Goal: Information Seeking & Learning: Compare options

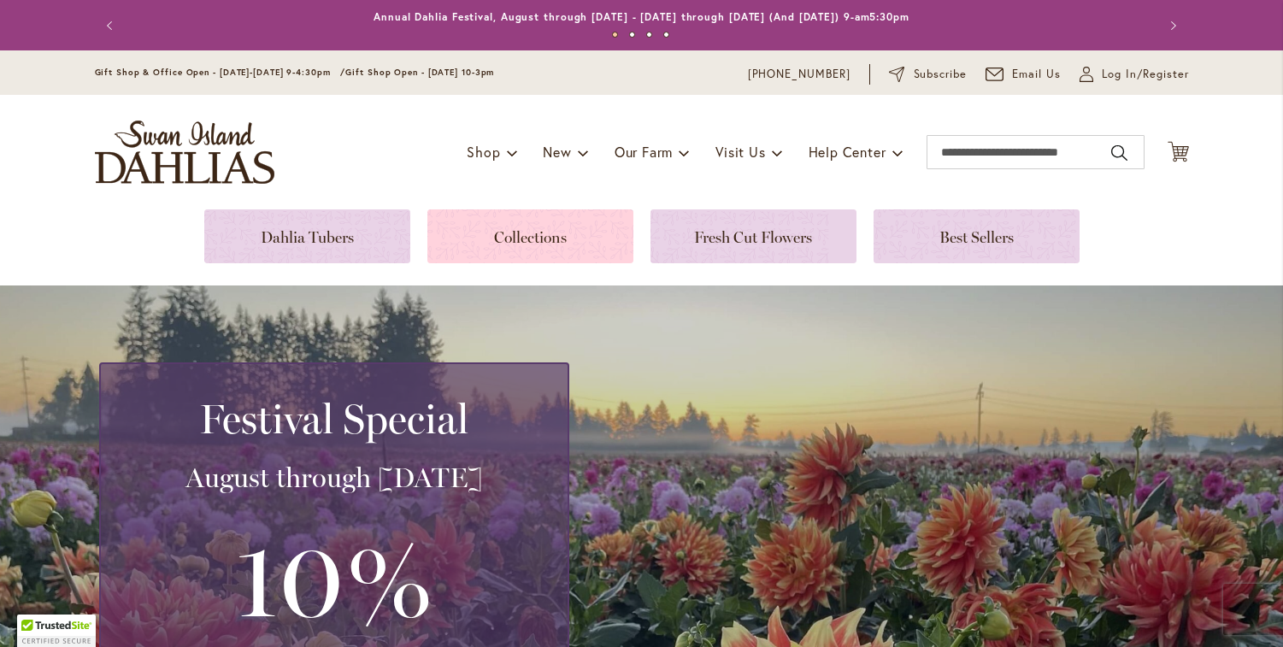
click at [510, 238] on link at bounding box center [530, 236] width 206 height 54
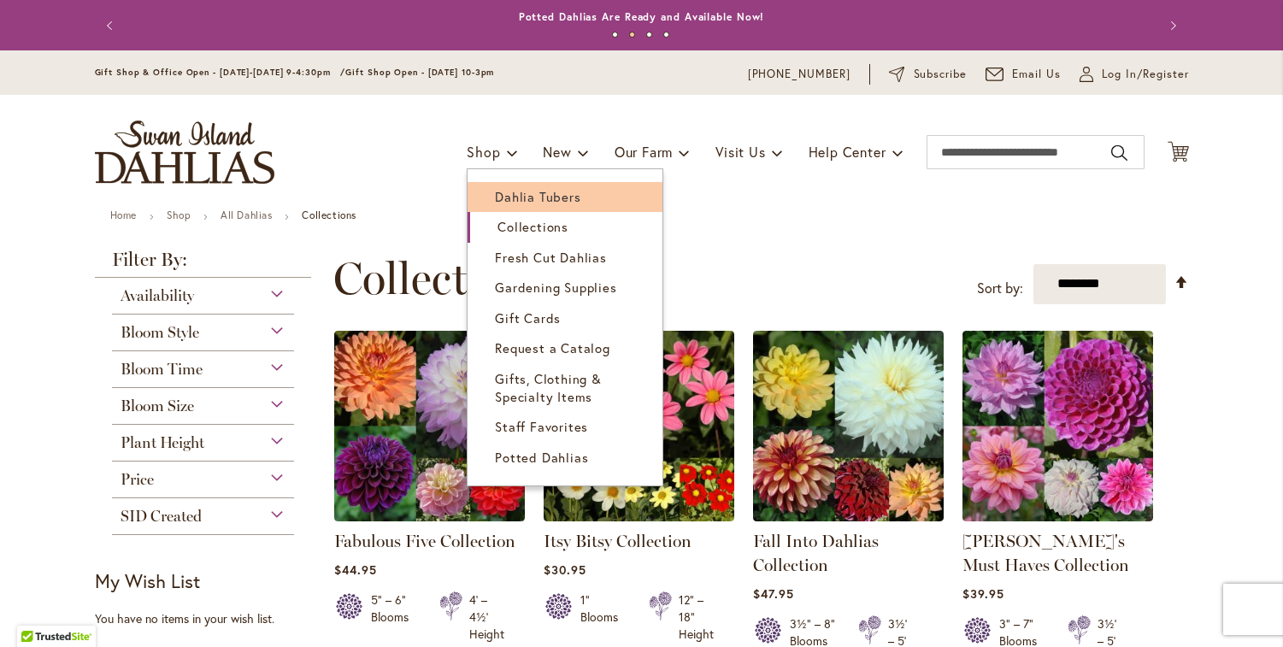
click at [514, 197] on span "Dahlia Tubers" at bounding box center [537, 196] width 85 height 17
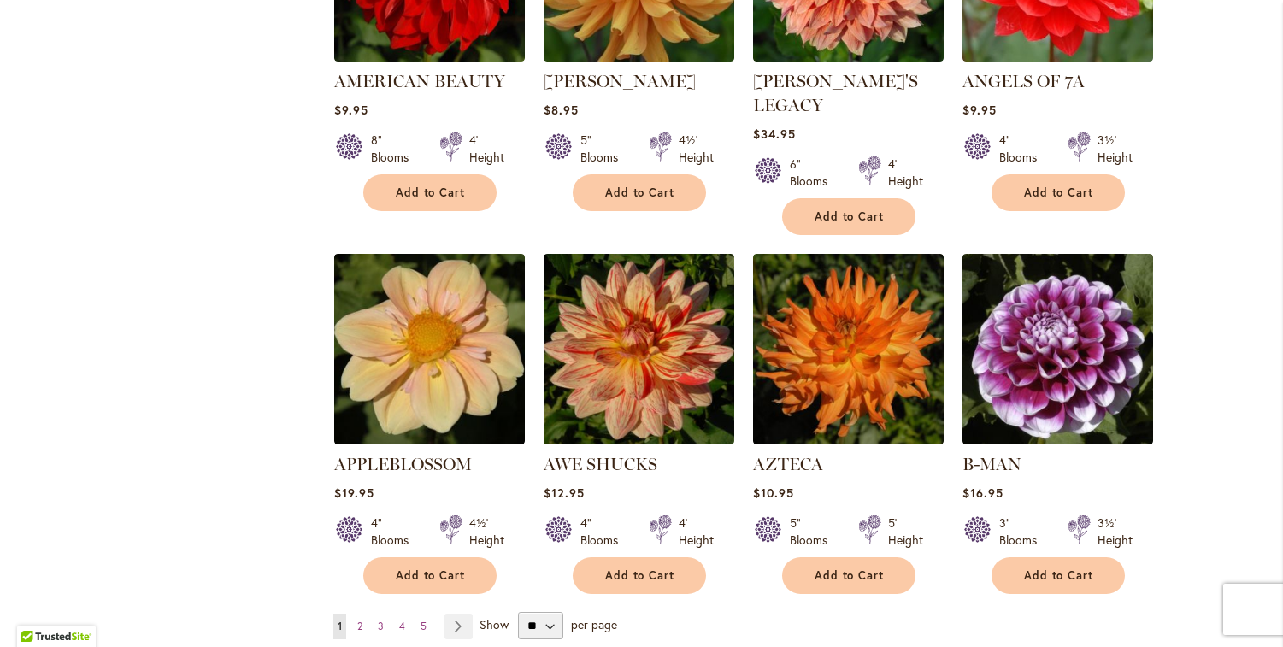
scroll to position [1290, 0]
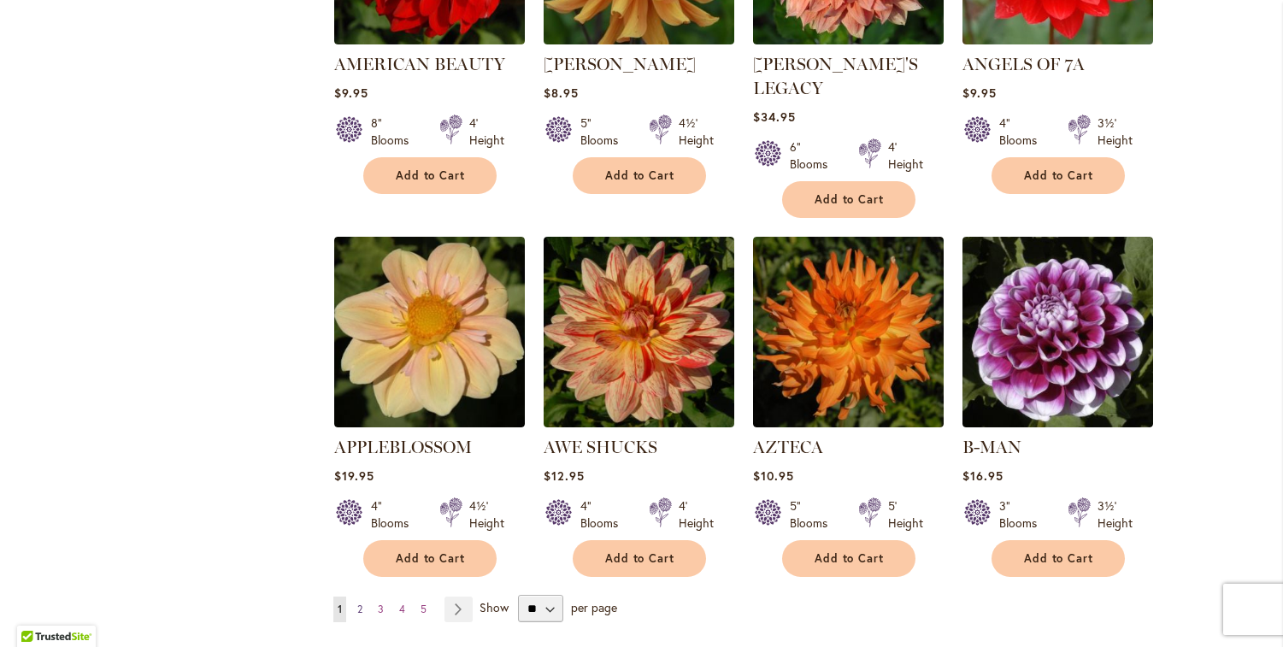
click at [359, 596] on link "Page 2" at bounding box center [360, 609] width 14 height 26
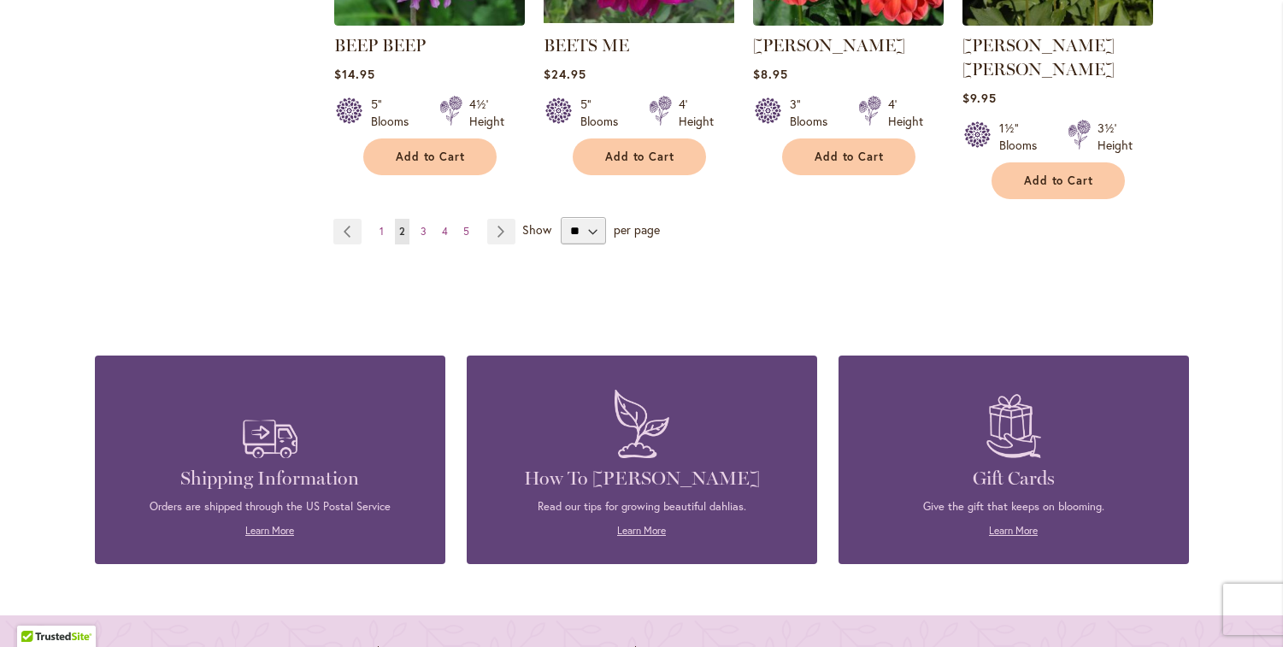
scroll to position [1357, 0]
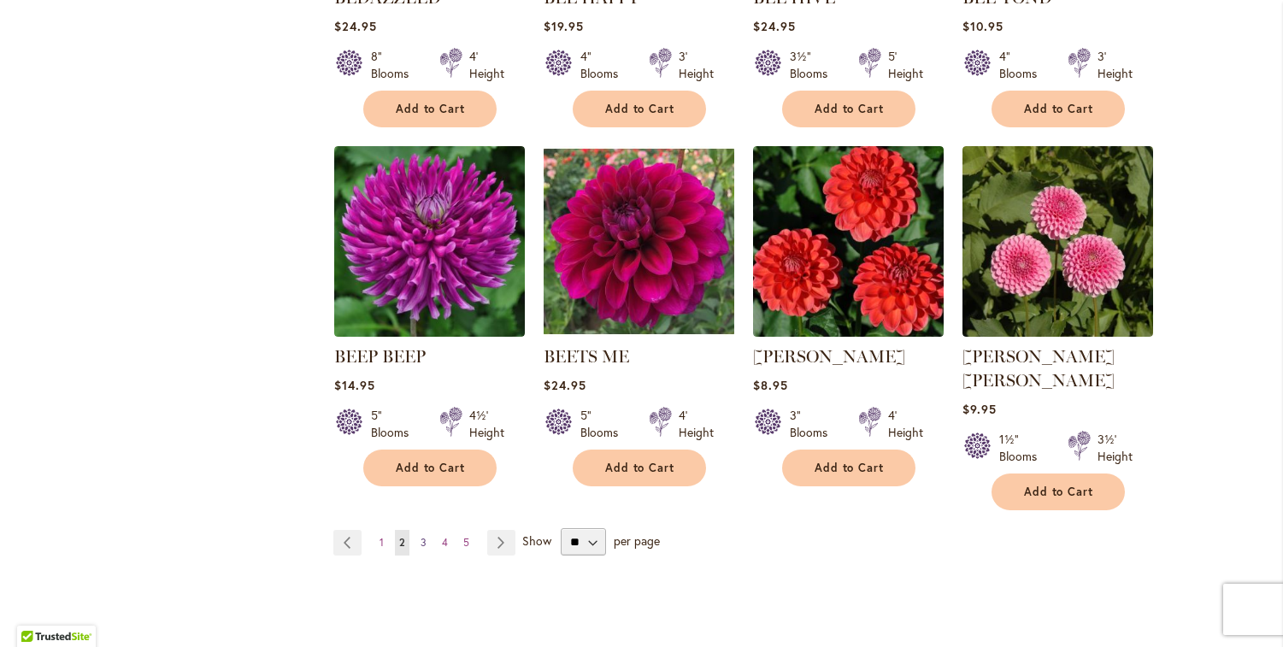
click at [420, 536] on span "3" at bounding box center [423, 542] width 6 height 13
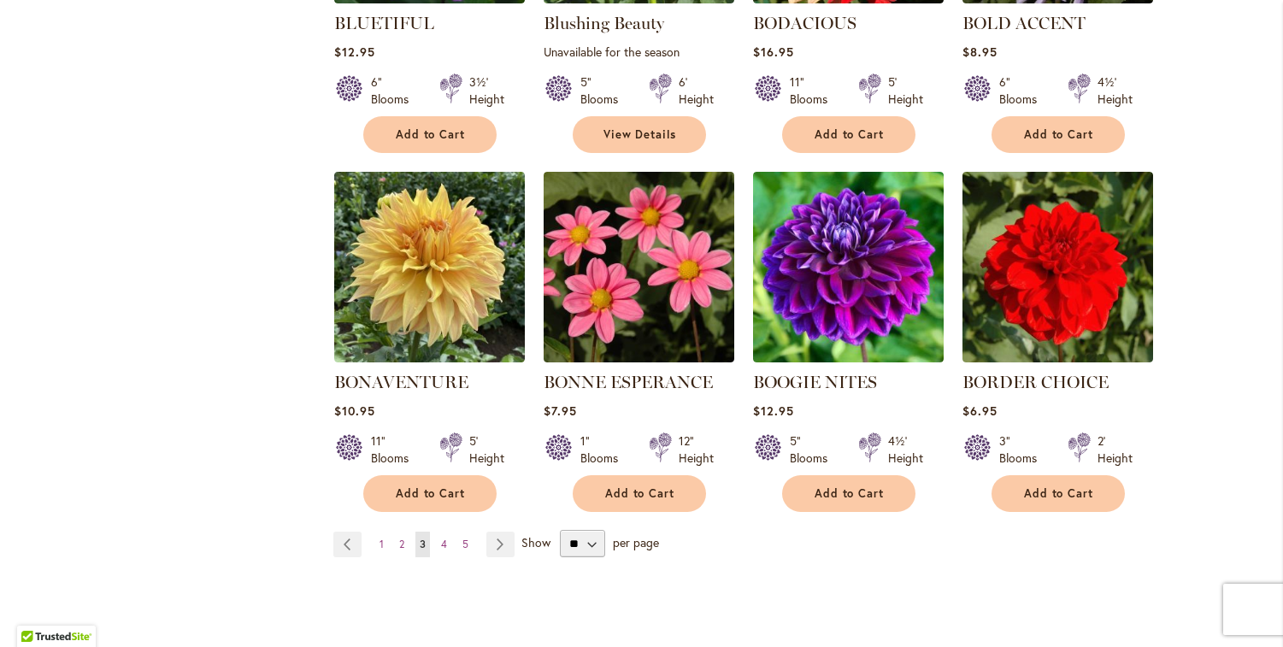
scroll to position [1347, 0]
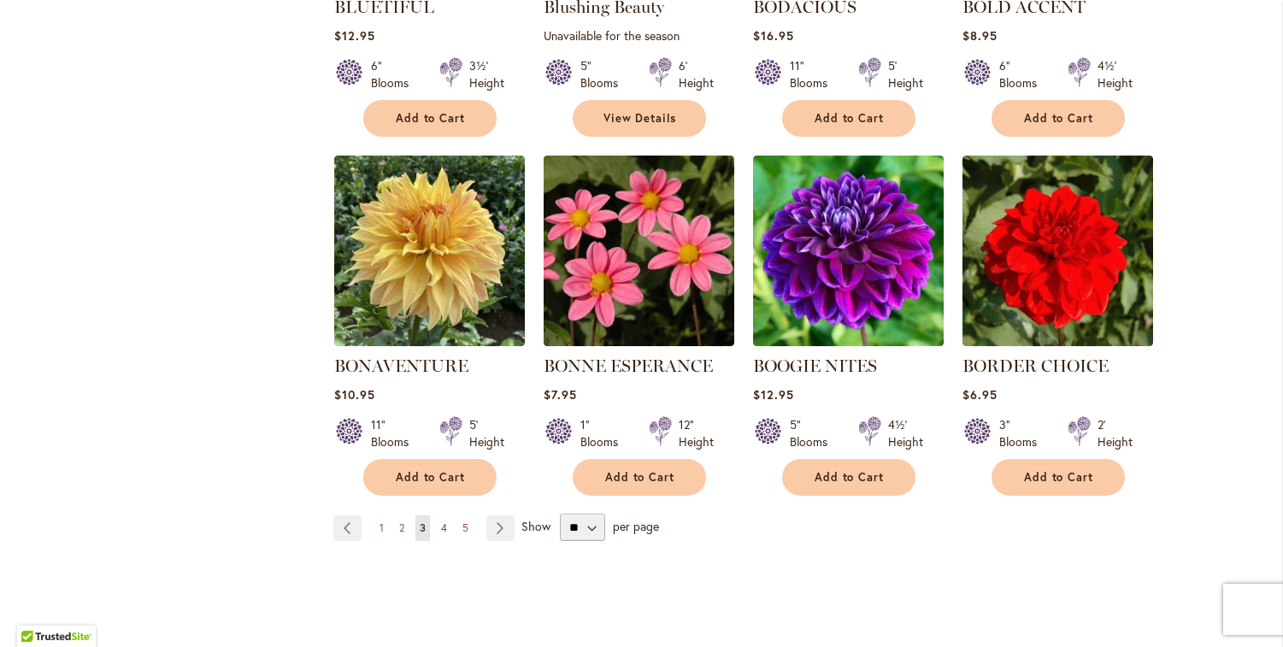
click at [441, 523] on span "4" at bounding box center [444, 527] width 6 height 13
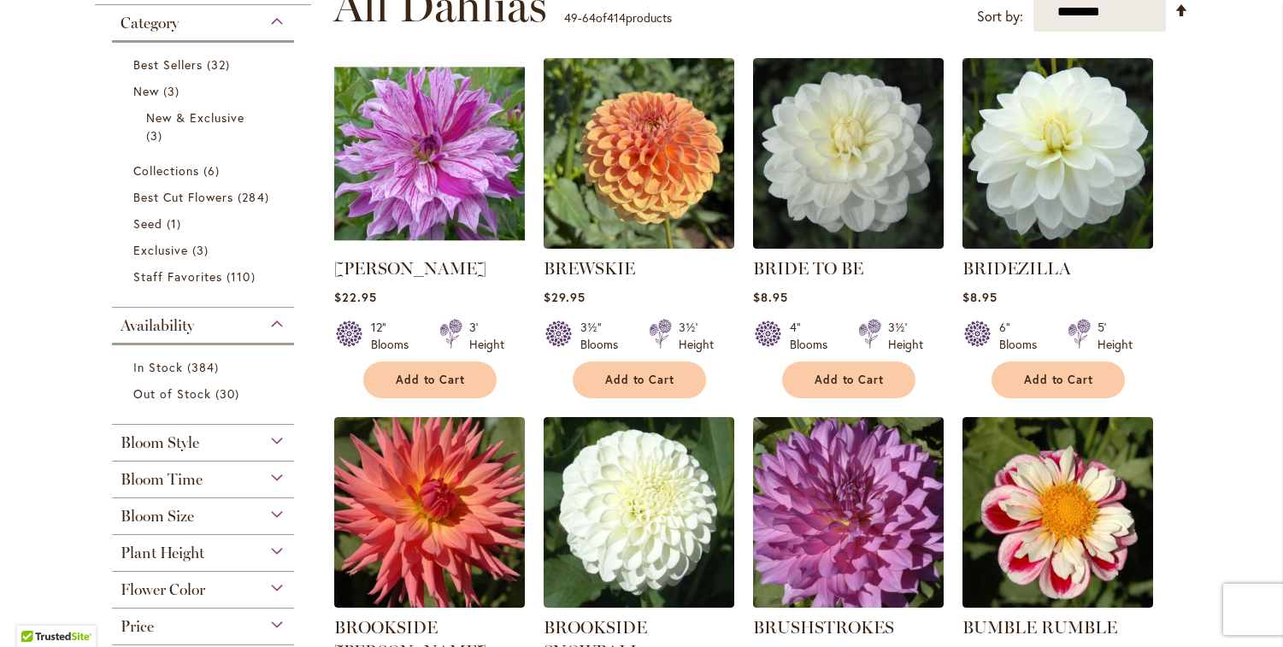
scroll to position [367, 0]
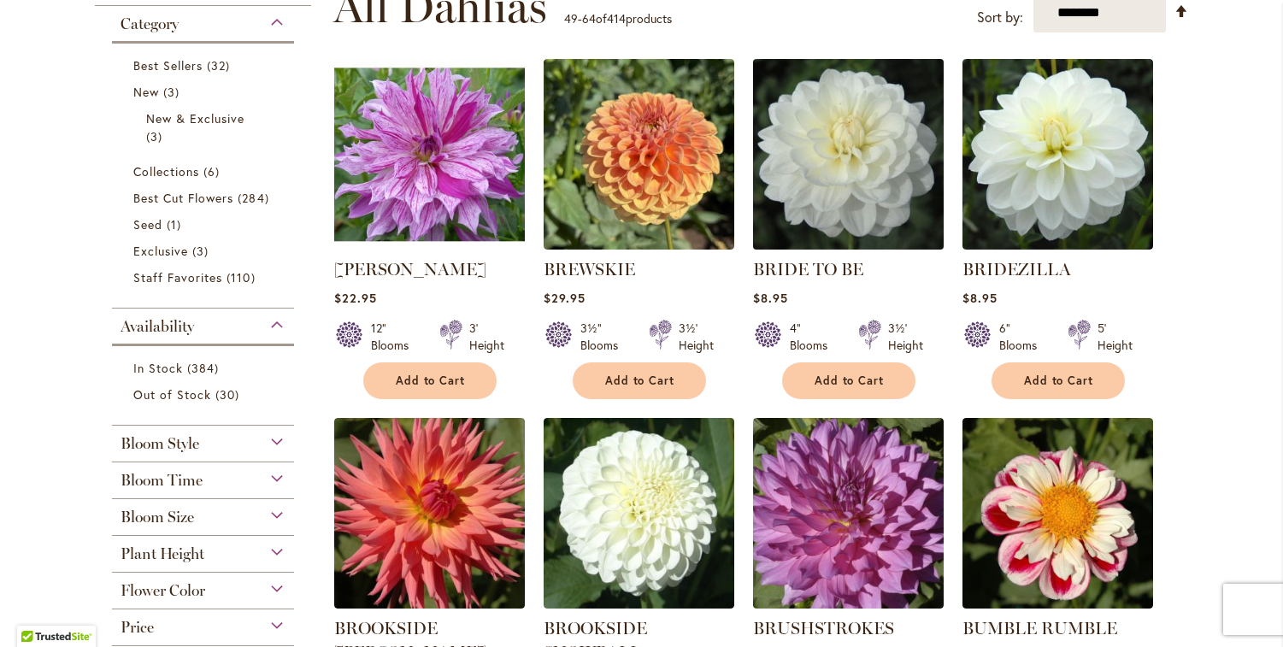
click at [836, 173] on img at bounding box center [848, 155] width 200 height 200
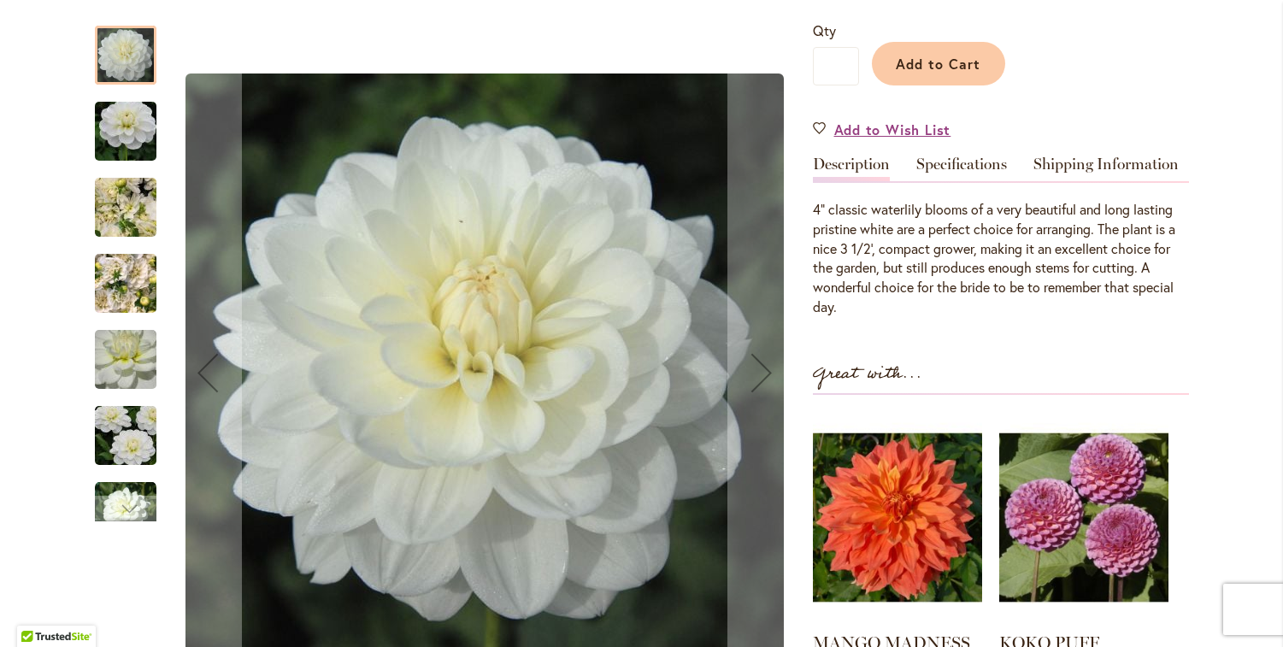
scroll to position [414, 0]
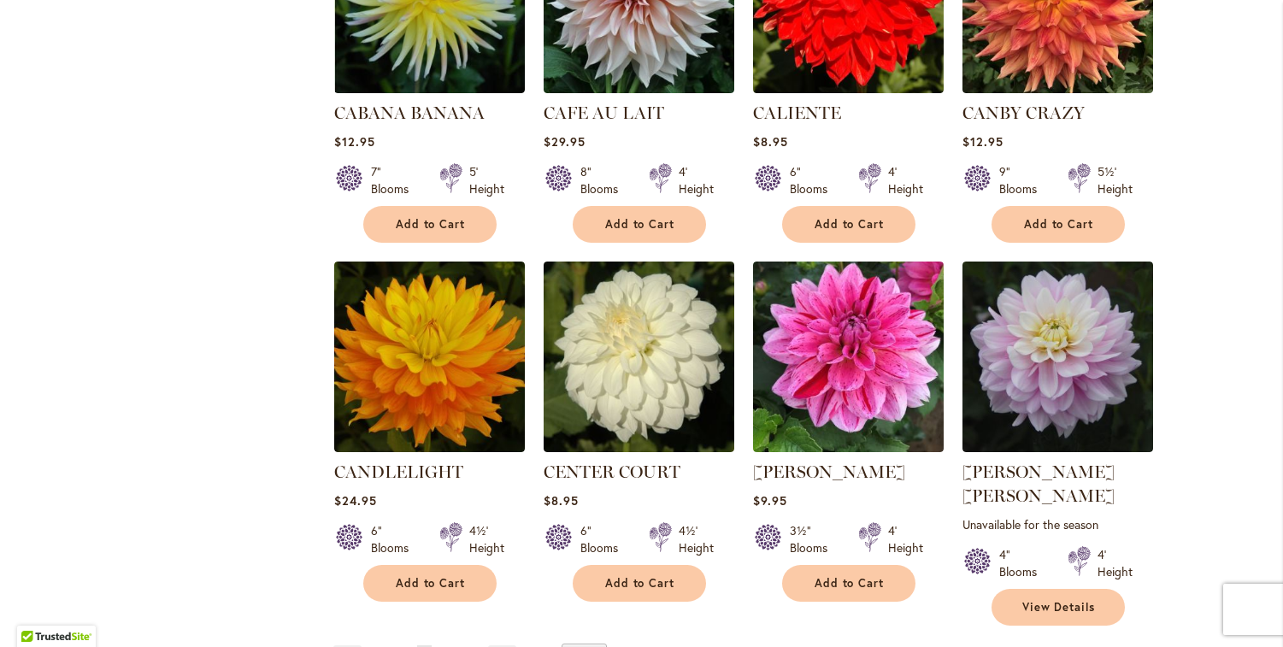
scroll to position [1604, 0]
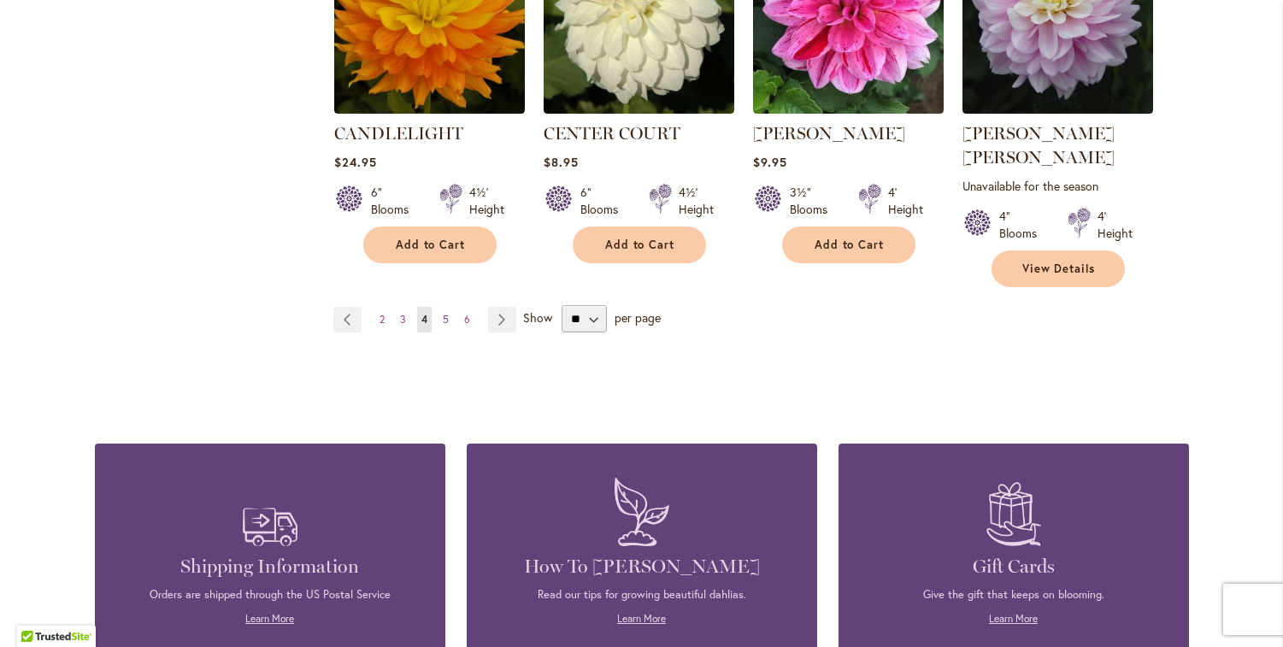
click at [443, 313] on span "5" at bounding box center [446, 319] width 6 height 13
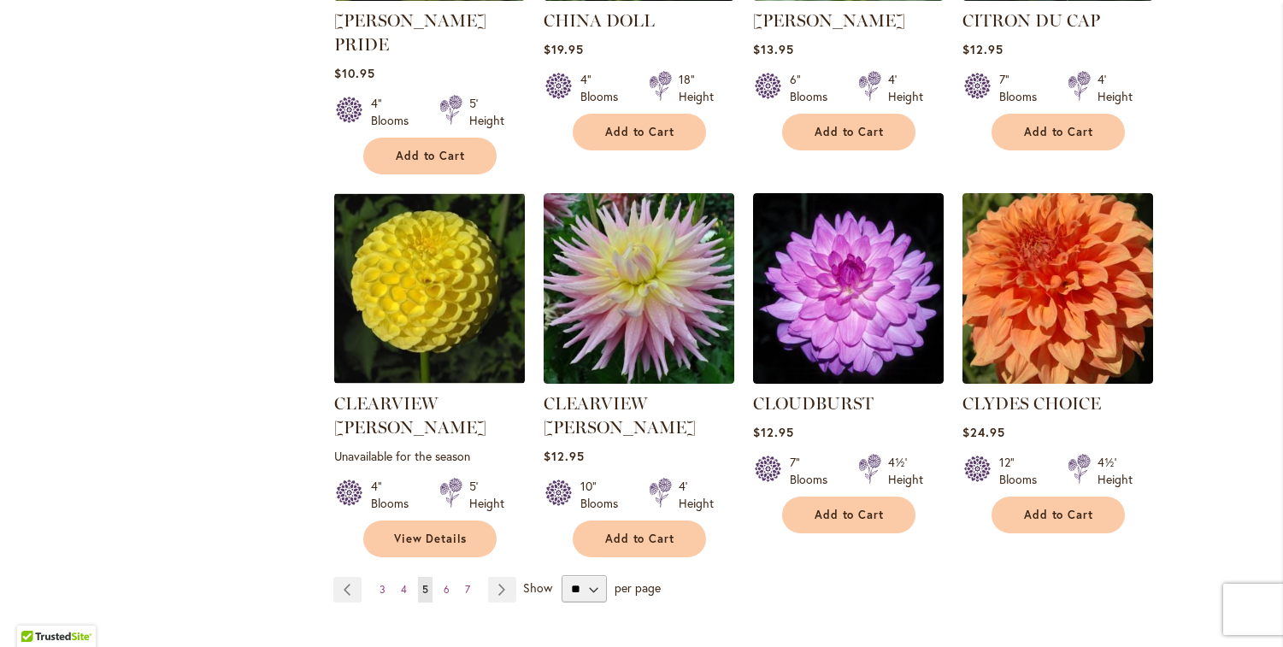
scroll to position [1391, 0]
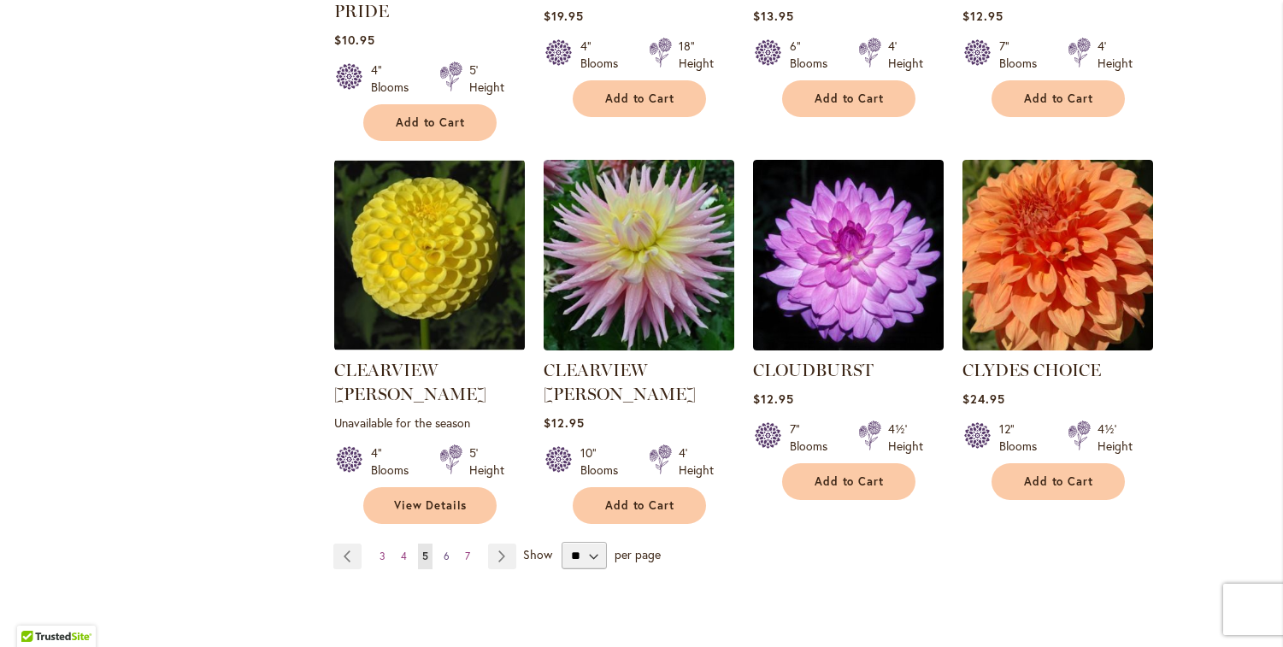
click at [442, 543] on link "Page 6" at bounding box center [446, 556] width 15 height 26
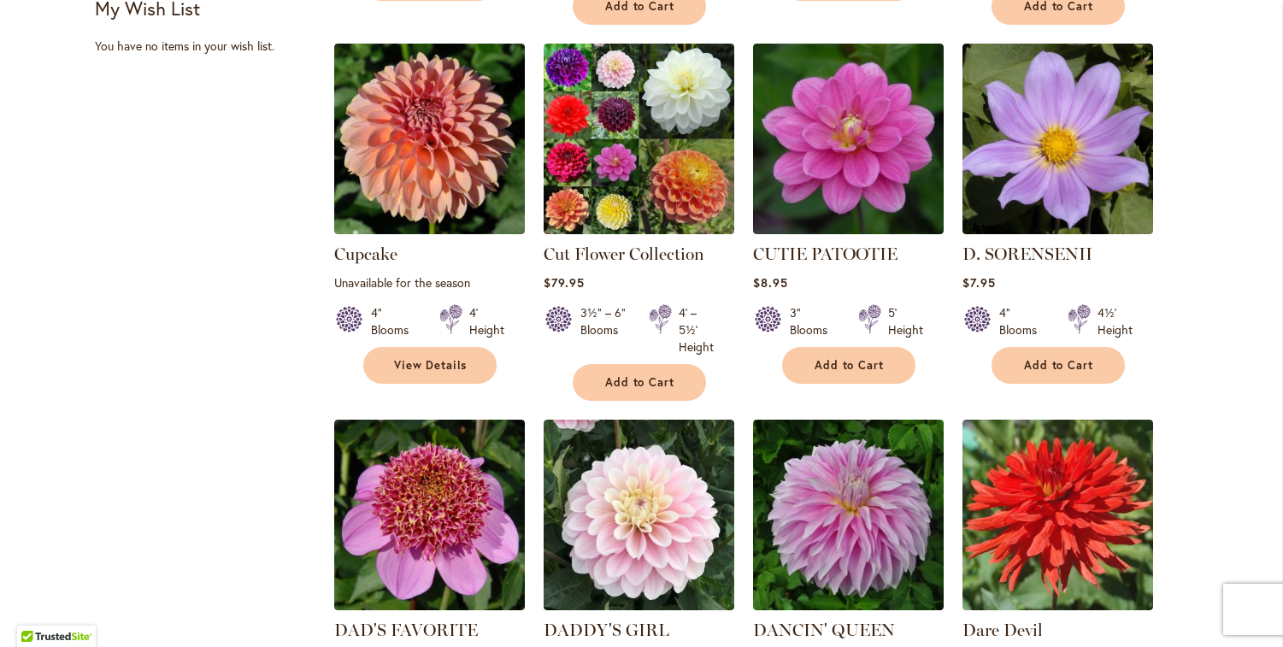
scroll to position [1051, 0]
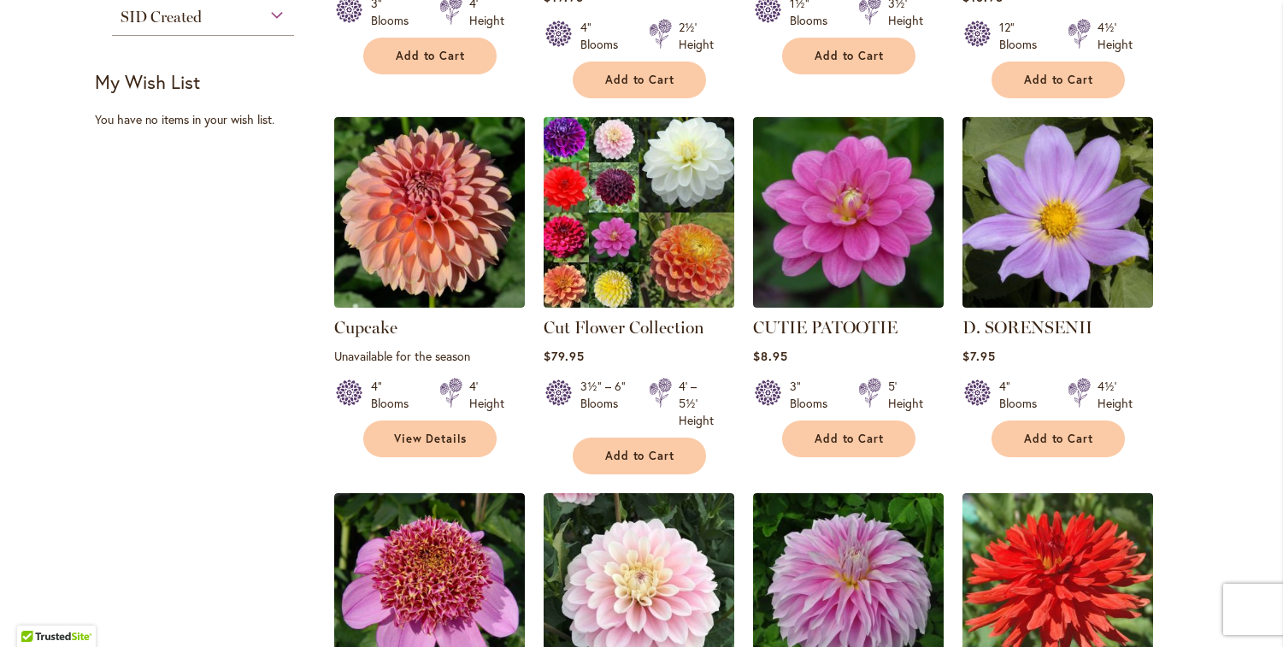
click at [628, 203] on img at bounding box center [638, 213] width 200 height 200
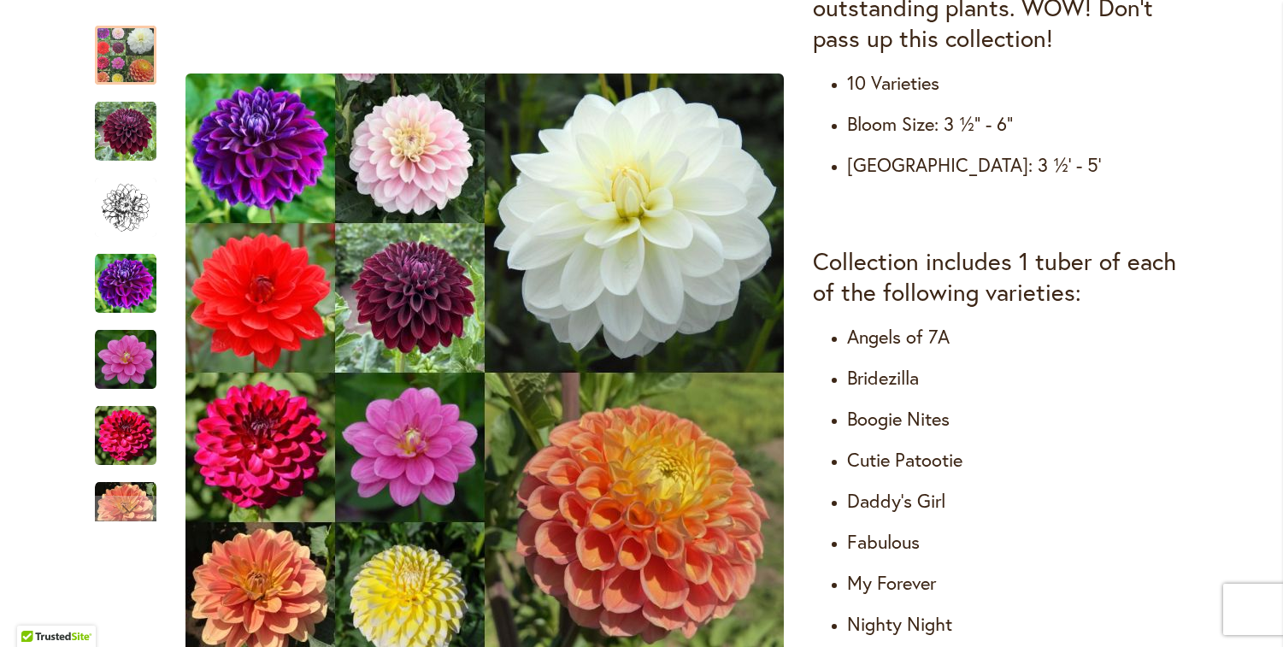
scroll to position [840, 0]
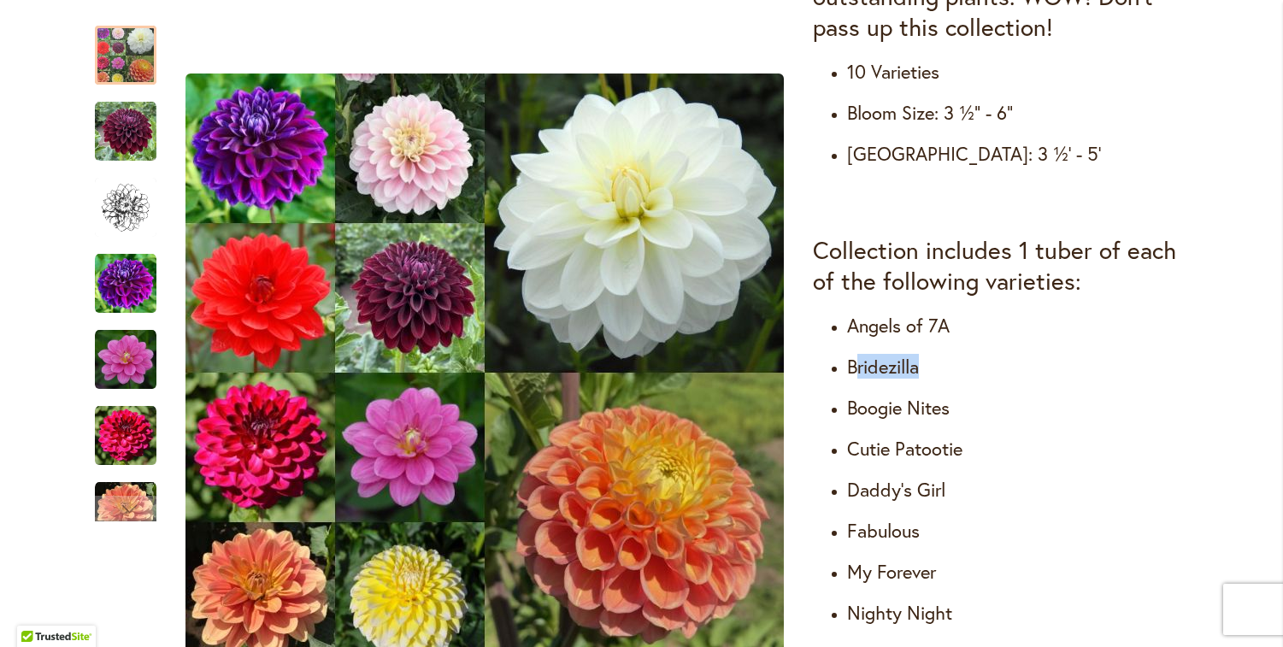
drag, startPoint x: 851, startPoint y: 368, endPoint x: 978, endPoint y: 365, distance: 127.4
click at [978, 365] on h4 "Bridezilla" at bounding box center [1018, 367] width 342 height 24
click at [1052, 383] on ul "Angels of 7A Bridezilla Boogie Nites Cutie Patootie Daddy's Girl Fabulous My Fo…" at bounding box center [1001, 510] width 376 height 393
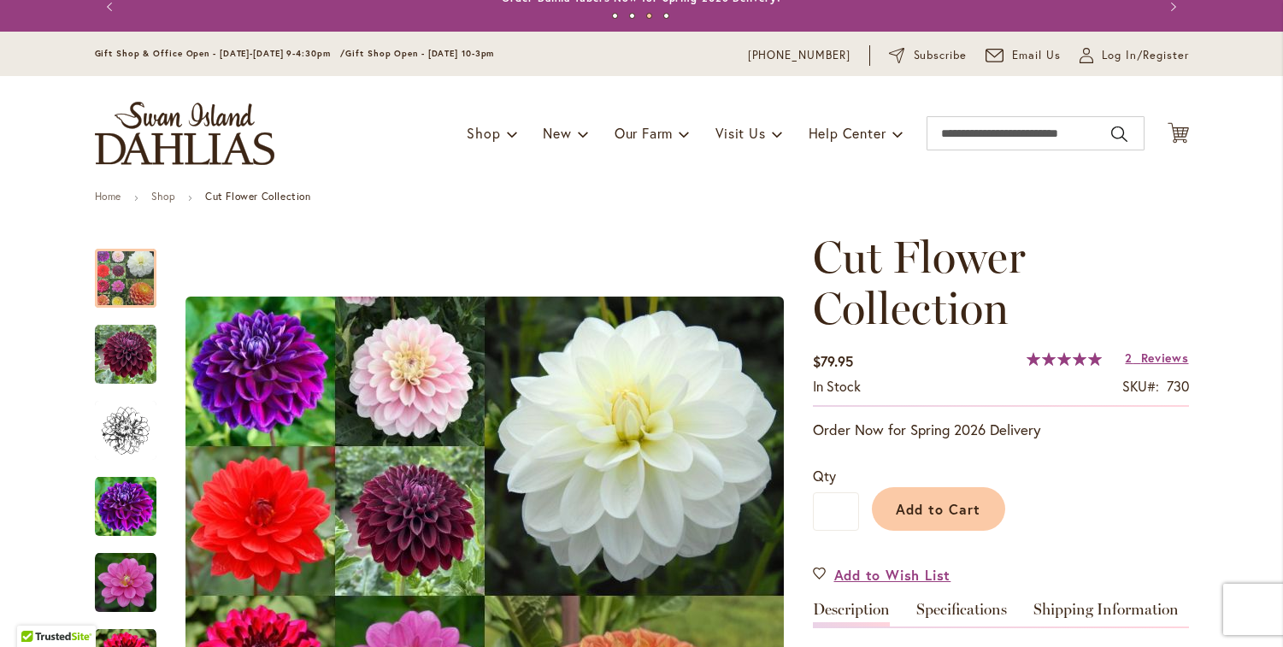
scroll to position [0, 0]
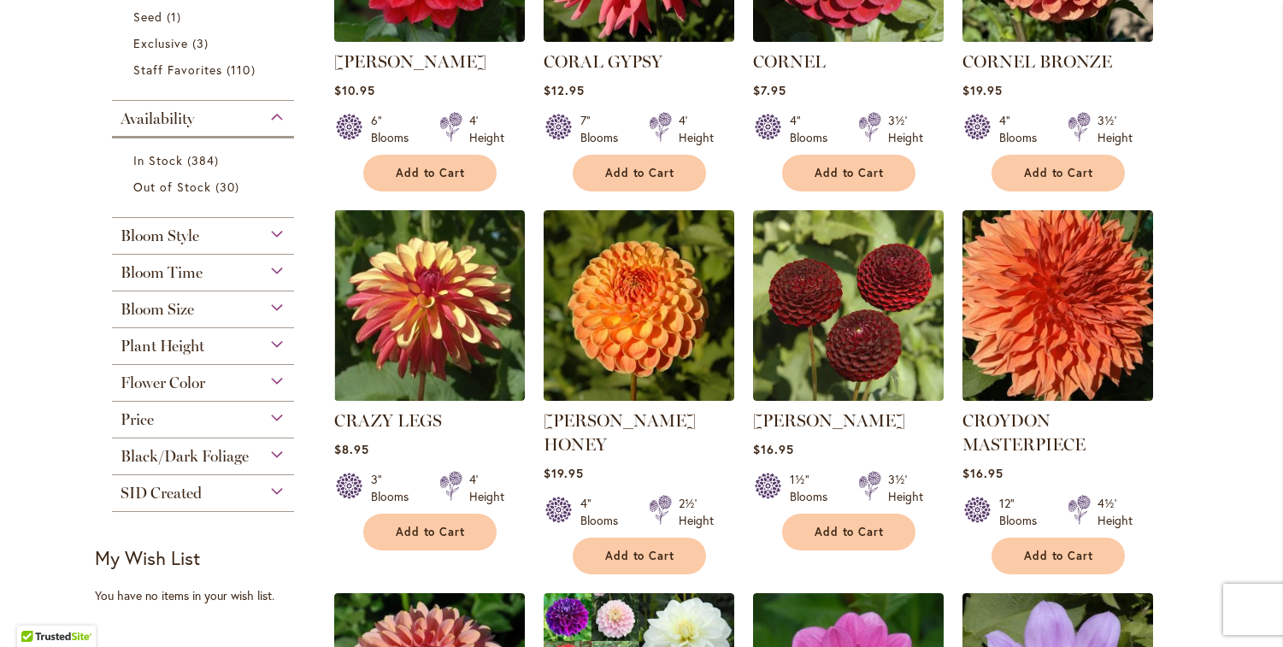
scroll to position [1352, 0]
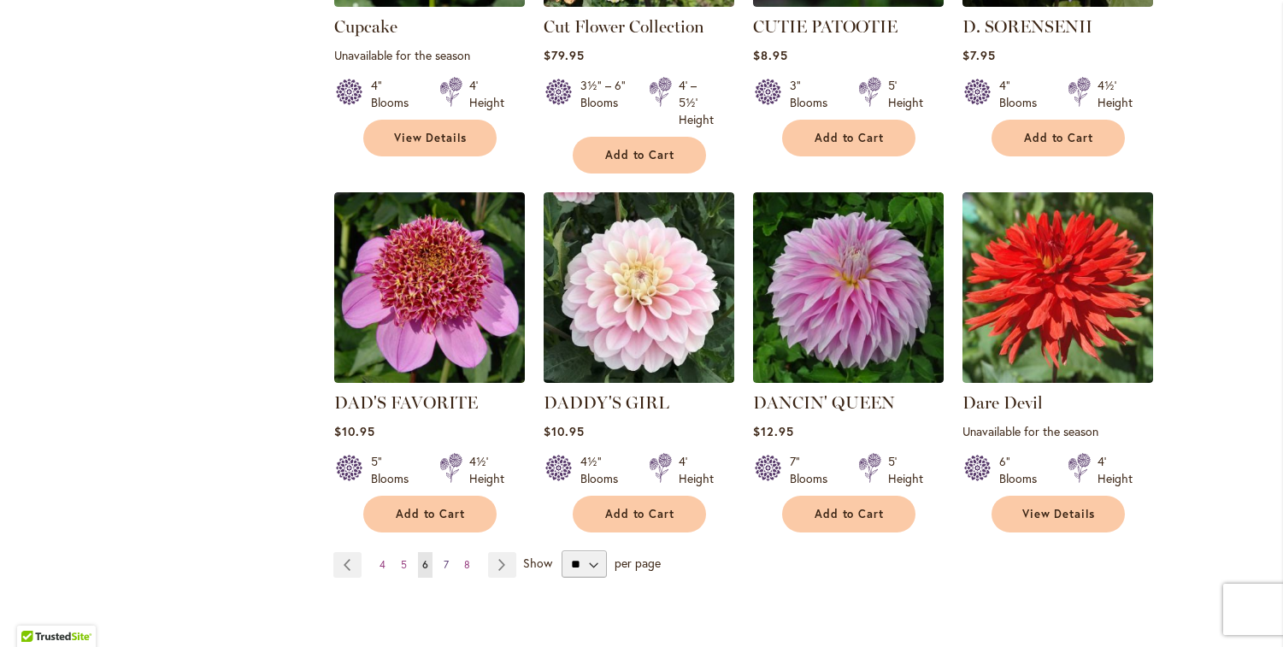
click at [443, 566] on span "7" at bounding box center [445, 564] width 5 height 13
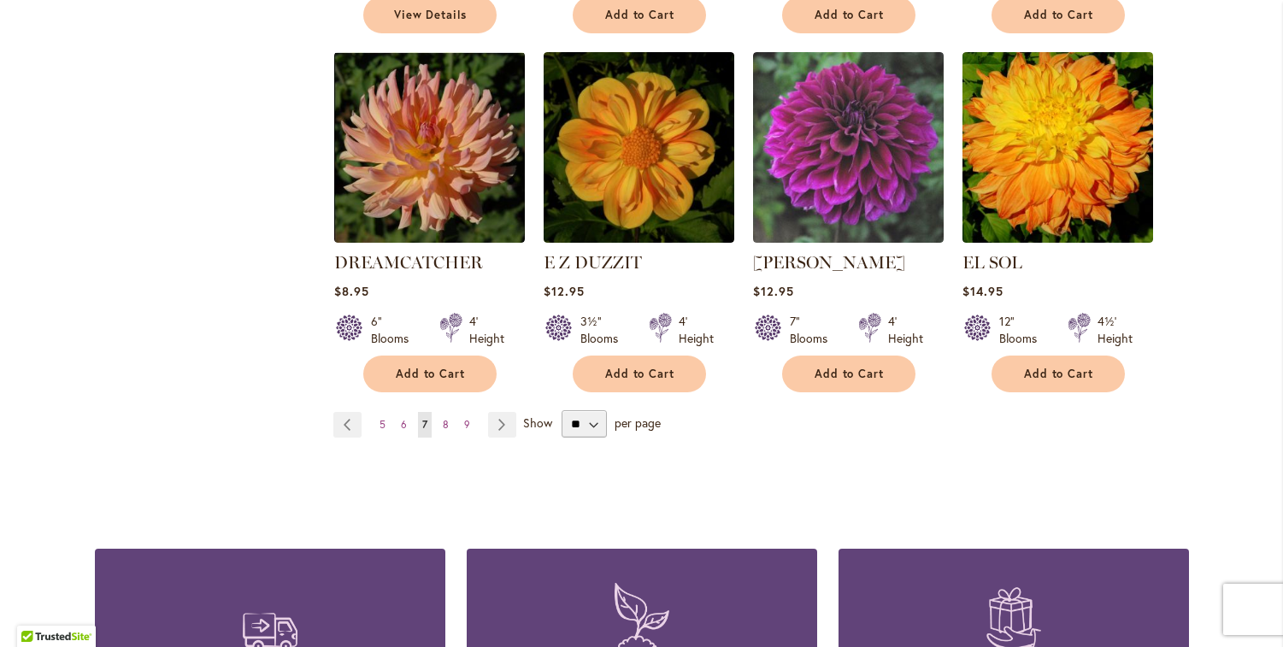
scroll to position [1538, 0]
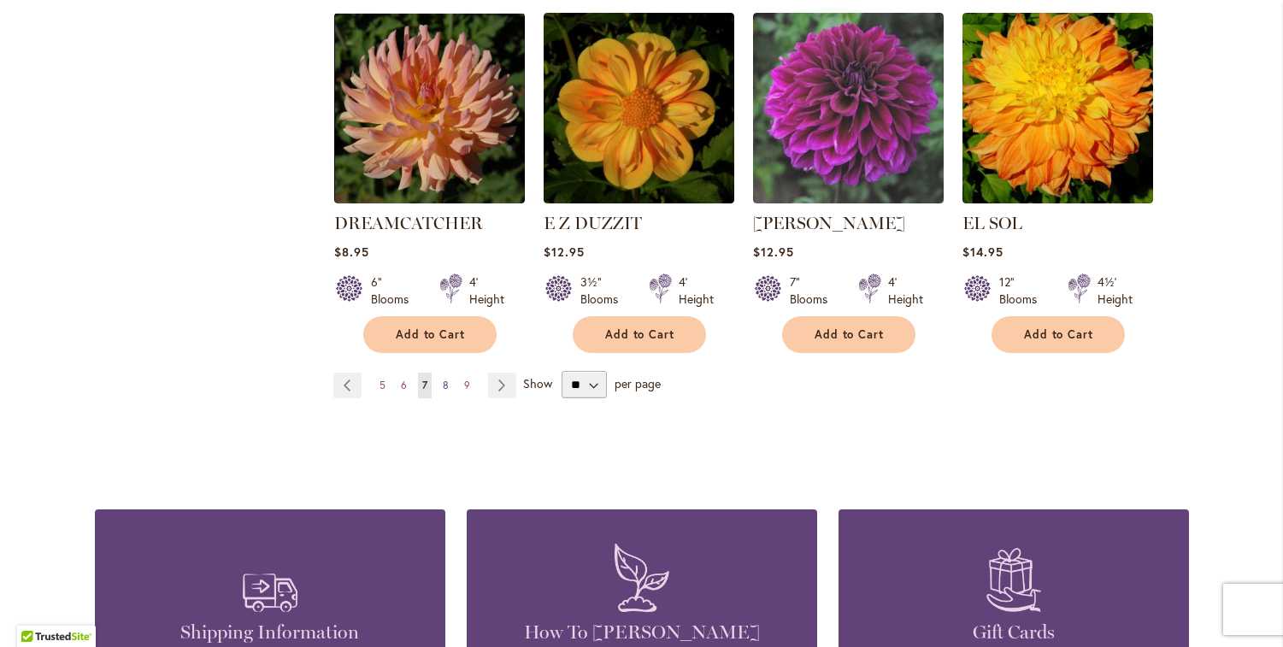
click at [443, 379] on span "8" at bounding box center [446, 385] width 6 height 13
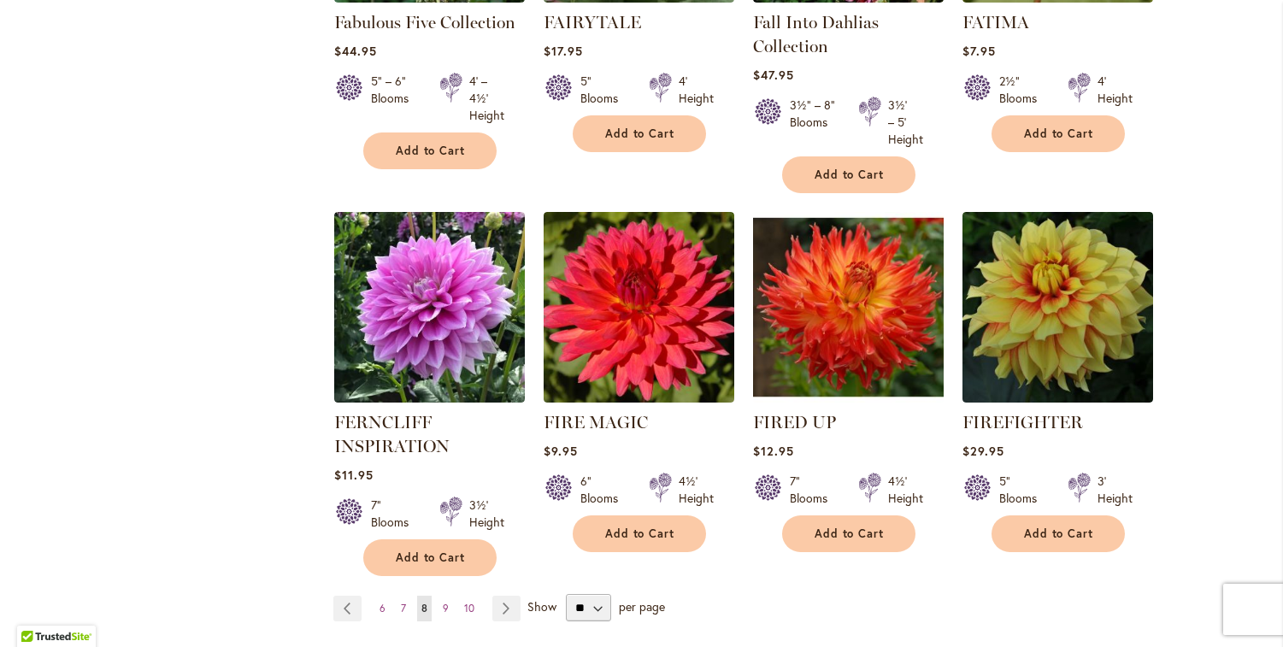
scroll to position [1347, 0]
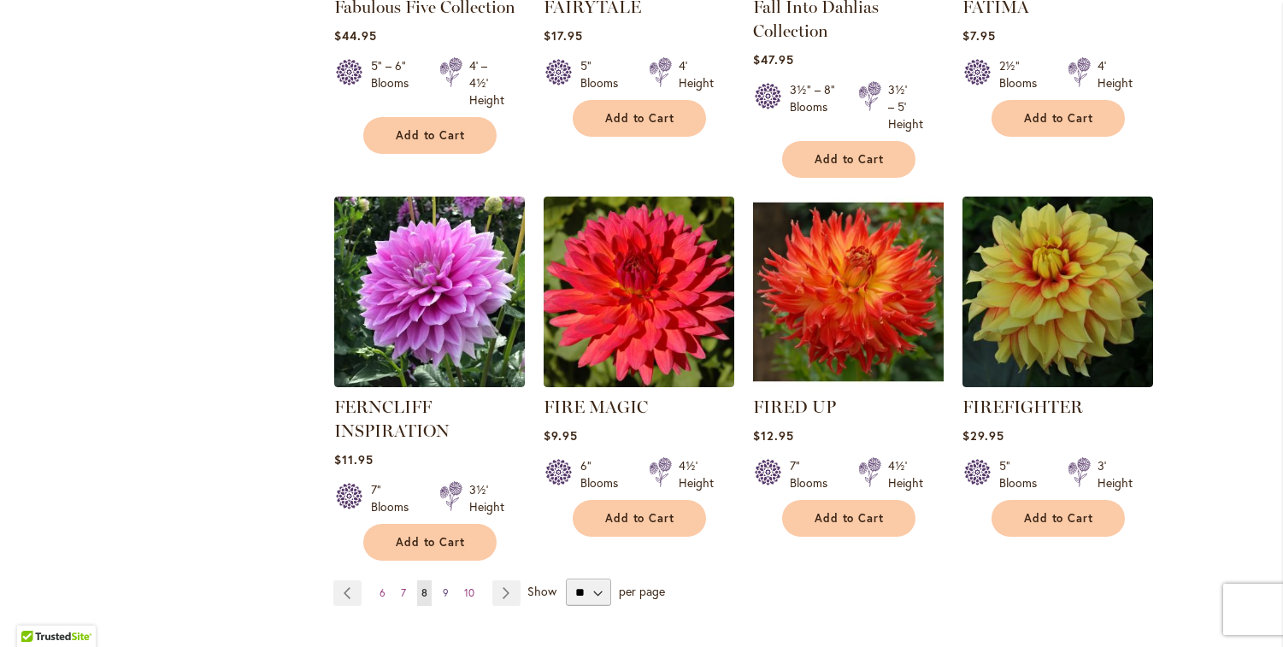
click at [442, 590] on link "Page 9" at bounding box center [445, 593] width 15 height 26
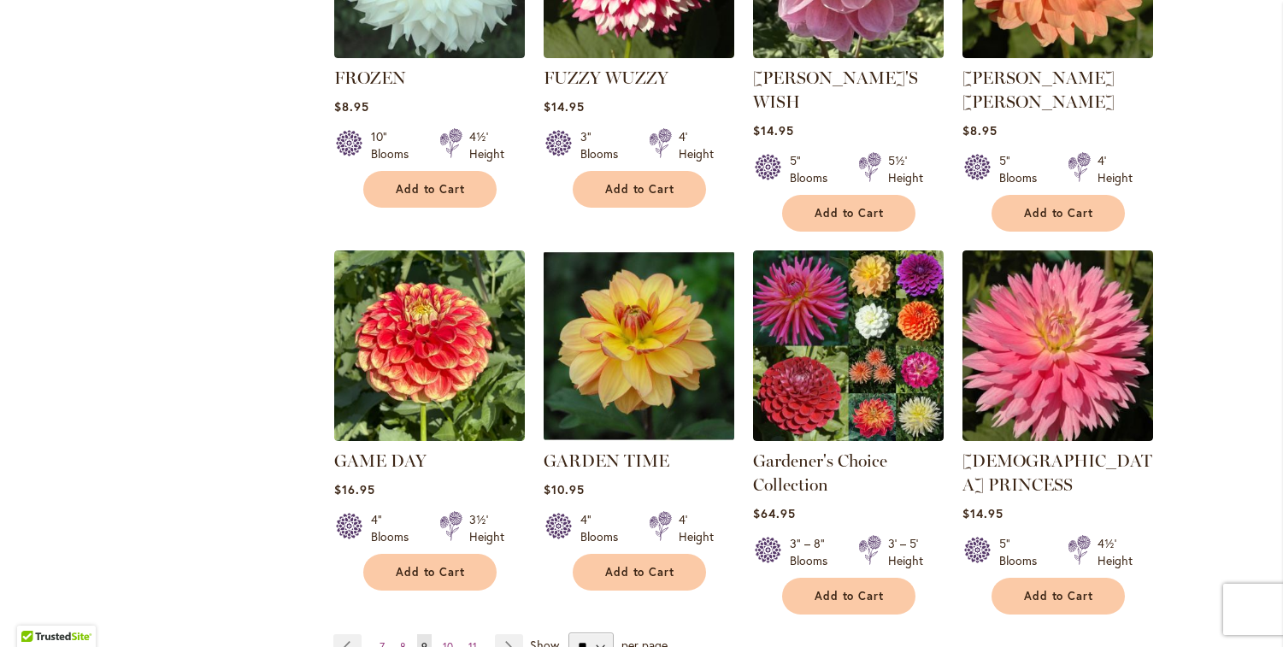
scroll to position [1394, 0]
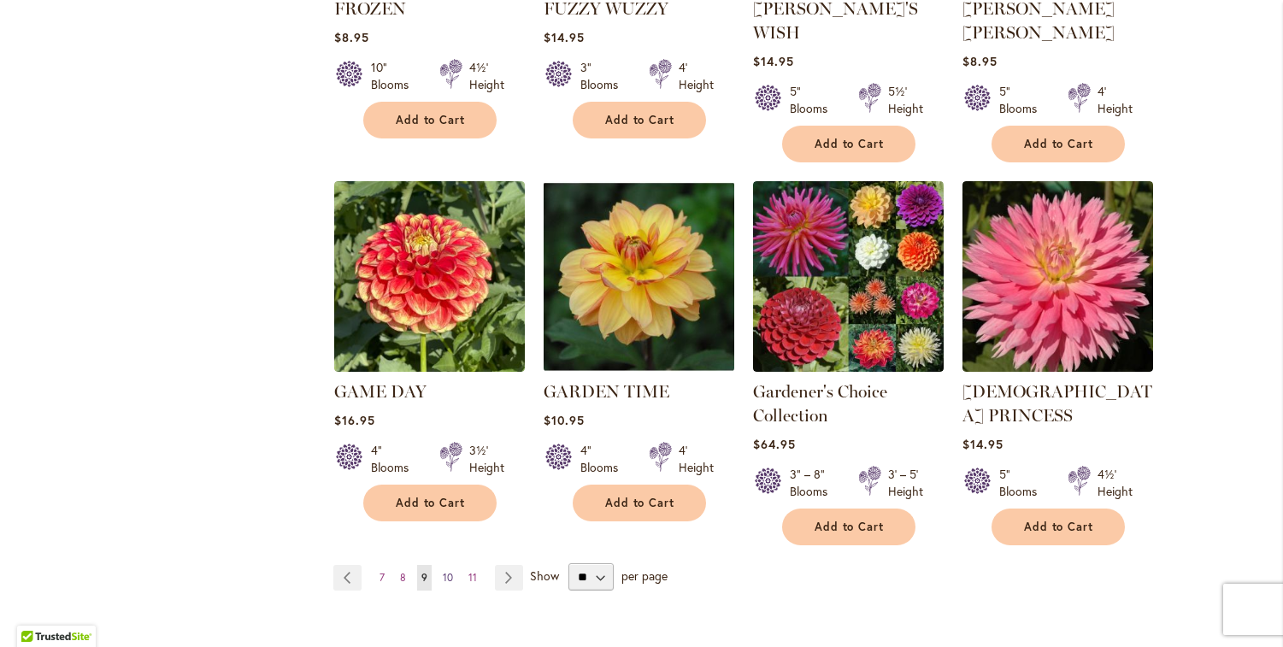
click at [443, 571] on span "10" at bounding box center [448, 577] width 10 height 13
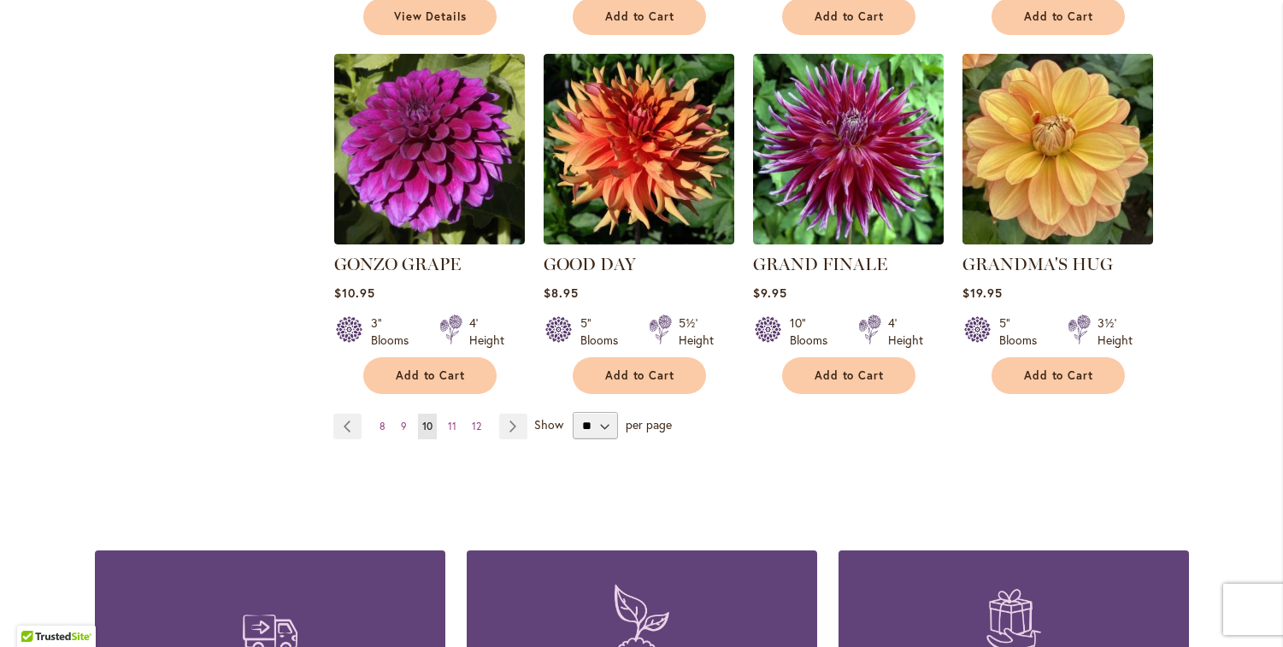
scroll to position [1488, 0]
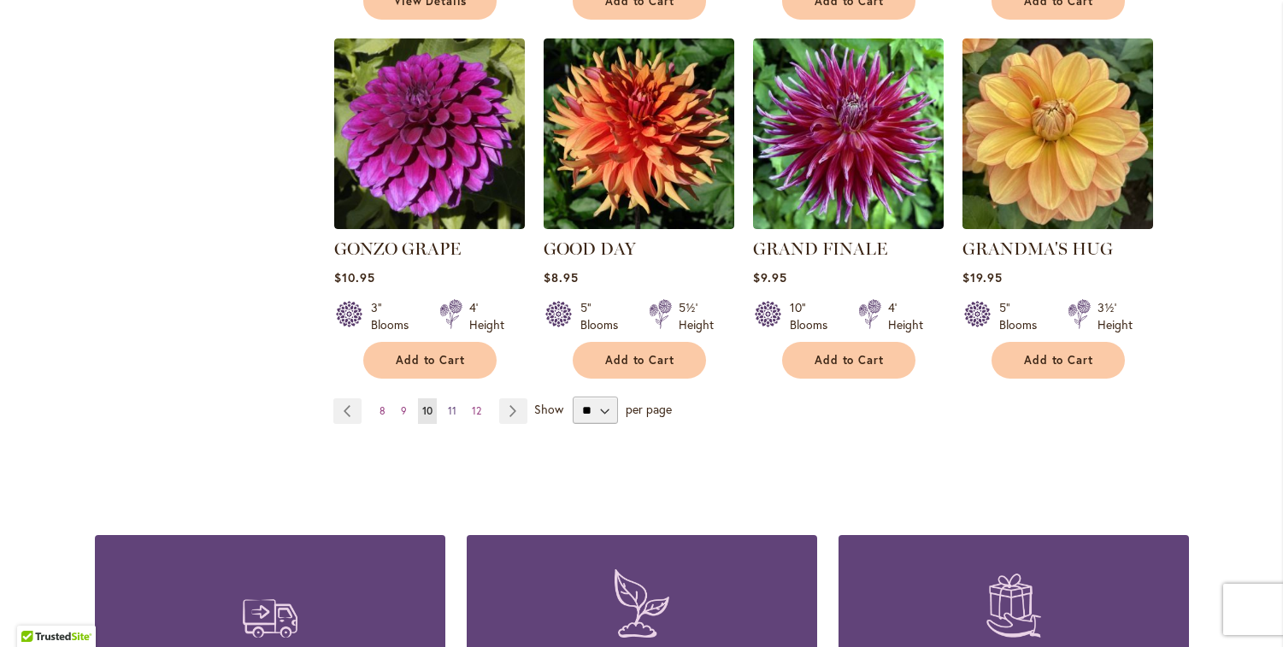
click at [448, 404] on span "11" at bounding box center [452, 410] width 9 height 13
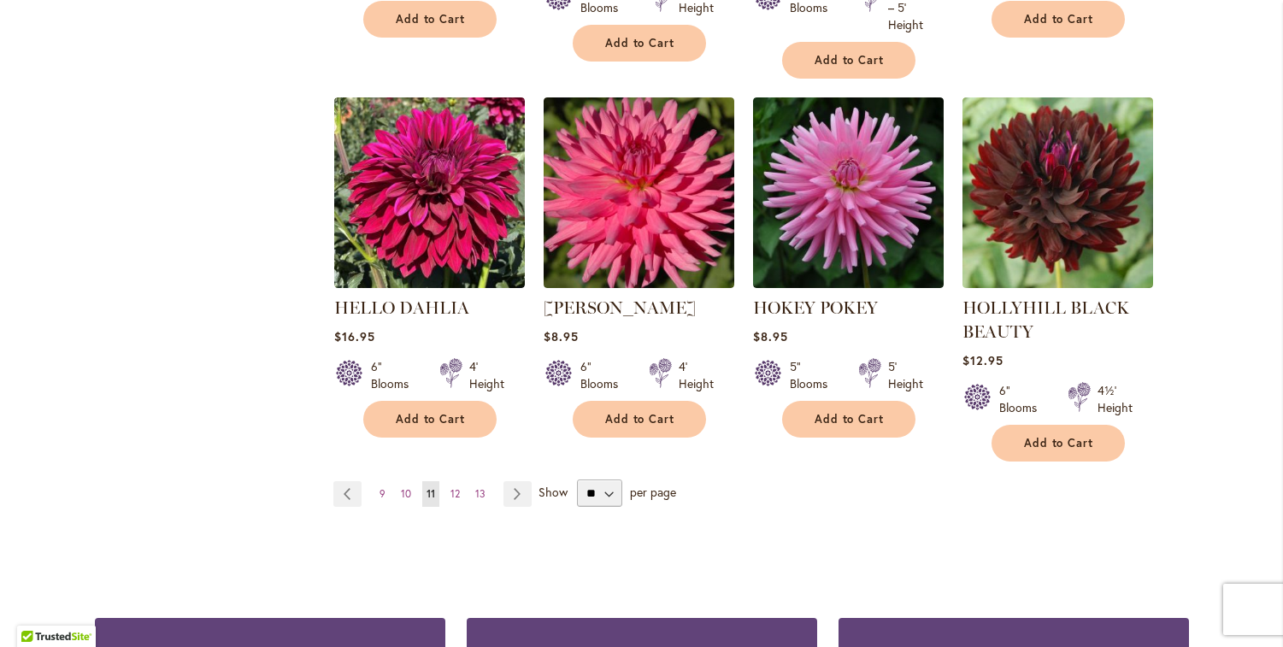
scroll to position [1535, 0]
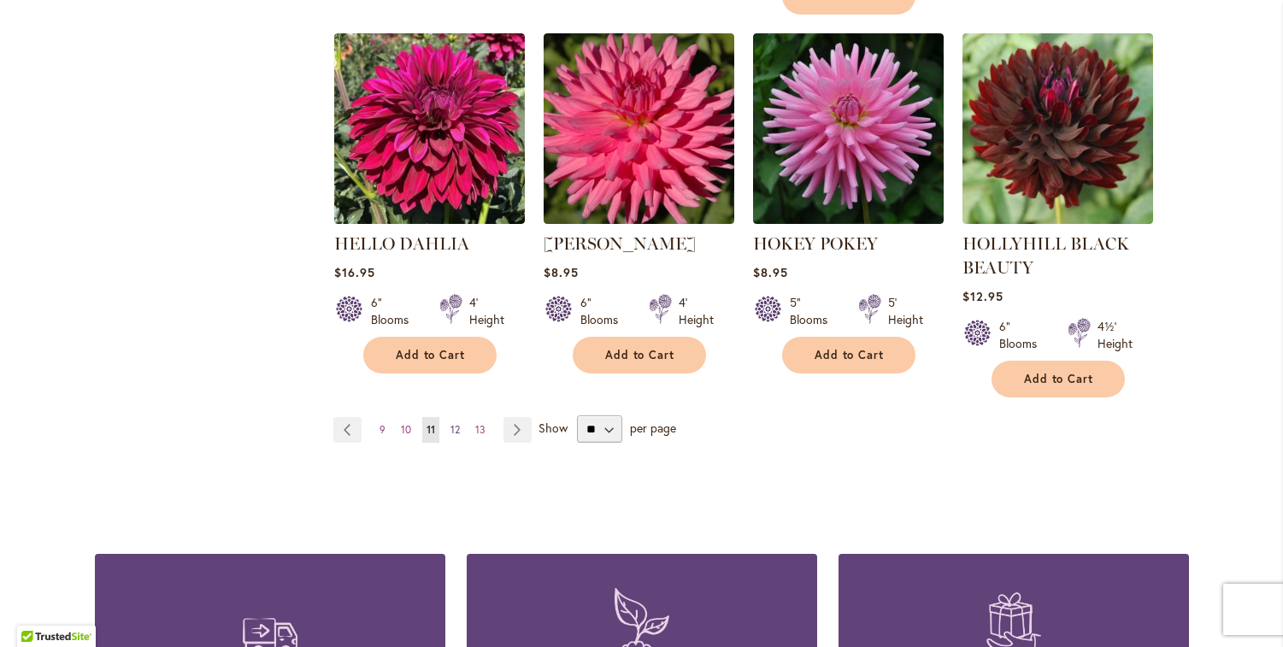
click at [451, 423] on span "12" at bounding box center [454, 429] width 9 height 13
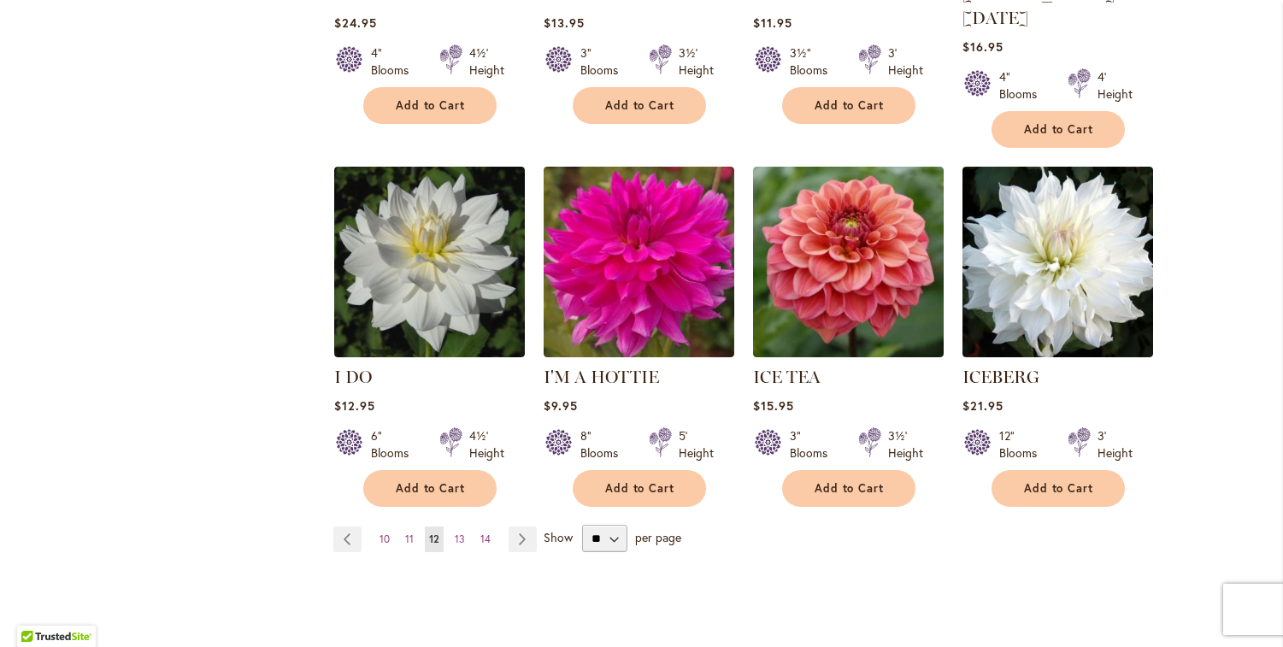
scroll to position [1383, 0]
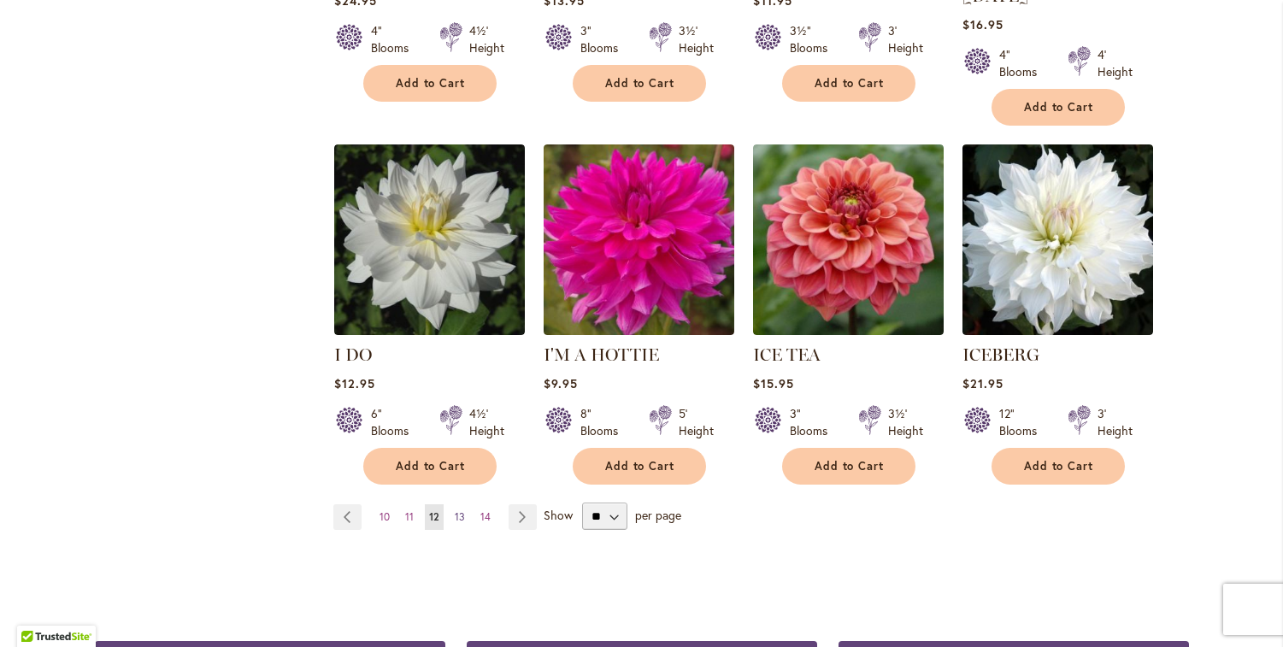
click at [455, 510] on span "13" at bounding box center [460, 516] width 10 height 13
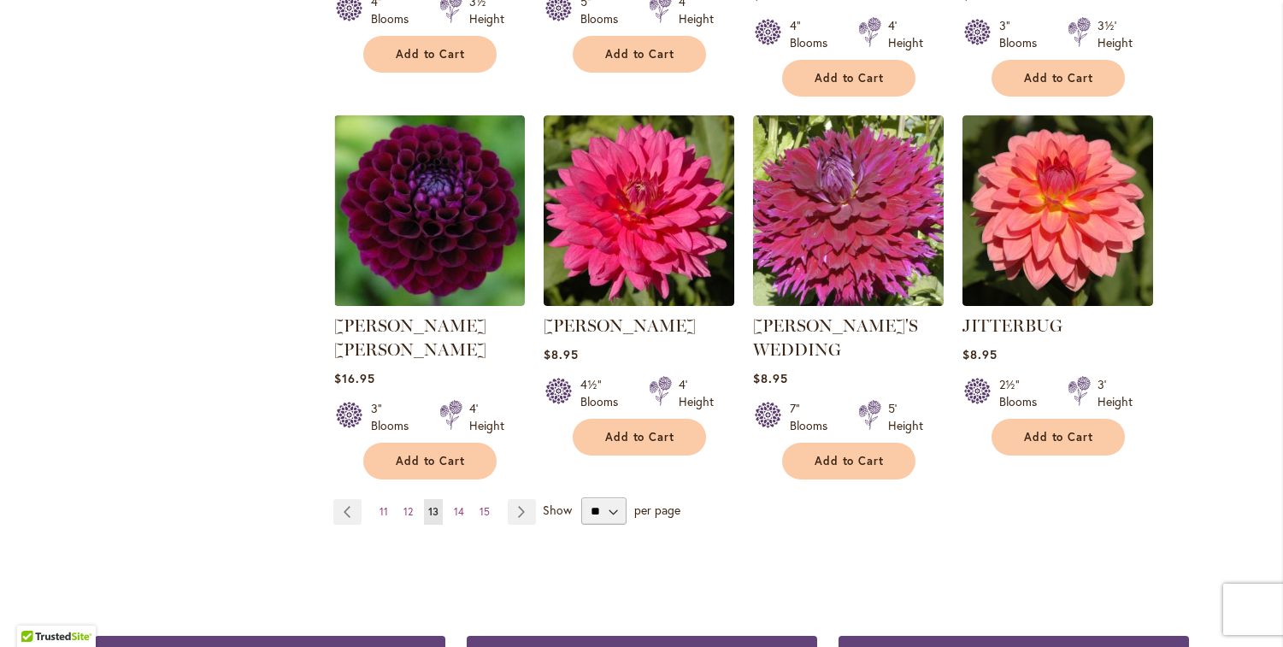
scroll to position [1475, 0]
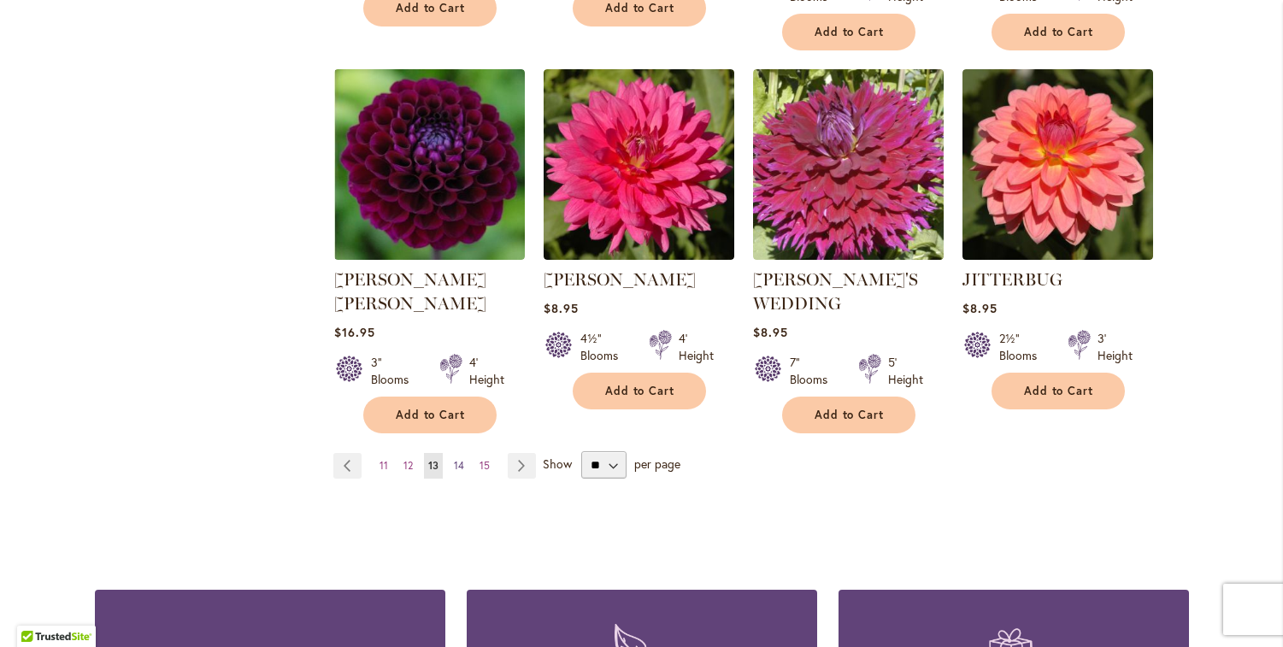
click at [455, 459] on span "14" at bounding box center [459, 465] width 10 height 13
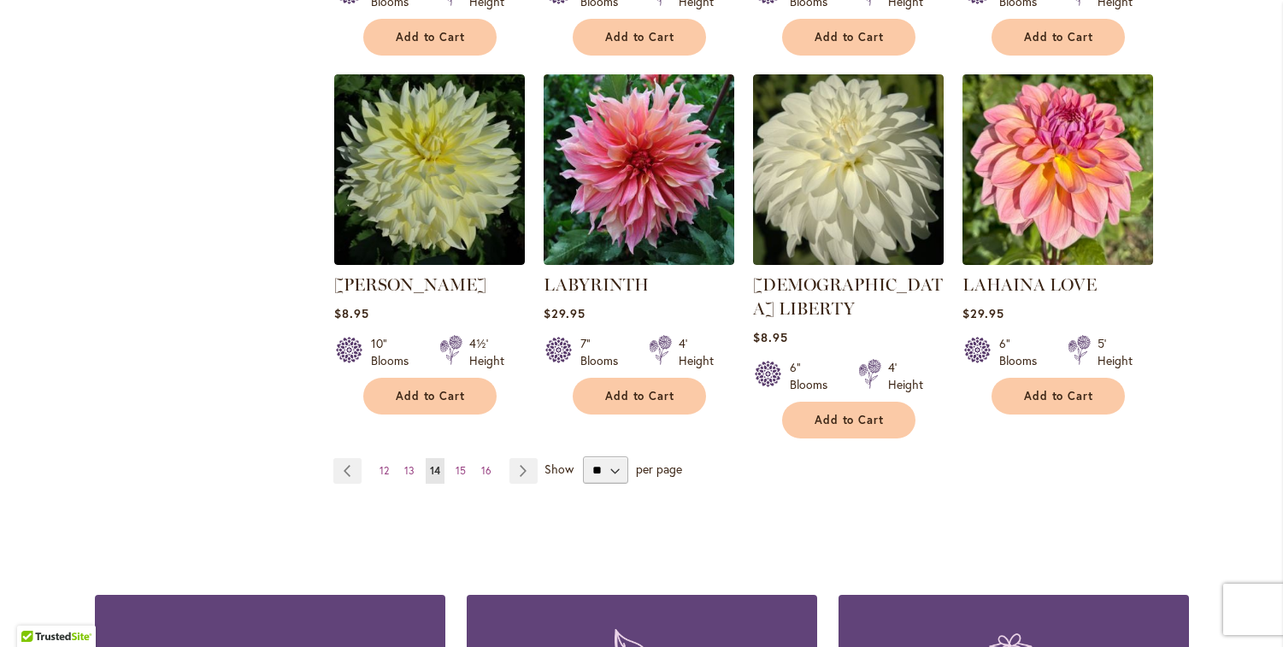
scroll to position [1433, 0]
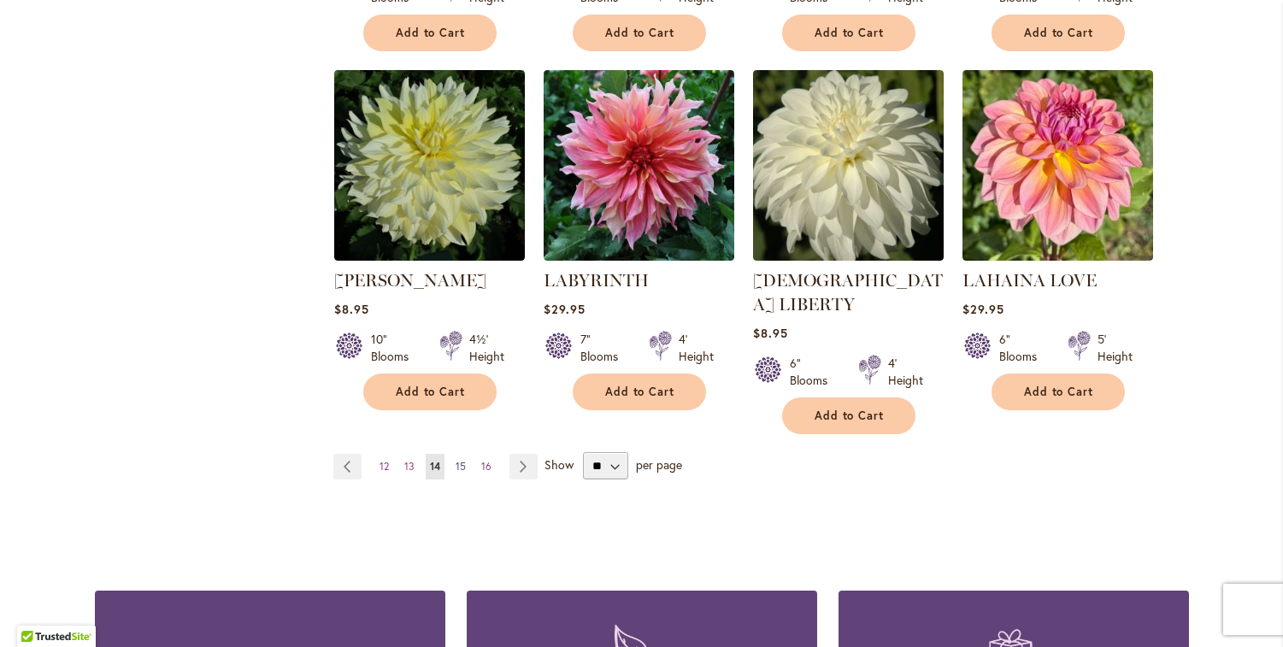
click at [456, 460] on span "15" at bounding box center [460, 466] width 10 height 13
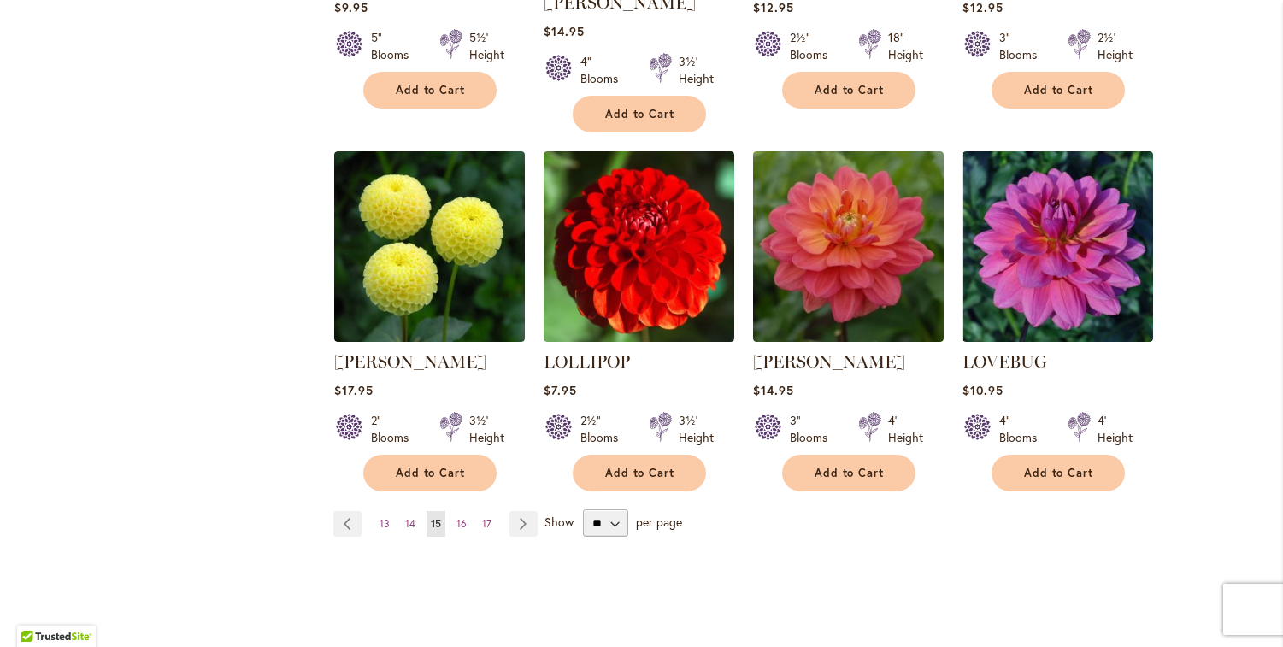
scroll to position [1400, 0]
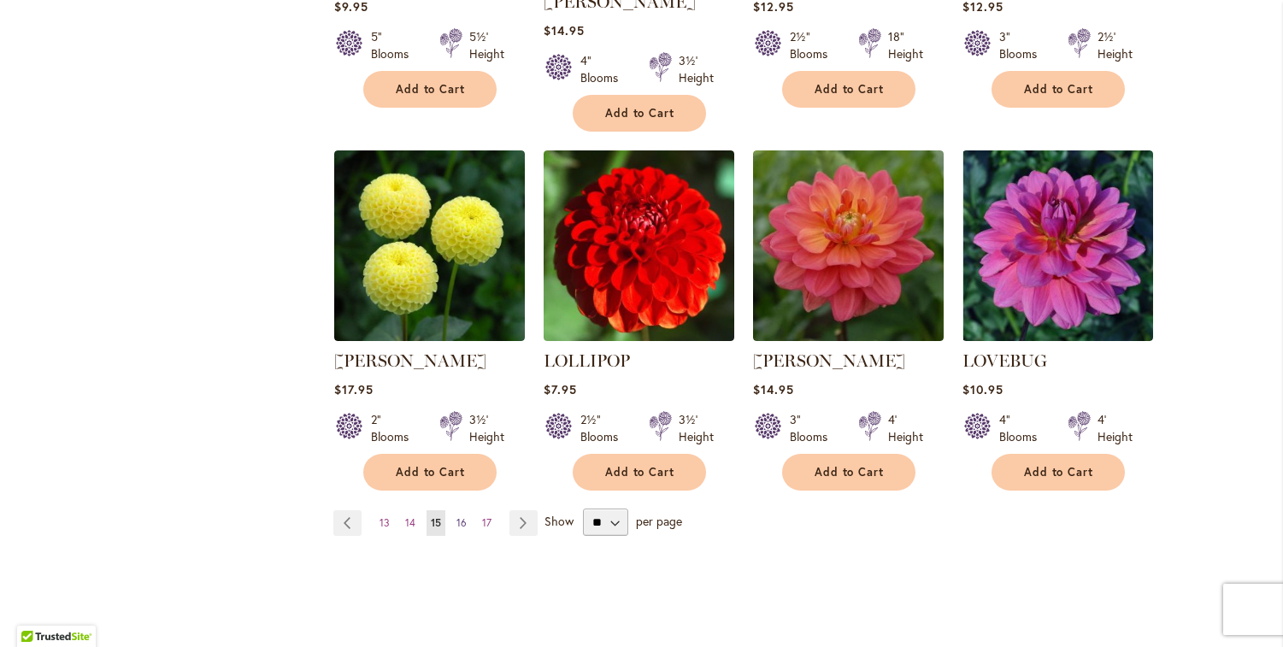
click at [456, 516] on span "16" at bounding box center [461, 522] width 10 height 13
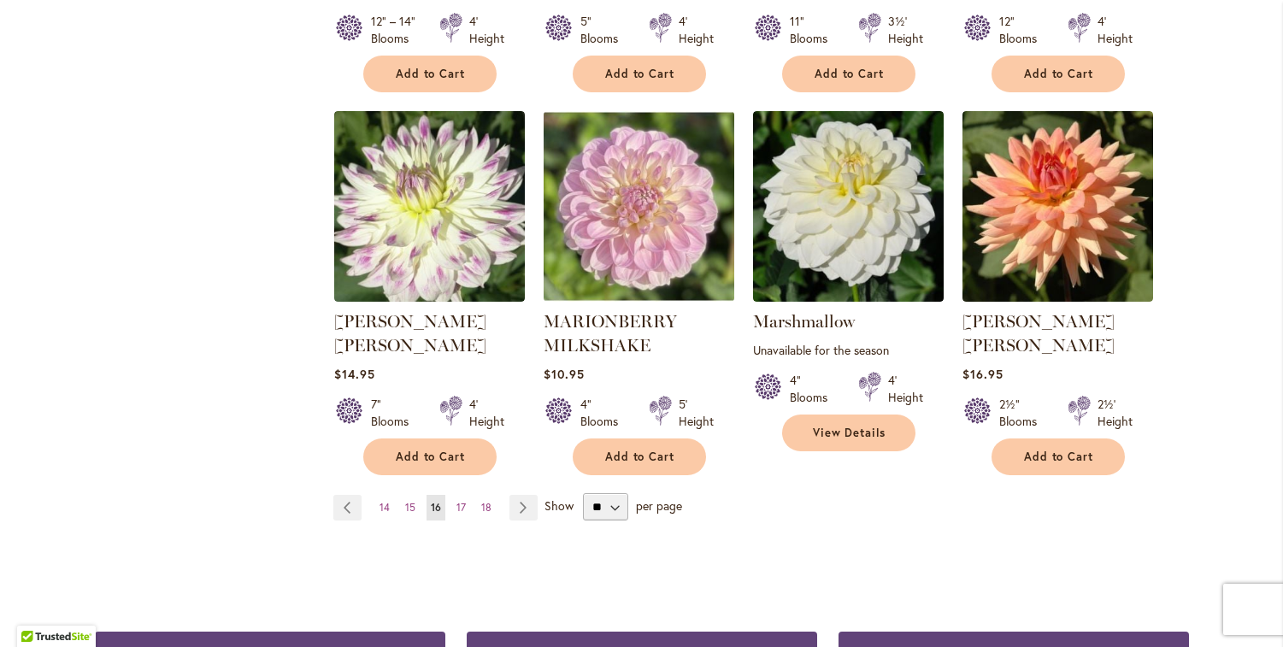
scroll to position [1435, 0]
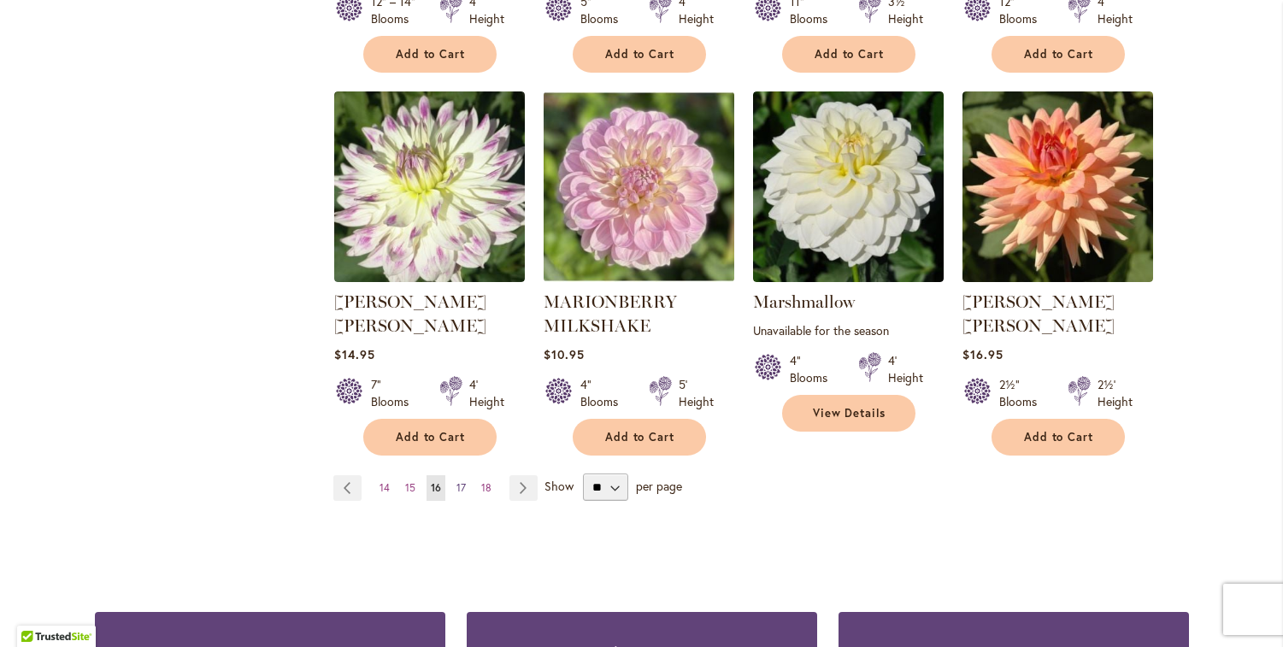
click at [458, 481] on span "17" at bounding box center [460, 487] width 9 height 13
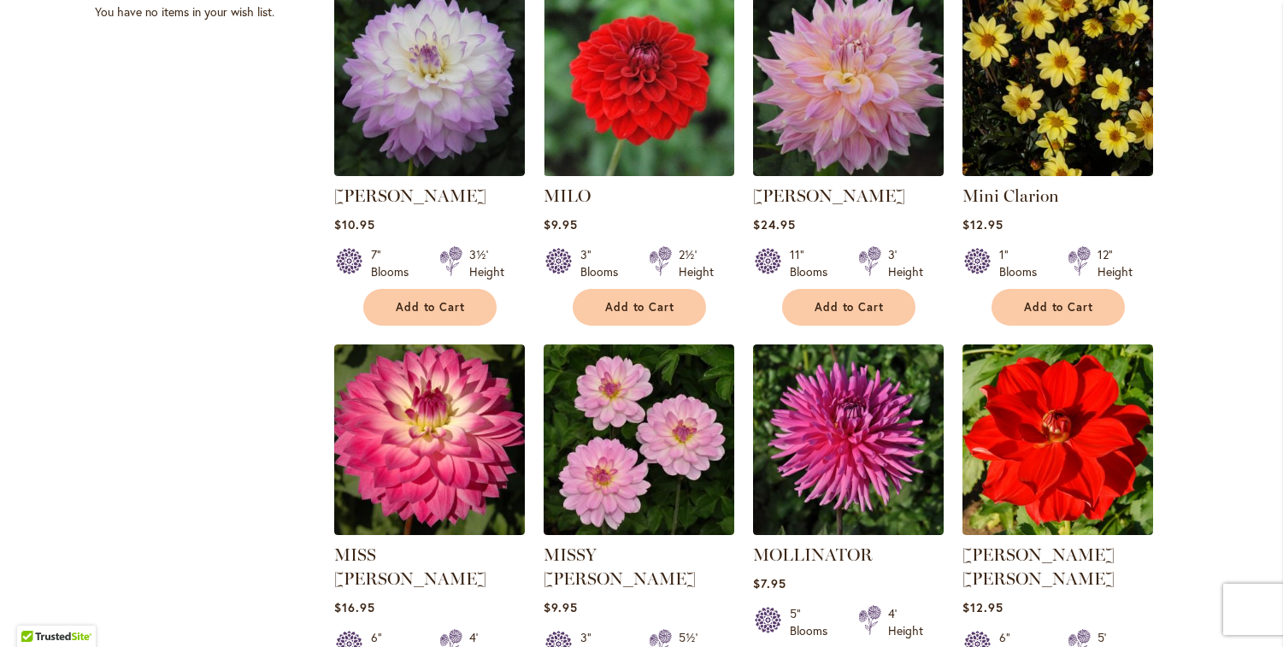
scroll to position [1309, 0]
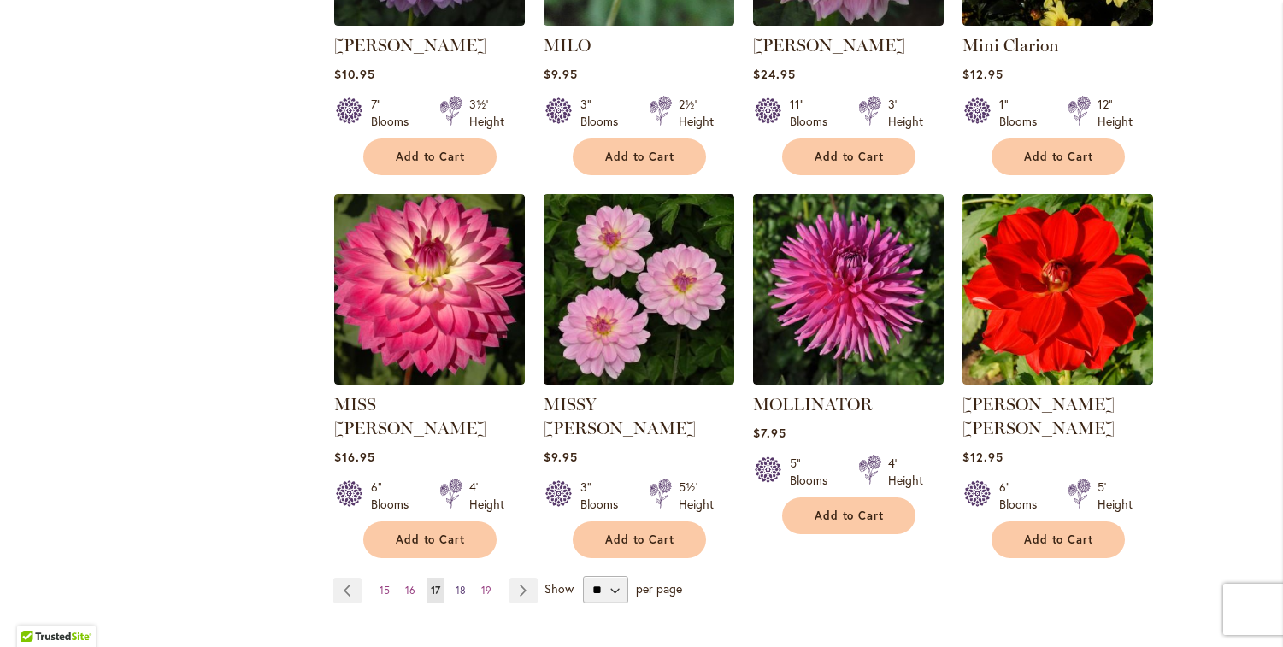
click at [459, 578] on link "Page 18" at bounding box center [460, 591] width 19 height 26
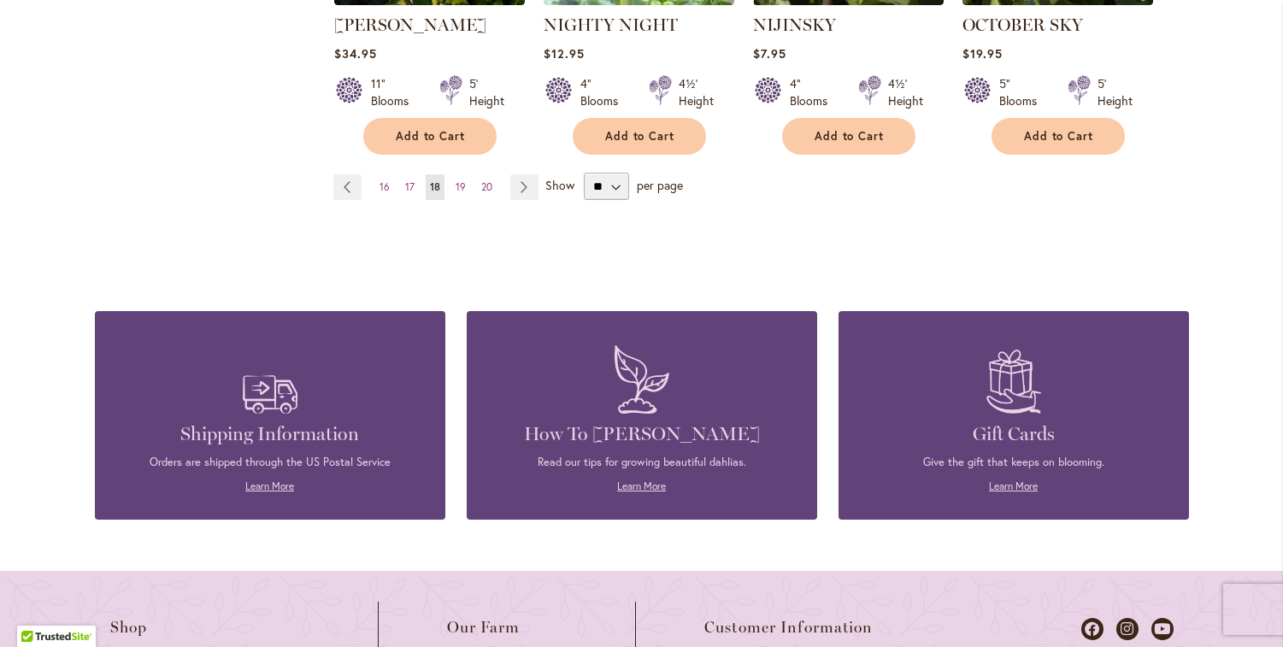
scroll to position [1716, 0]
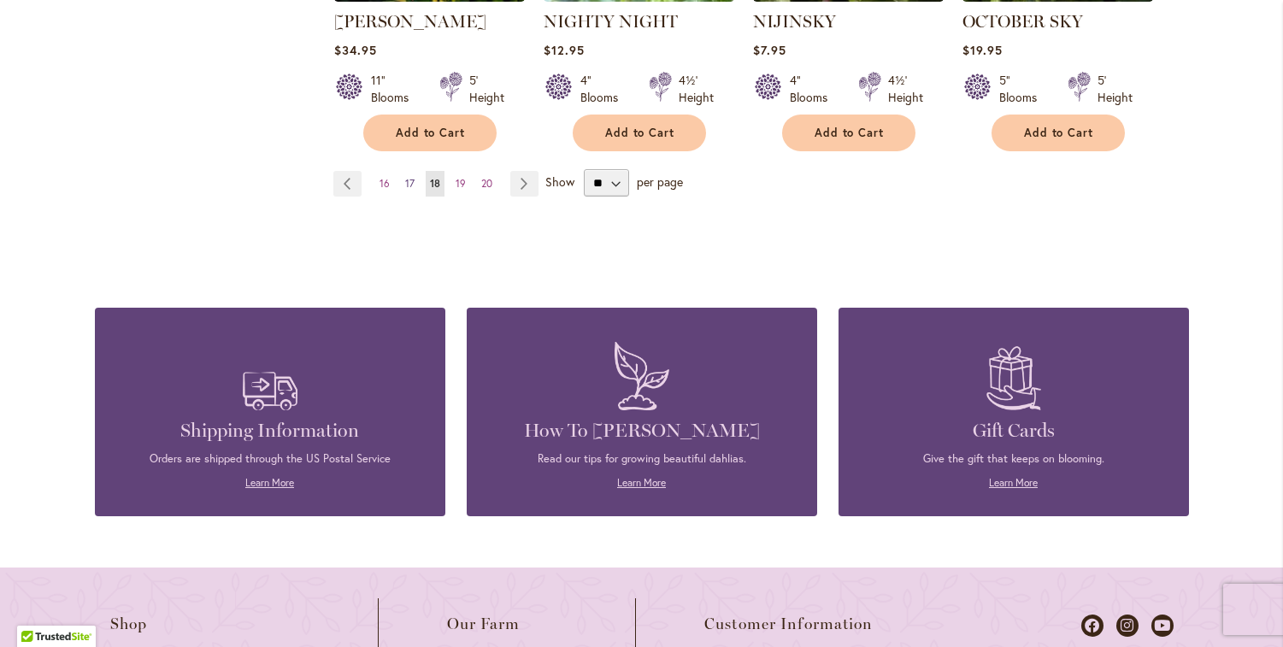
click at [405, 177] on span "17" at bounding box center [409, 183] width 9 height 13
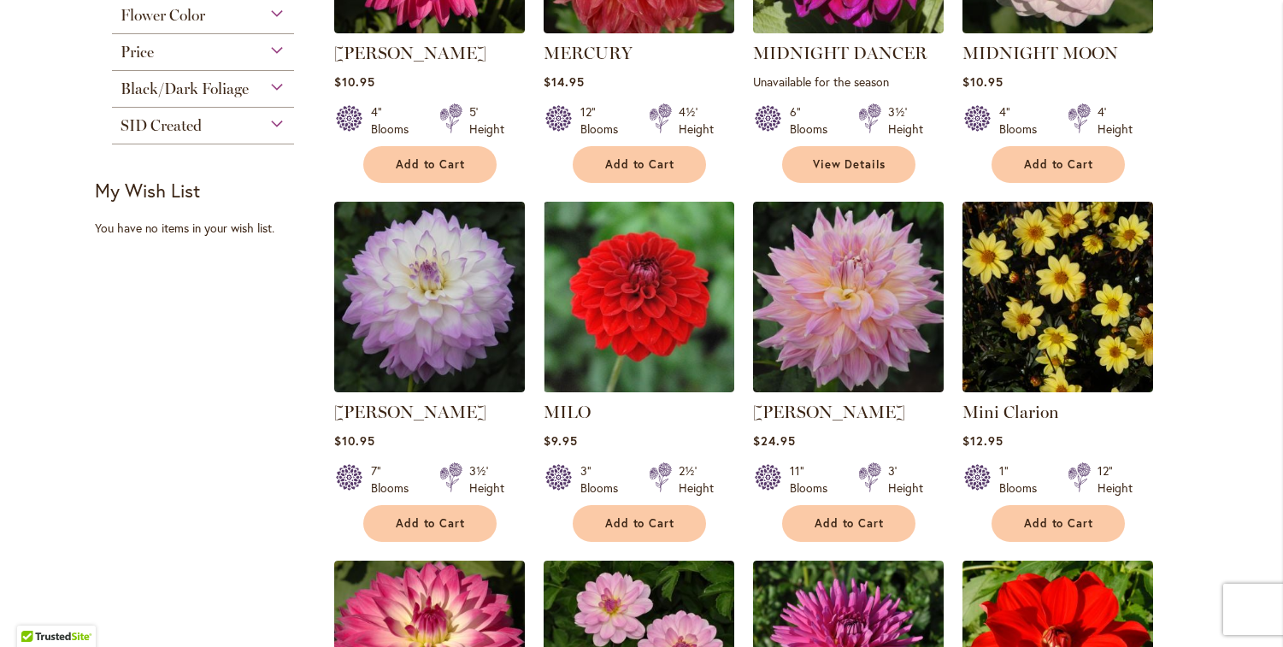
scroll to position [1274, 0]
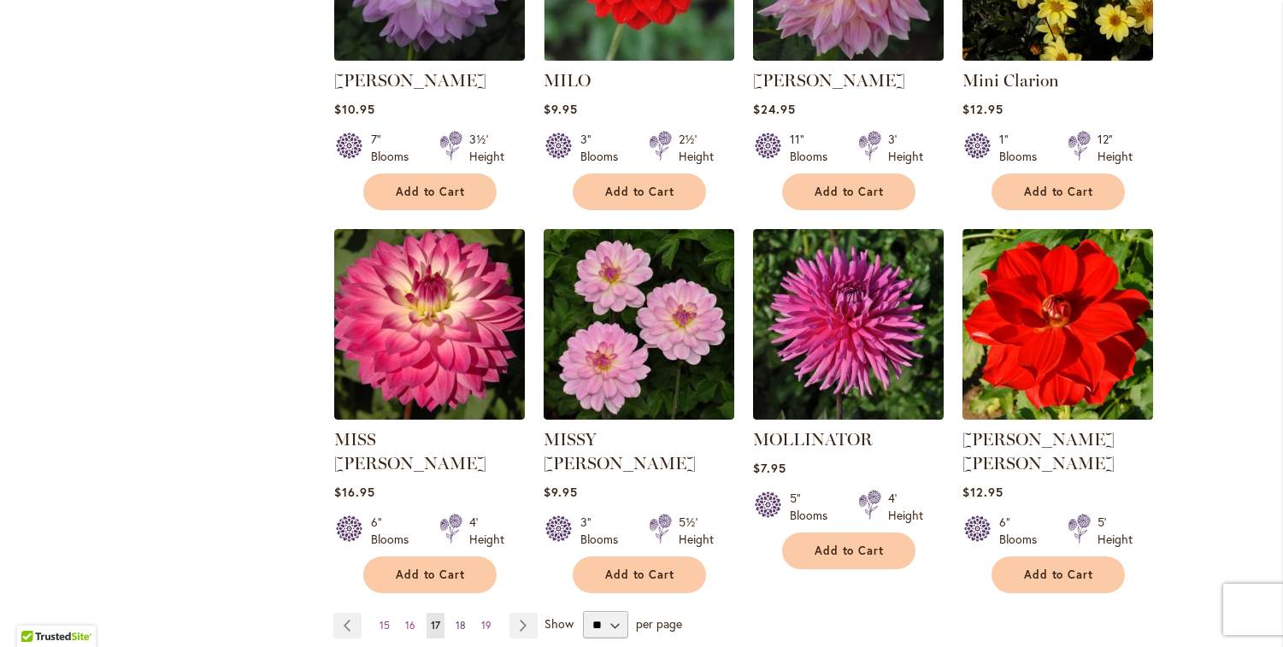
click at [460, 613] on link "Page 18" at bounding box center [460, 626] width 19 height 26
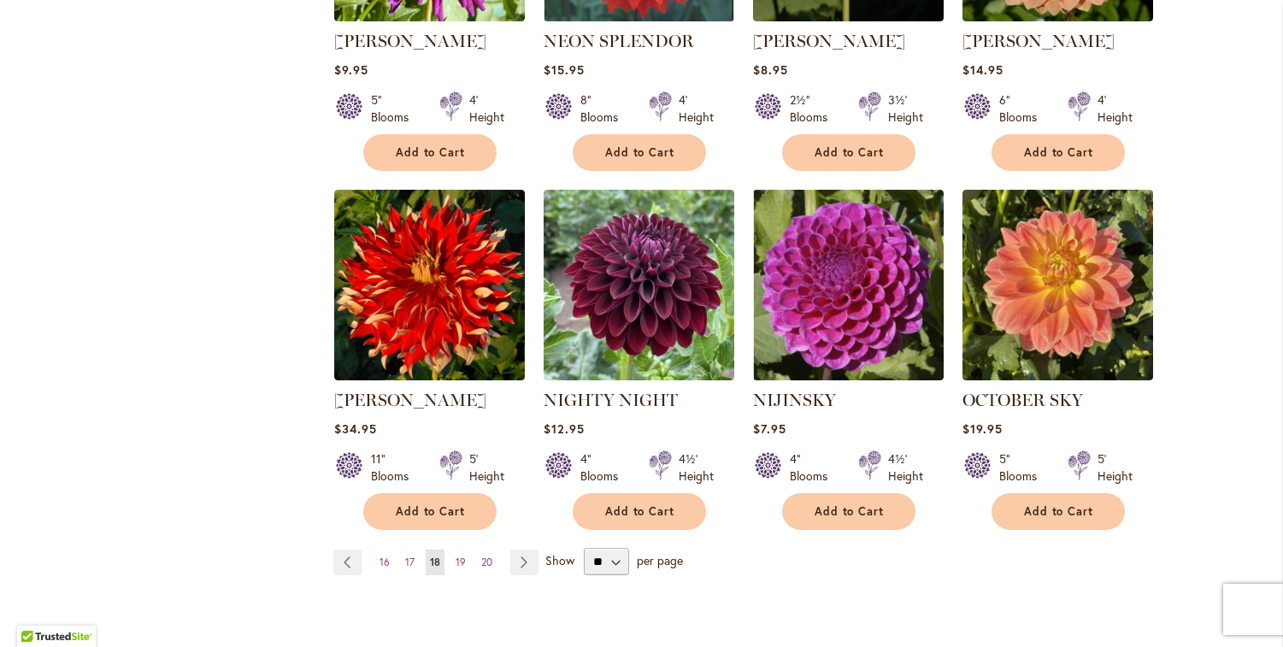
scroll to position [1338, 0]
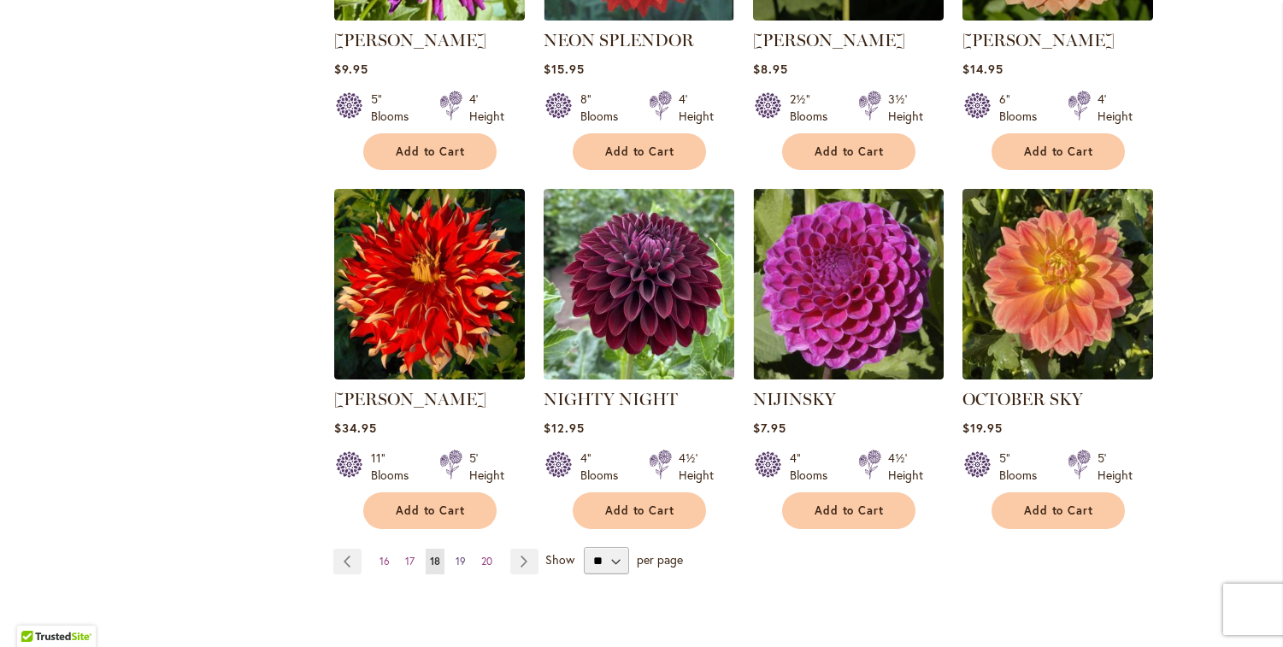
click at [455, 555] on span "19" at bounding box center [460, 561] width 10 height 13
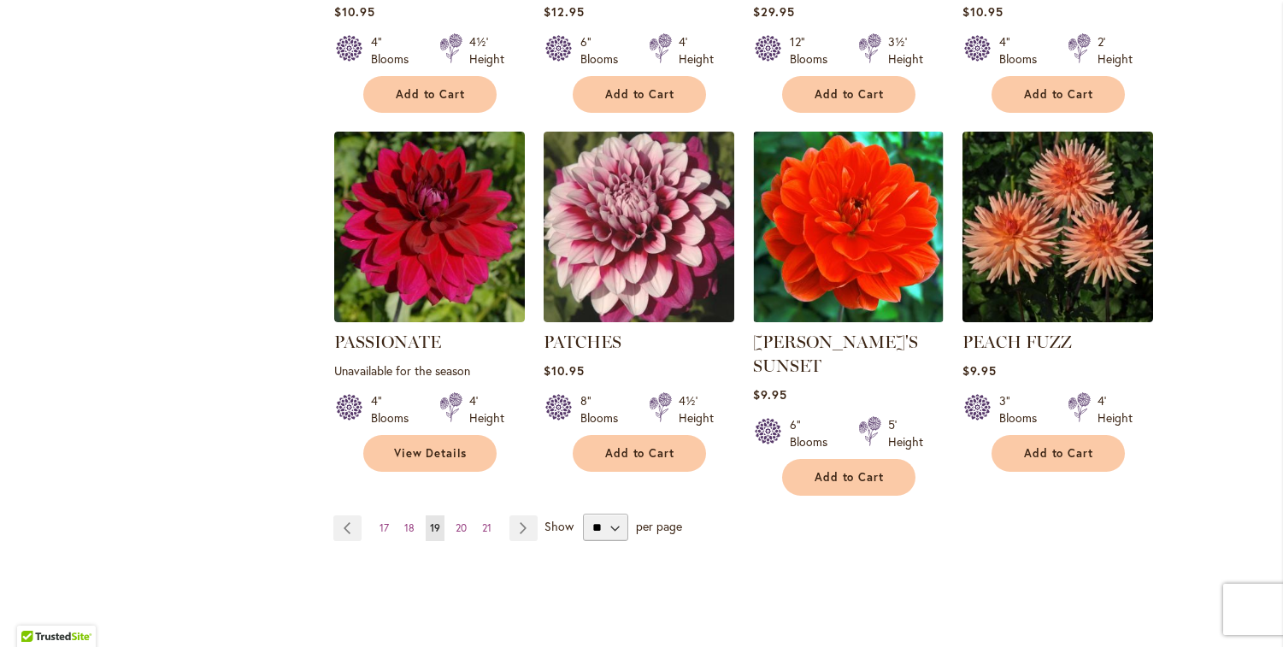
scroll to position [1399, 0]
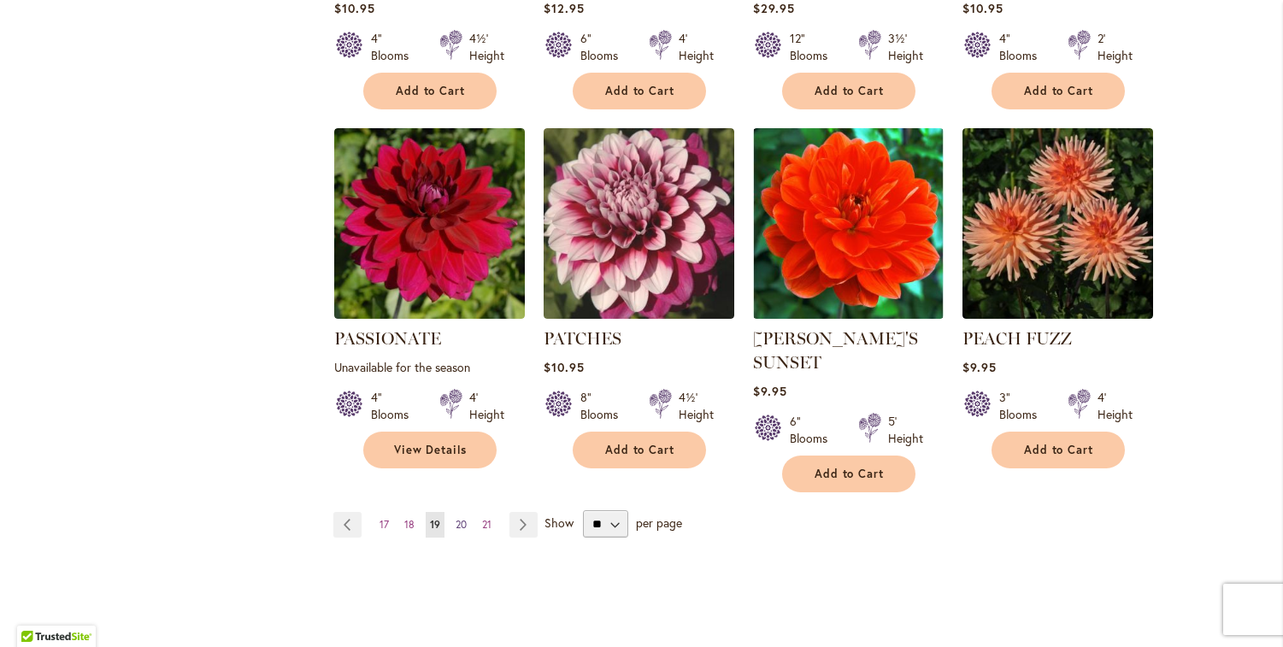
click at [455, 518] on span "20" at bounding box center [460, 524] width 11 height 13
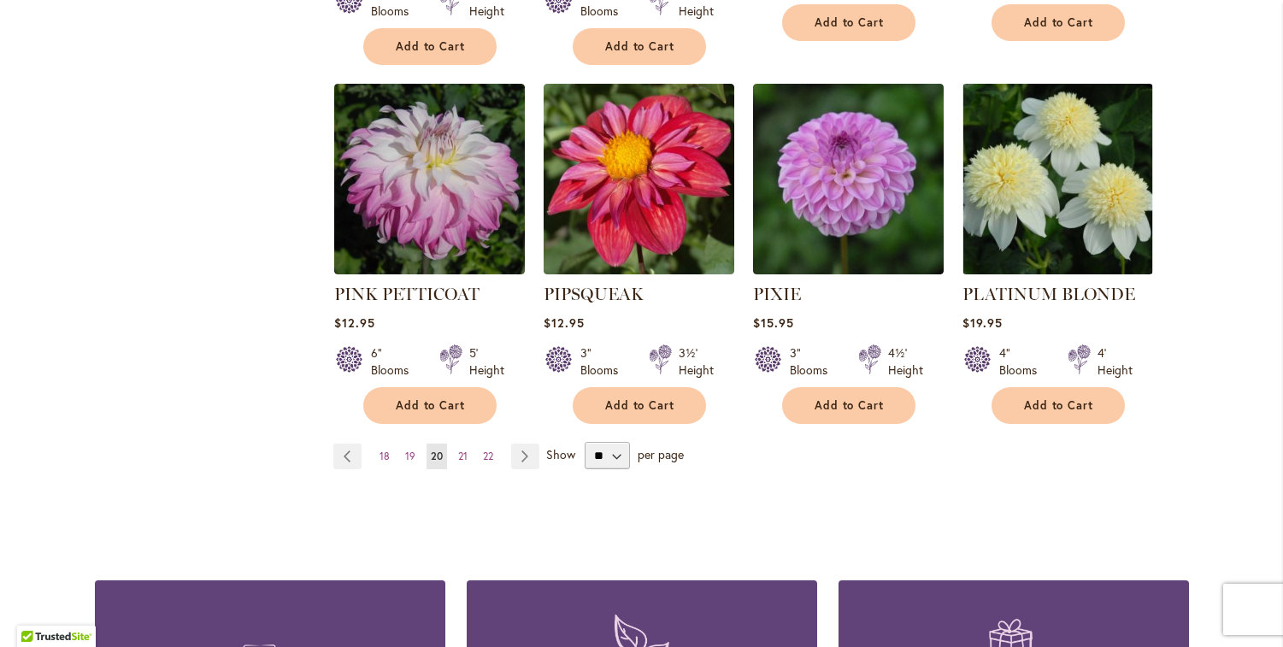
scroll to position [1492, 0]
click at [458, 449] on span "21" at bounding box center [462, 455] width 9 height 13
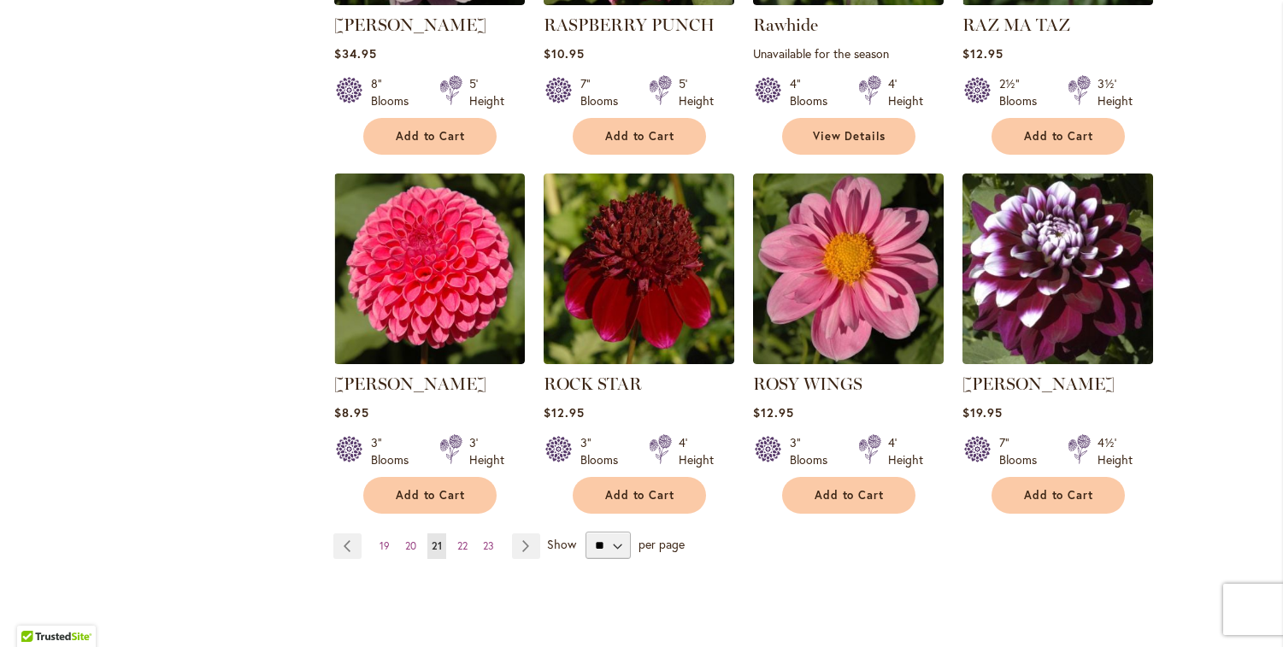
scroll to position [1365, 0]
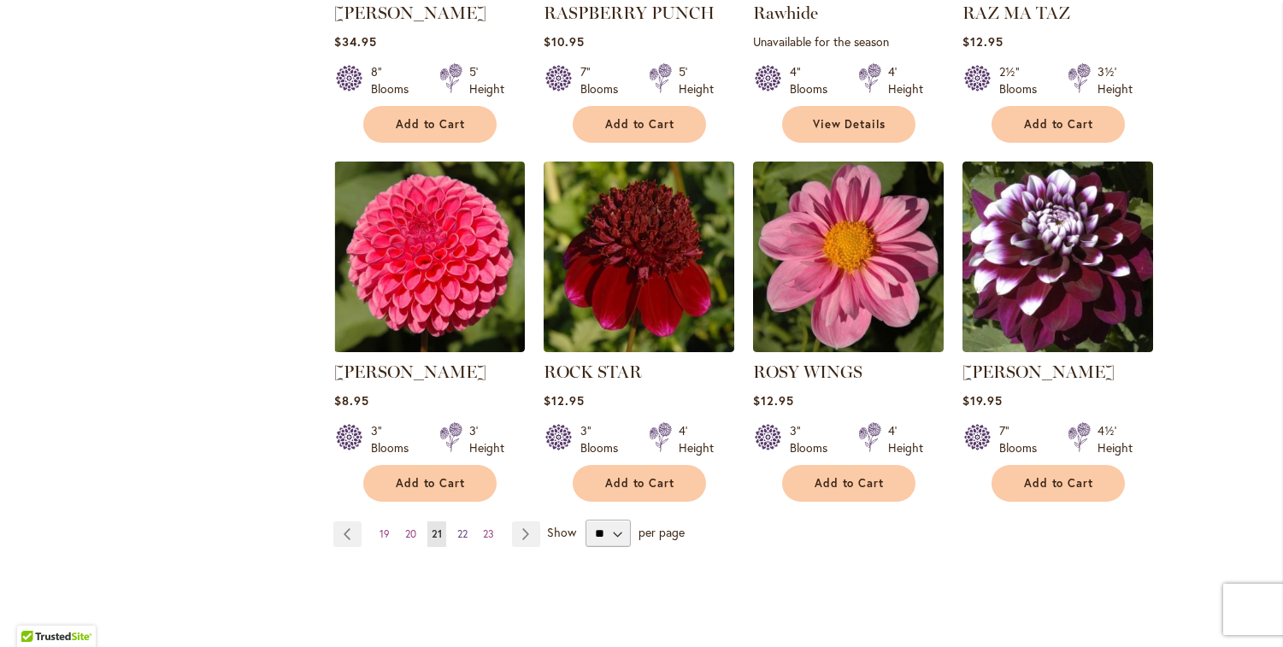
click at [457, 531] on span "22" at bounding box center [462, 533] width 10 height 13
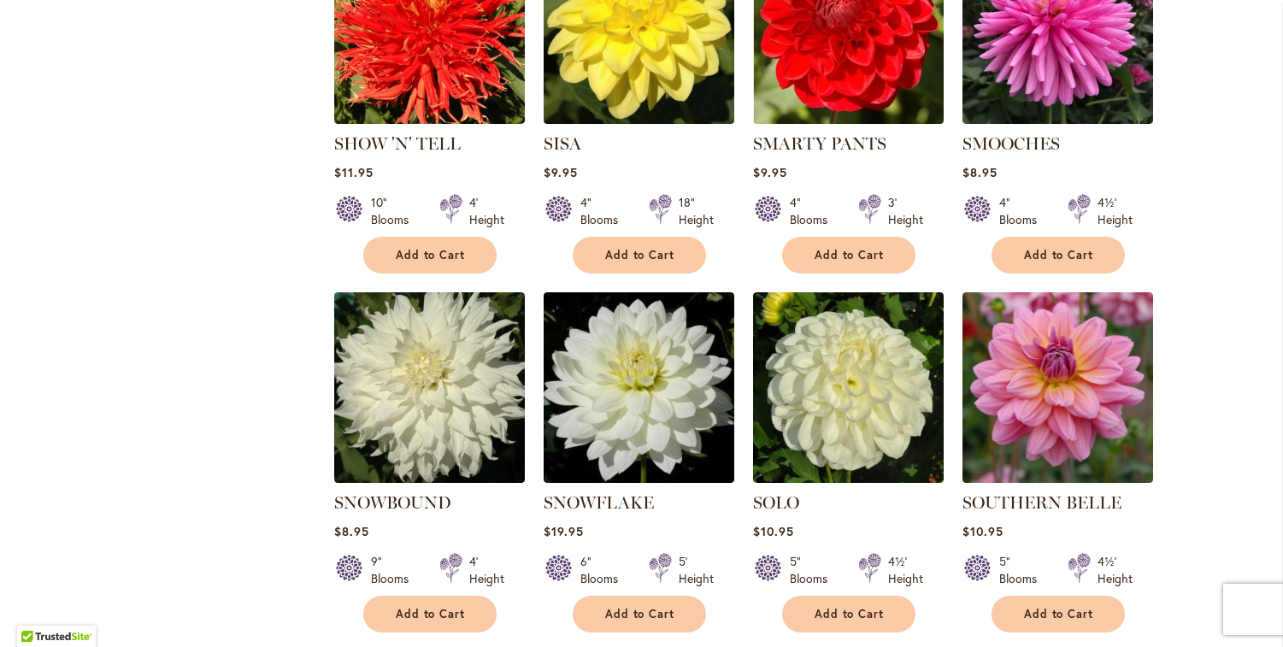
scroll to position [1306, 0]
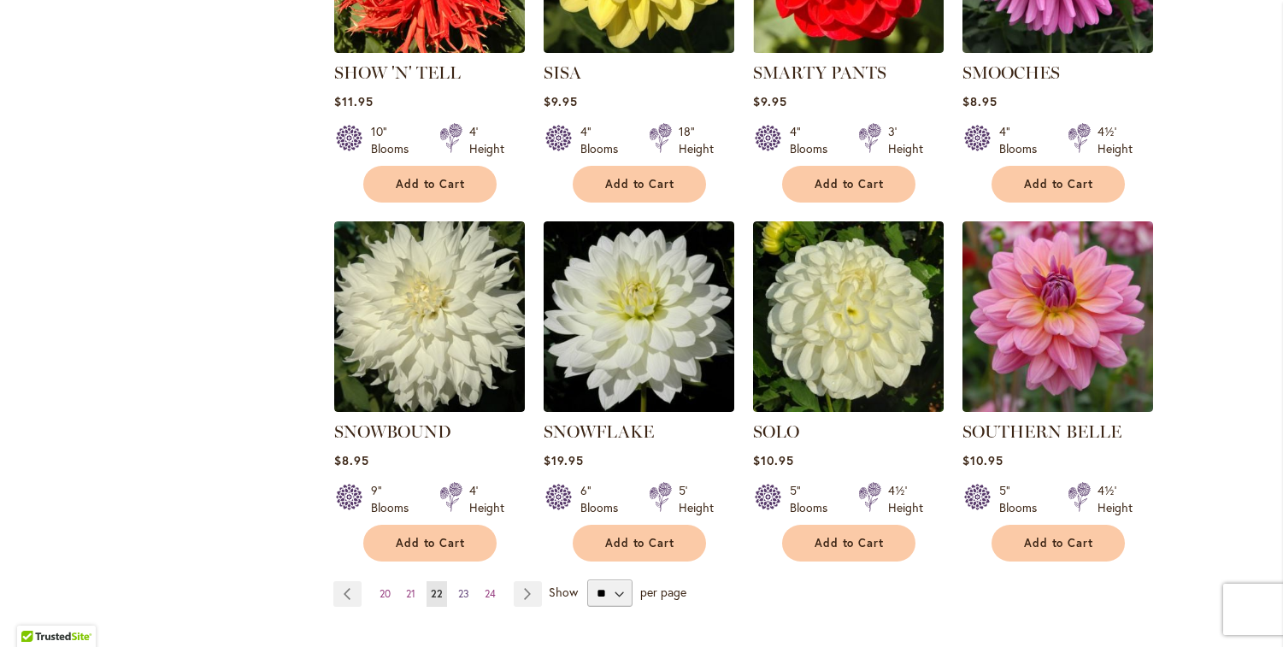
click at [458, 587] on span "23" at bounding box center [463, 593] width 11 height 13
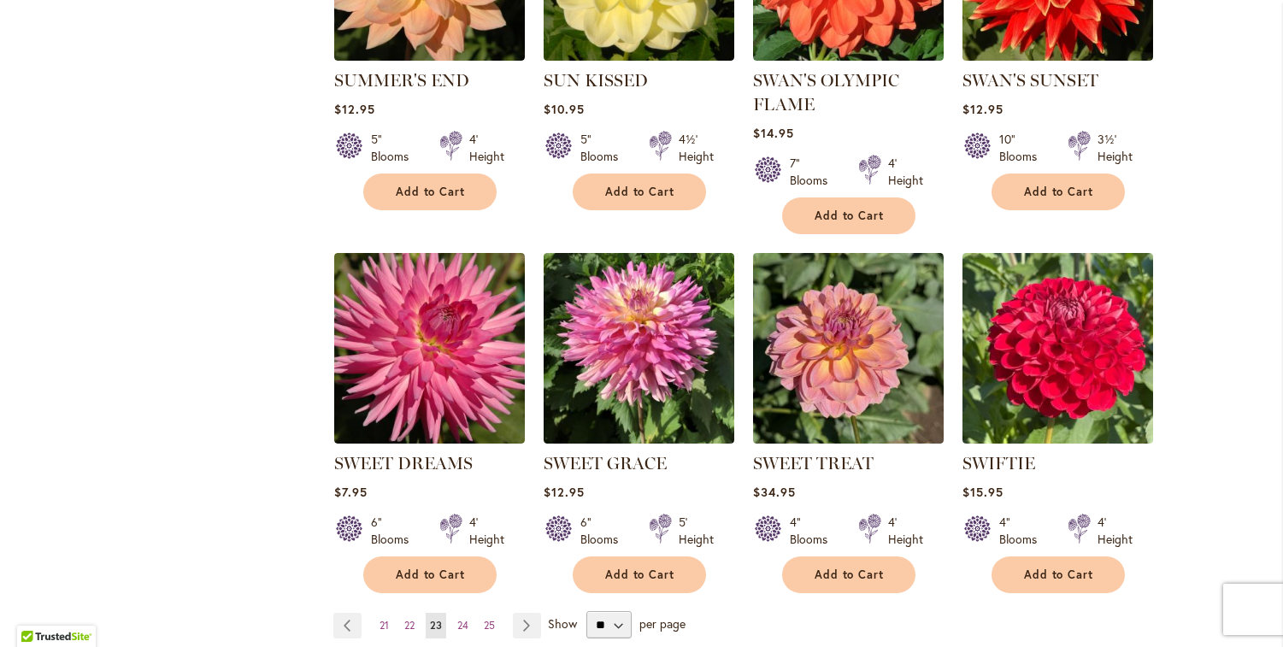
scroll to position [1341, 0]
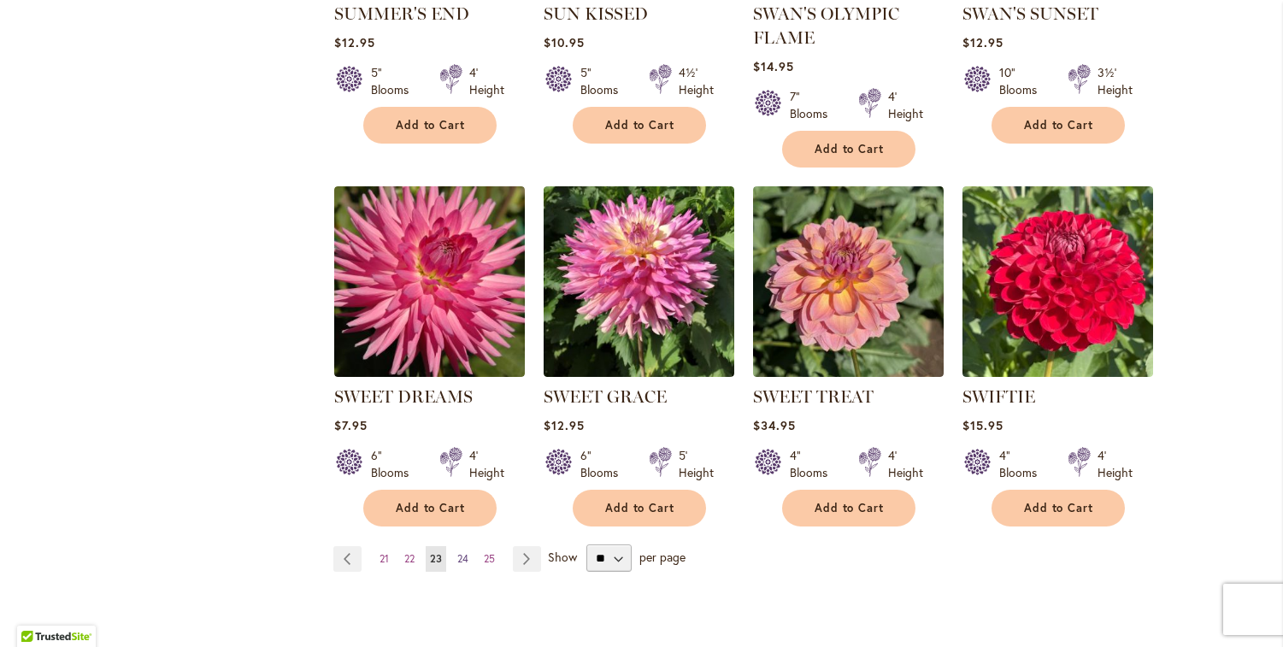
click at [457, 554] on span "24" at bounding box center [462, 558] width 11 height 13
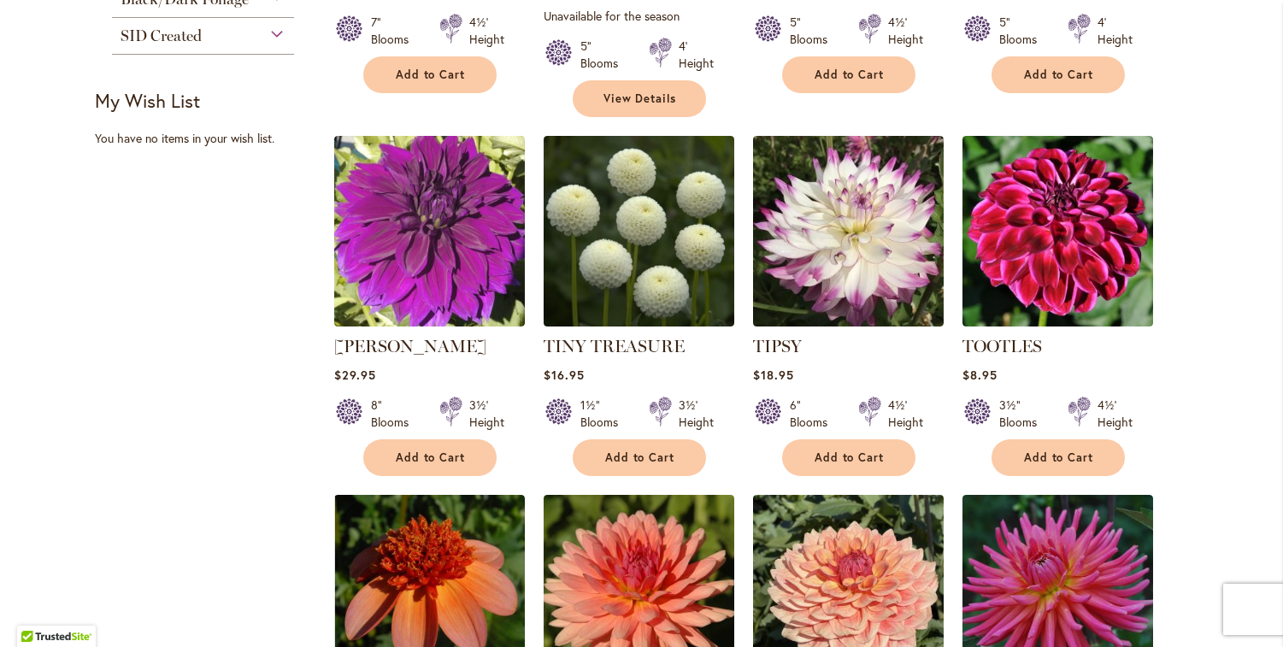
scroll to position [1436, 0]
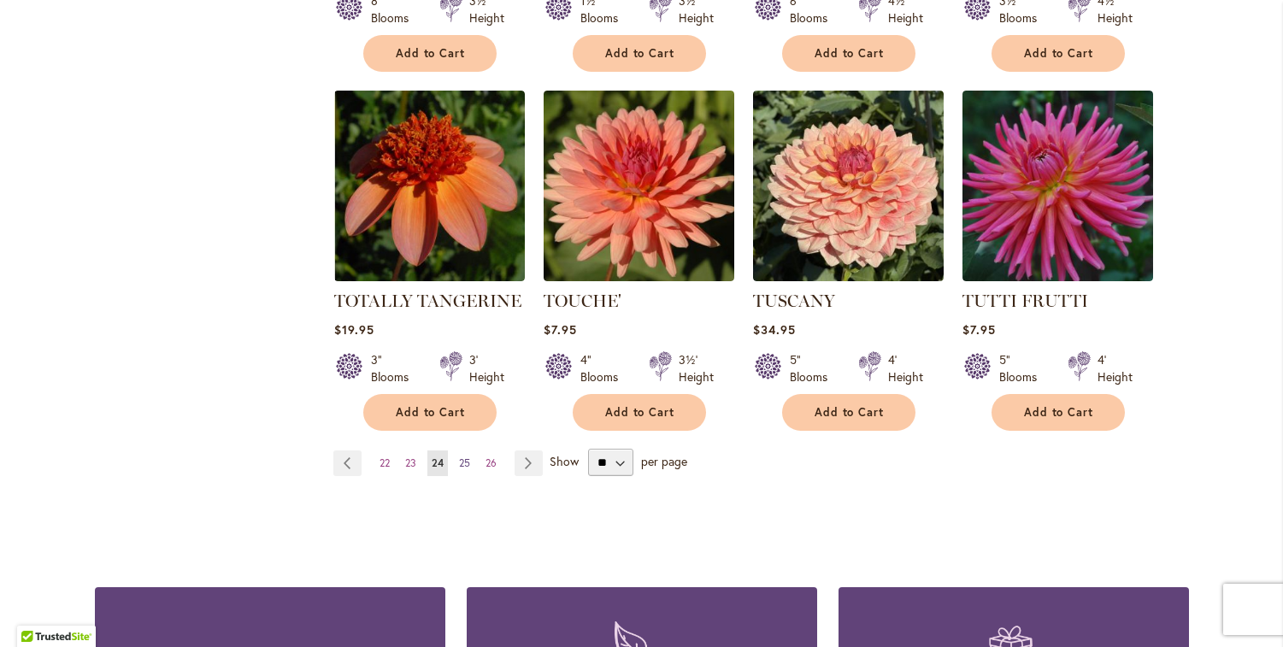
click at [463, 456] on span "25" at bounding box center [464, 462] width 11 height 13
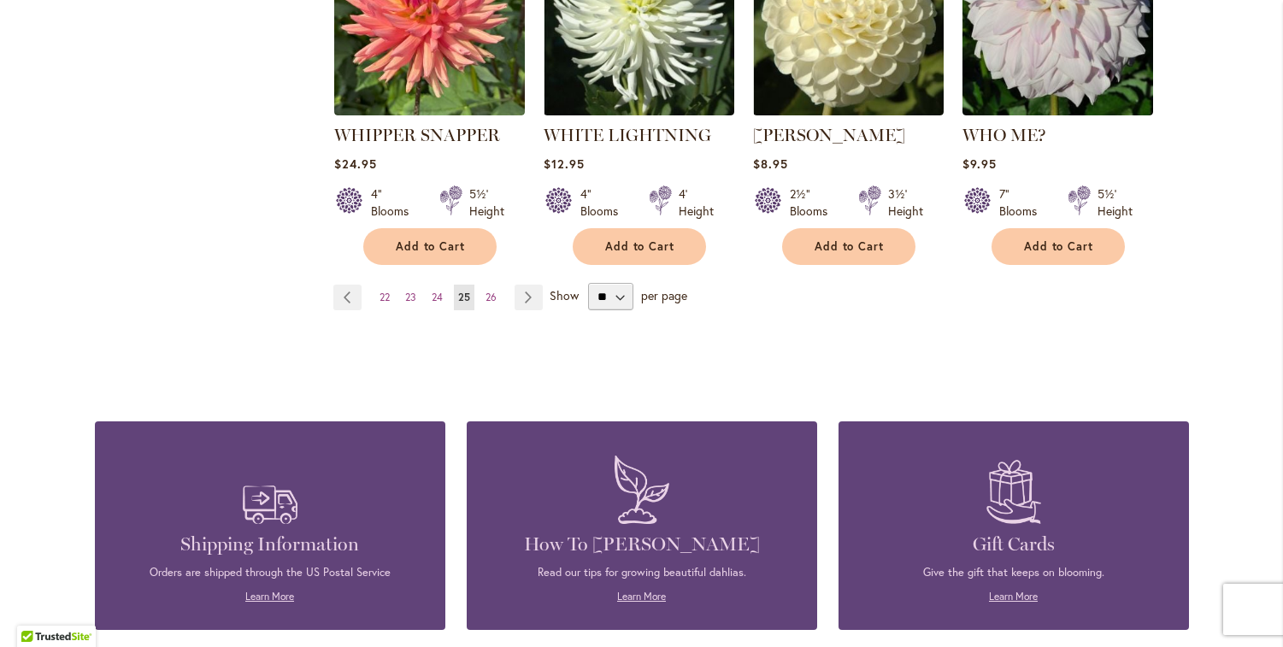
scroll to position [1682, 0]
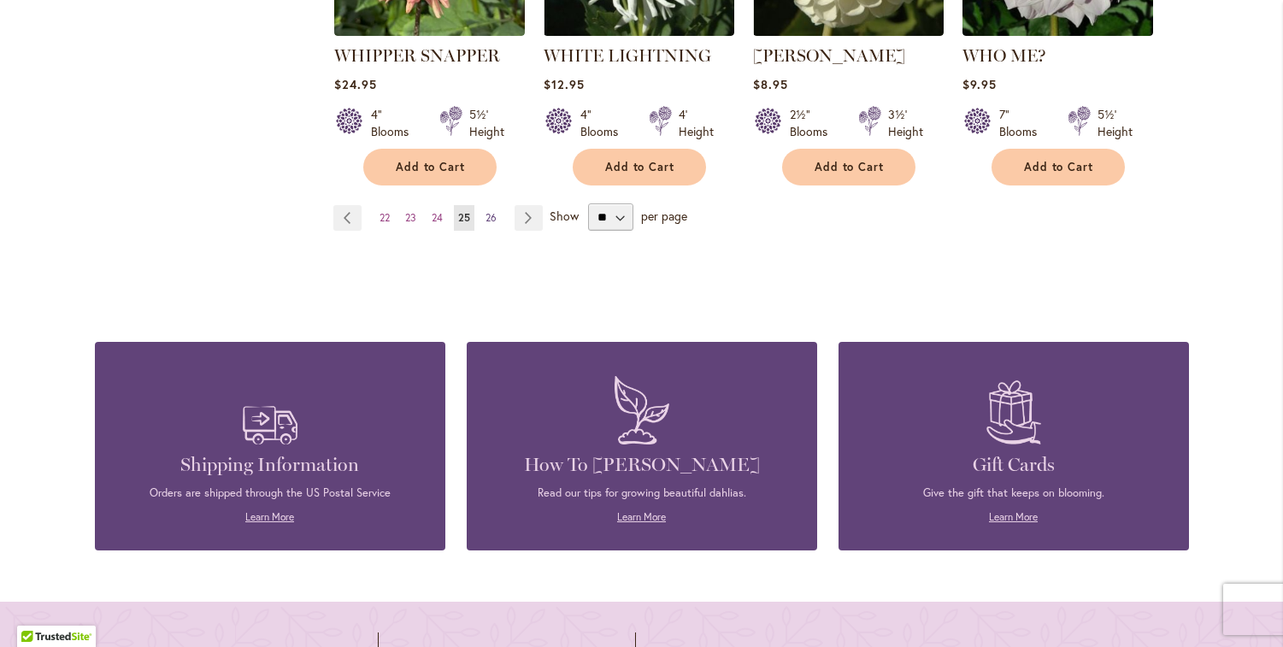
click at [485, 211] on span "26" at bounding box center [490, 217] width 11 height 13
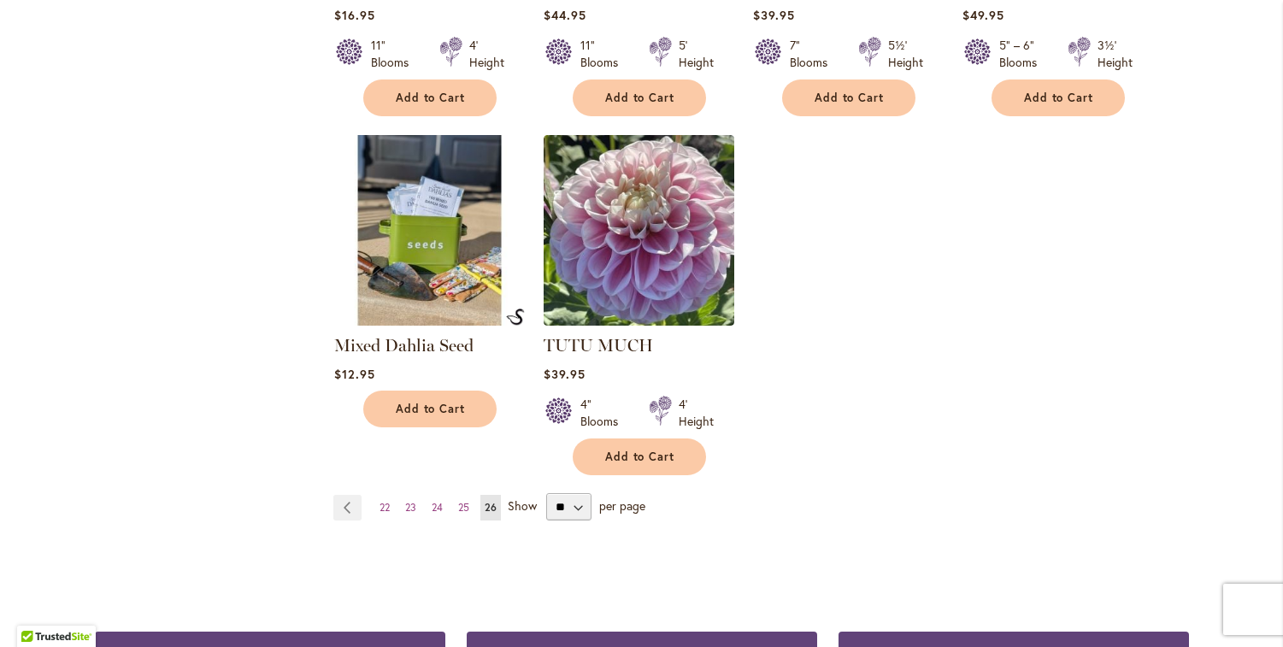
scroll to position [1660, 0]
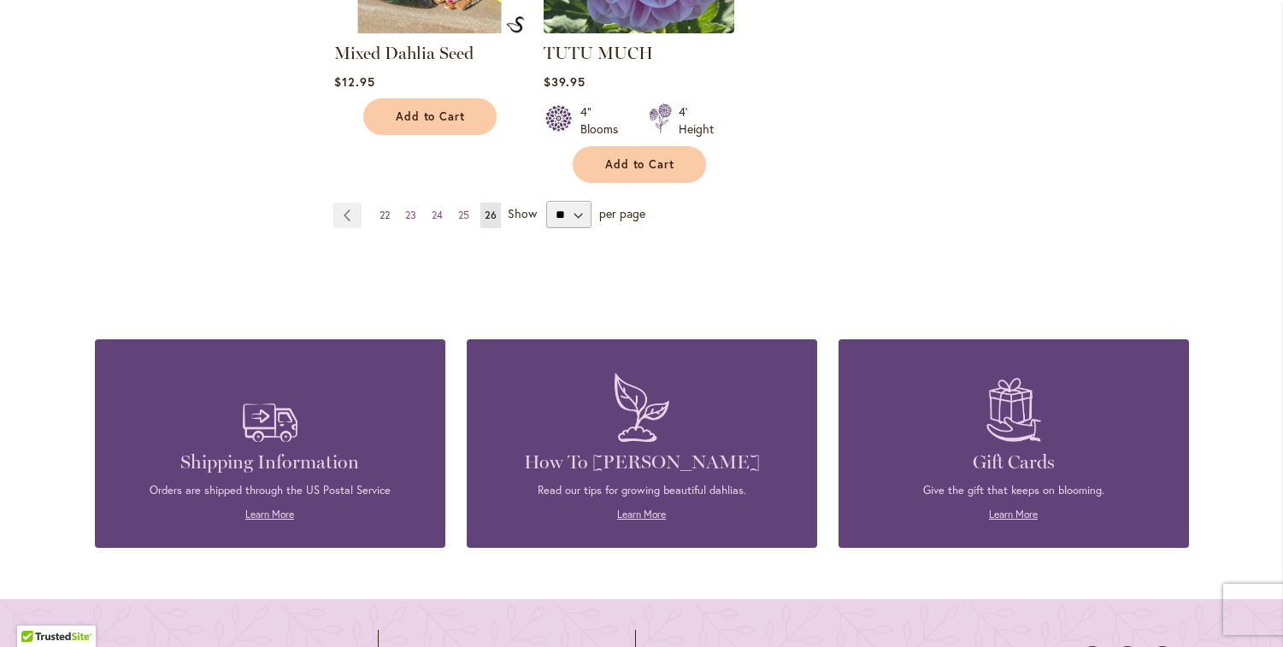
click at [379, 214] on span "22" at bounding box center [384, 214] width 10 height 13
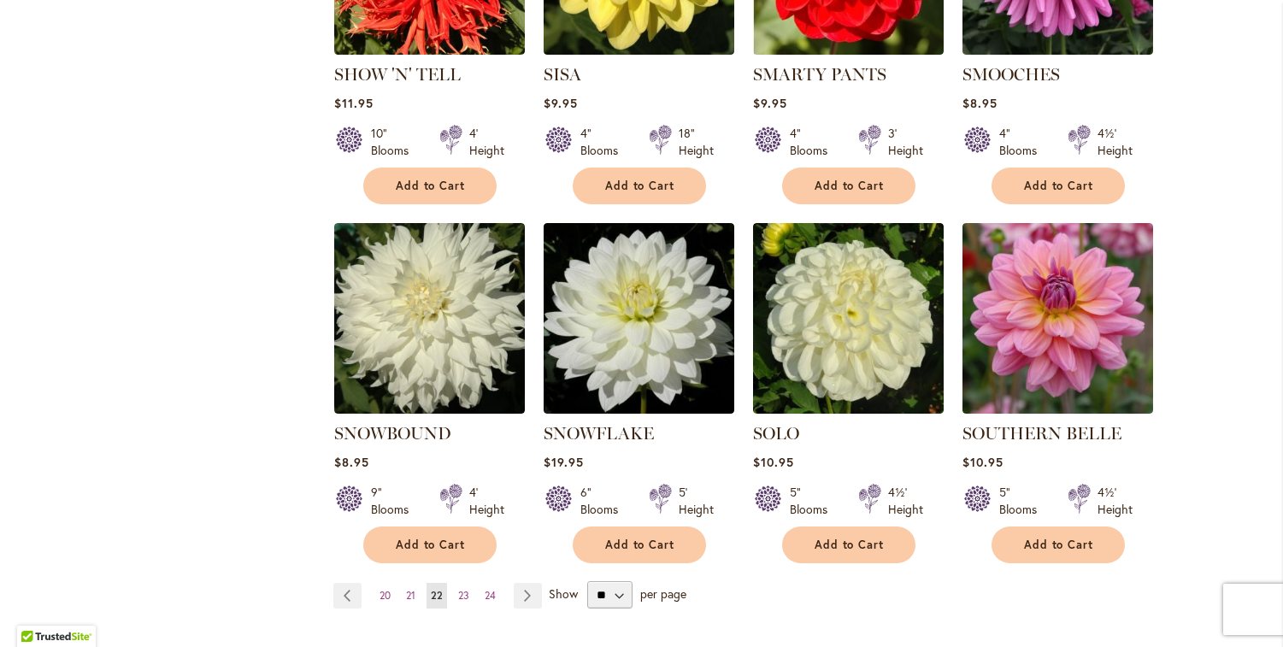
scroll to position [1462, 0]
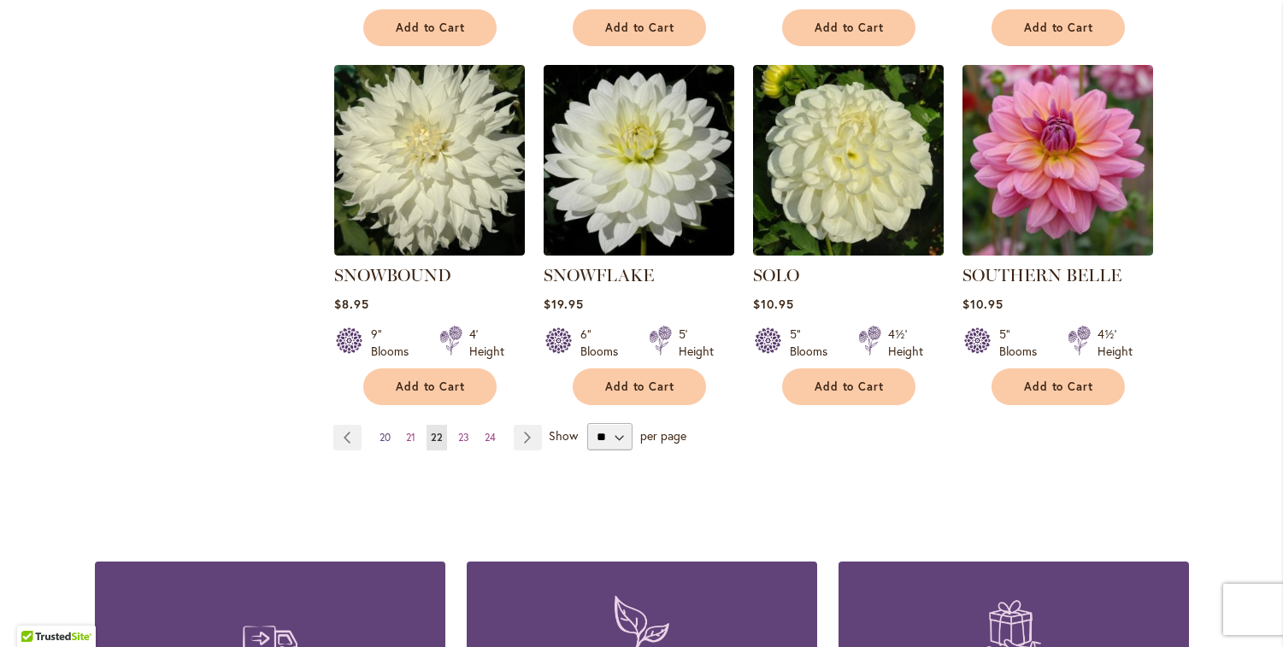
click at [379, 431] on span "20" at bounding box center [384, 437] width 11 height 13
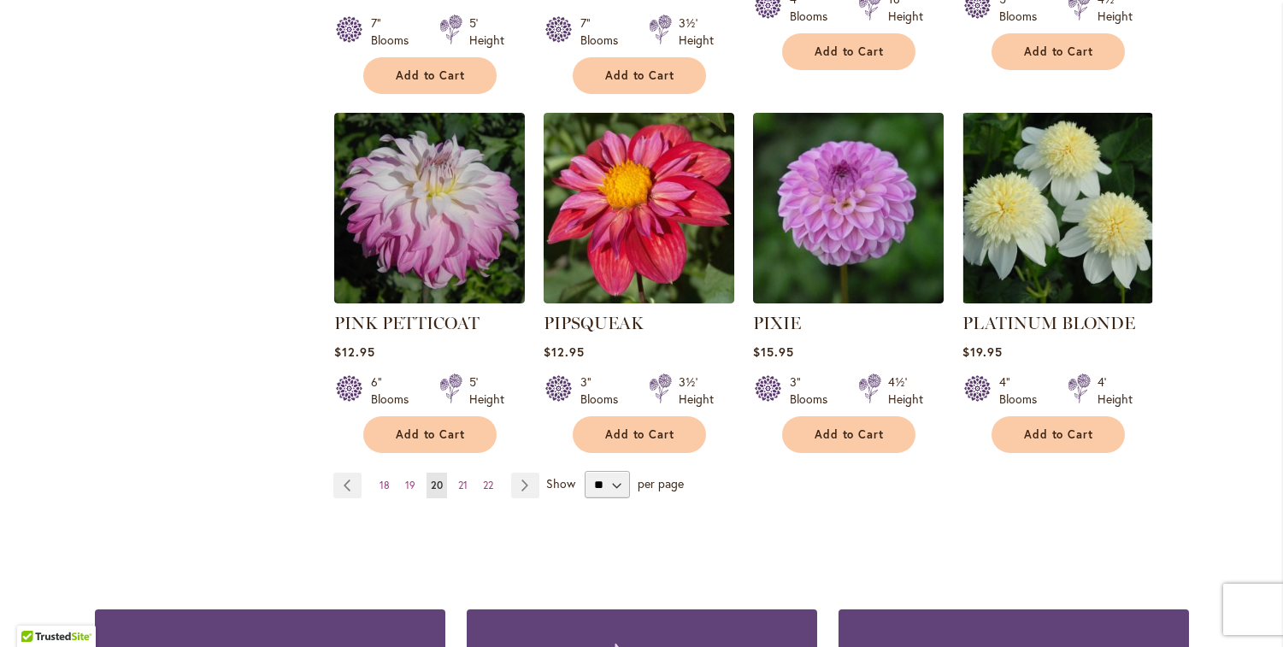
scroll to position [1512, 0]
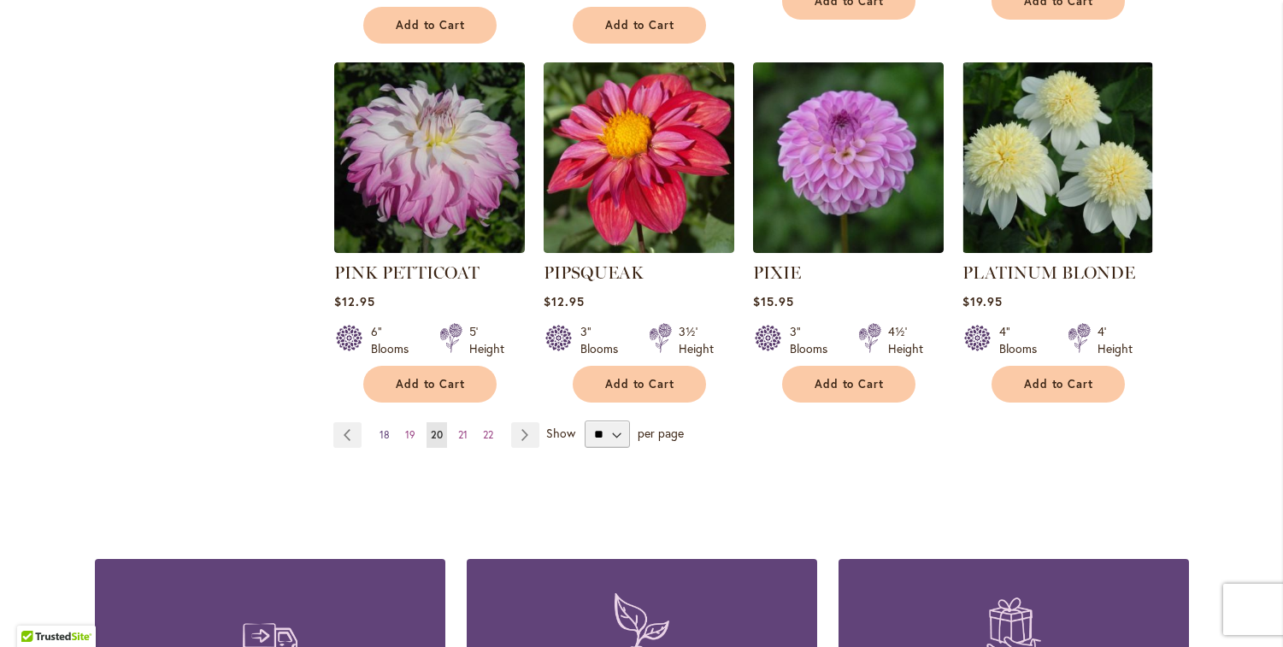
click at [381, 428] on span "18" at bounding box center [384, 434] width 10 height 13
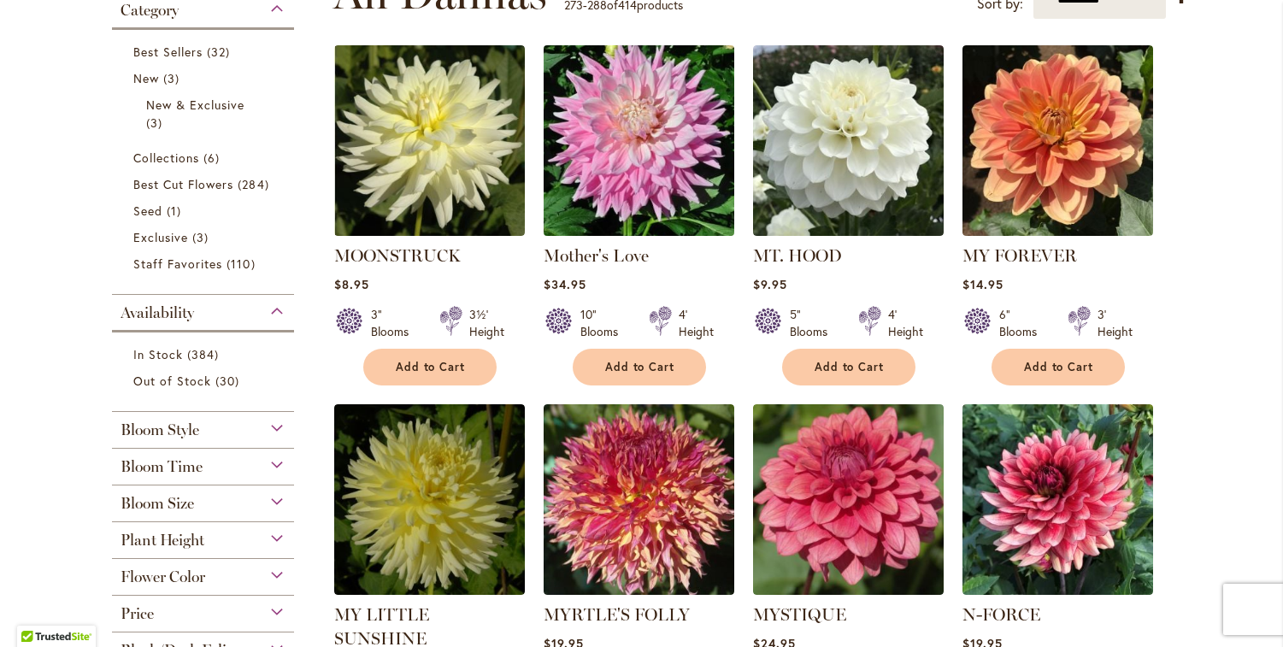
scroll to position [382, 0]
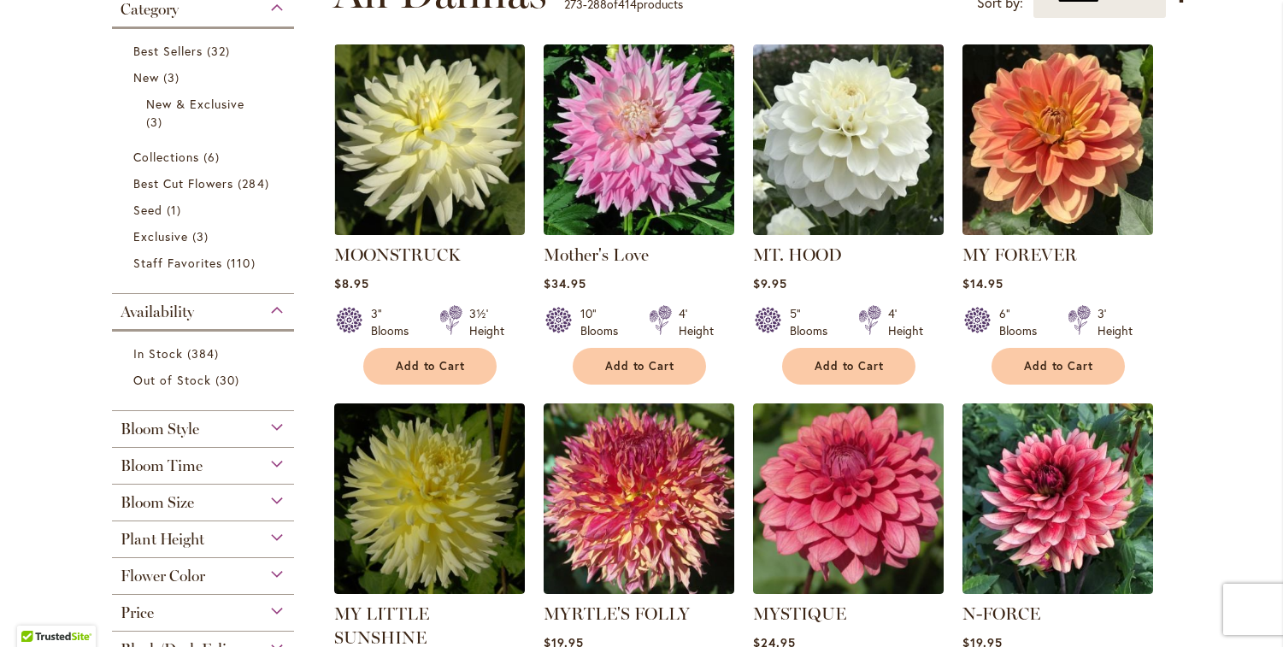
click at [210, 577] on div "Flower Color" at bounding box center [203, 571] width 183 height 27
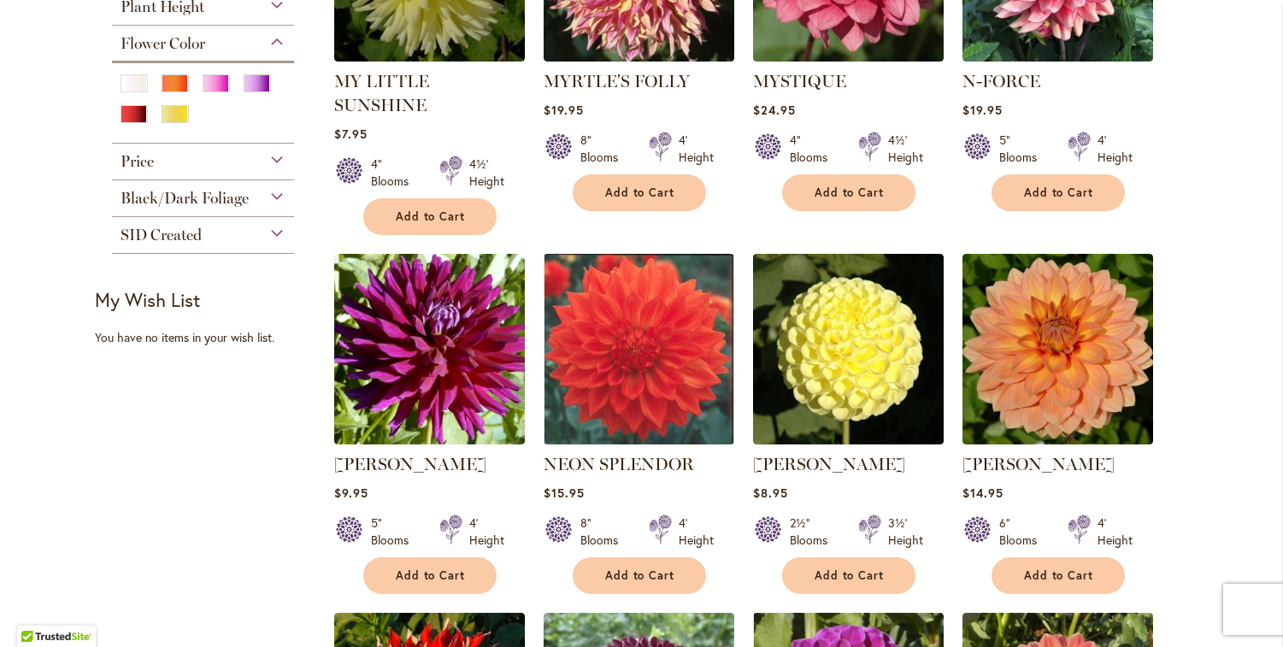
scroll to position [827, 0]
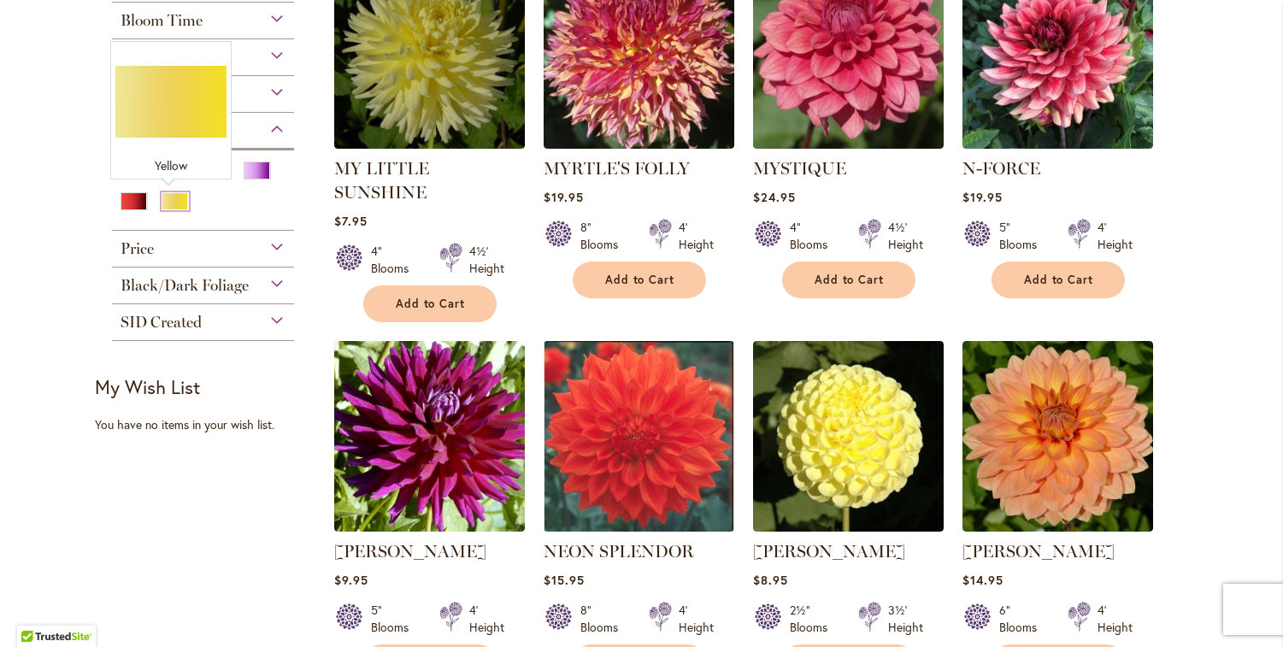
click at [168, 198] on div "Yellow" at bounding box center [174, 201] width 27 height 18
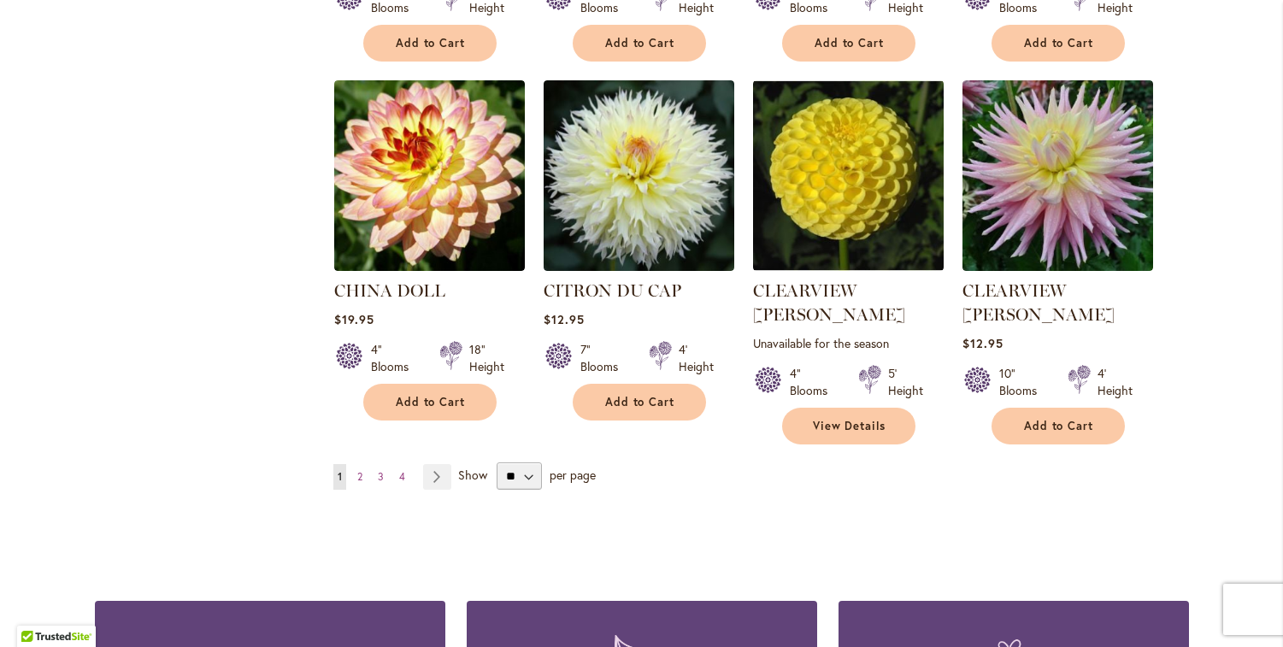
scroll to position [1396, 0]
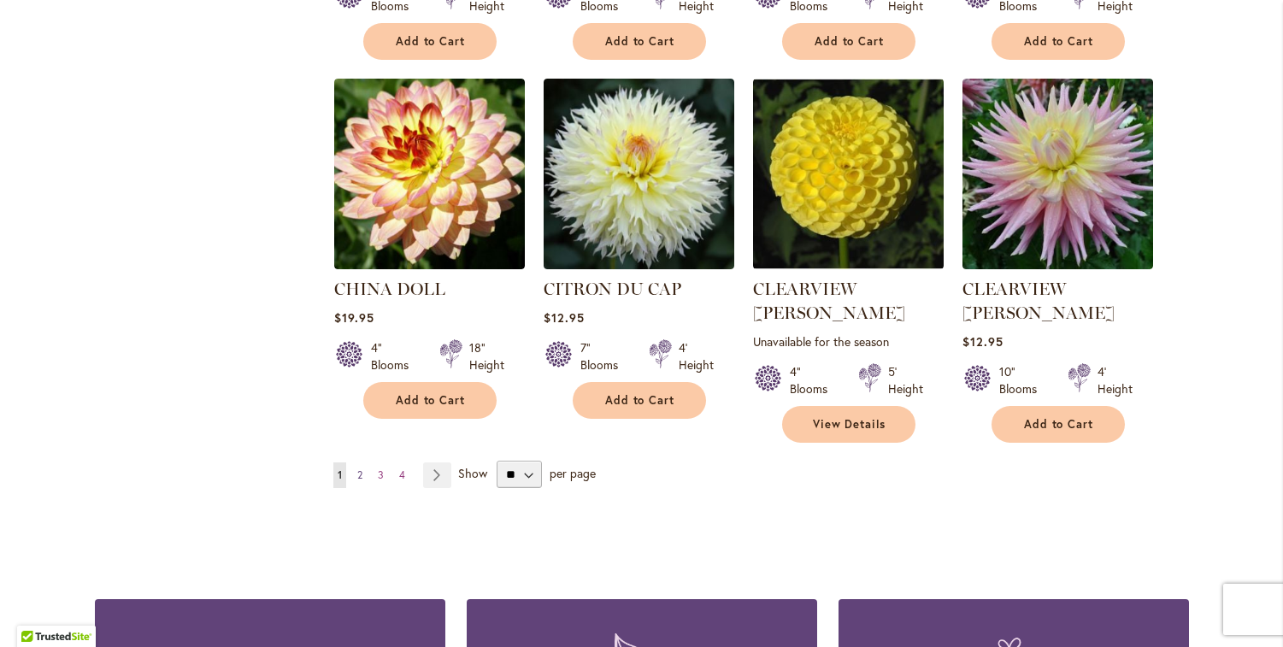
click at [357, 468] on span "2" at bounding box center [359, 474] width 5 height 13
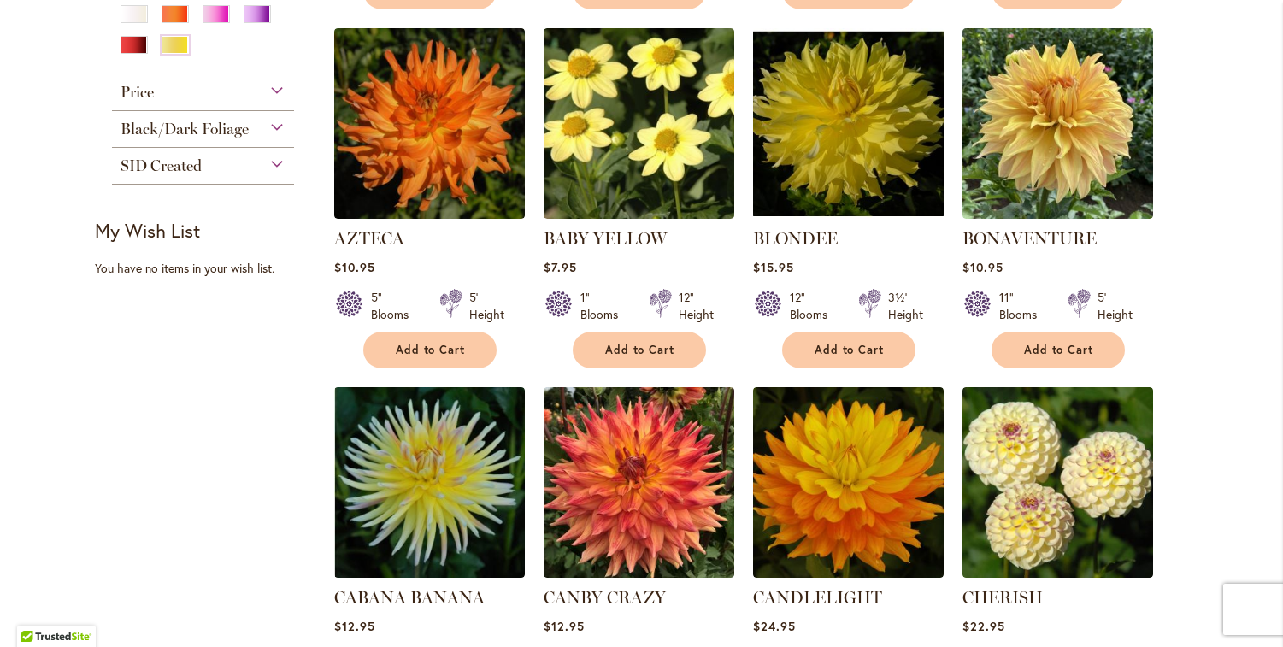
scroll to position [725, 0]
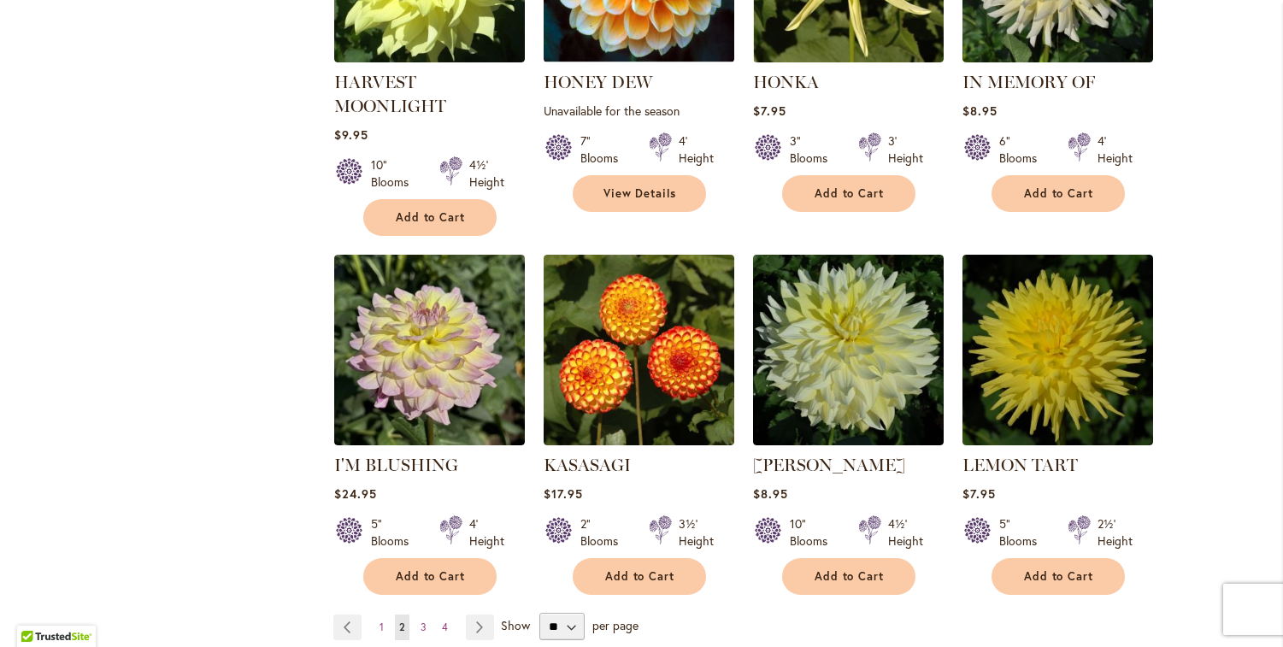
scroll to position [1389, 0]
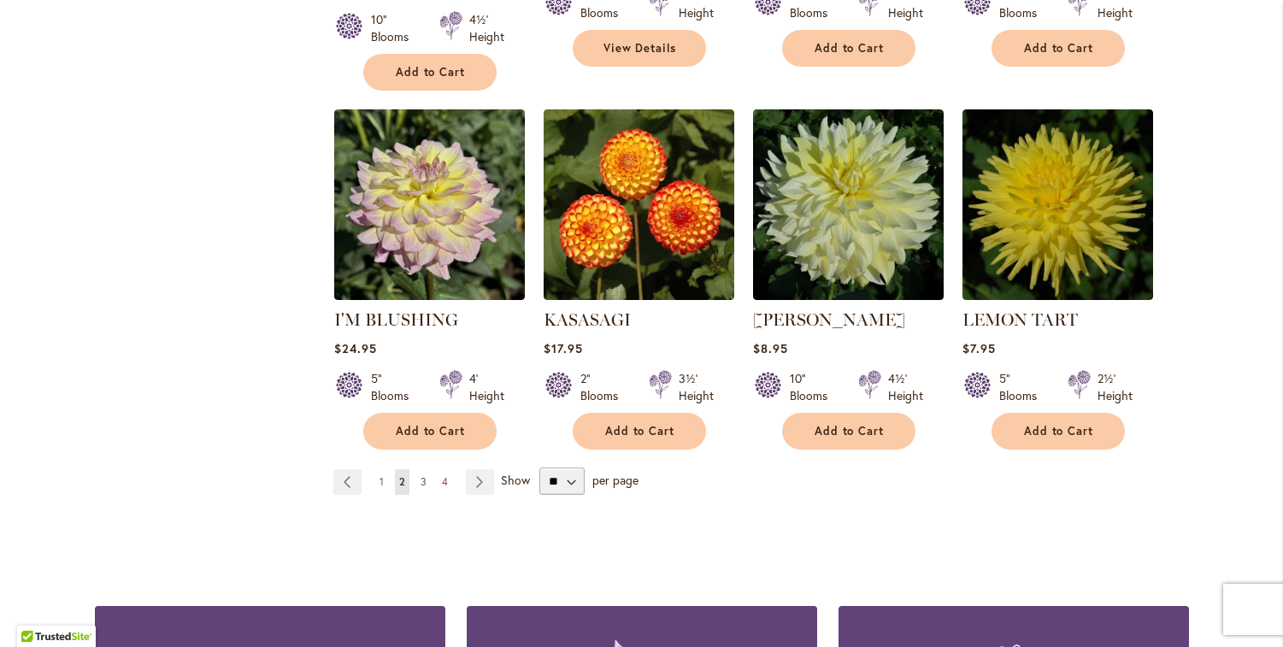
click at [420, 482] on span "3" at bounding box center [423, 481] width 6 height 13
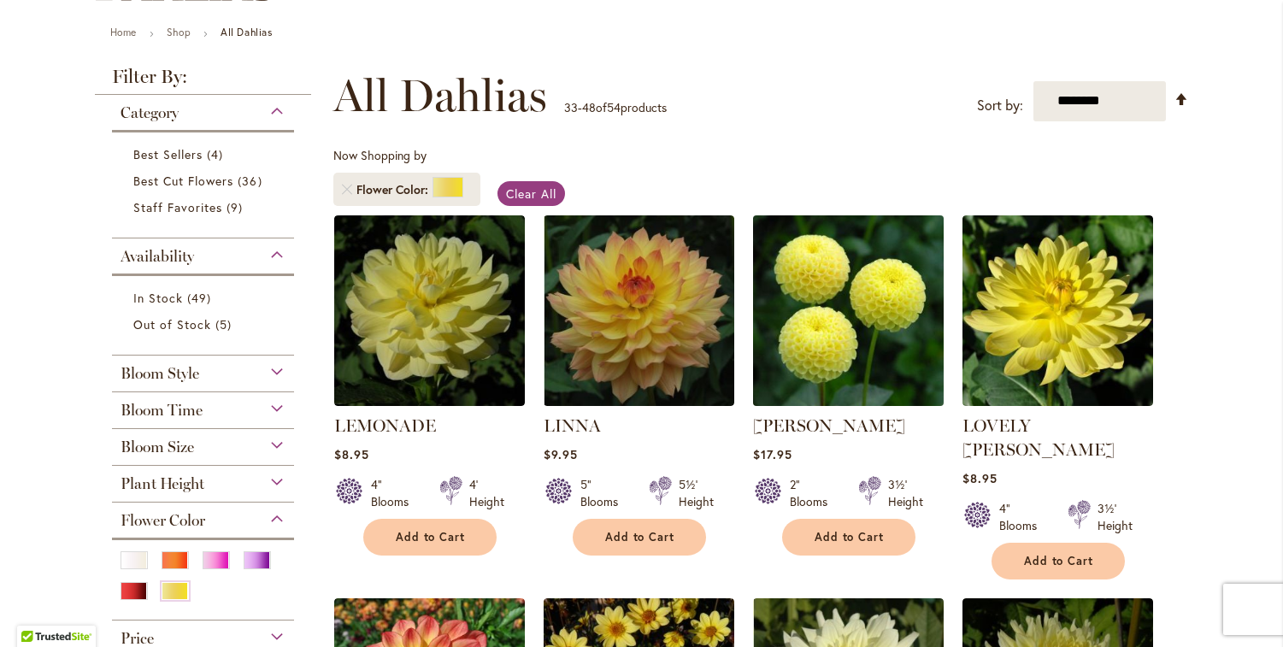
scroll to position [302, 0]
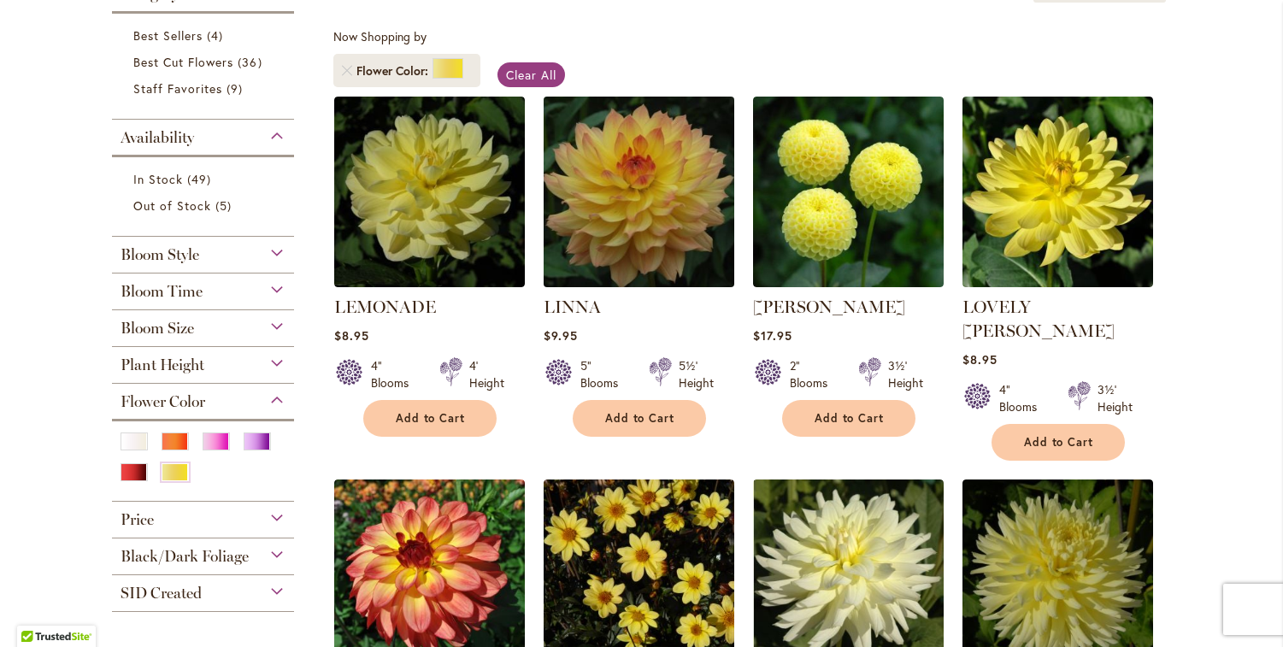
click at [649, 215] on img at bounding box center [638, 191] width 200 height 200
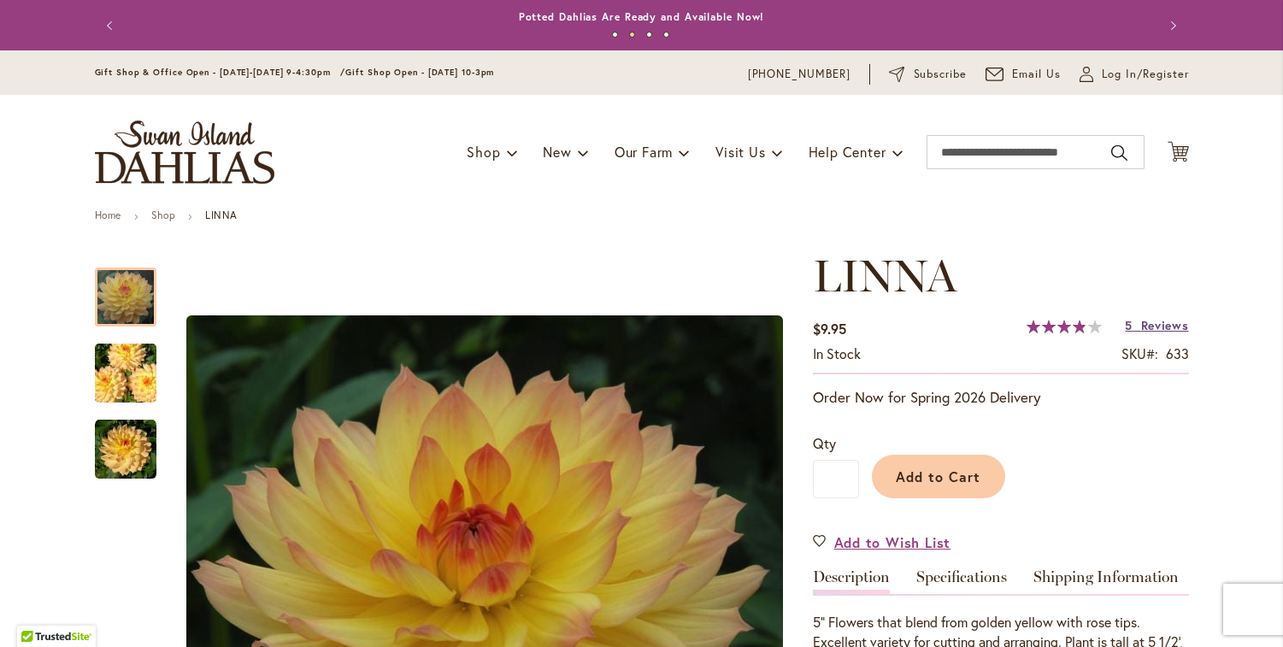
click at [1169, 330] on span "Reviews" at bounding box center [1165, 325] width 48 height 16
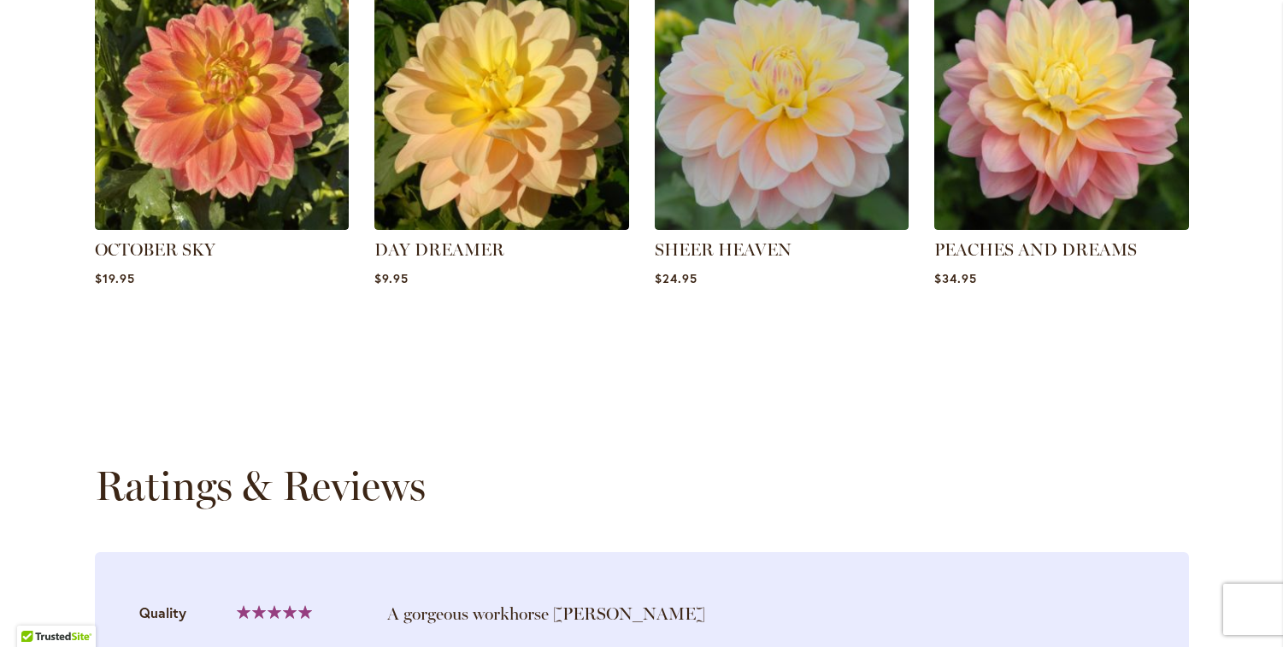
scroll to position [1728, 0]
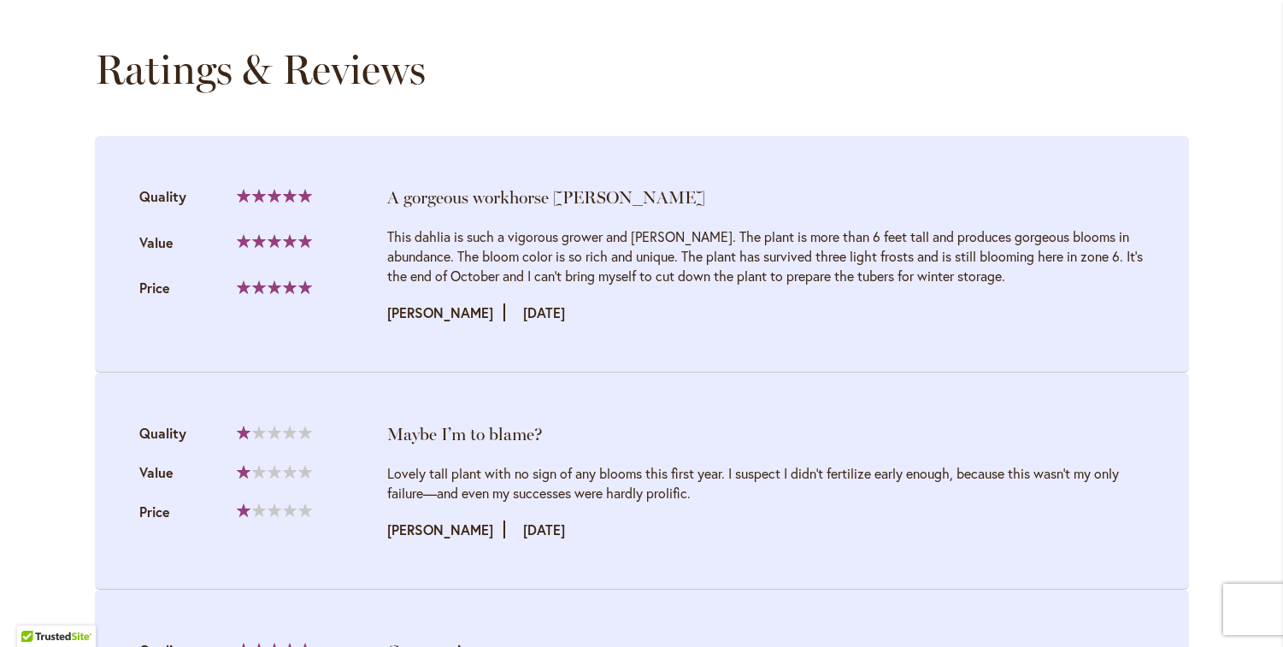
drag, startPoint x: 380, startPoint y: 475, endPoint x: 776, endPoint y: 492, distance: 396.0
click at [776, 492] on div "Lovely tall plant with no sign of any blooms this first year. I suspect I didn’…" at bounding box center [765, 482] width 757 height 39
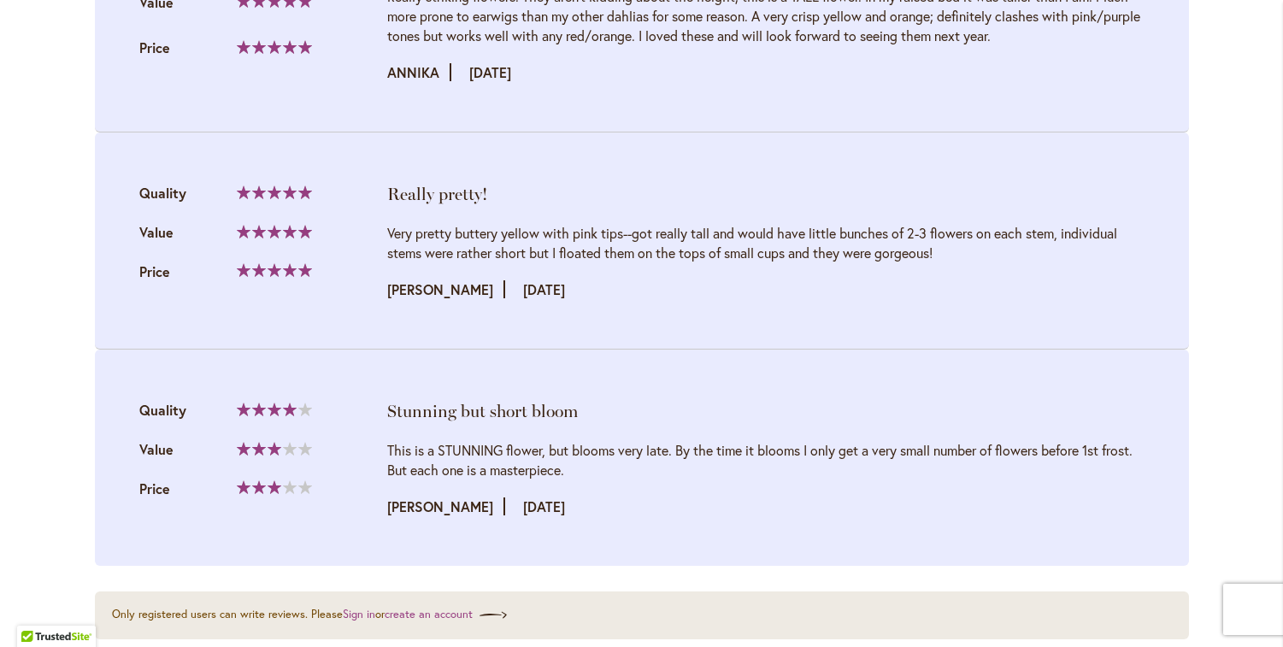
scroll to position [2422, 0]
drag, startPoint x: 616, startPoint y: 445, endPoint x: 670, endPoint y: 444, distance: 53.8
click at [670, 444] on div "This is a STUNNING flower, but blooms very late. By the time it blooms I only g…" at bounding box center [765, 458] width 757 height 39
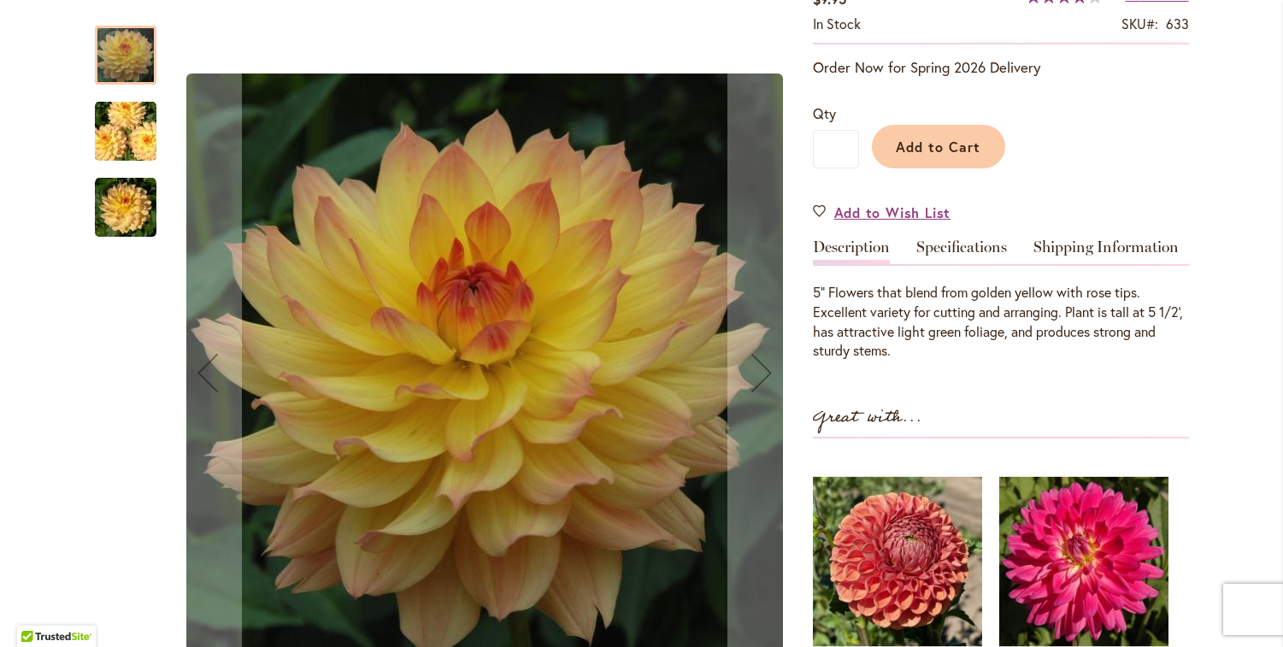
scroll to position [482, 0]
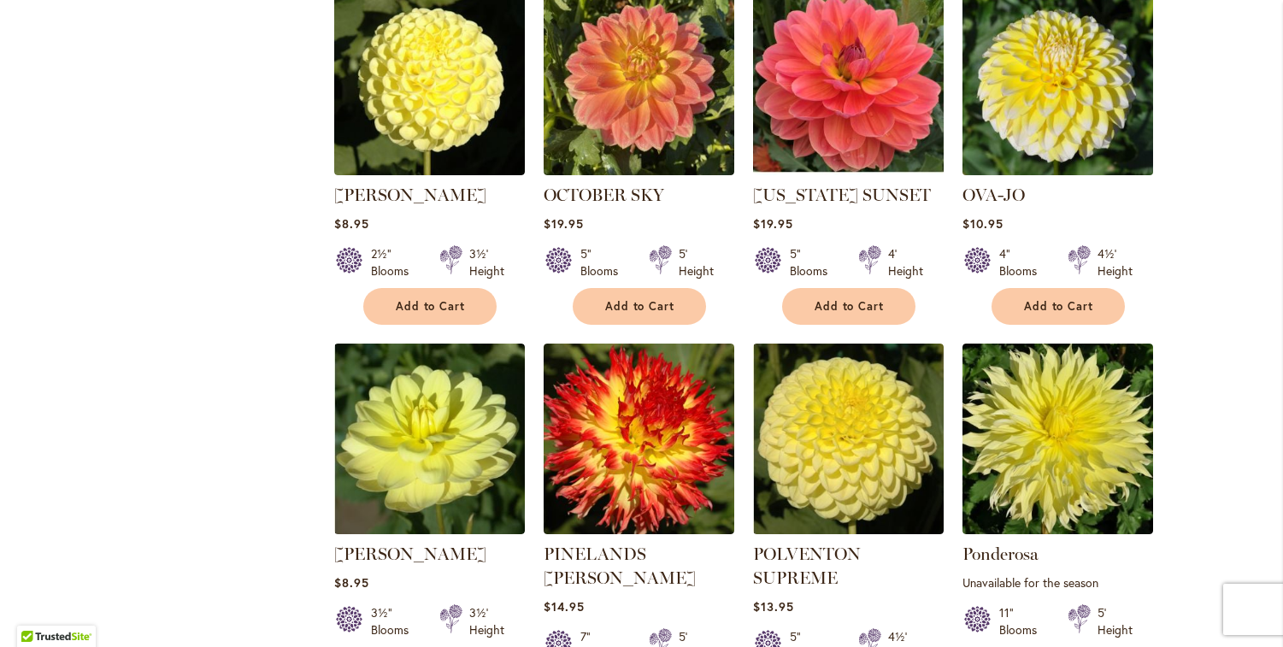
scroll to position [877, 0]
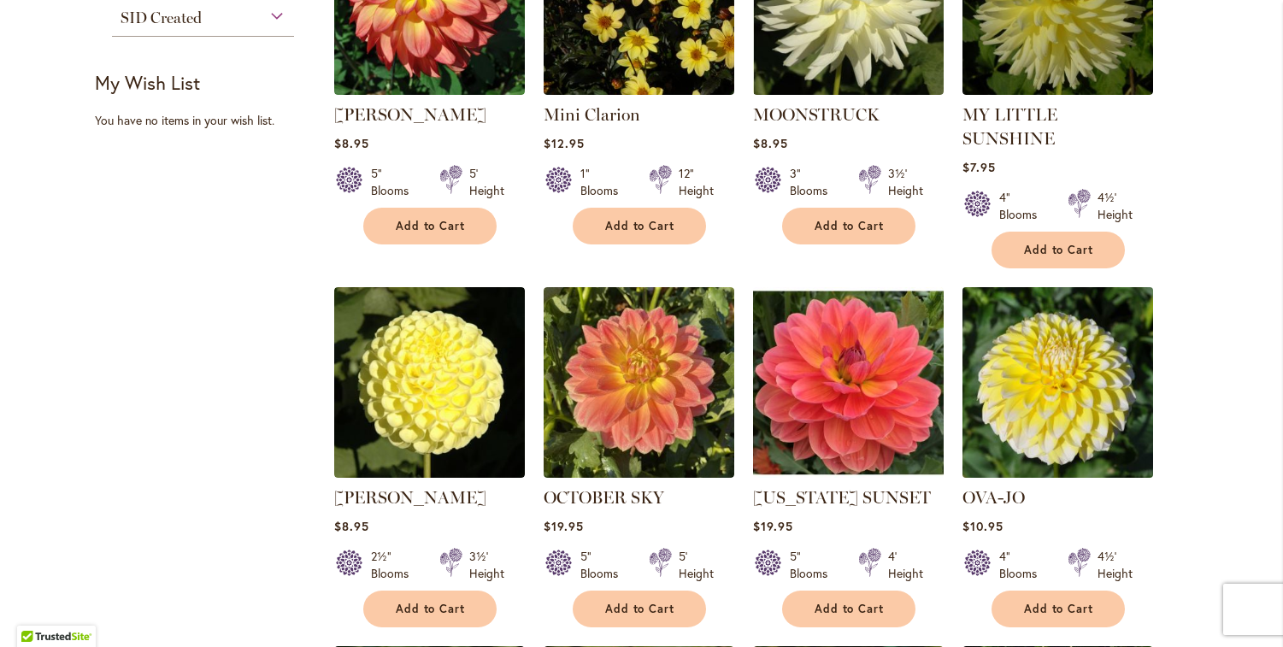
click at [1052, 329] on img at bounding box center [1057, 382] width 200 height 200
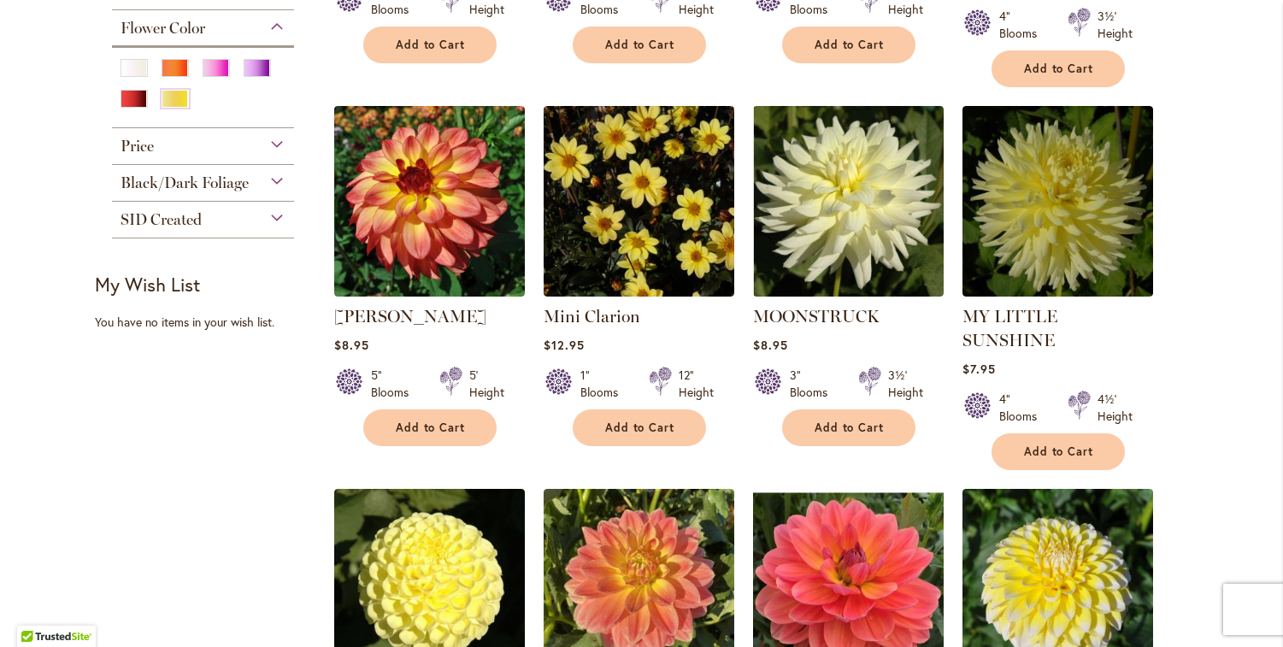
scroll to position [1377, 0]
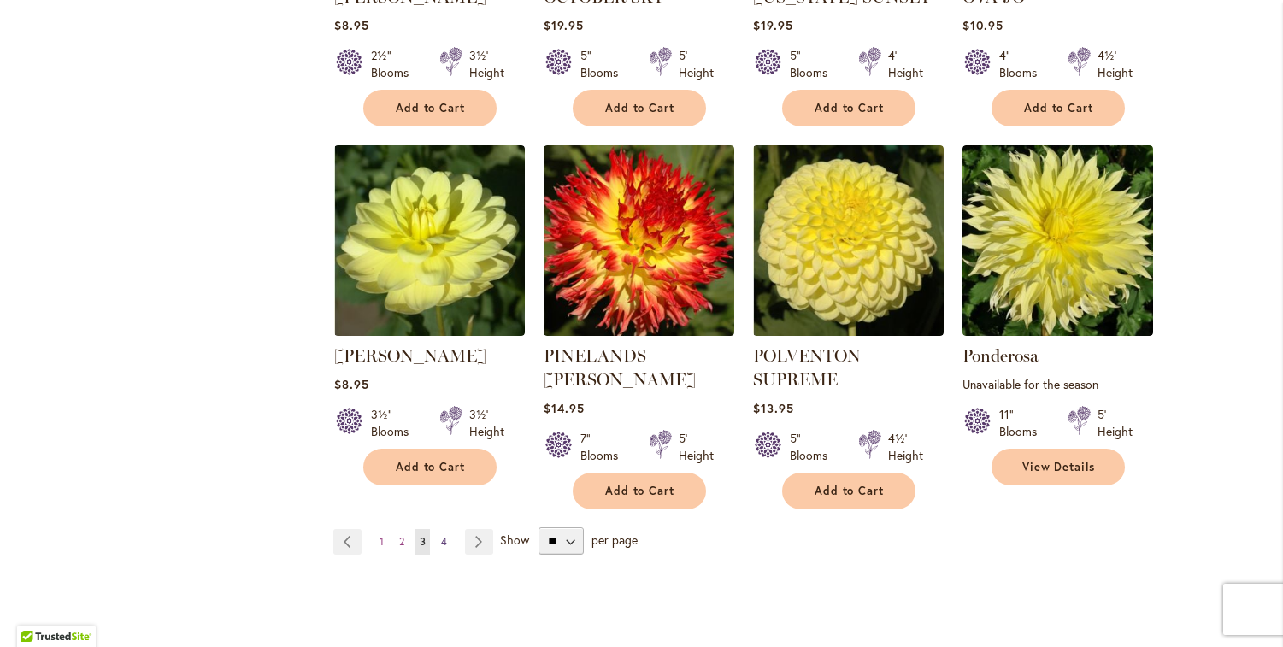
click at [441, 535] on span "4" at bounding box center [444, 541] width 6 height 13
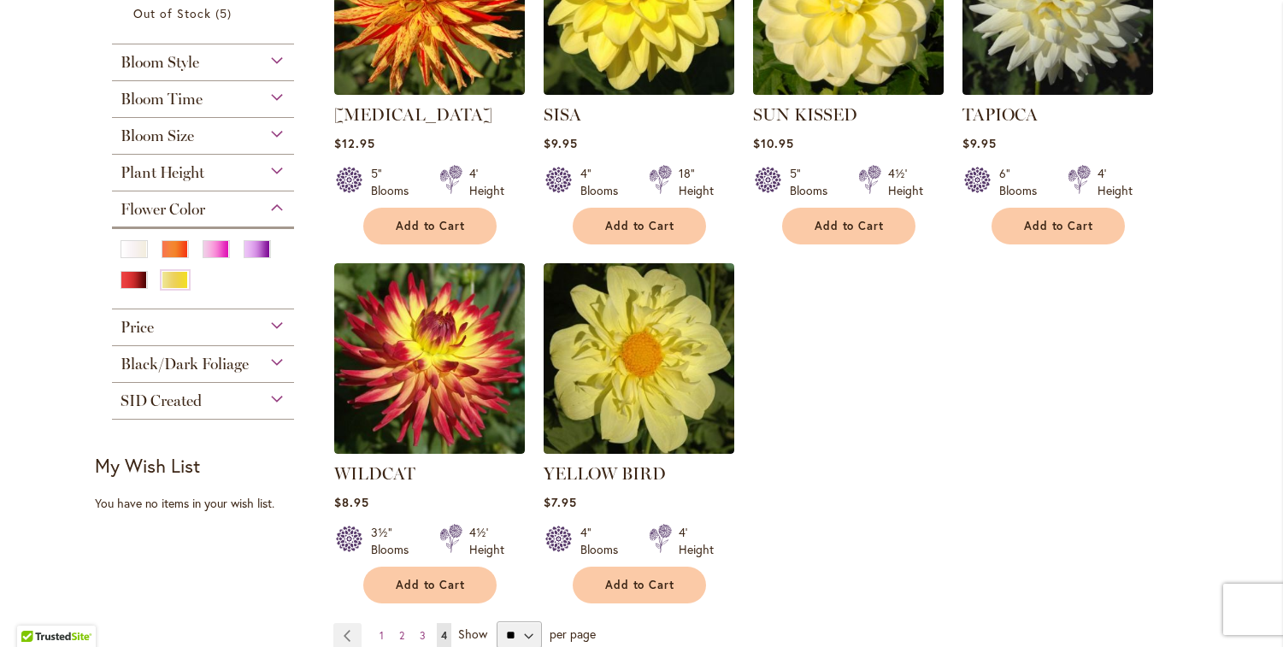
scroll to position [580, 0]
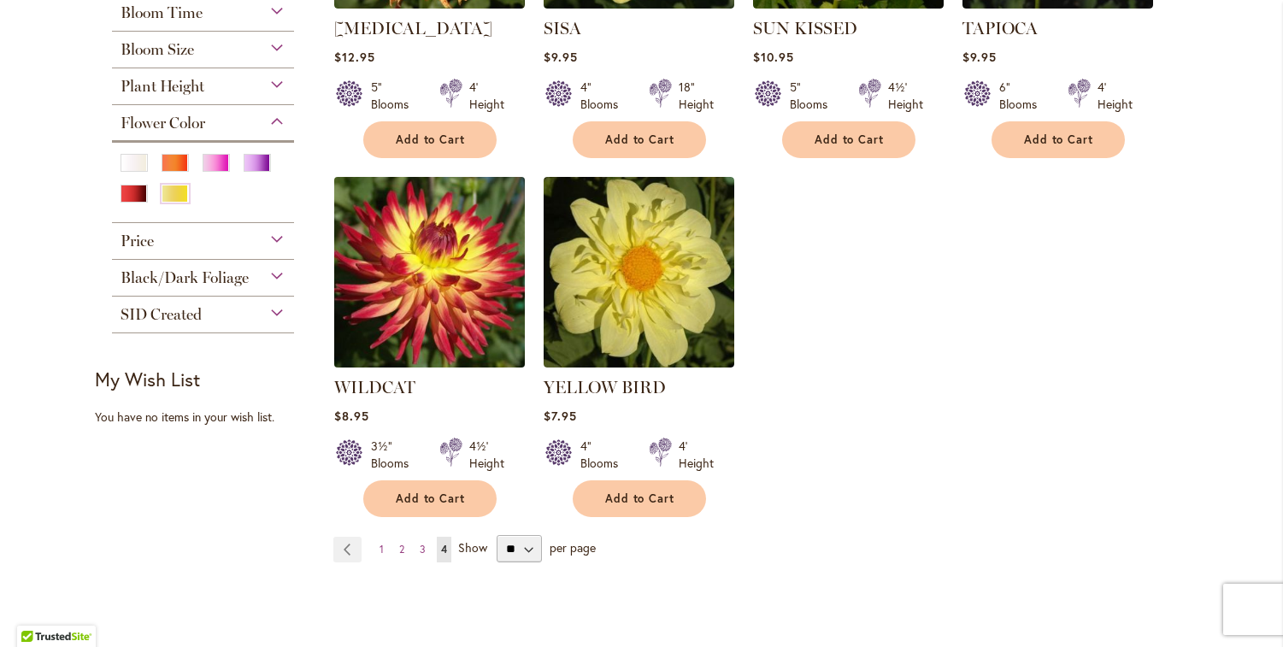
click at [421, 256] on img at bounding box center [429, 272] width 200 height 200
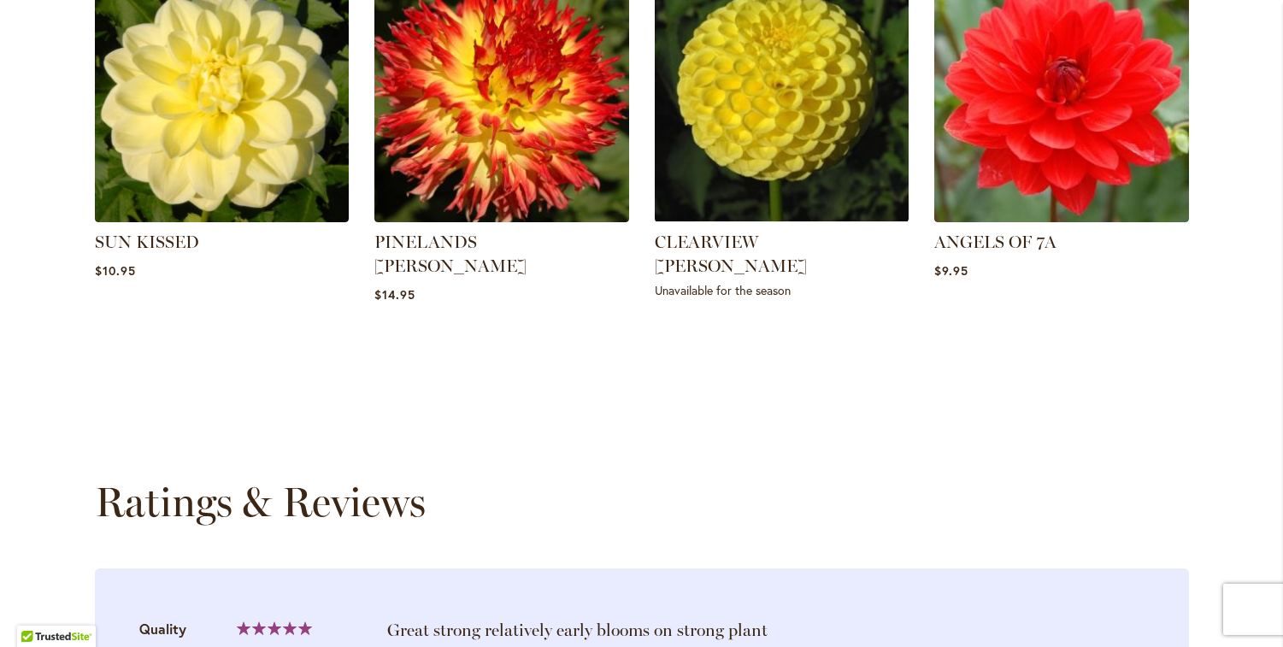
scroll to position [2159, 0]
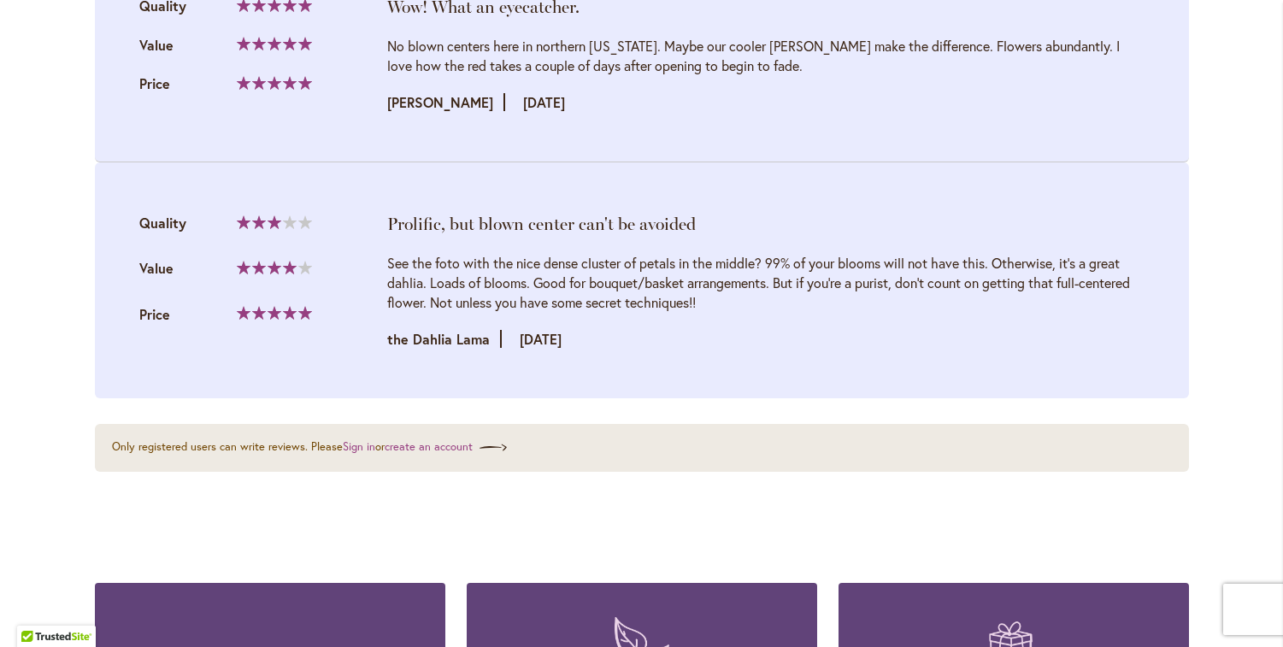
drag, startPoint x: 375, startPoint y: 235, endPoint x: 827, endPoint y: 276, distance: 453.9
click at [827, 276] on li "Prolific, but blown center can't be avoided Quality 60% Value Price" at bounding box center [642, 280] width 1094 height 236
drag, startPoint x: 821, startPoint y: 276, endPoint x: 838, endPoint y: 278, distance: 17.2
click at [838, 278] on div "See the foto with the nice dense cluster of petals in the middle? 99% of your b…" at bounding box center [765, 282] width 757 height 59
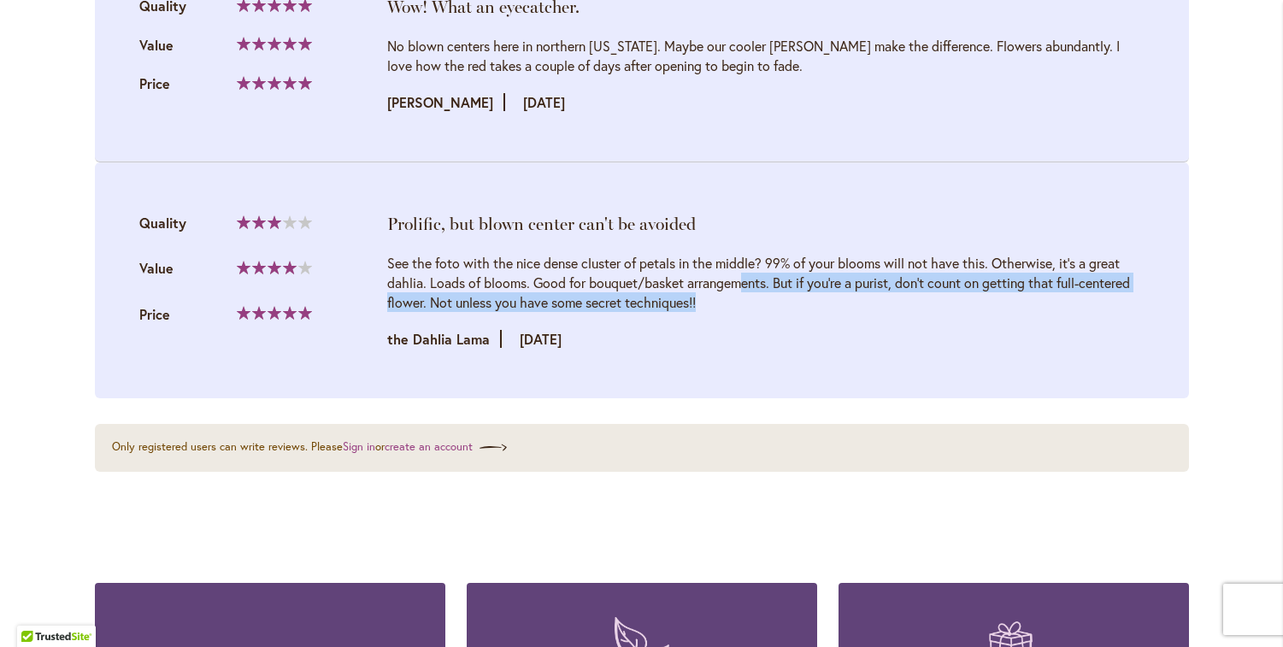
drag, startPoint x: 525, startPoint y: 254, endPoint x: 846, endPoint y: 297, distance: 324.2
click at [846, 297] on div "See the foto with the nice dense cluster of petals in the middle? 99% of your b…" at bounding box center [765, 301] width 757 height 96
drag, startPoint x: 846, startPoint y: 297, endPoint x: 656, endPoint y: 367, distance: 201.9
click at [842, 300] on div "See the foto with the nice dense cluster of petals in the middle? 99% of your b…" at bounding box center [765, 301] width 757 height 96
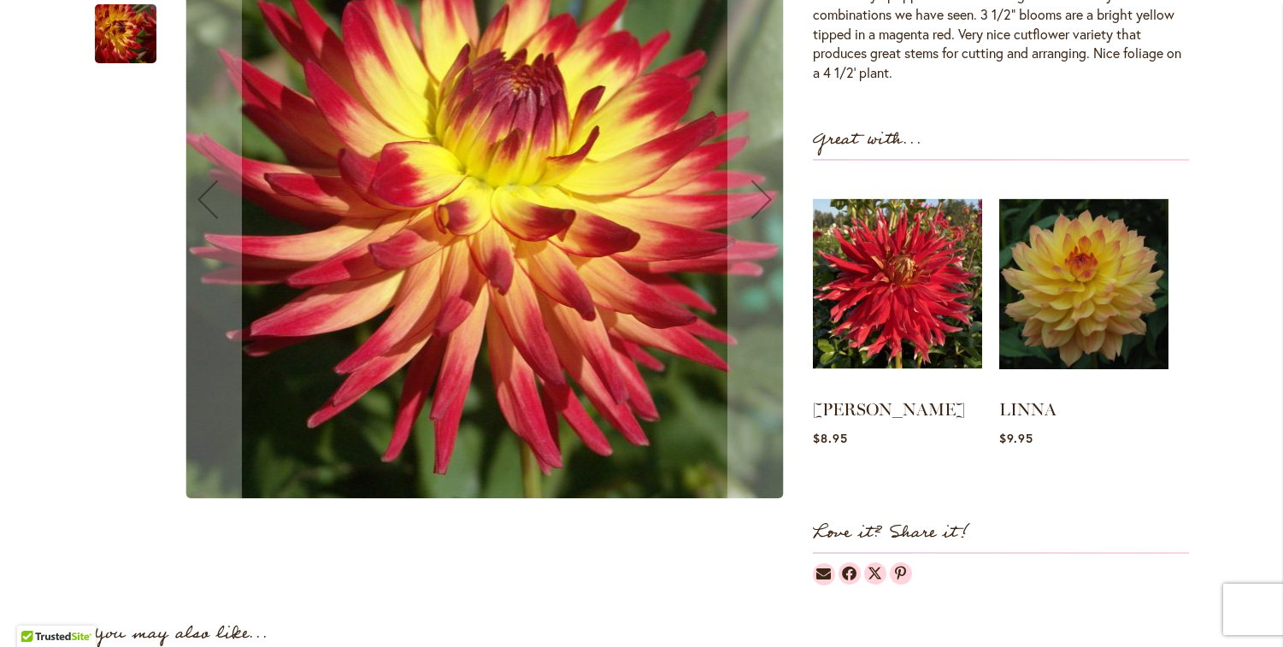
scroll to position [1036, 0]
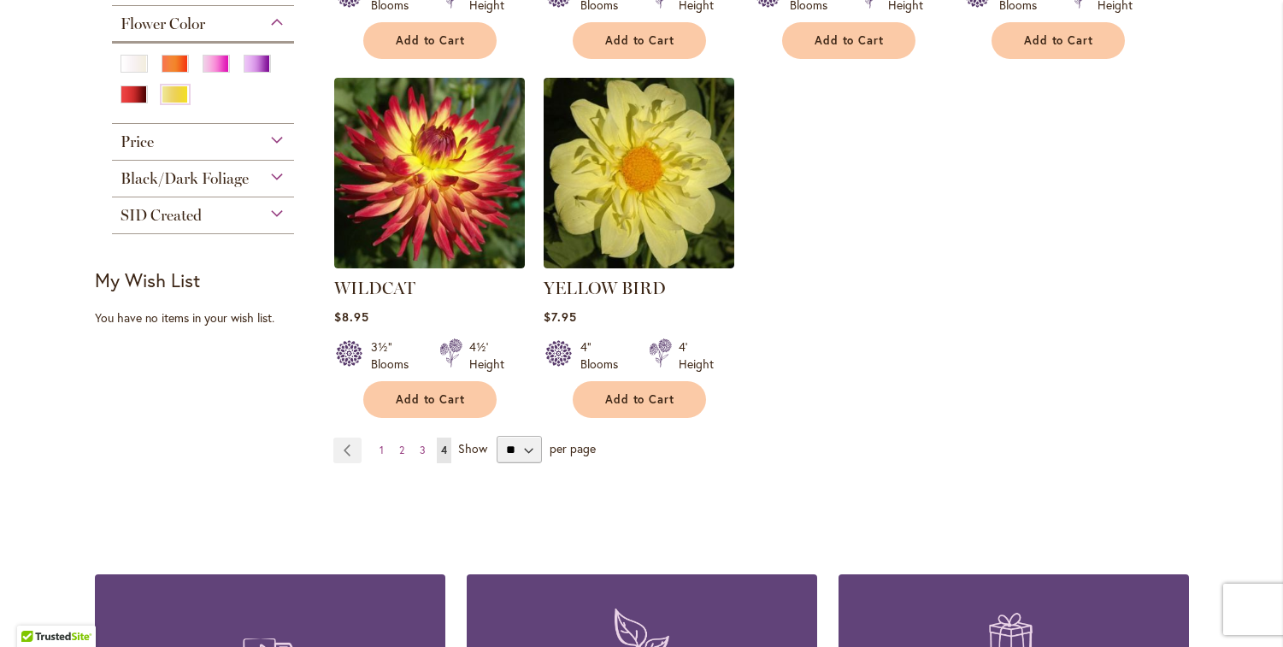
scroll to position [473, 0]
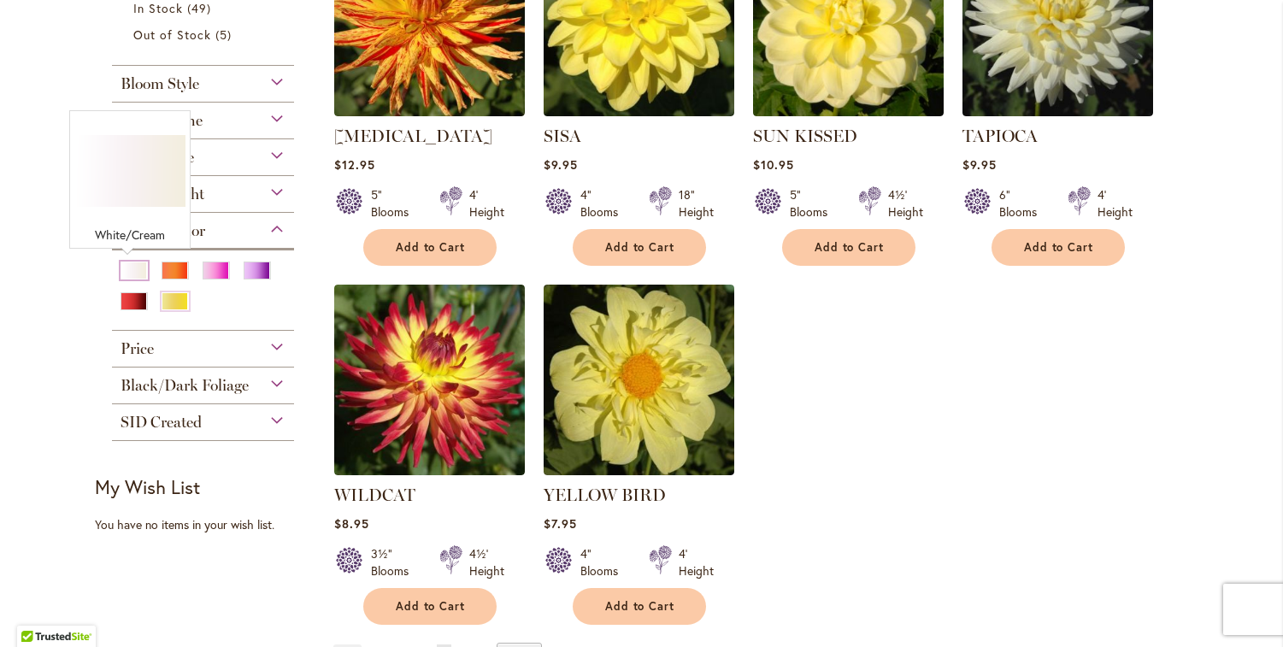
click at [138, 268] on div "White/Cream" at bounding box center [133, 270] width 27 height 18
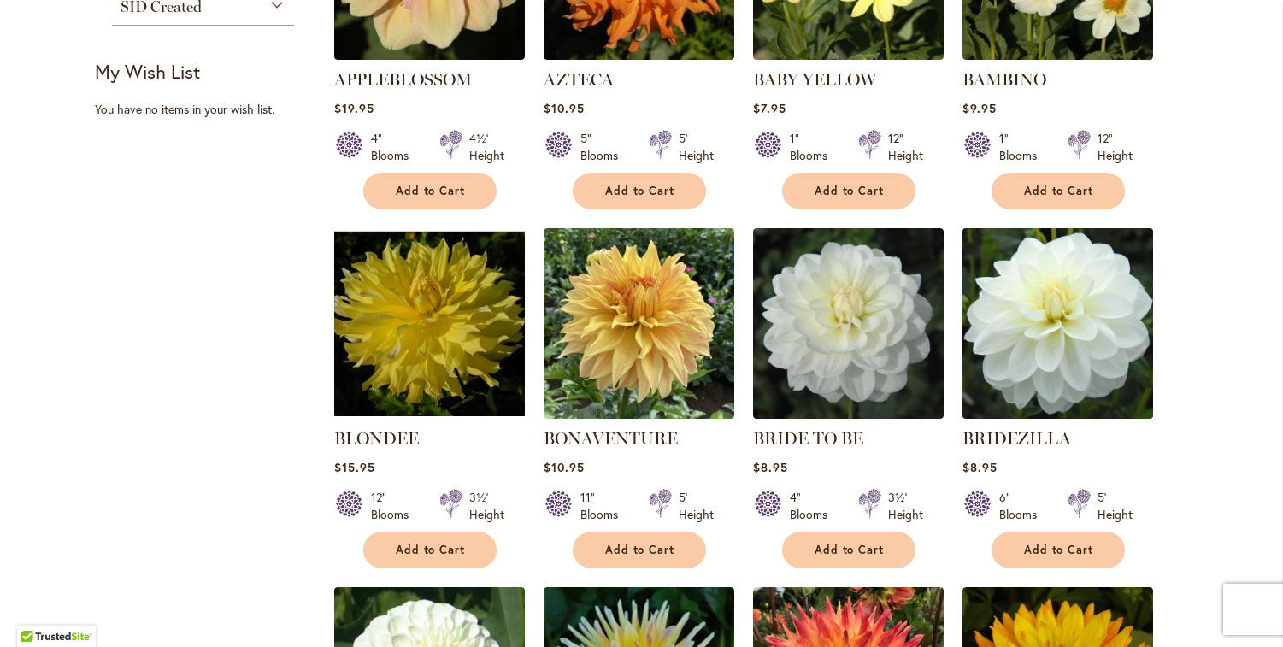
scroll to position [905, 0]
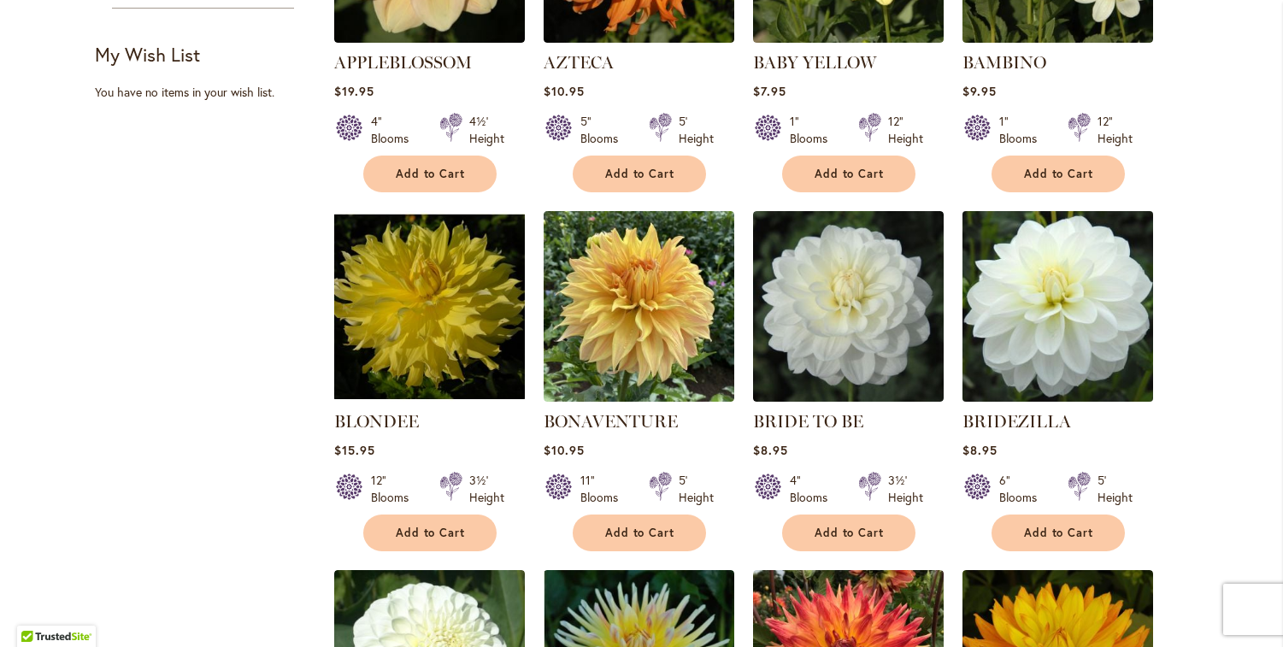
click at [1034, 335] on img at bounding box center [1057, 306] width 200 height 200
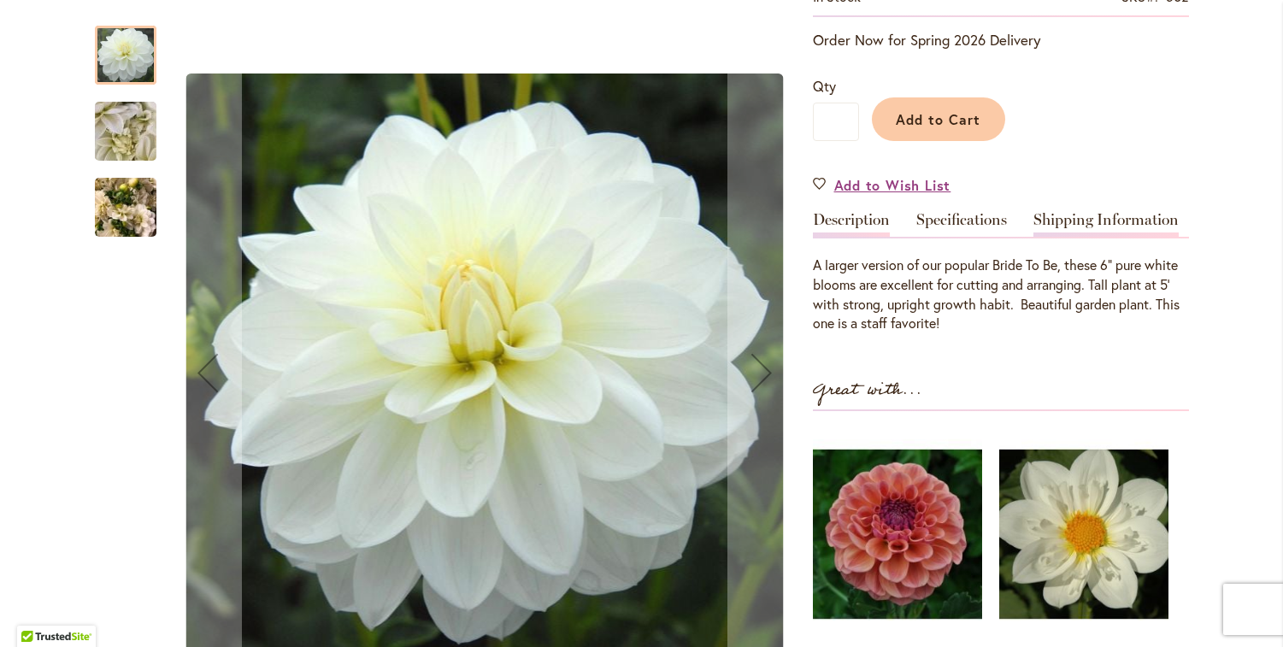
scroll to position [17, 0]
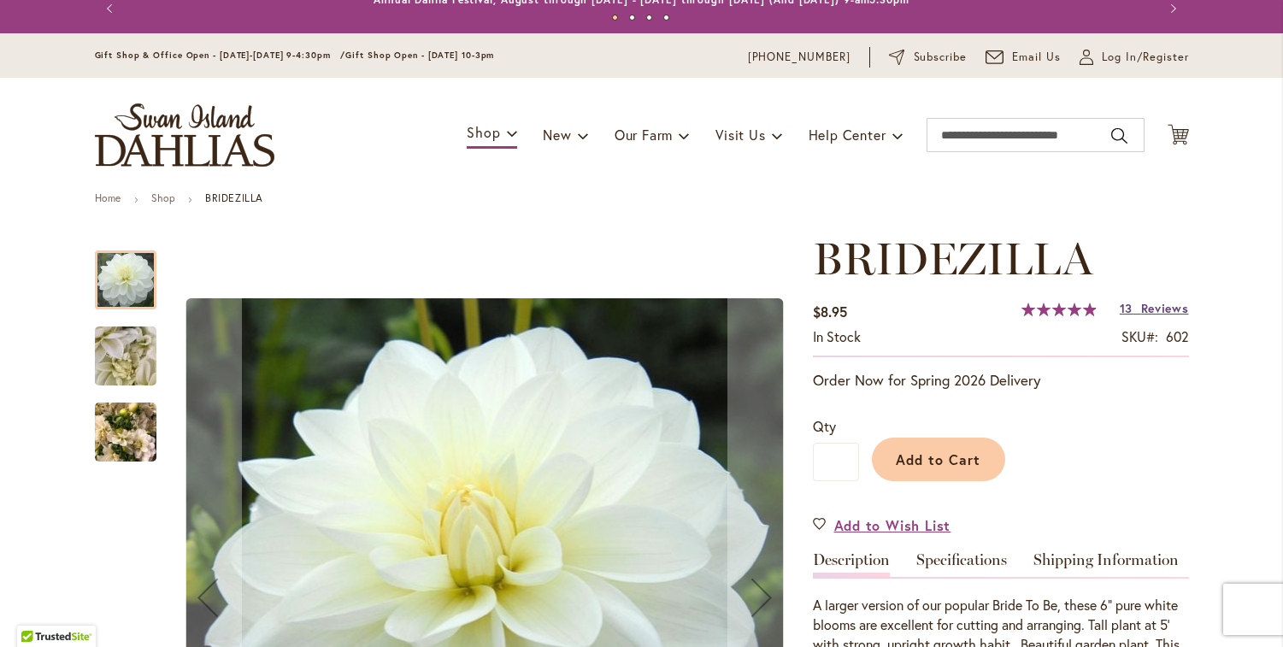
click at [1150, 308] on span "Reviews" at bounding box center [1165, 308] width 48 height 16
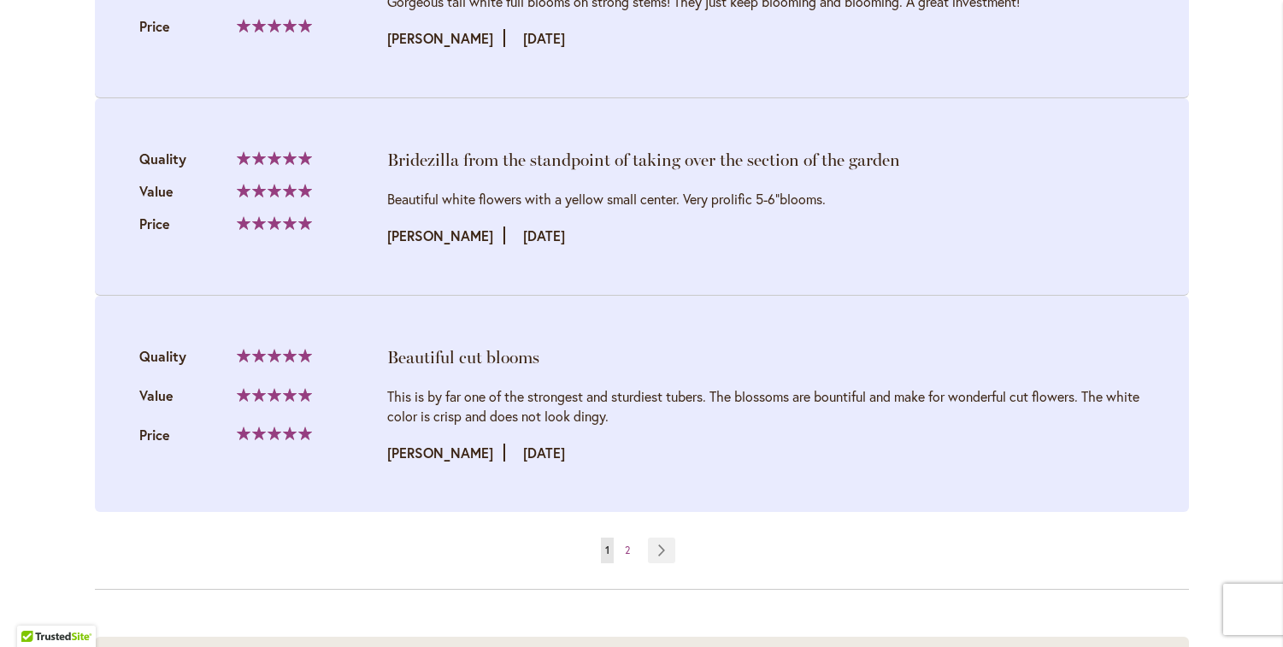
scroll to position [3407, 0]
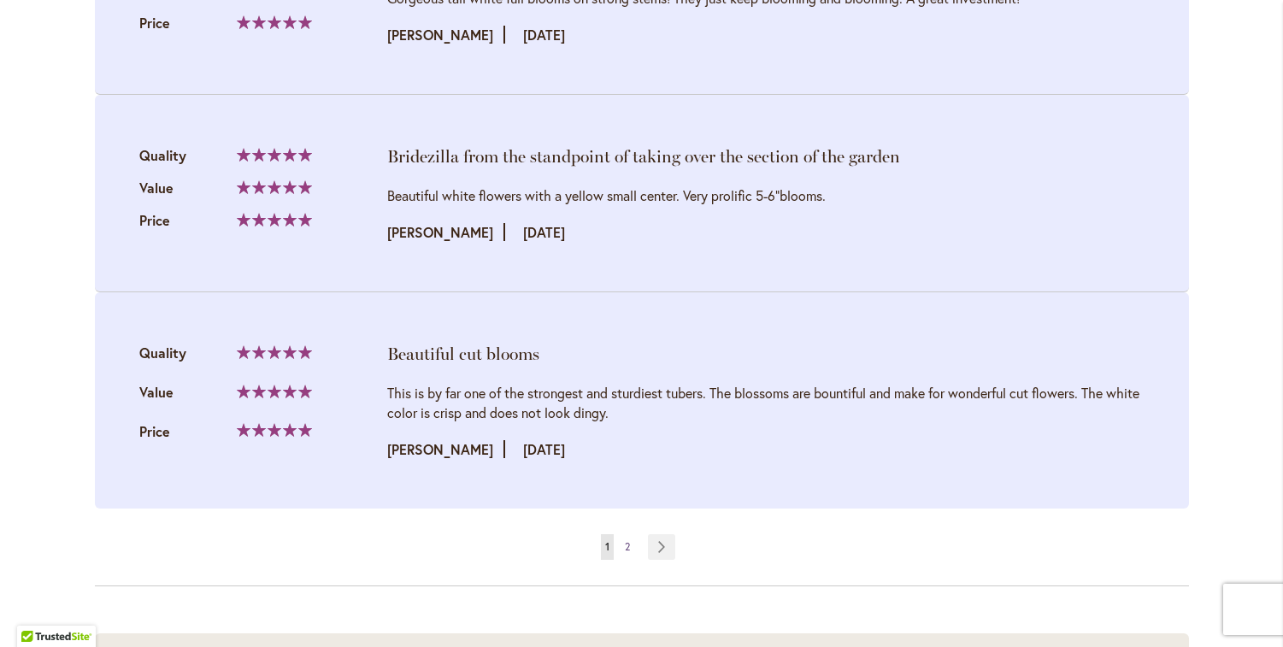
click at [625, 547] on span "2" at bounding box center [627, 546] width 5 height 13
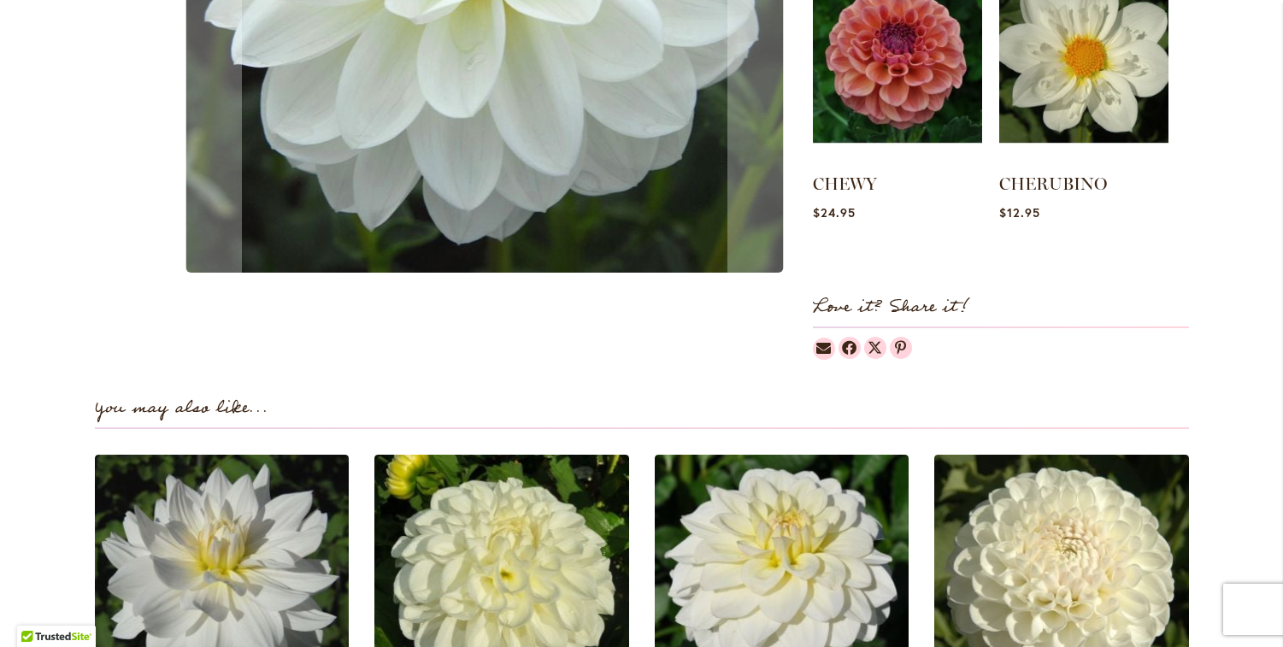
scroll to position [0, 0]
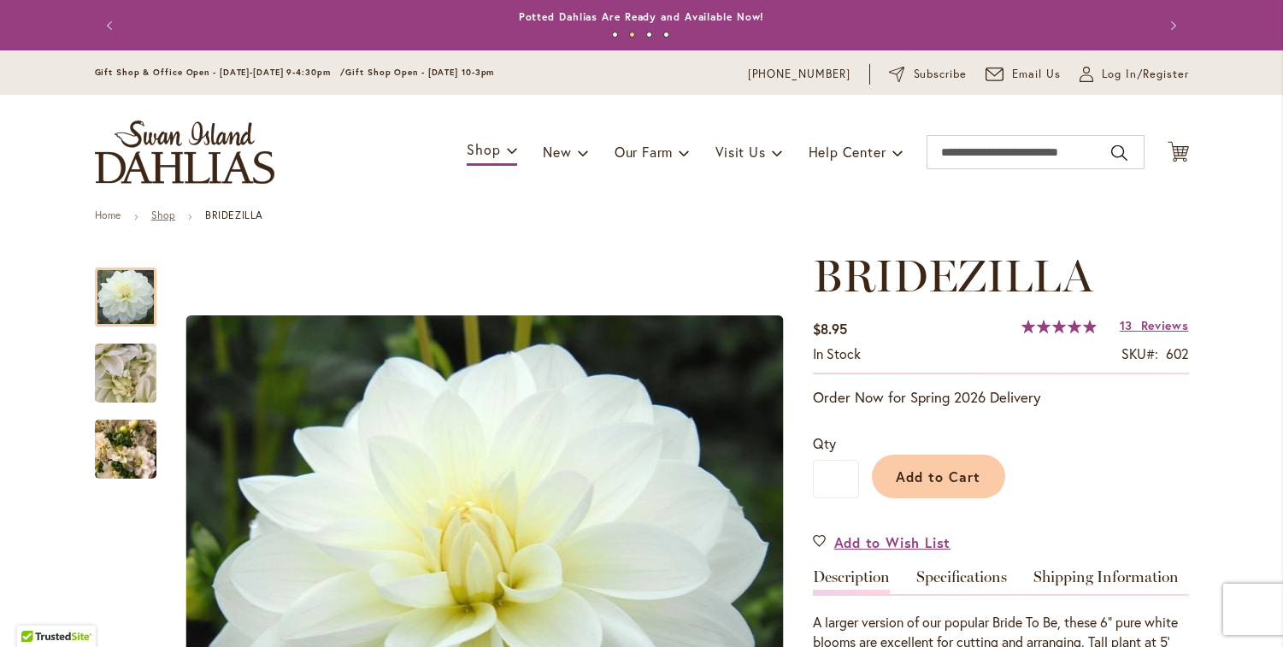
click at [157, 214] on link "Shop" at bounding box center [163, 214] width 24 height 13
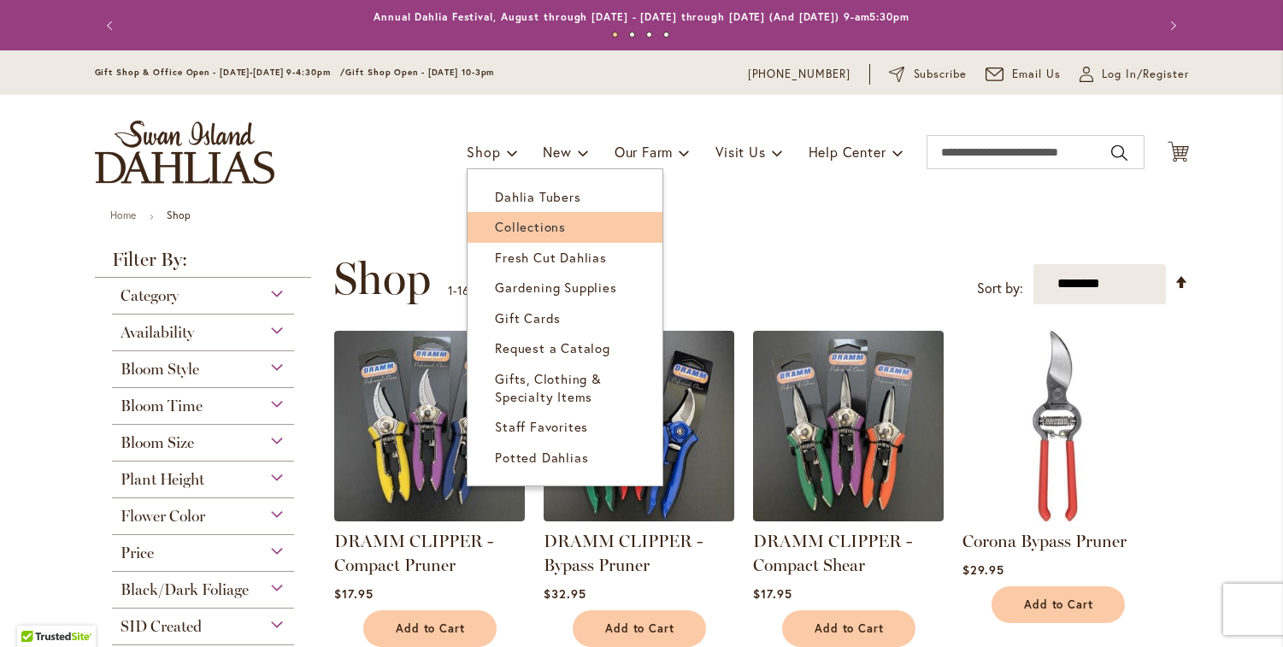
click at [544, 221] on span "Collections" at bounding box center [530, 226] width 71 height 17
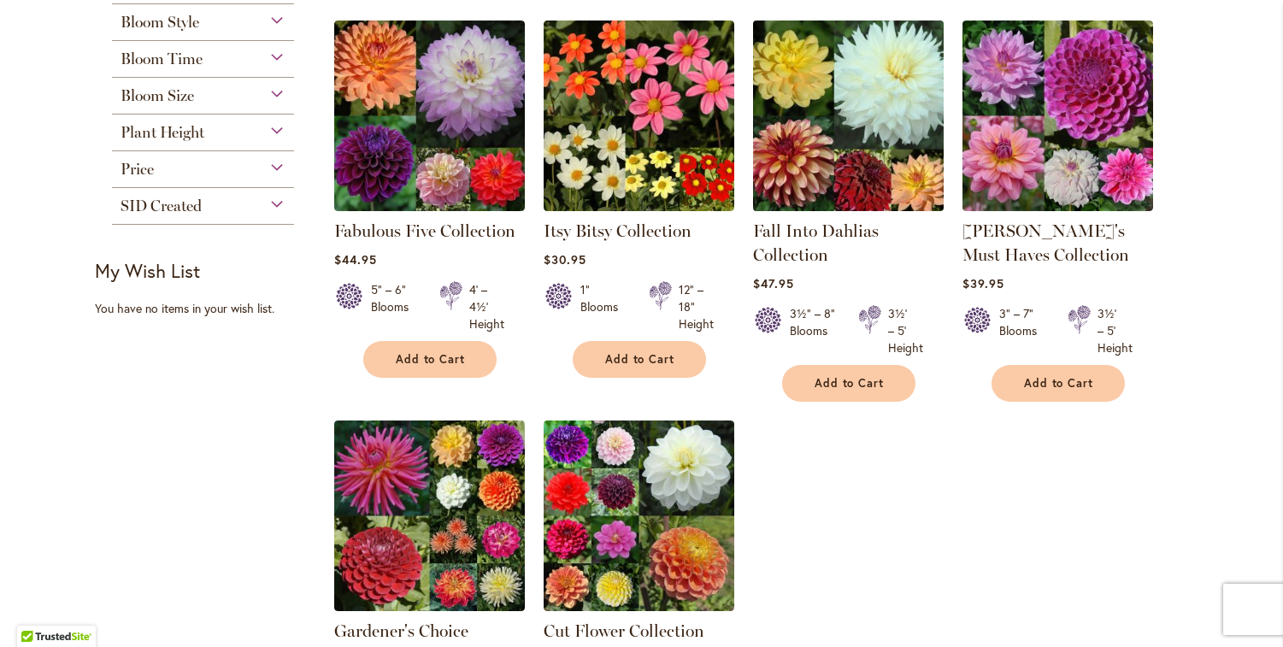
scroll to position [381, 0]
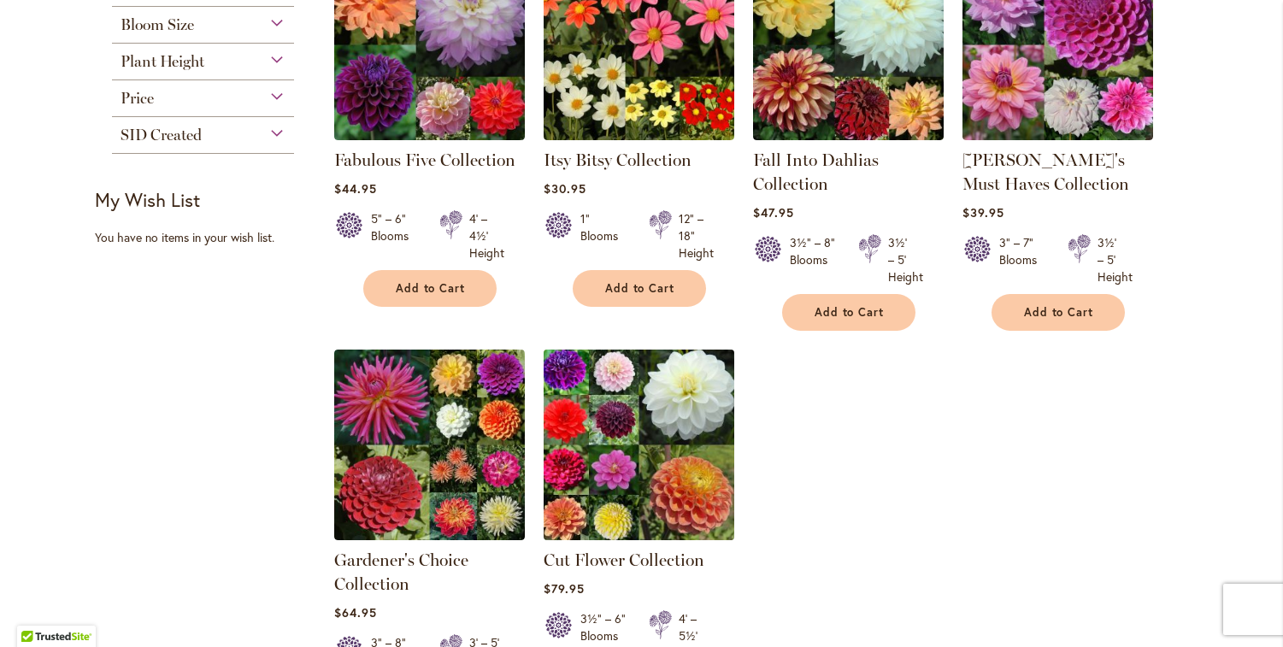
click at [608, 449] on img at bounding box center [638, 444] width 200 height 200
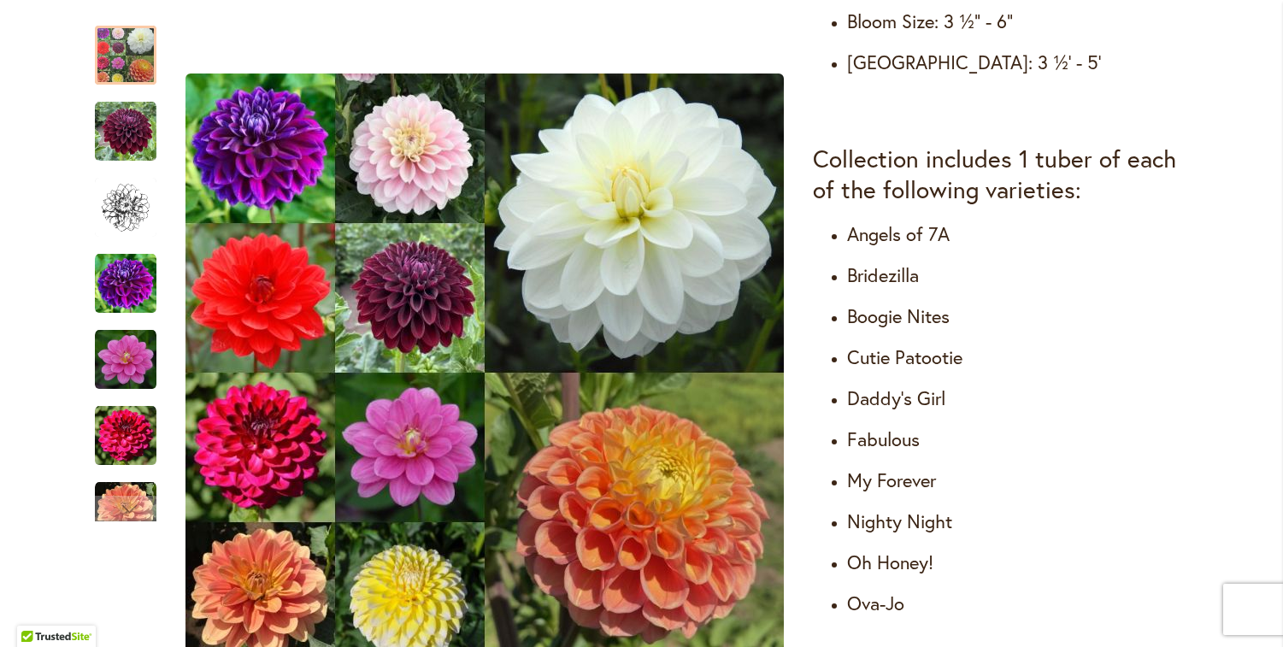
scroll to position [927, 0]
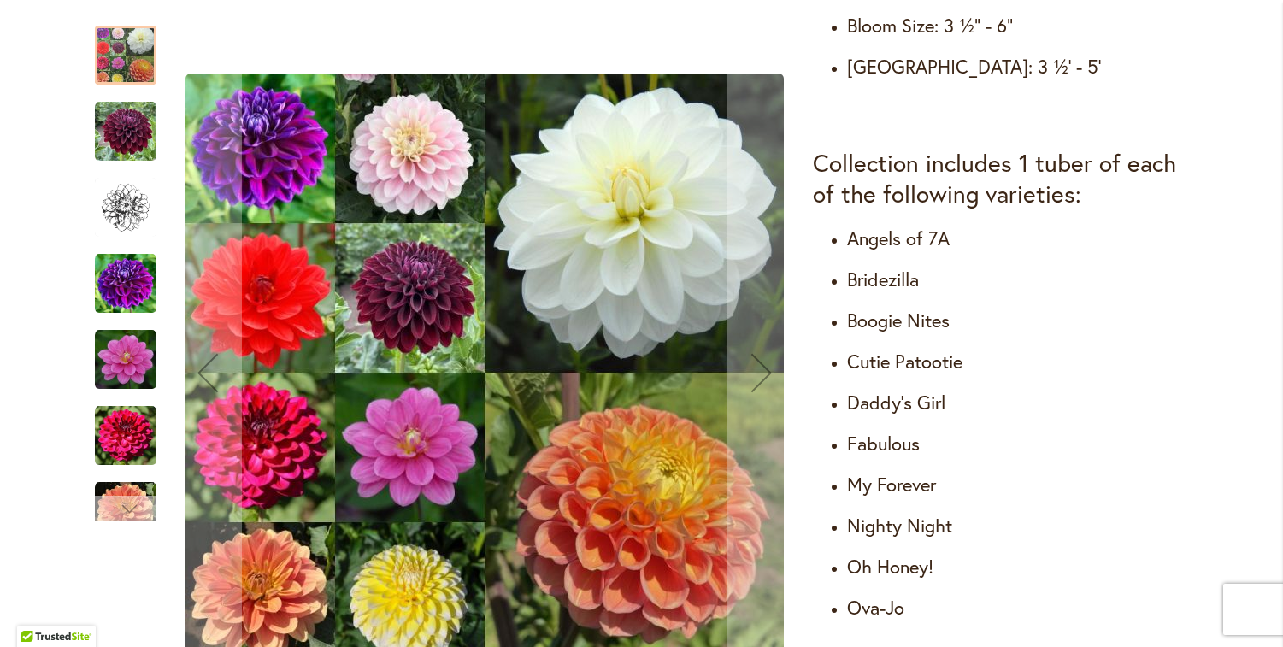
click at [122, 503] on div "Next" at bounding box center [126, 509] width 26 height 26
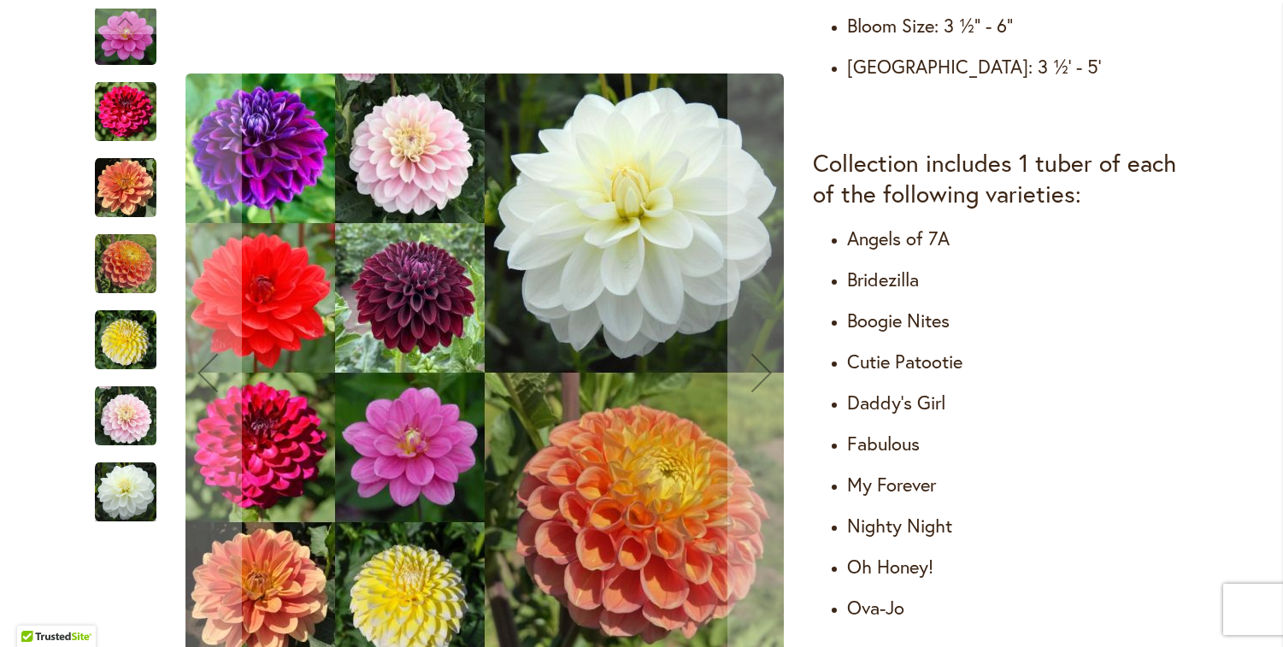
click at [114, 256] on img "Cut Flower Collection" at bounding box center [126, 264] width 62 height 62
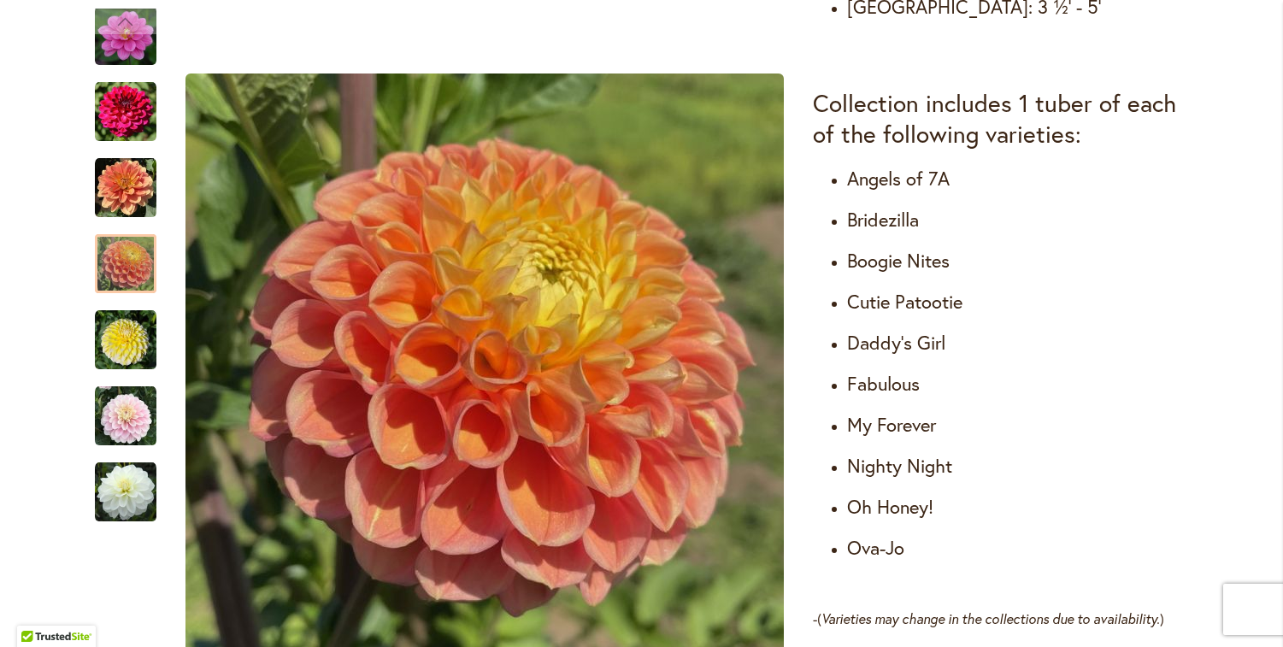
scroll to position [0, 0]
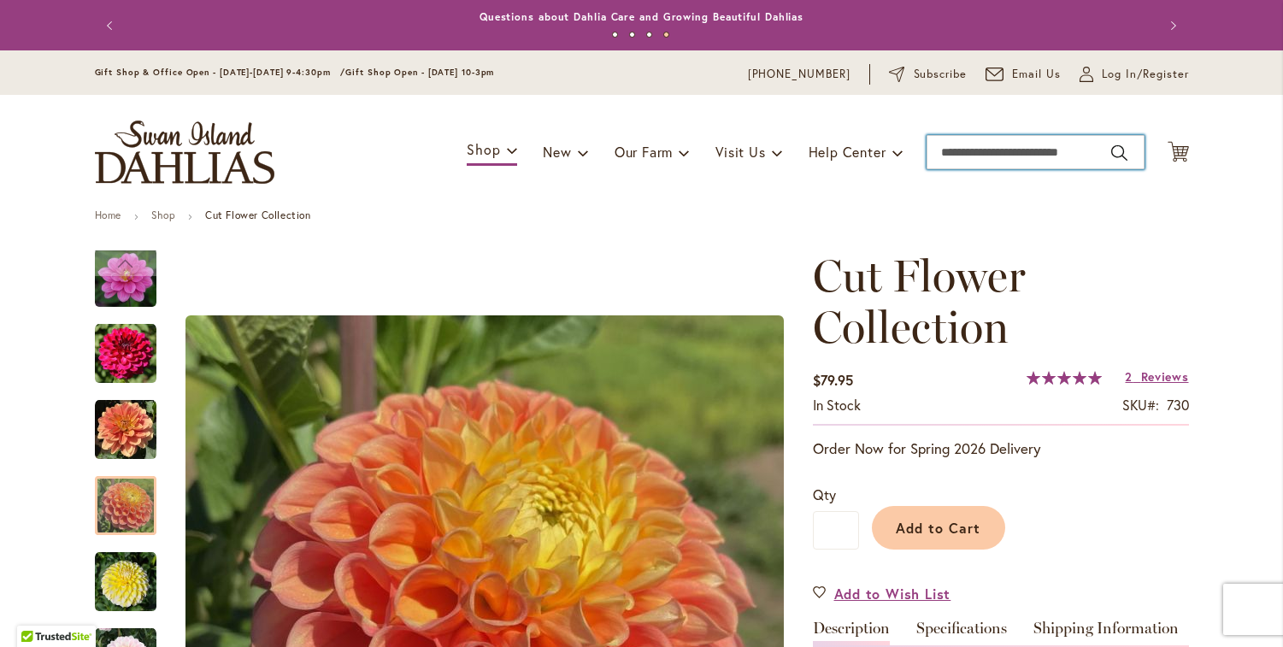
click at [1007, 163] on input "Search" at bounding box center [1035, 152] width 218 height 34
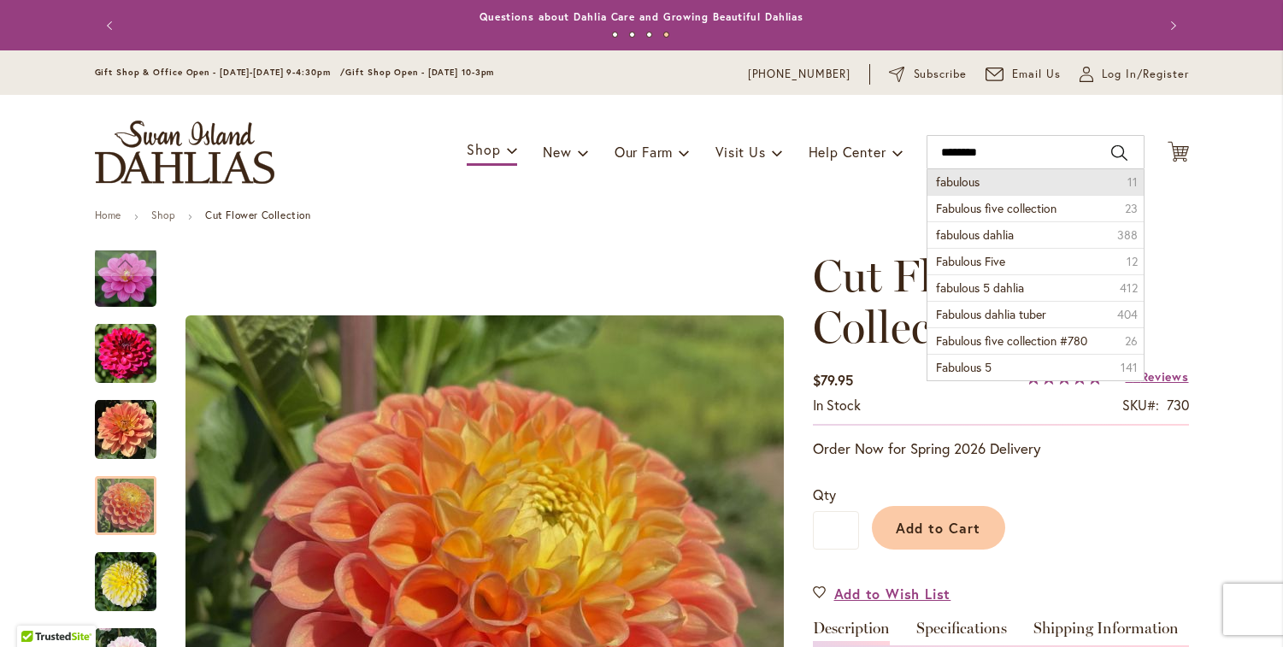
click at [1006, 173] on li "fabulous 11" at bounding box center [1035, 182] width 216 height 26
type input "********"
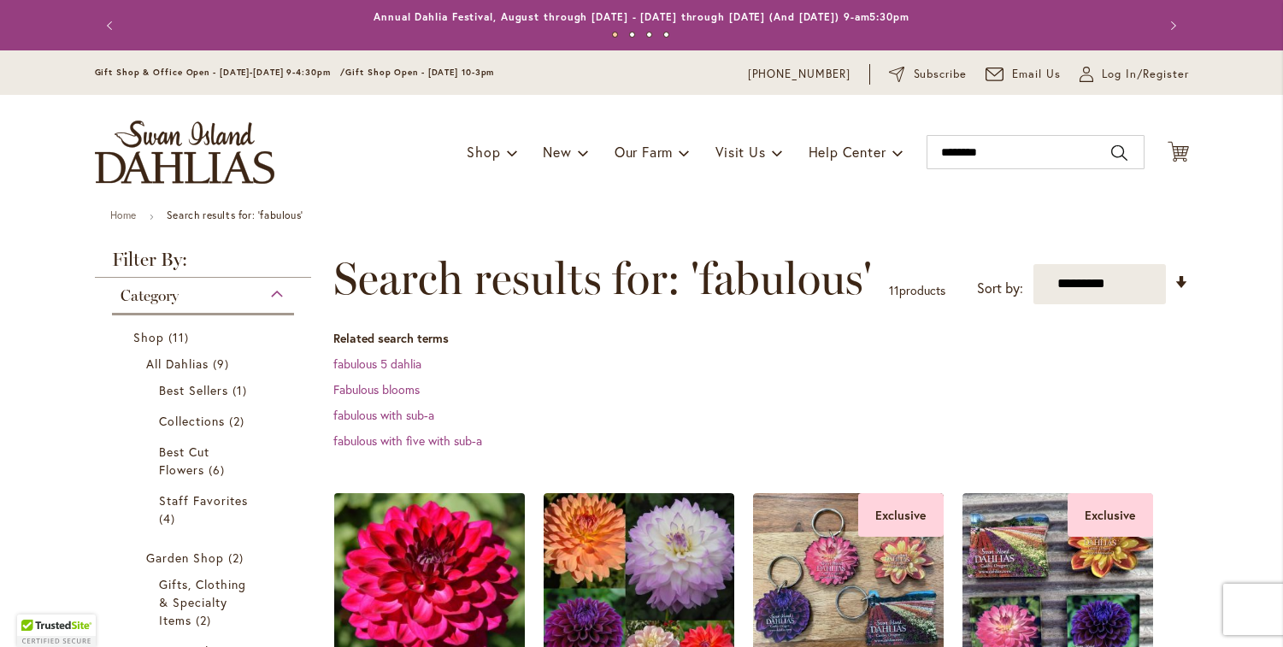
scroll to position [296, 0]
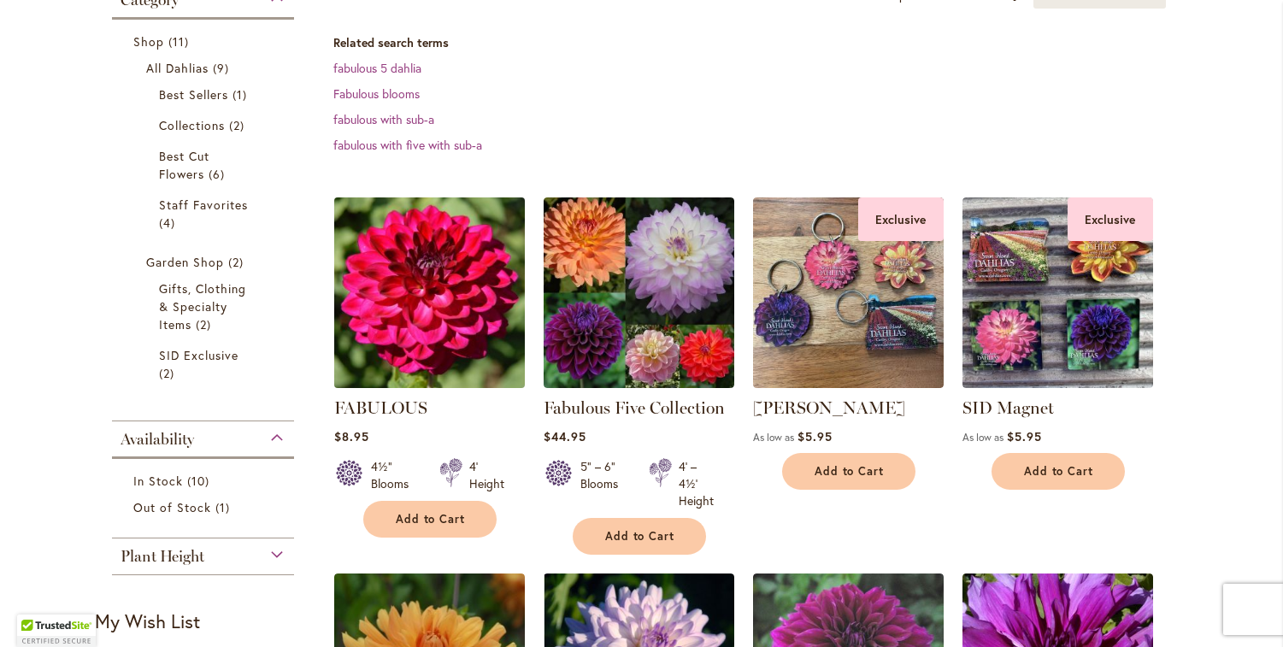
click at [417, 332] on img at bounding box center [429, 292] width 200 height 200
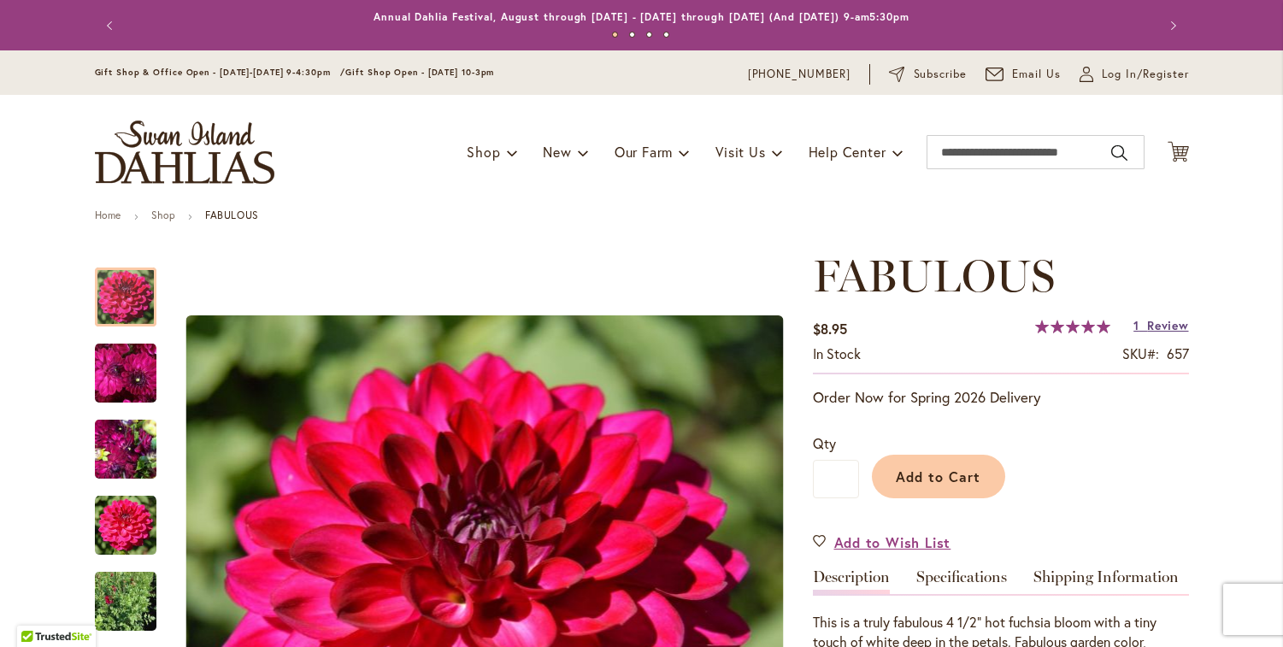
click at [1167, 326] on span "Review" at bounding box center [1167, 325] width 41 height 16
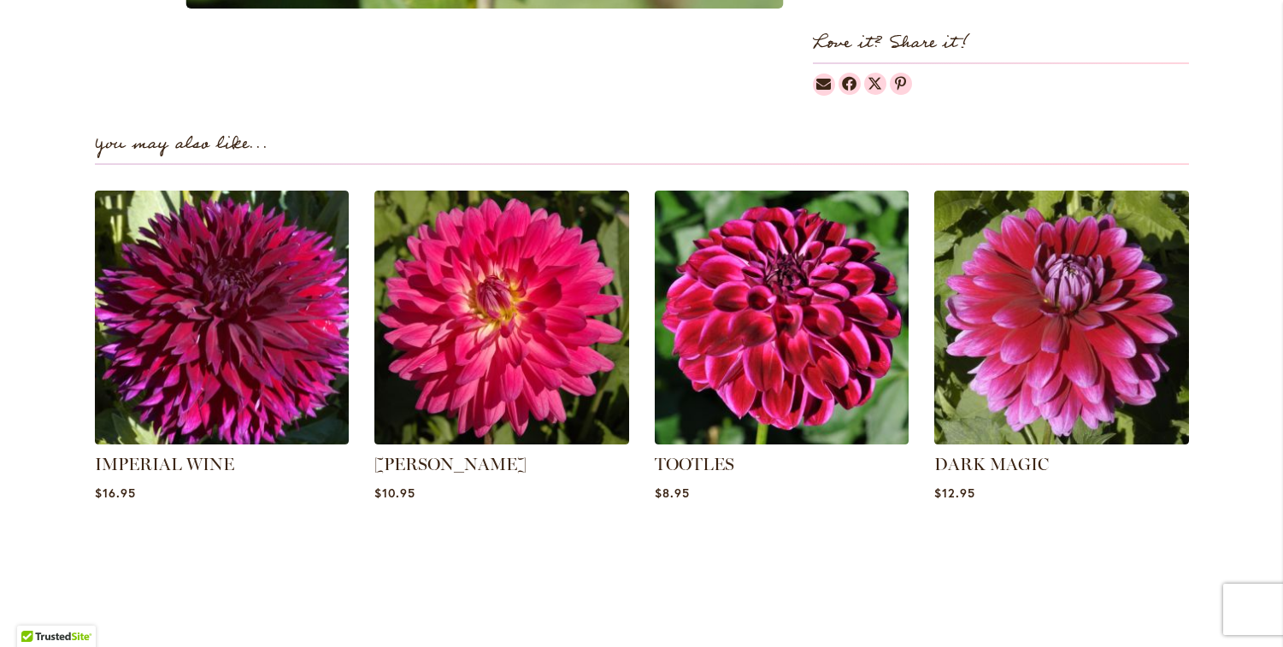
scroll to position [629, 0]
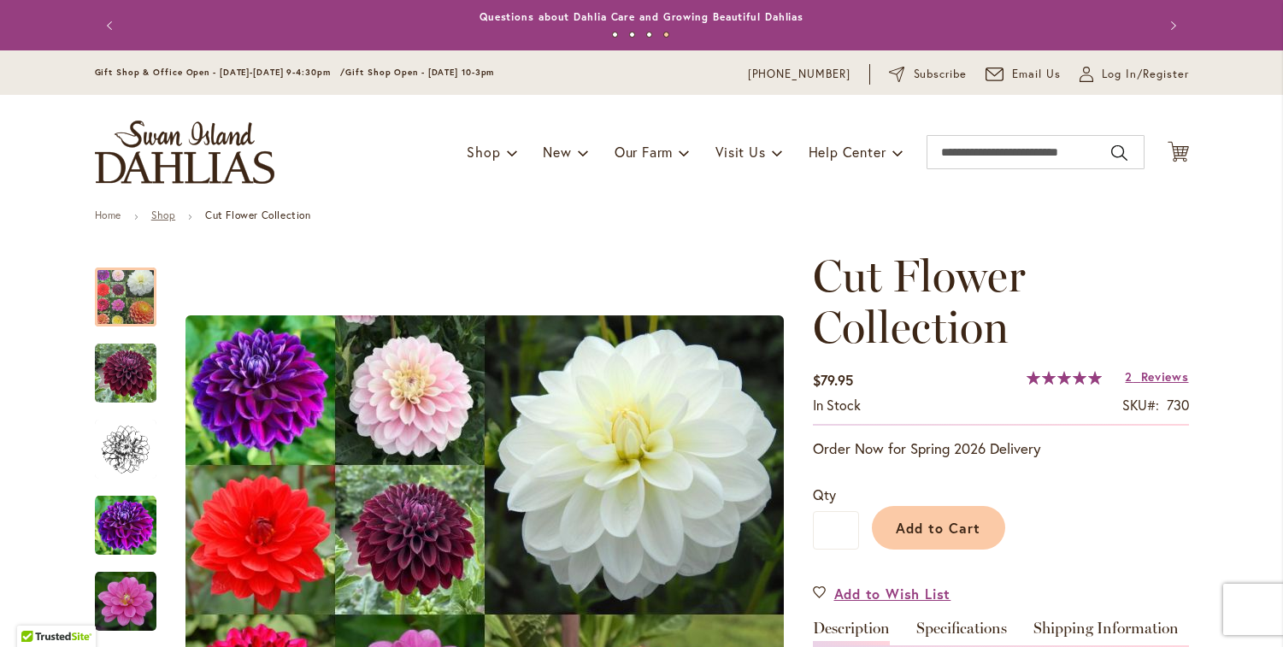
click at [156, 218] on link "Shop" at bounding box center [163, 214] width 24 height 13
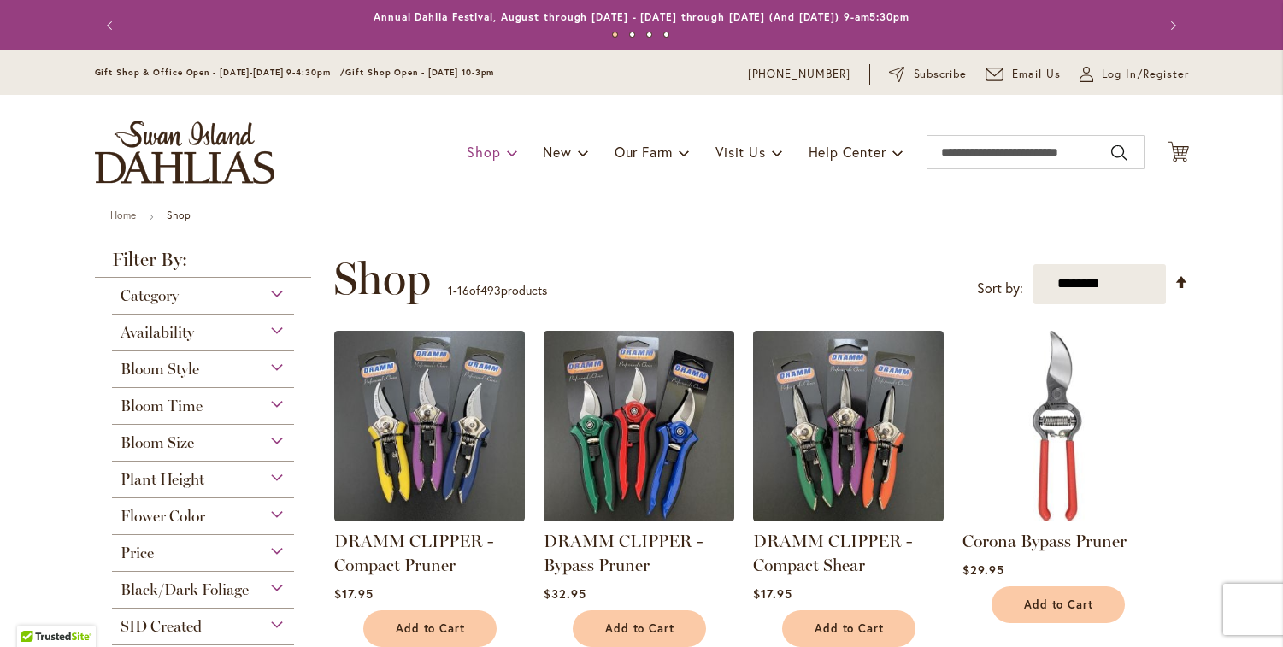
drag, startPoint x: 507, startPoint y: 157, endPoint x: 494, endPoint y: 153, distance: 13.5
click at [506, 157] on ul "Shop Dahlia Tubers Collections Fresh Cut Dahlias Gardening Supplies Gift Cards …" at bounding box center [685, 152] width 436 height 32
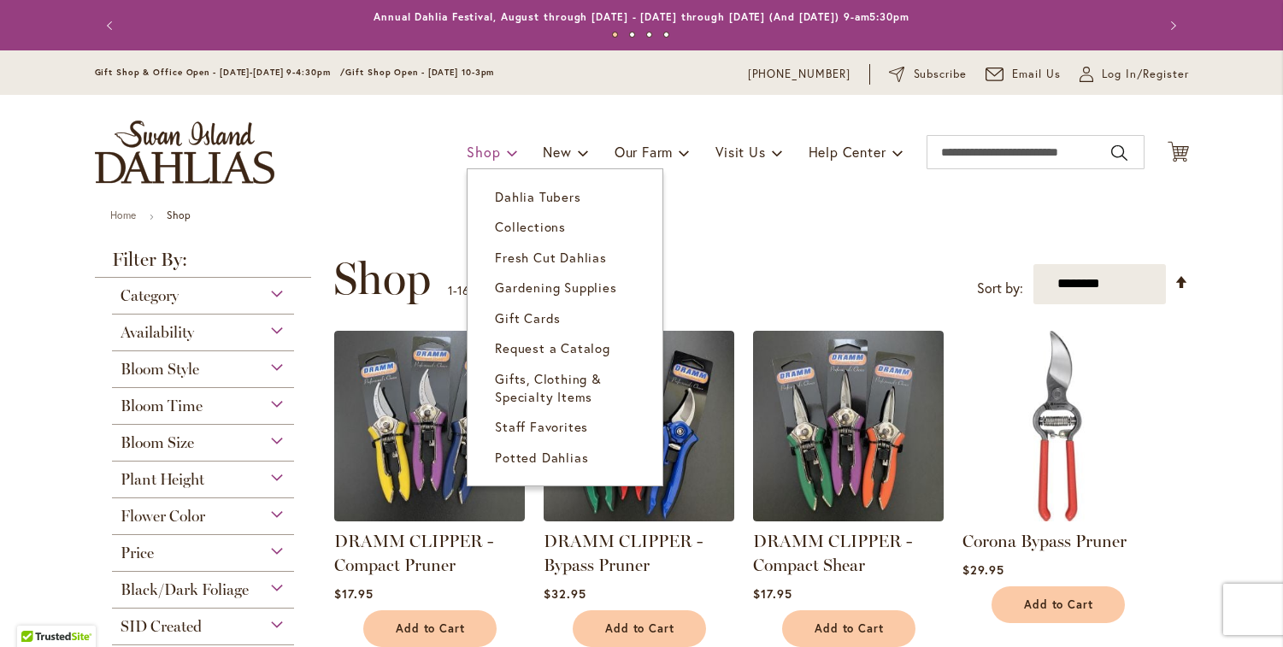
click at [494, 153] on link "Shop" at bounding box center [492, 152] width 50 height 32
click at [500, 188] on span "Dahlia Tubers" at bounding box center [537, 196] width 85 height 17
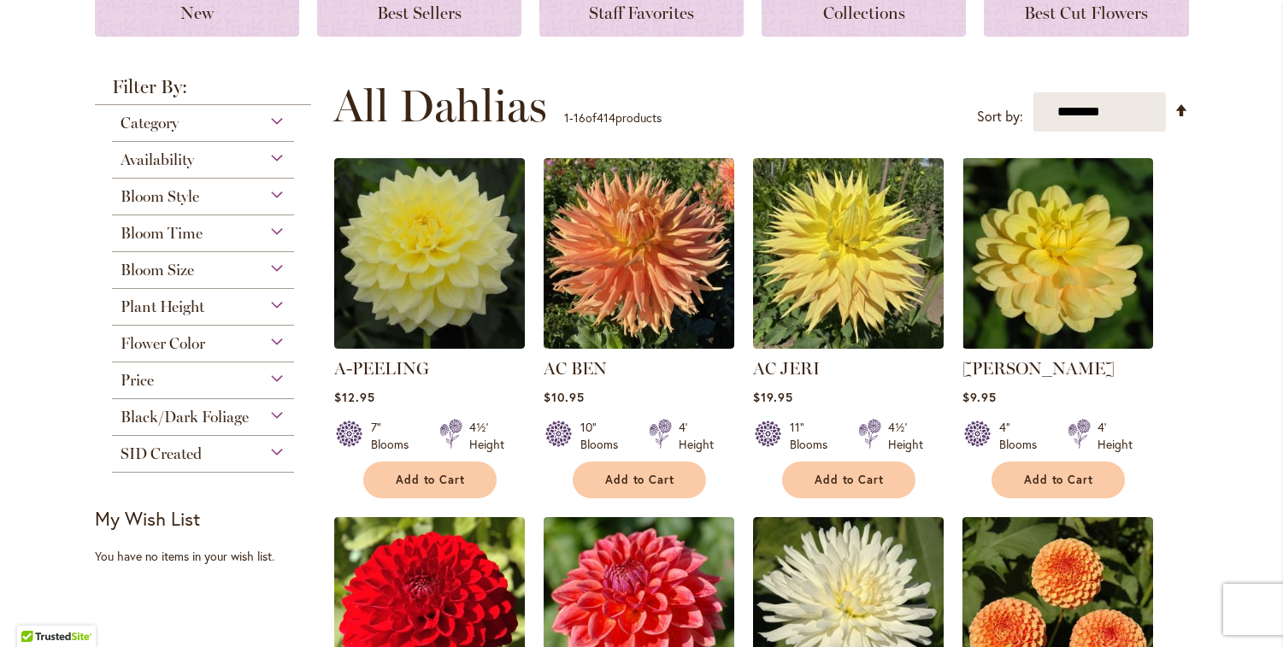
scroll to position [272, 0]
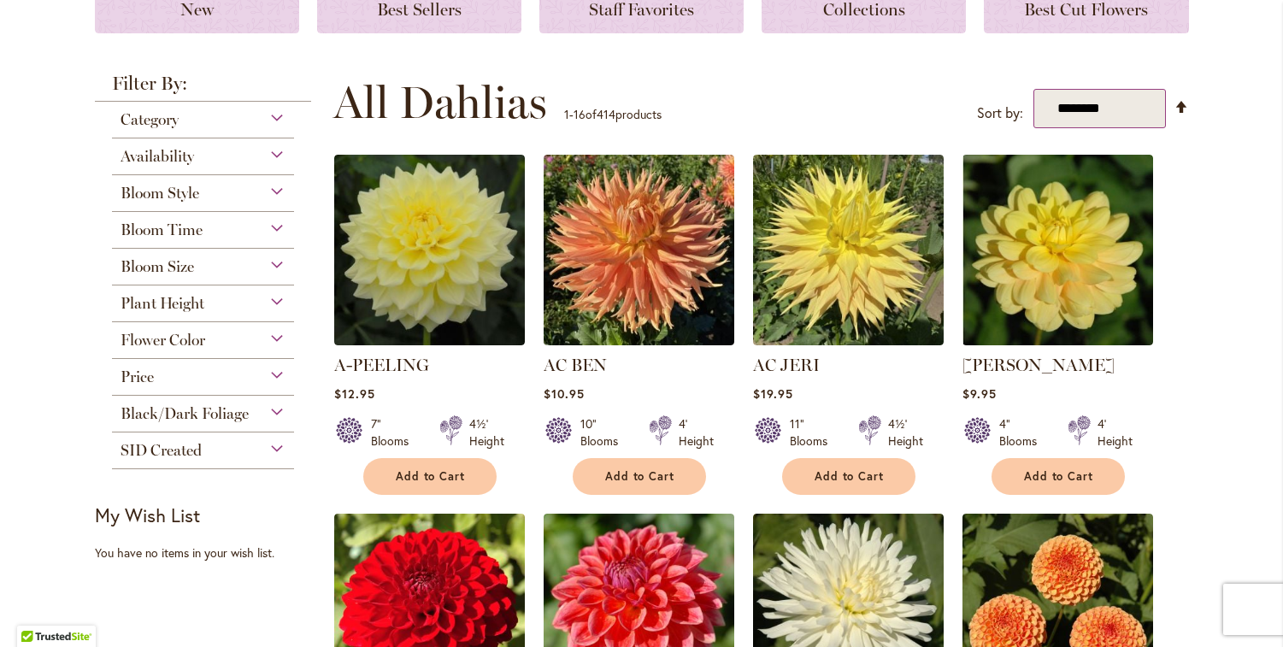
click at [1129, 104] on select "**********" at bounding box center [1099, 109] width 132 height 40
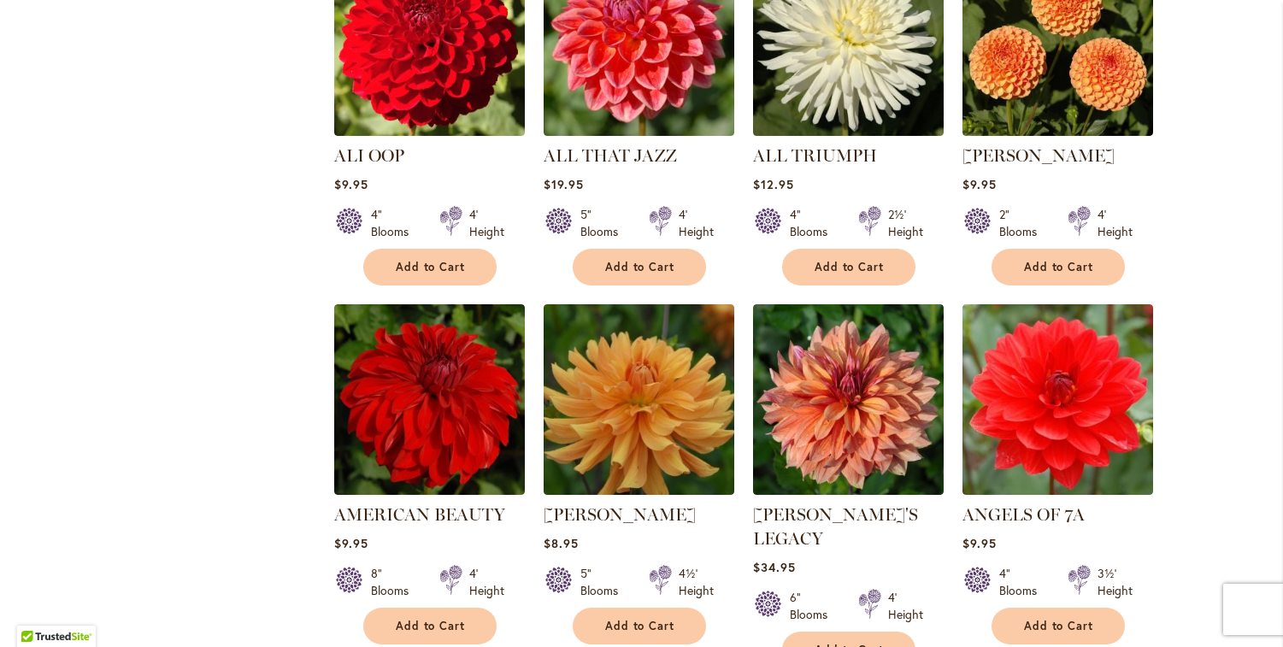
scroll to position [528, 0]
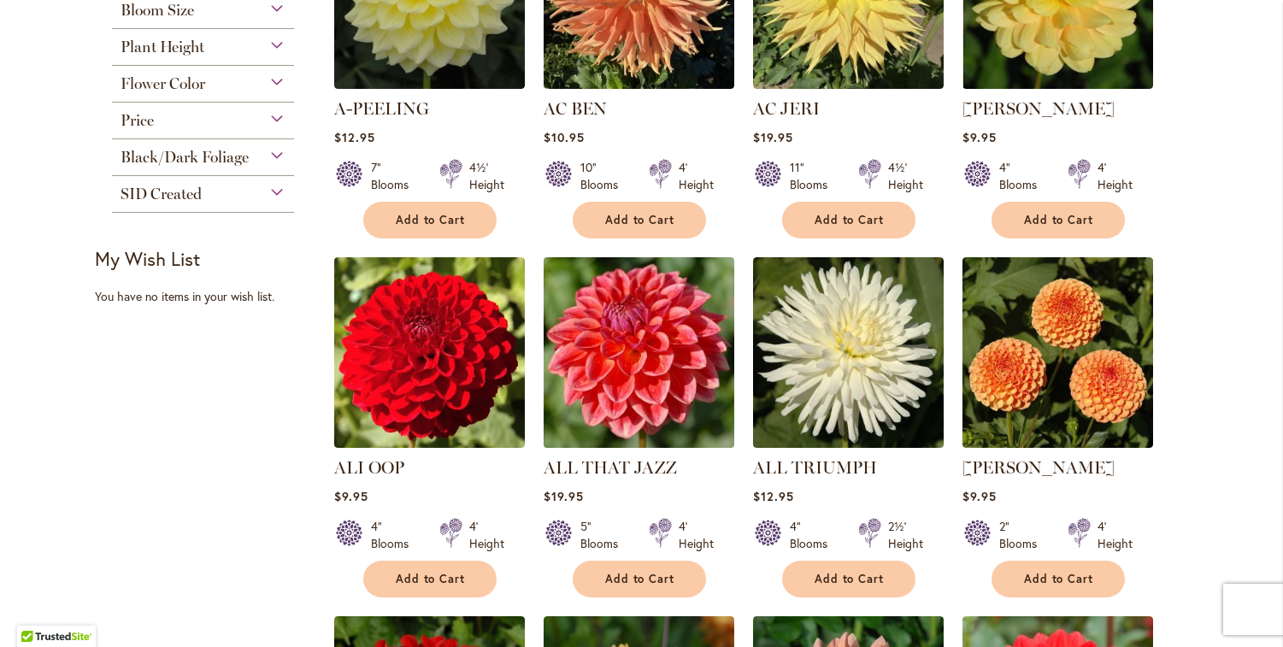
click at [640, 355] on img at bounding box center [638, 353] width 200 height 200
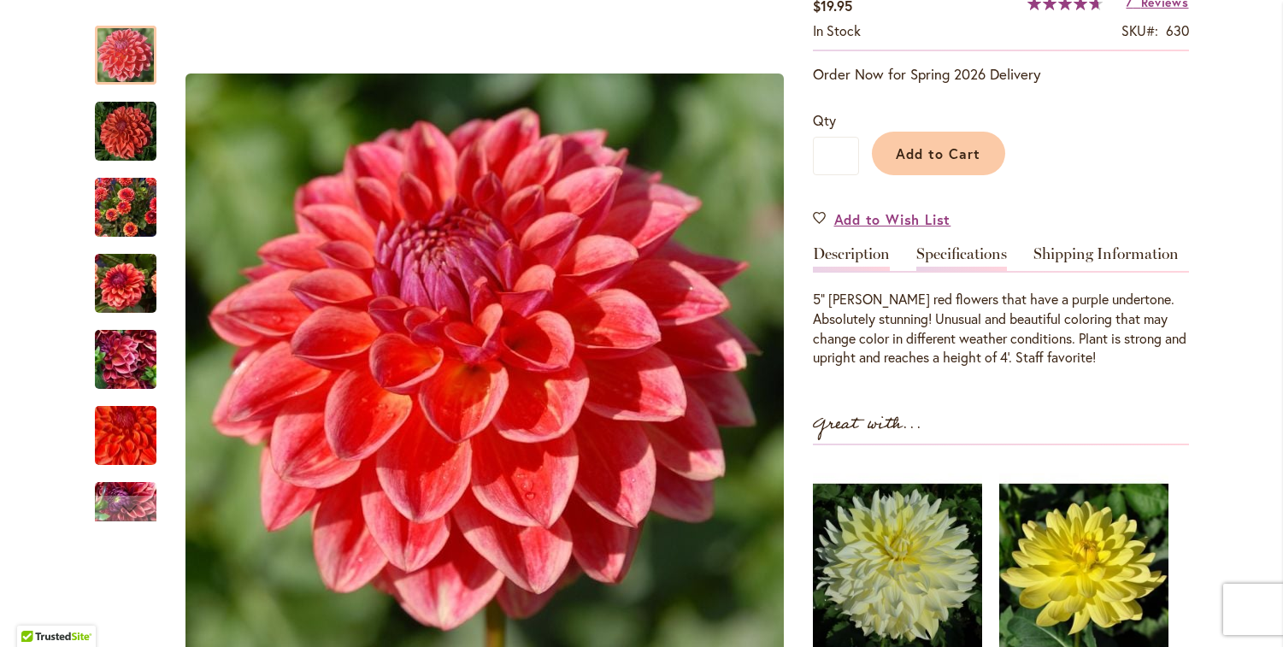
scroll to position [218, 0]
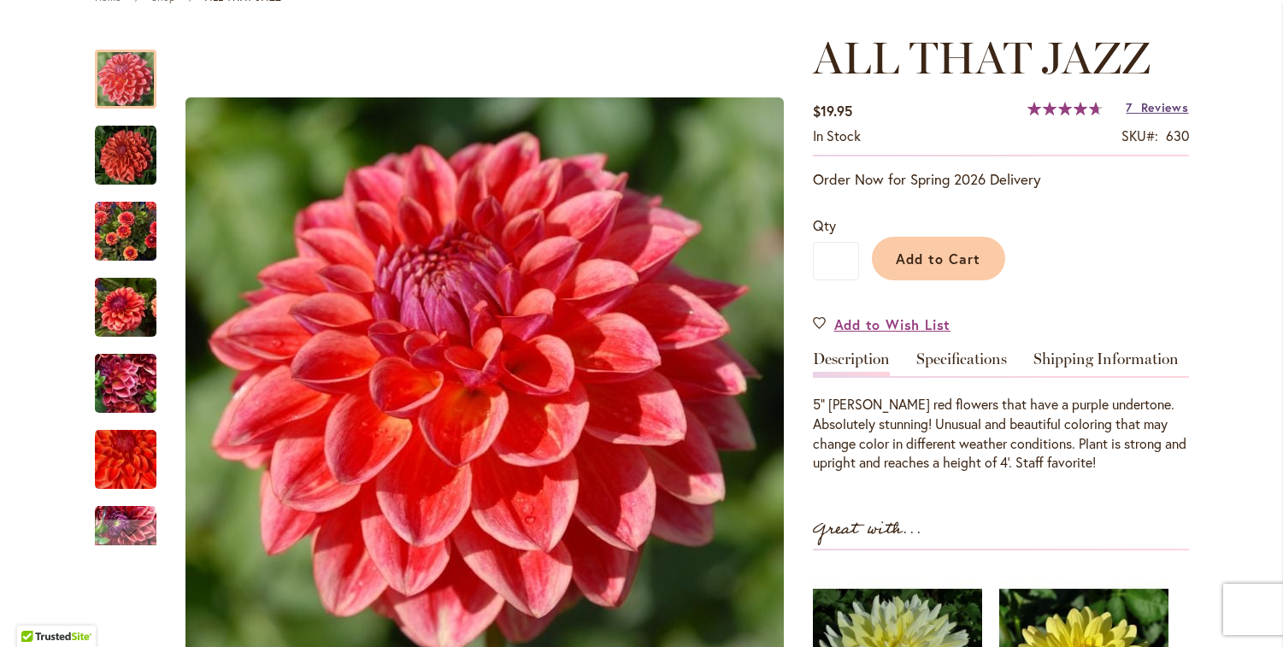
click at [1144, 108] on span "Reviews" at bounding box center [1165, 107] width 48 height 16
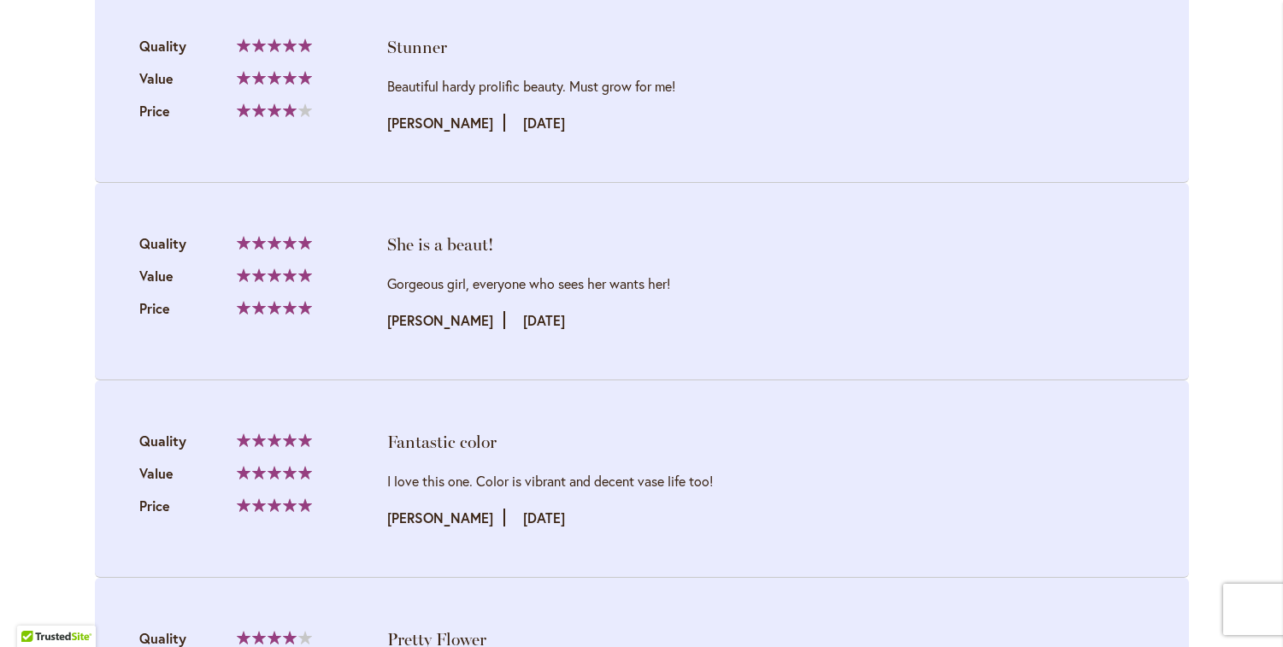
scroll to position [2462, 0]
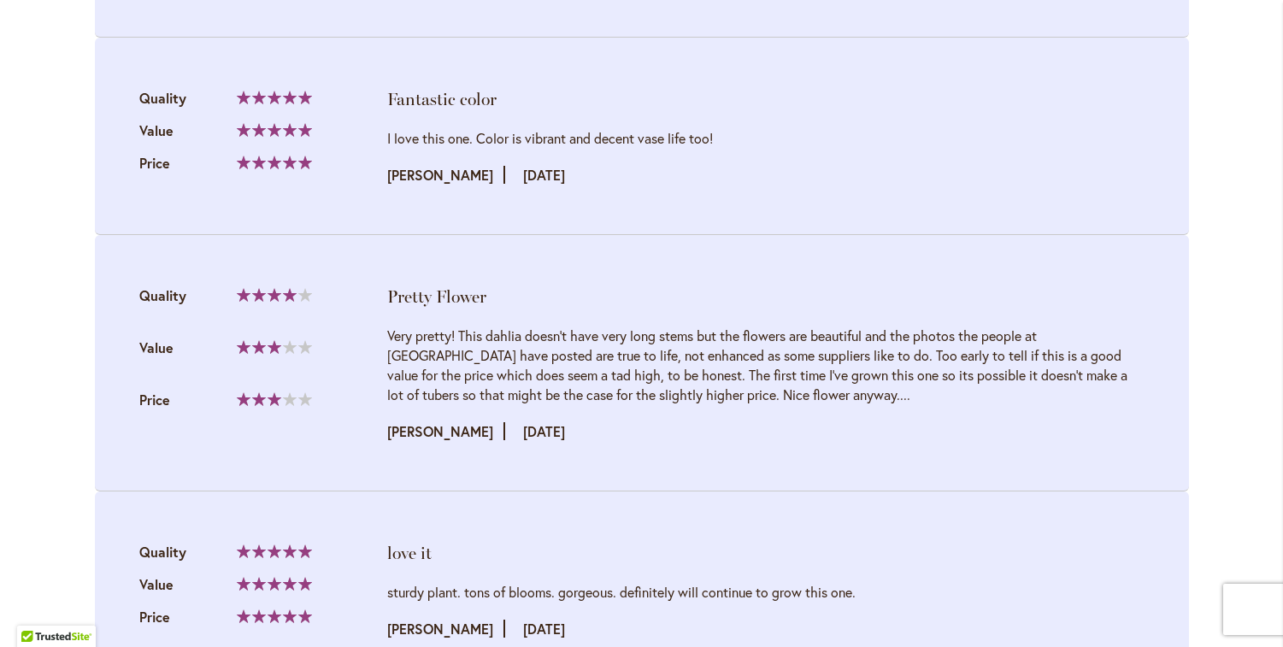
drag, startPoint x: 510, startPoint y: 311, endPoint x: 889, endPoint y: 359, distance: 381.5
click at [889, 360] on div "Very pretty! This dahlia doesn't have very long stems but the flowers are beaut…" at bounding box center [765, 365] width 757 height 79
click at [889, 359] on div "Very pretty! This dahlia doesn't have very long stems but the flowers are beaut…" at bounding box center [765, 365] width 757 height 79
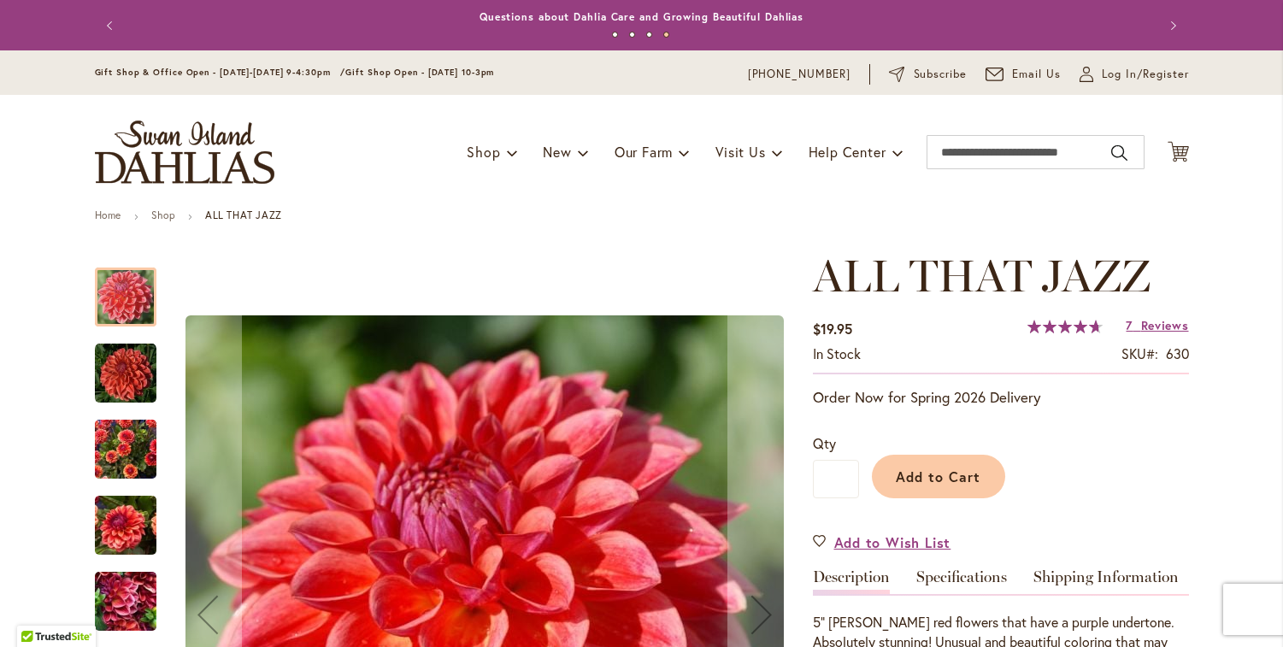
scroll to position [2488, 0]
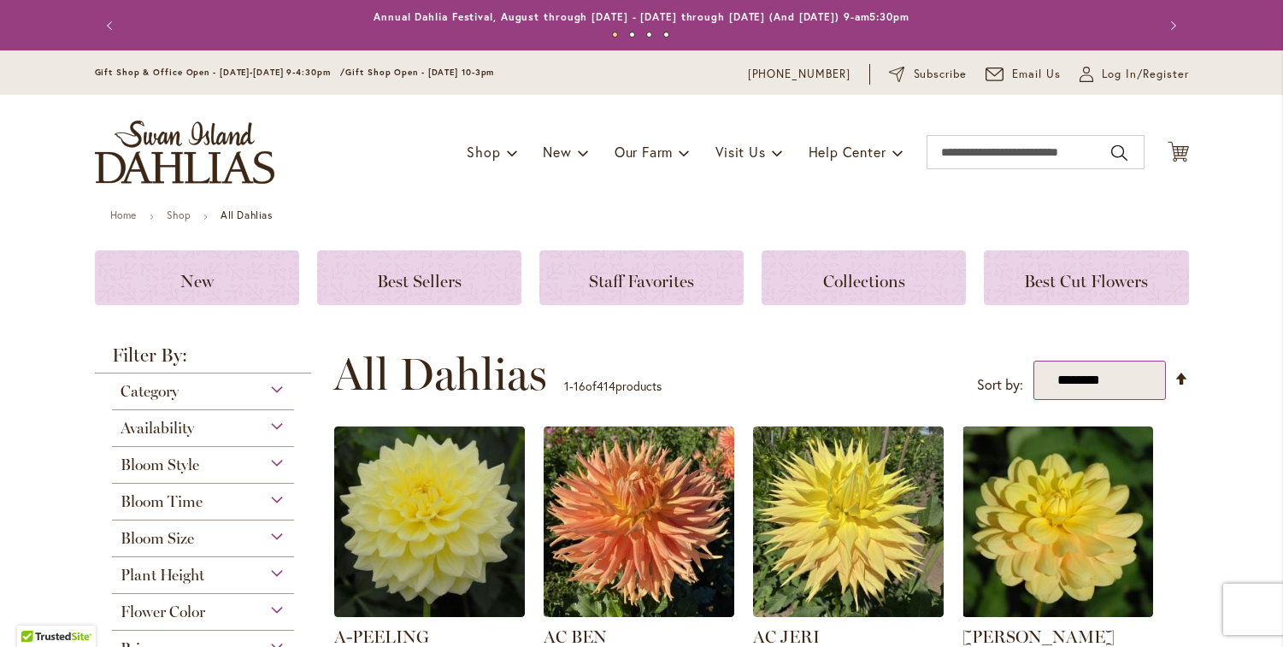
click at [1133, 383] on select "**********" at bounding box center [1099, 381] width 132 height 40
select select "*****"
click at [1033, 361] on select "**********" at bounding box center [1099, 381] width 132 height 40
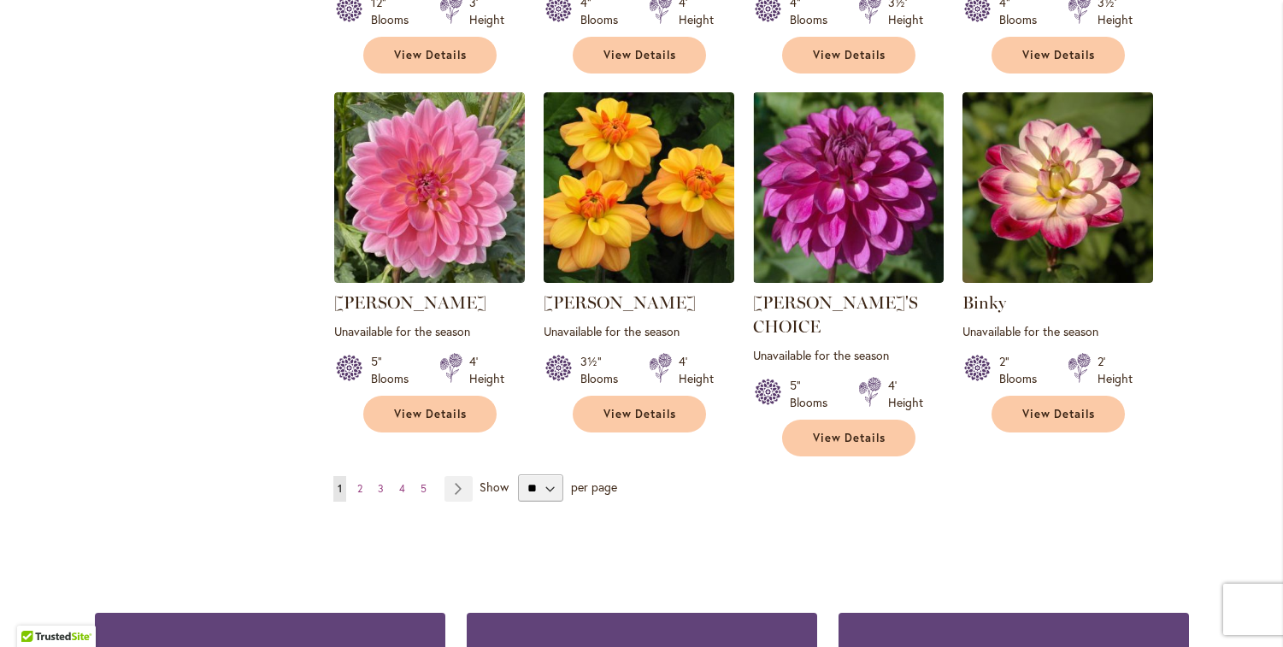
scroll to position [1458, 0]
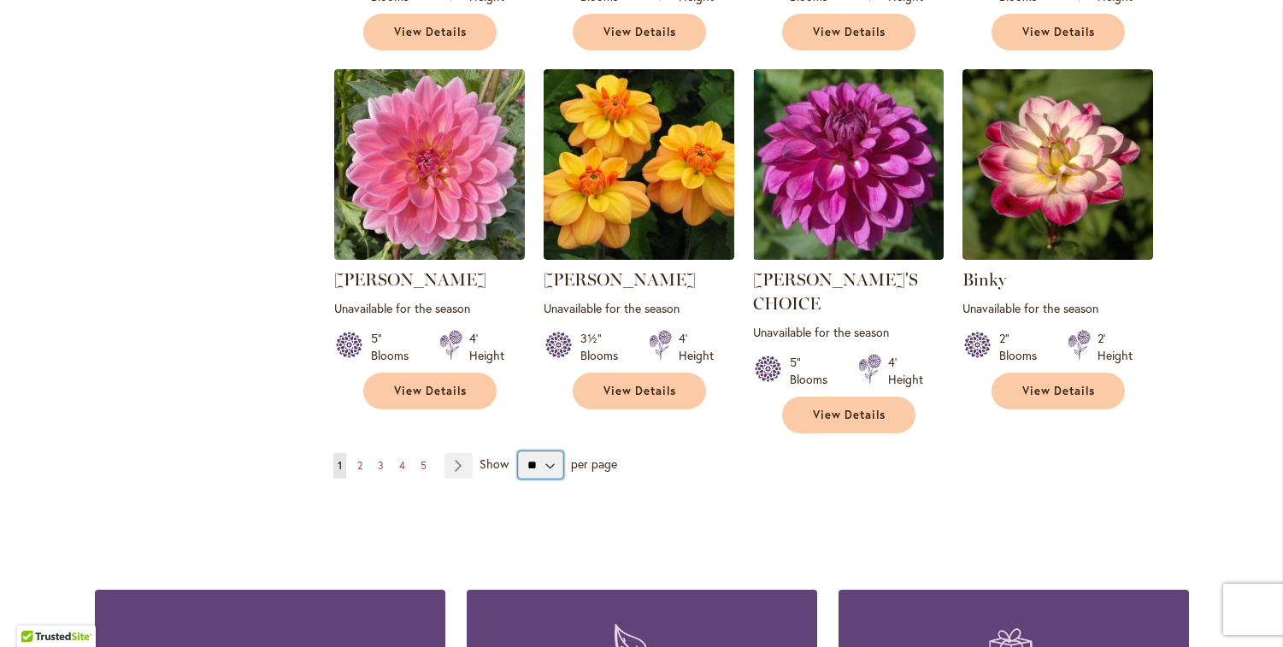
click at [540, 451] on select "** ** ** **" at bounding box center [540, 464] width 45 height 27
select select "**"
click at [518, 451] on select "** ** ** **" at bounding box center [540, 464] width 45 height 27
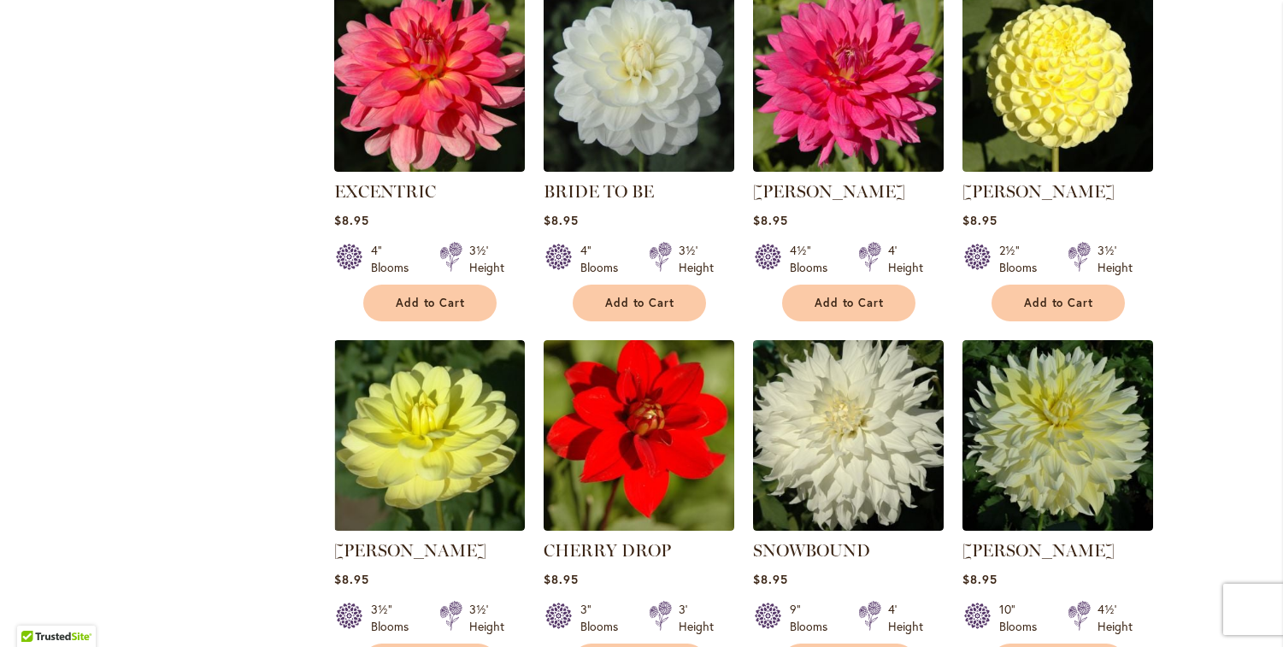
scroll to position [5699, 0]
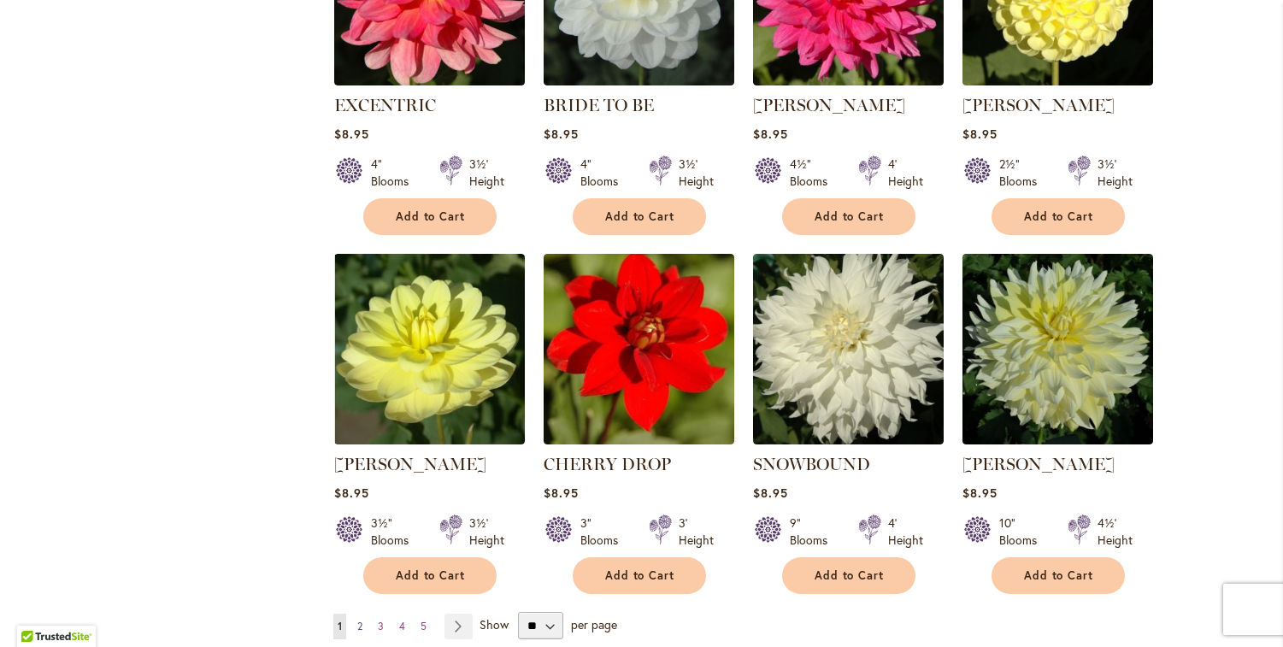
click at [357, 619] on span "2" at bounding box center [359, 625] width 5 height 13
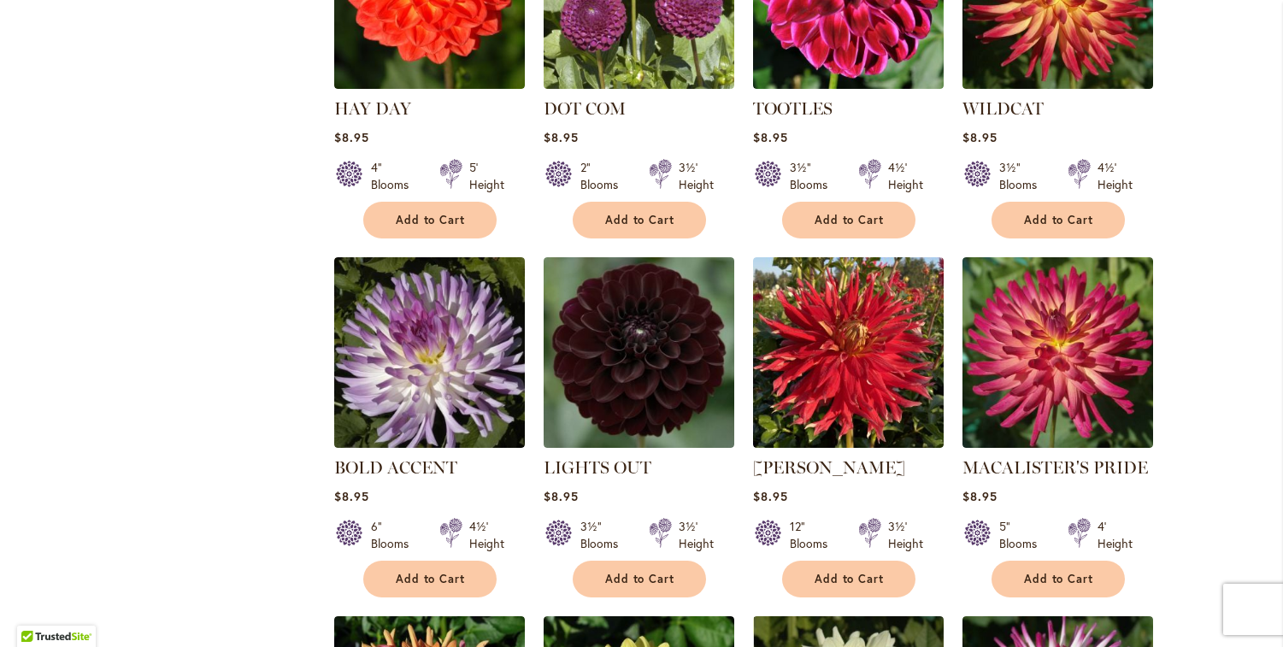
scroll to position [1665, 0]
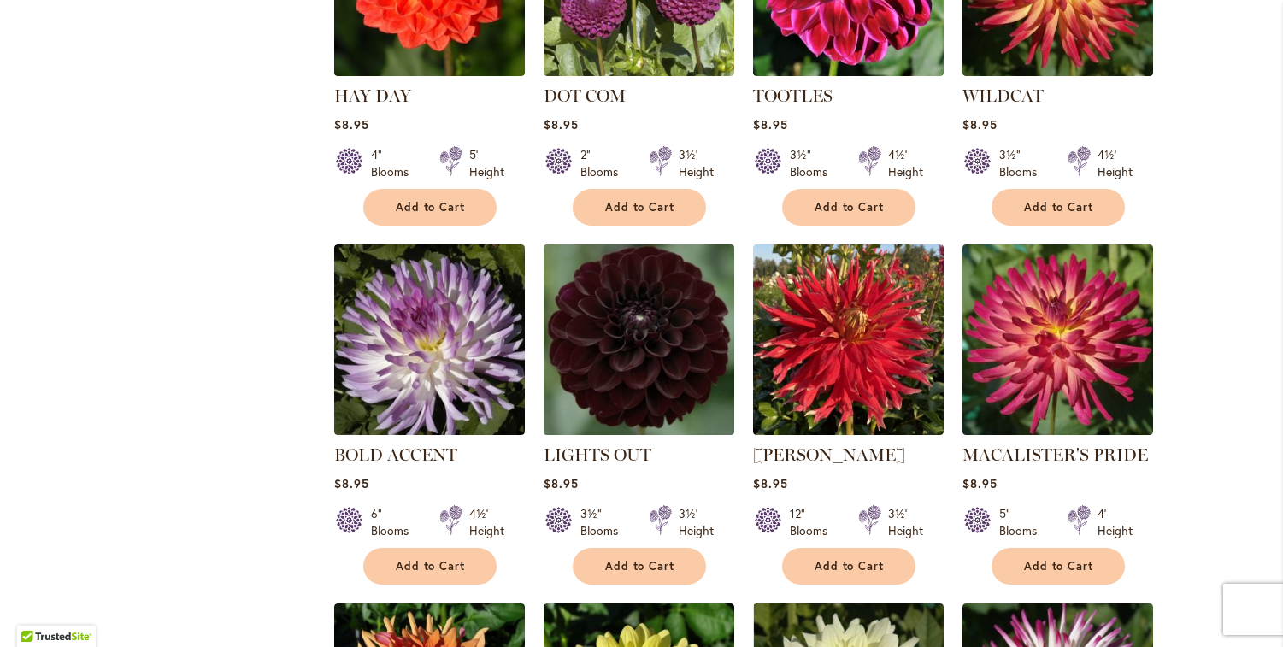
click at [646, 323] on img at bounding box center [638, 340] width 200 height 200
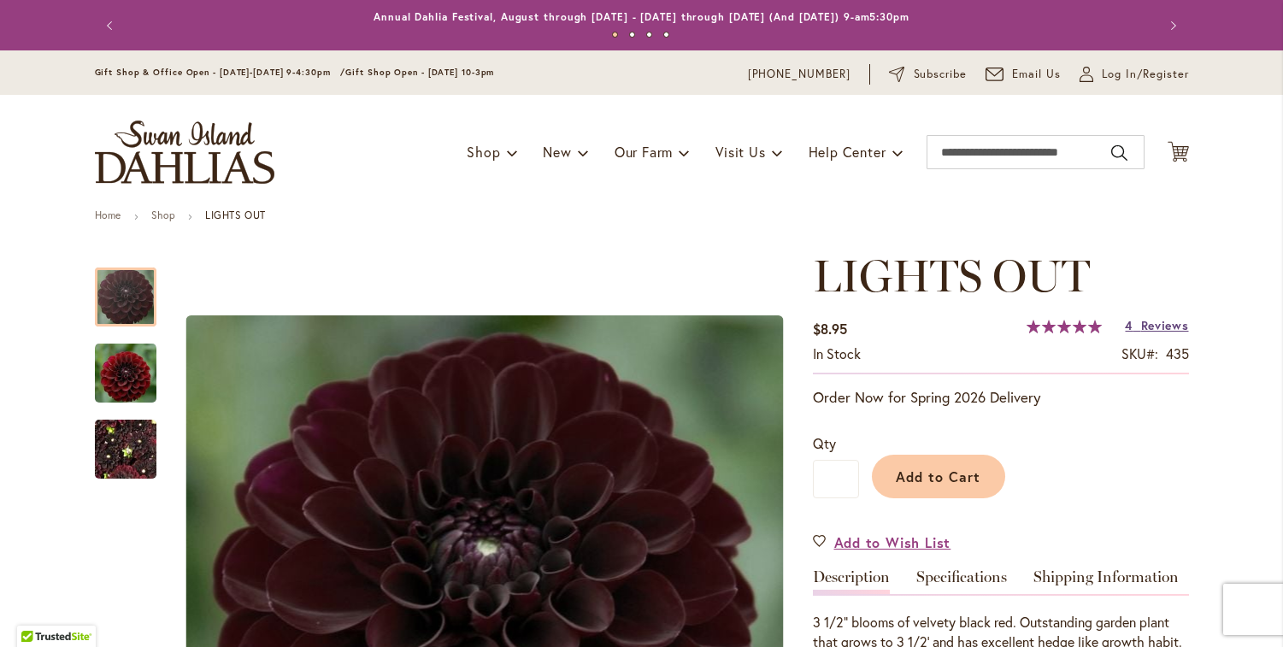
click at [1154, 328] on span "Reviews" at bounding box center [1165, 325] width 48 height 16
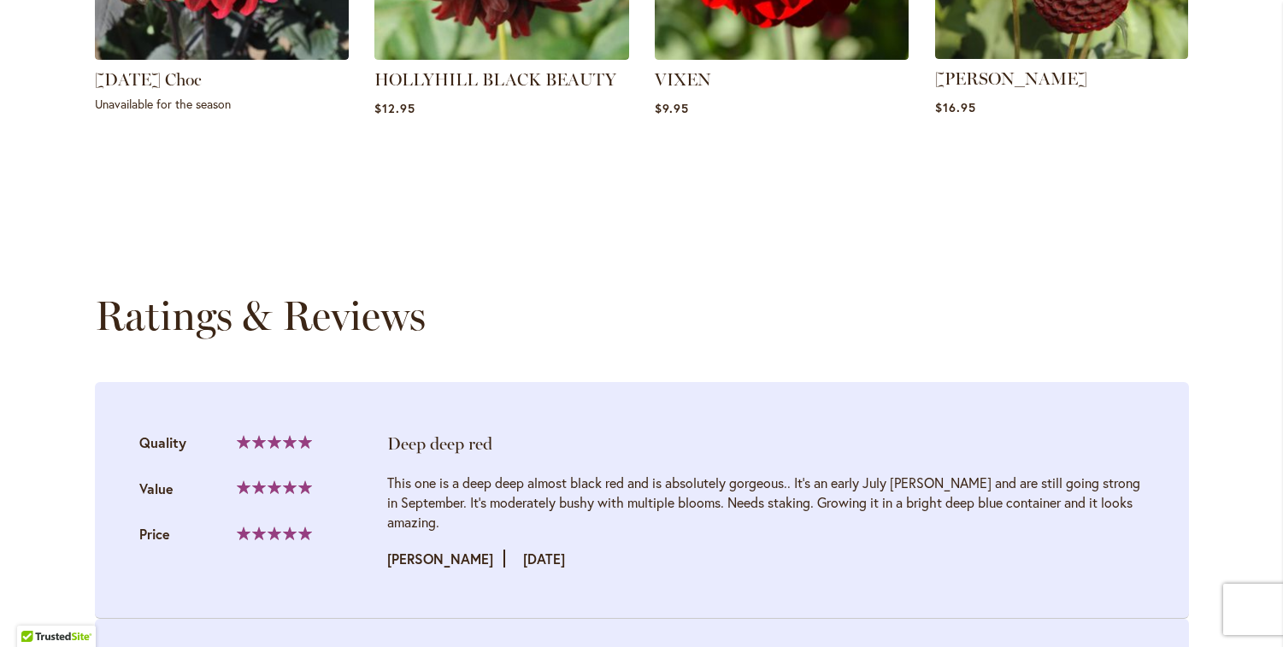
scroll to position [1728, 0]
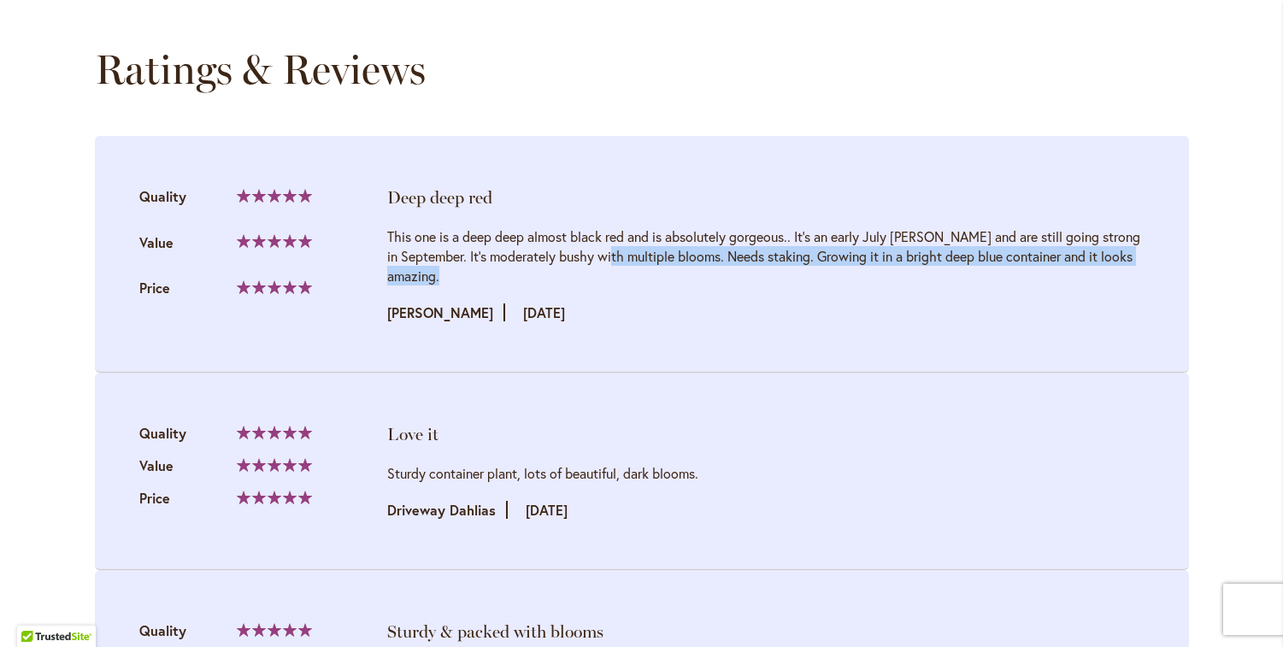
drag, startPoint x: 437, startPoint y: 252, endPoint x: 866, endPoint y: 298, distance: 431.4
click at [866, 298] on div "This one is a deep deep almost black red and is absolutely gorgeous.. It's an e…" at bounding box center [765, 274] width 757 height 96
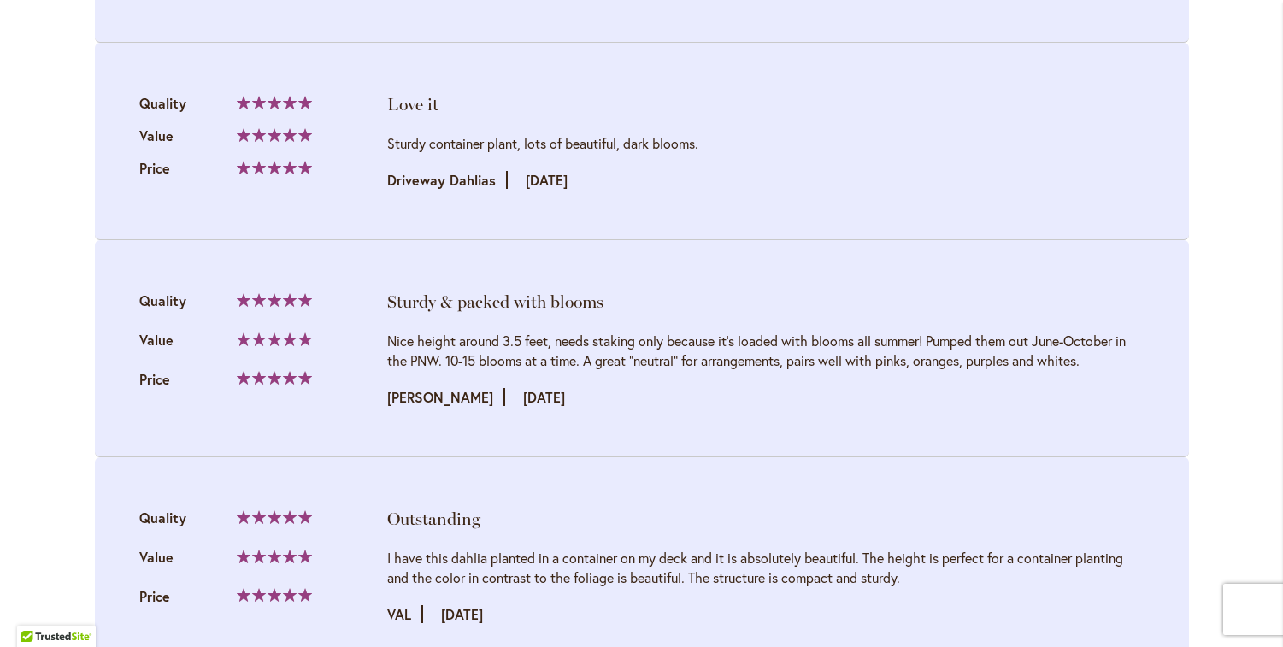
scroll to position [2061, 0]
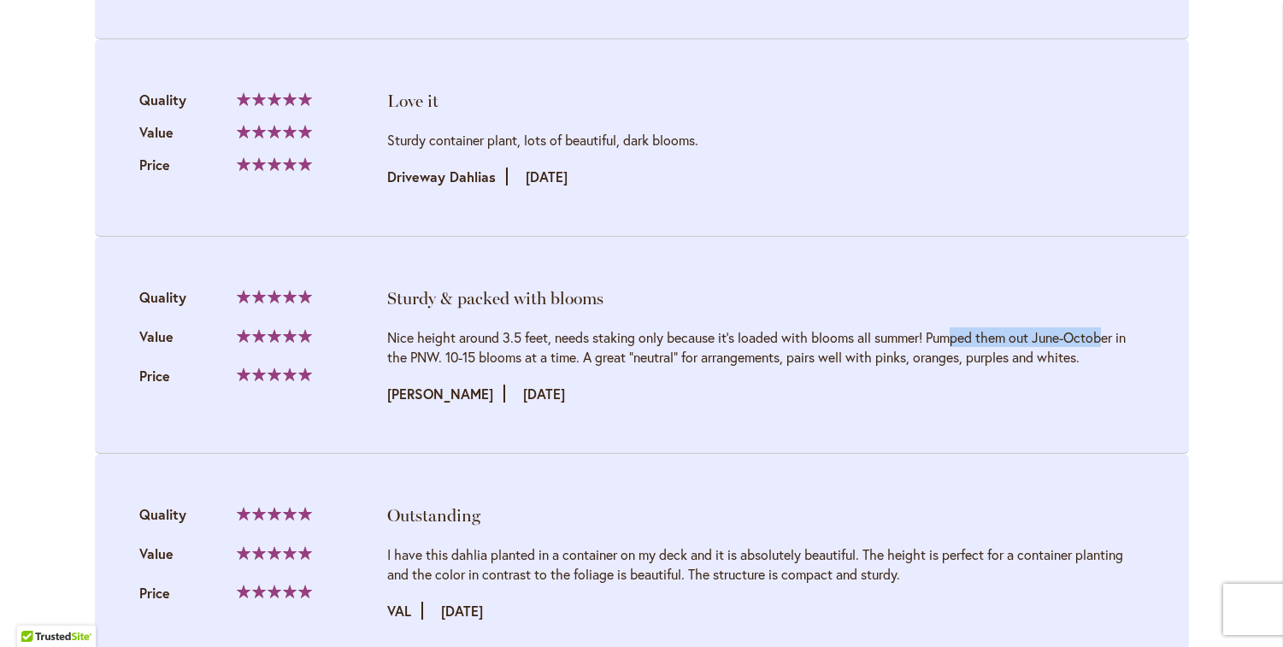
drag, startPoint x: 748, startPoint y: 333, endPoint x: 889, endPoint y: 326, distance: 141.2
click at [889, 327] on div "Nice height around 3.5 feet, needs staking only because it's loaded with blooms…" at bounding box center [765, 346] width 757 height 39
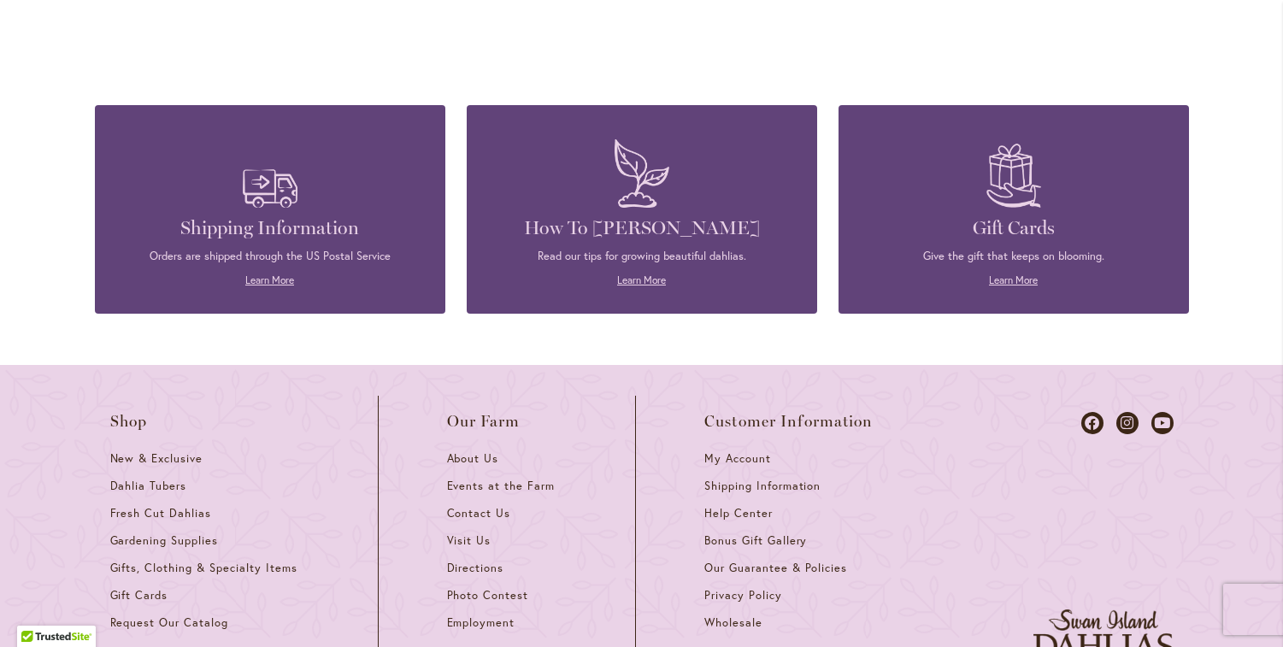
scroll to position [2811, 0]
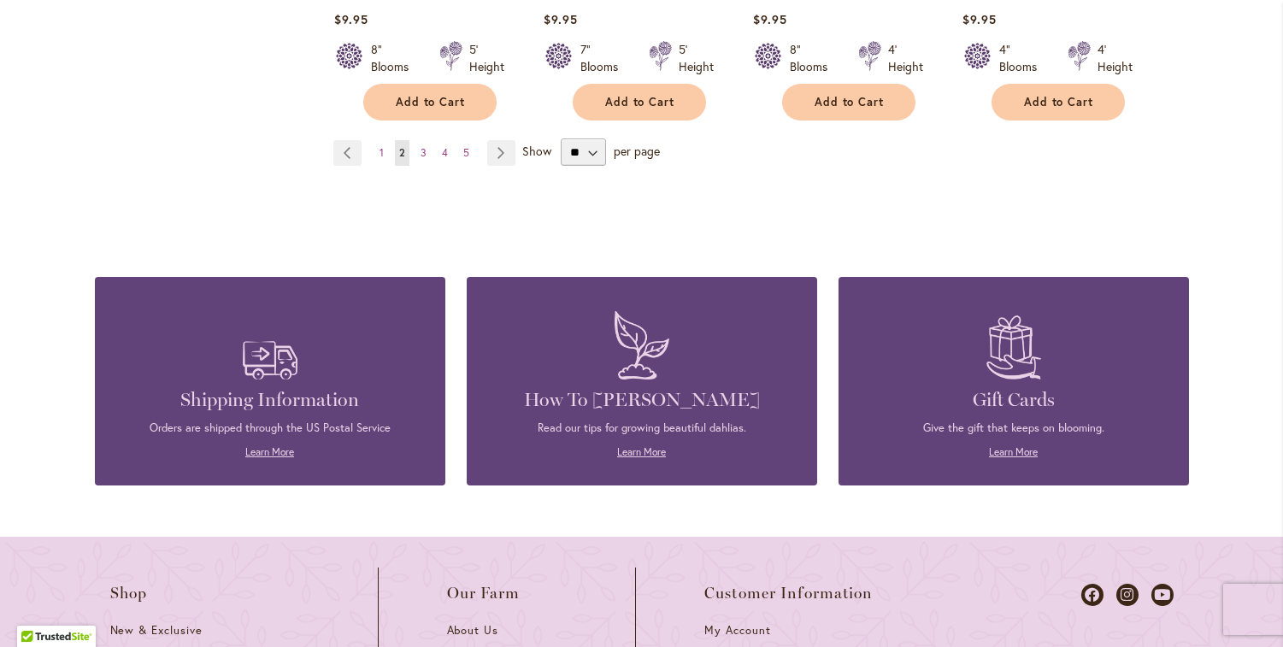
scroll to position [6200, 0]
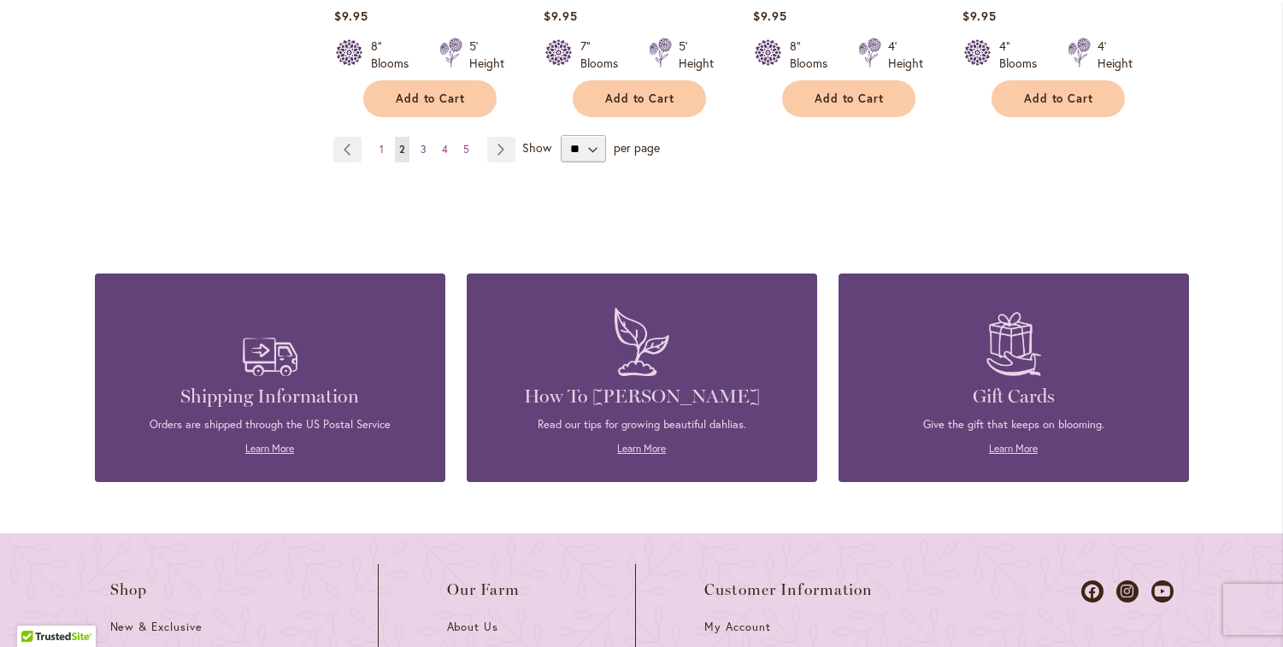
click at [420, 143] on span "3" at bounding box center [423, 149] width 6 height 13
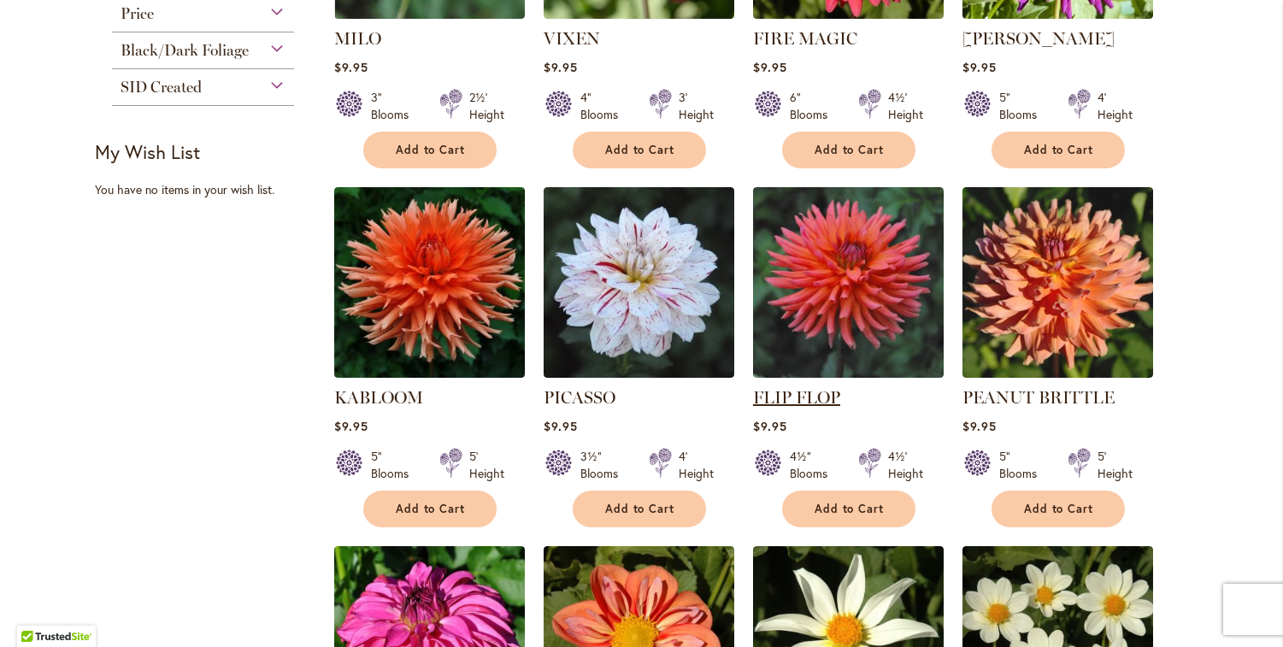
scroll to position [1011, 0]
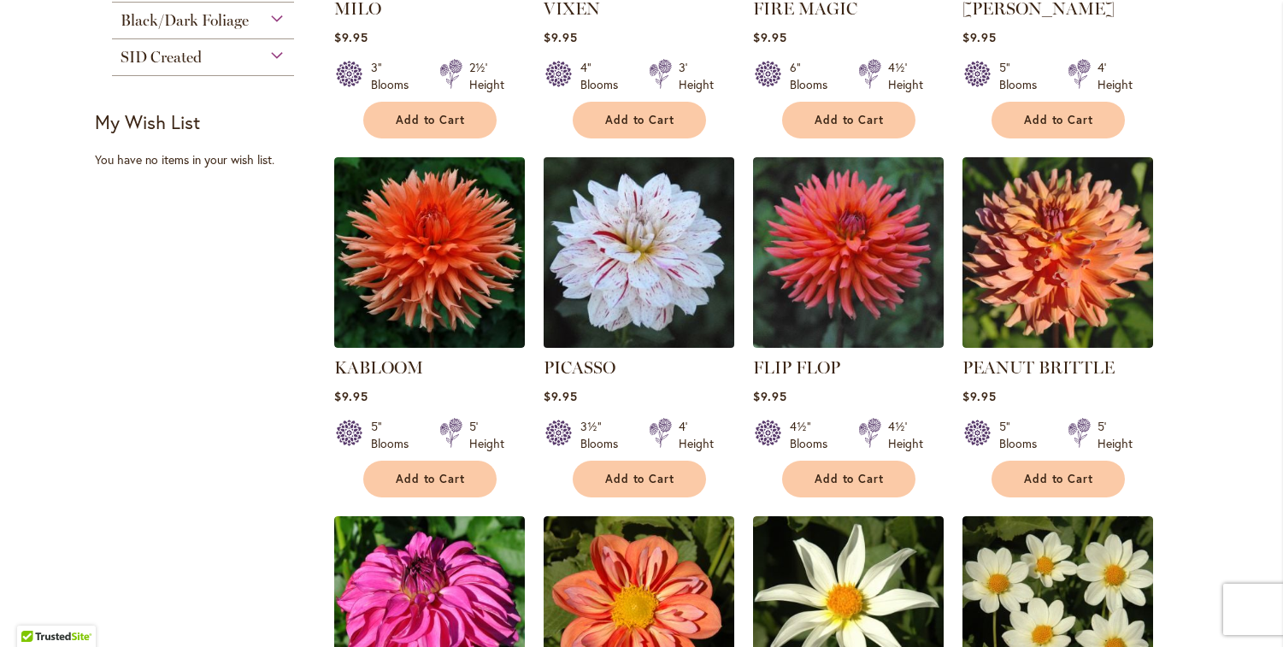
click at [646, 246] on img at bounding box center [638, 253] width 200 height 200
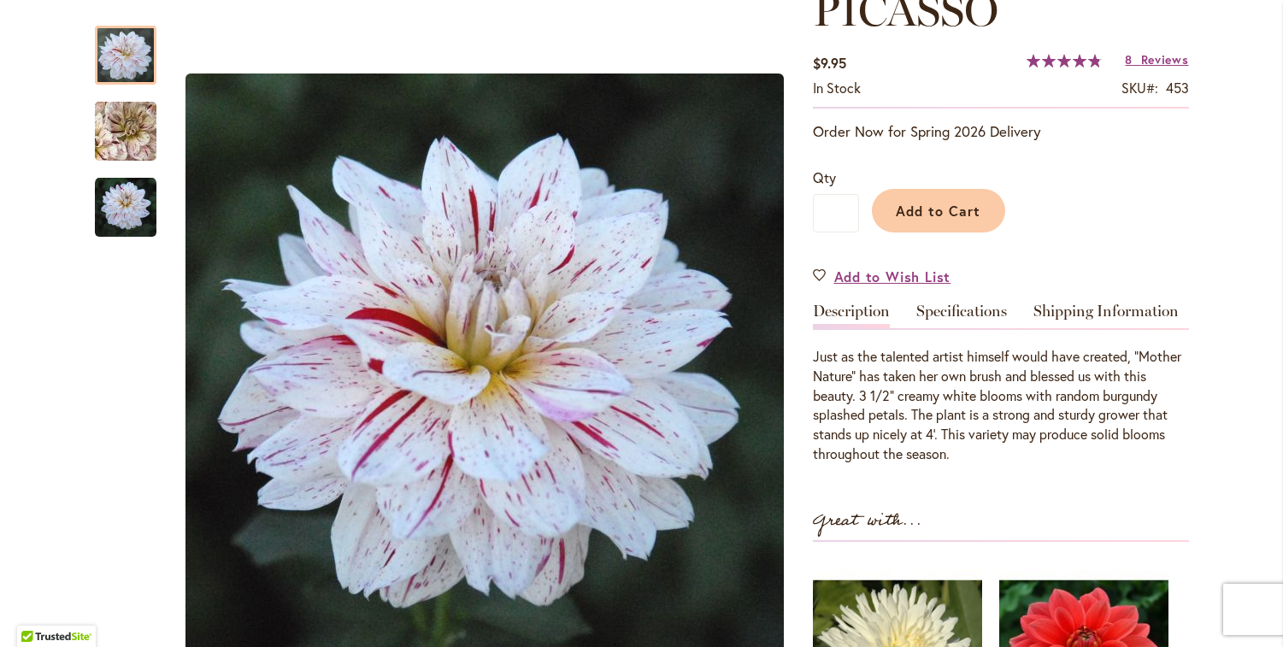
scroll to position [137, 0]
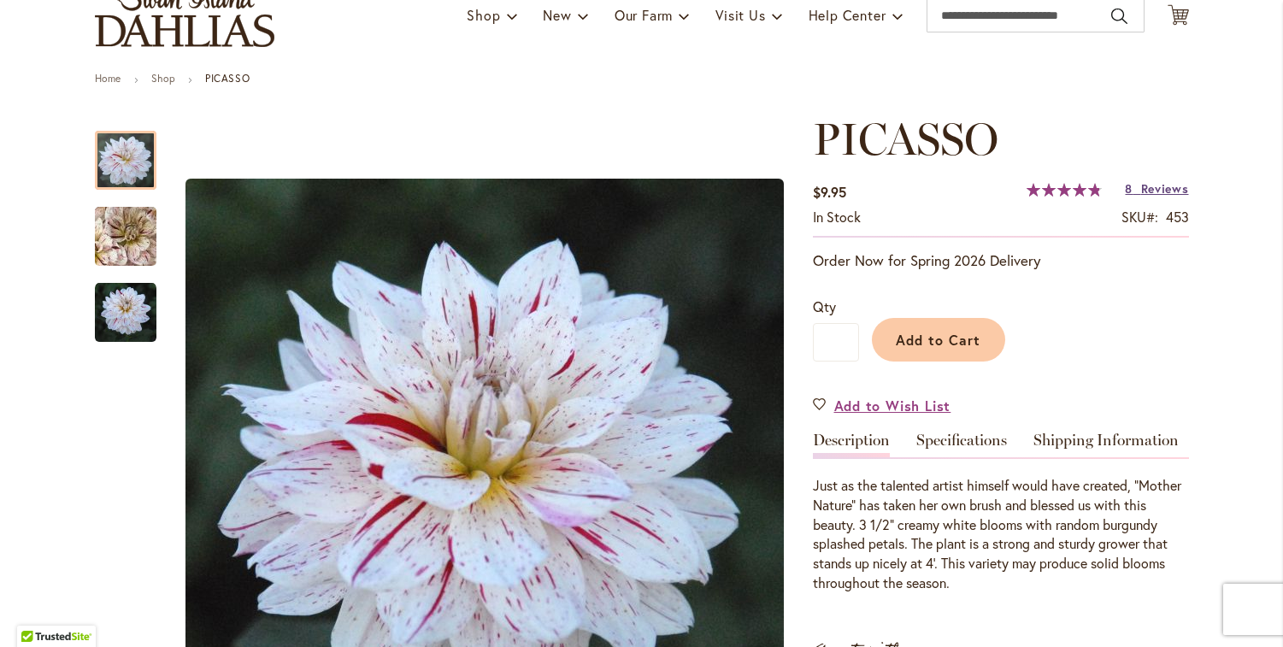
click at [1141, 190] on span "Reviews" at bounding box center [1165, 188] width 48 height 16
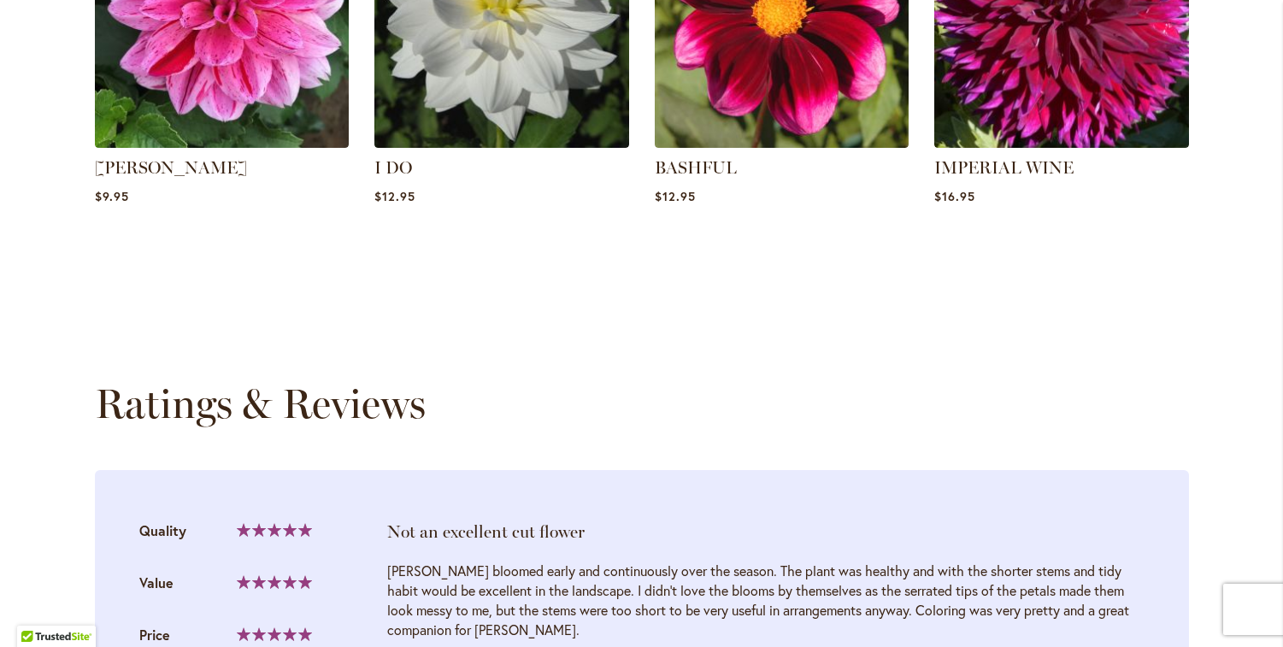
scroll to position [1630, 0]
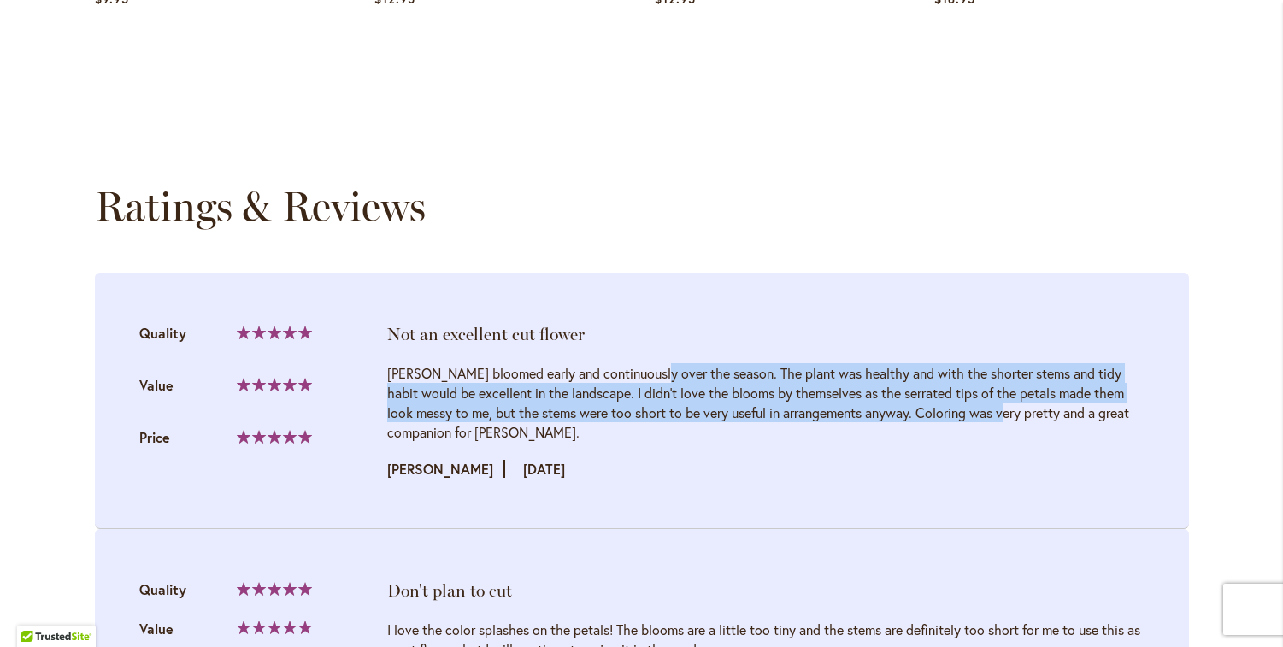
drag, startPoint x: 439, startPoint y: 372, endPoint x: 810, endPoint y: 413, distance: 373.1
click at [810, 413] on div "Picasso bloomed early and continuously over the season. The plant was healthy a…" at bounding box center [765, 402] width 757 height 79
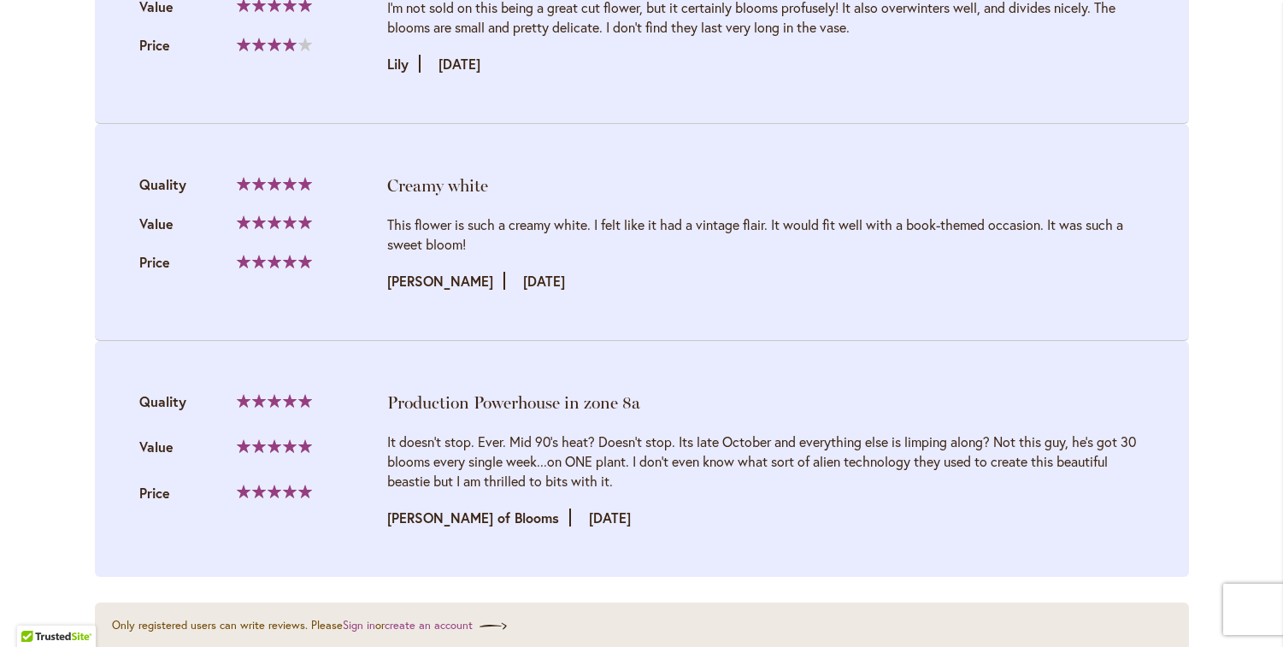
scroll to position [3203, 0]
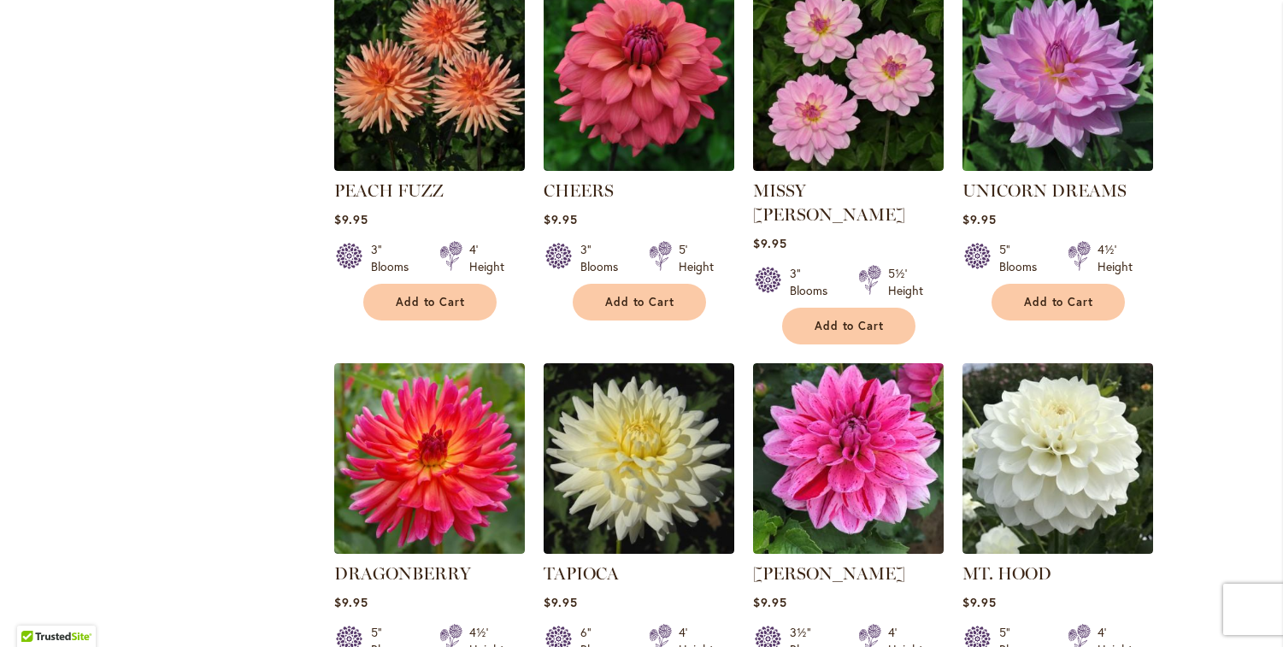
scroll to position [2289, 0]
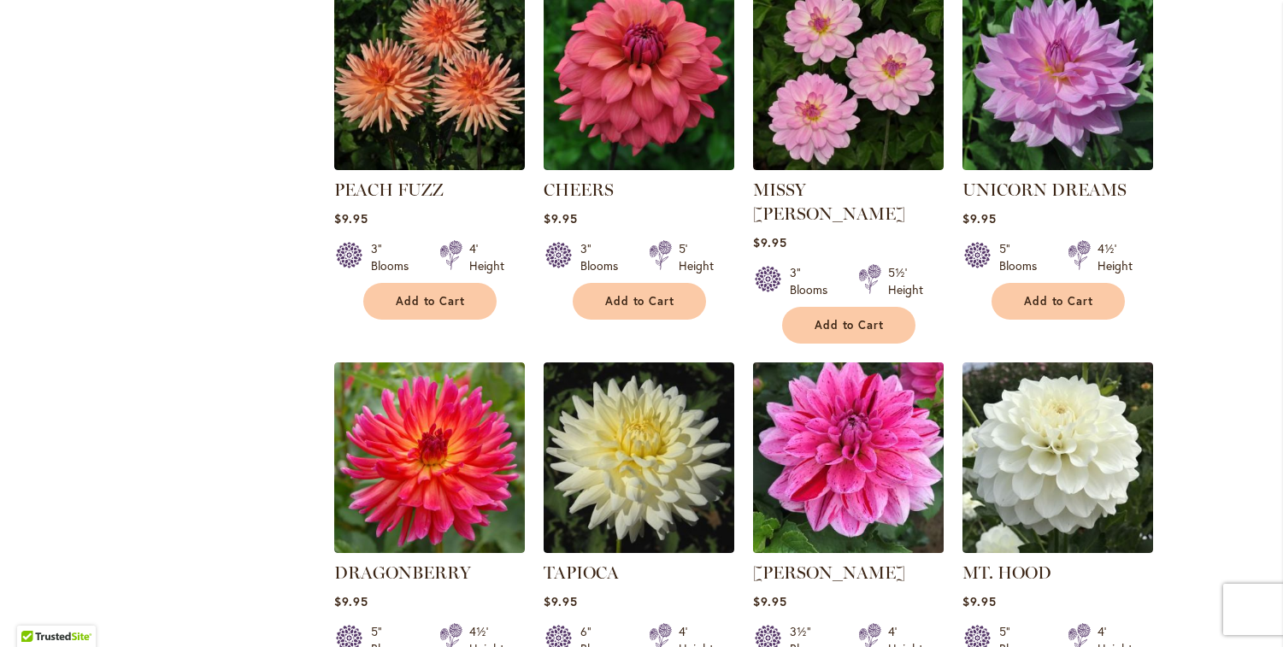
click at [831, 364] on img at bounding box center [848, 458] width 200 height 200
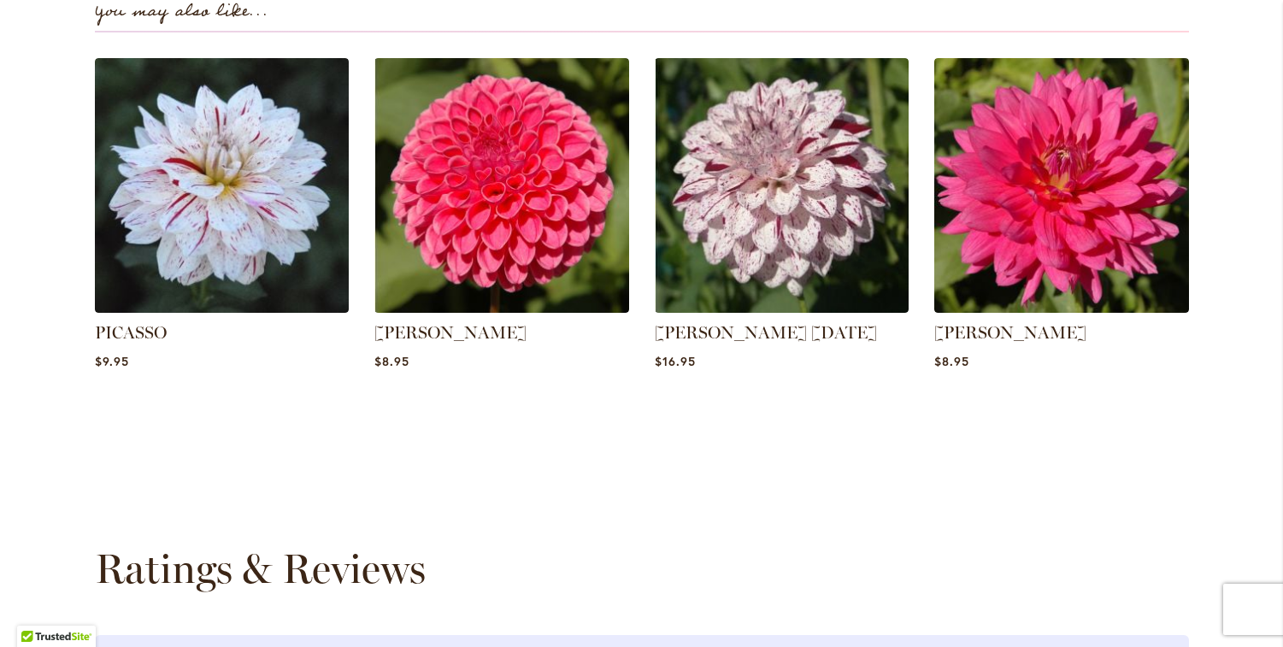
scroll to position [295, 0]
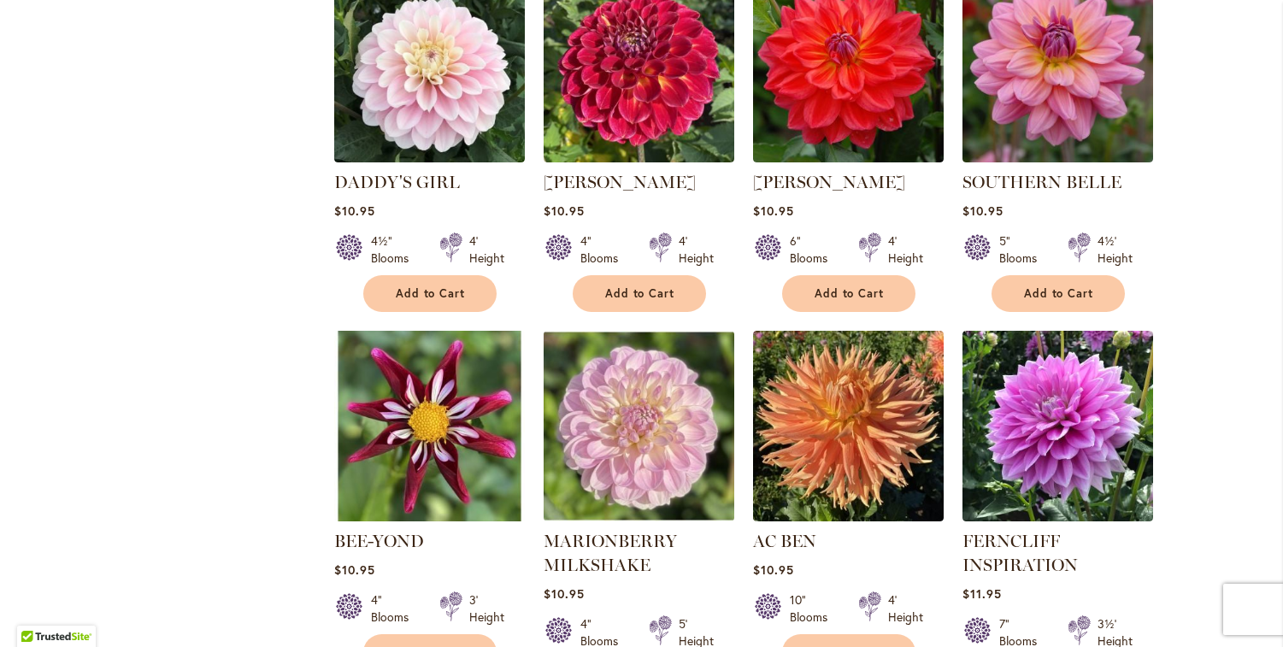
scroll to position [5192, 0]
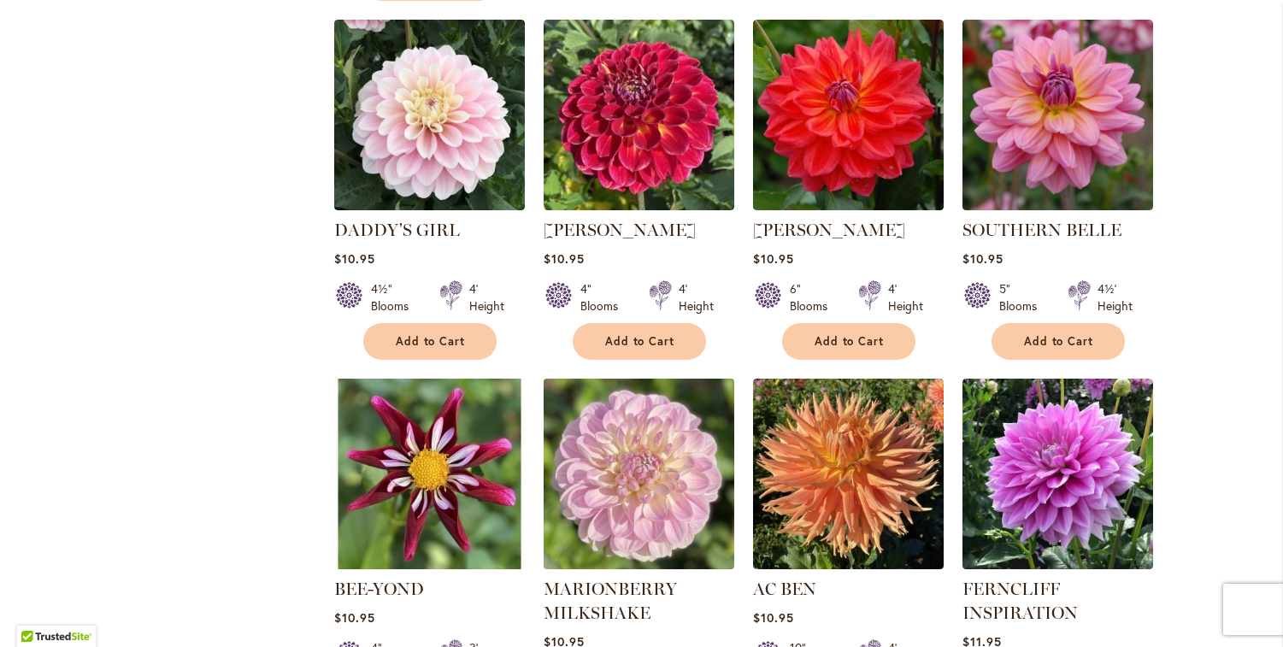
click at [618, 374] on img at bounding box center [638, 474] width 200 height 200
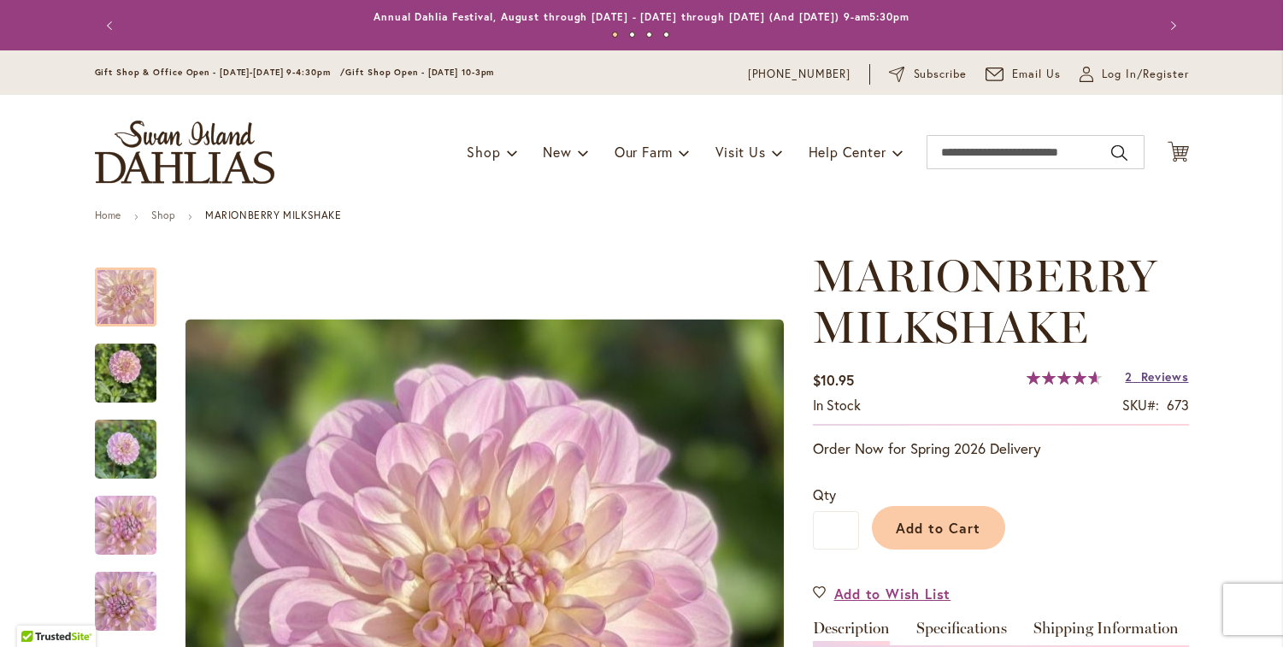
click at [1154, 379] on span "Reviews" at bounding box center [1165, 376] width 48 height 16
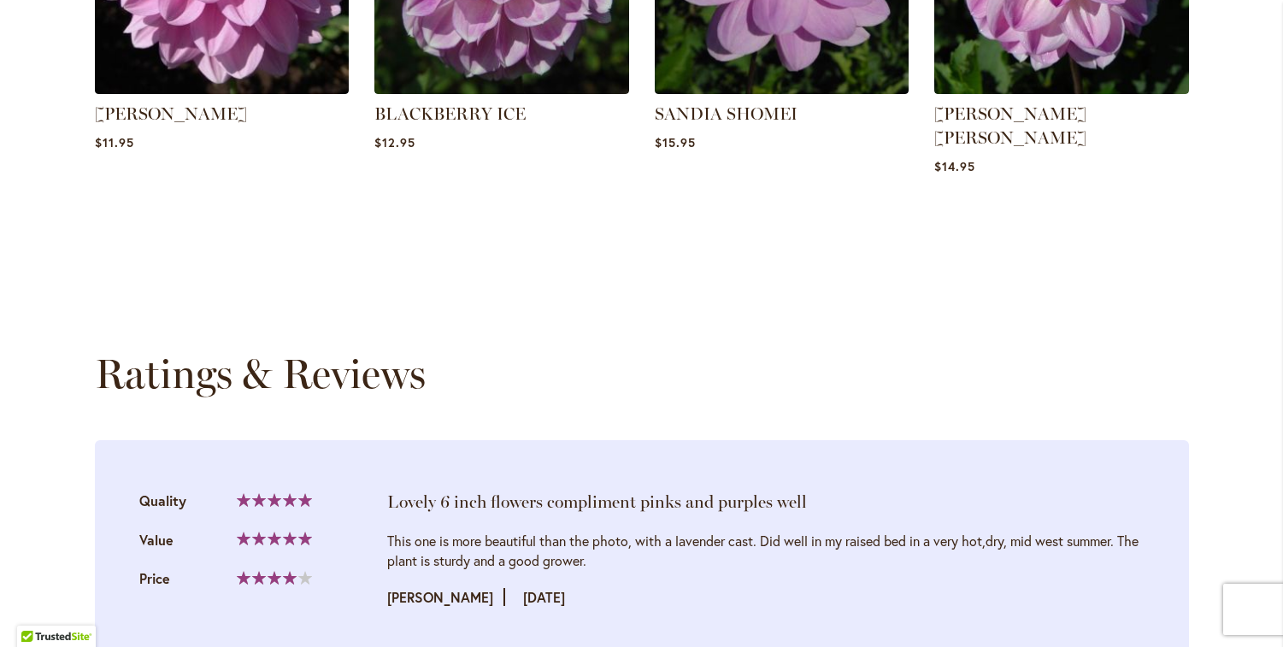
scroll to position [1823, 0]
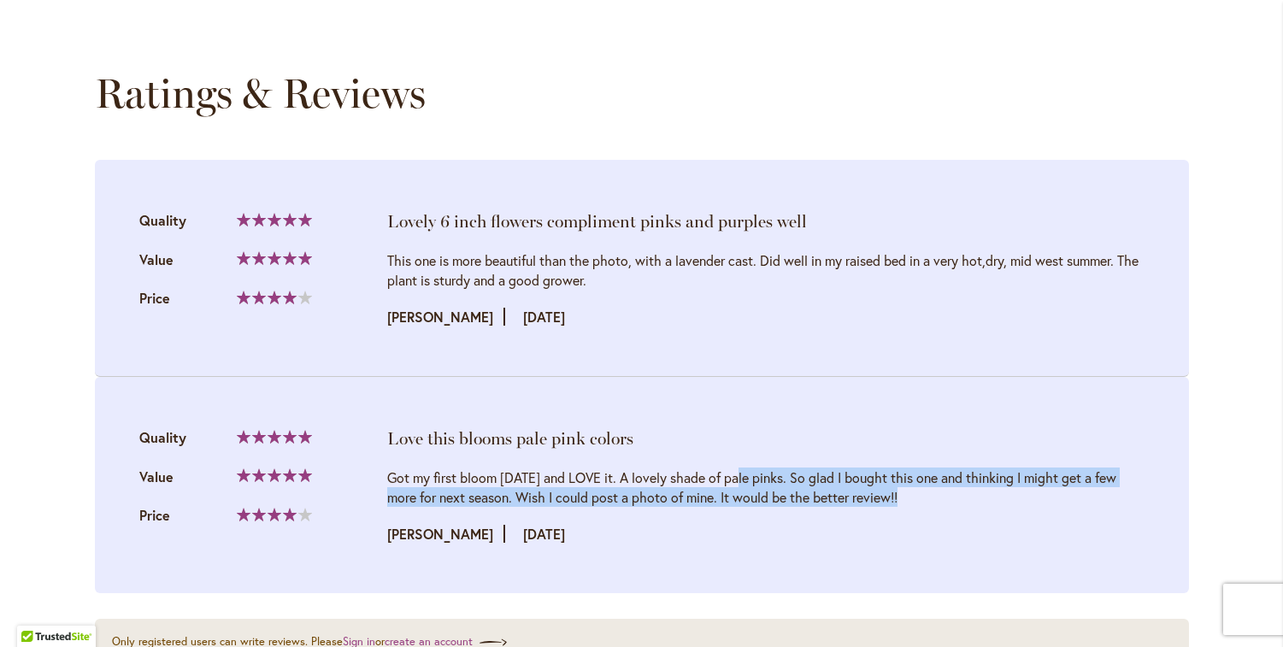
drag, startPoint x: 541, startPoint y: 449, endPoint x: 929, endPoint y: 481, distance: 389.3
click at [929, 482] on div "Got my first bloom today and LOVE it. A lovely shade of pale pinks. So glad I b…" at bounding box center [765, 505] width 757 height 76
click at [929, 480] on div "Got my first bloom today and LOVE it. A lovely shade of pale pinks. So glad I b…" at bounding box center [765, 505] width 757 height 76
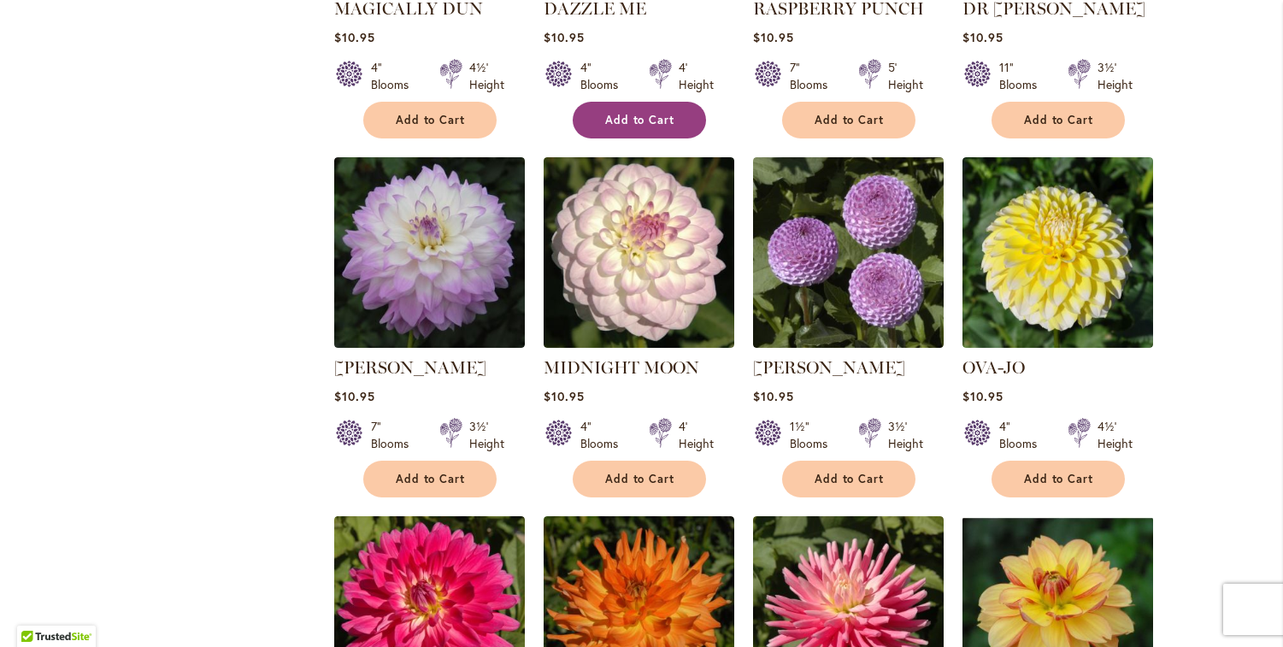
scroll to position [3605, 0]
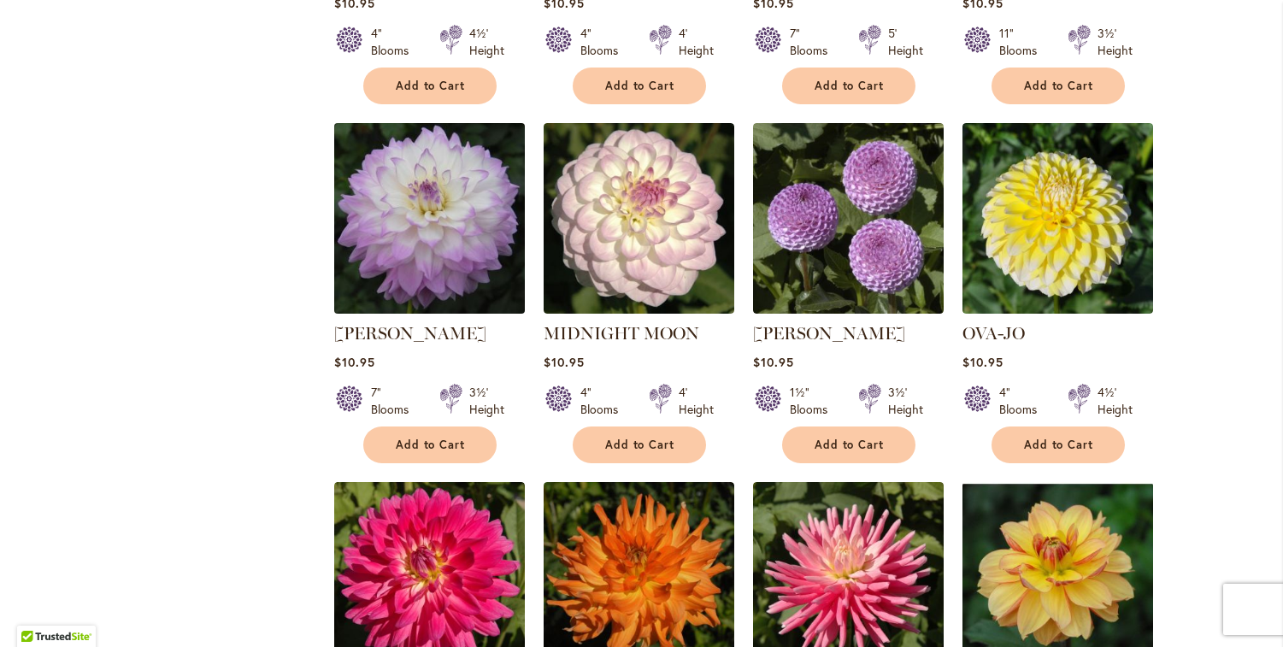
click at [424, 144] on img at bounding box center [429, 219] width 200 height 200
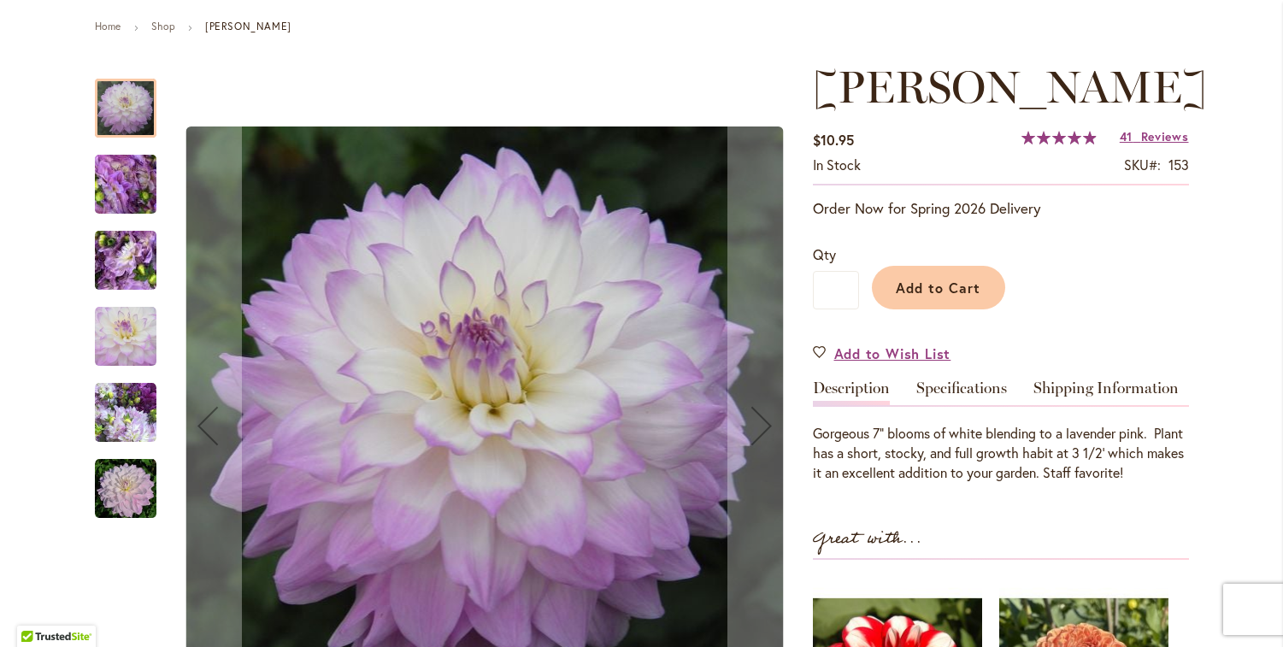
scroll to position [263, 0]
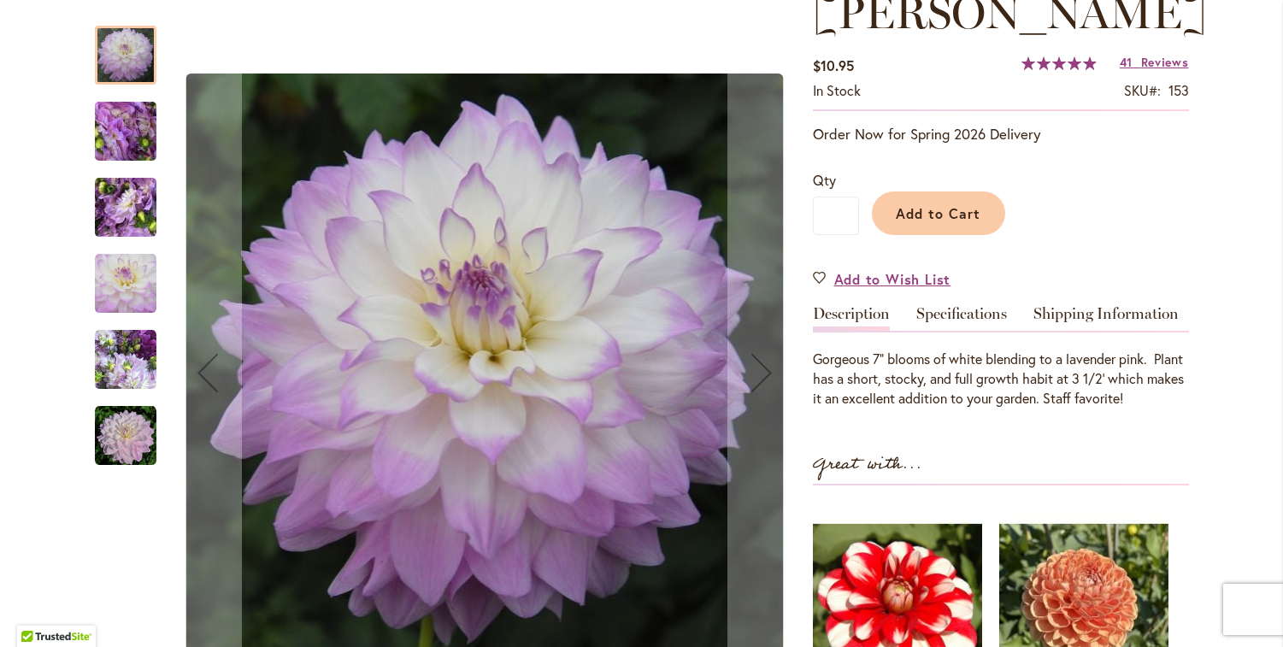
click at [105, 127] on img "MIKAYLA MIRANDA" at bounding box center [125, 131] width 123 height 92
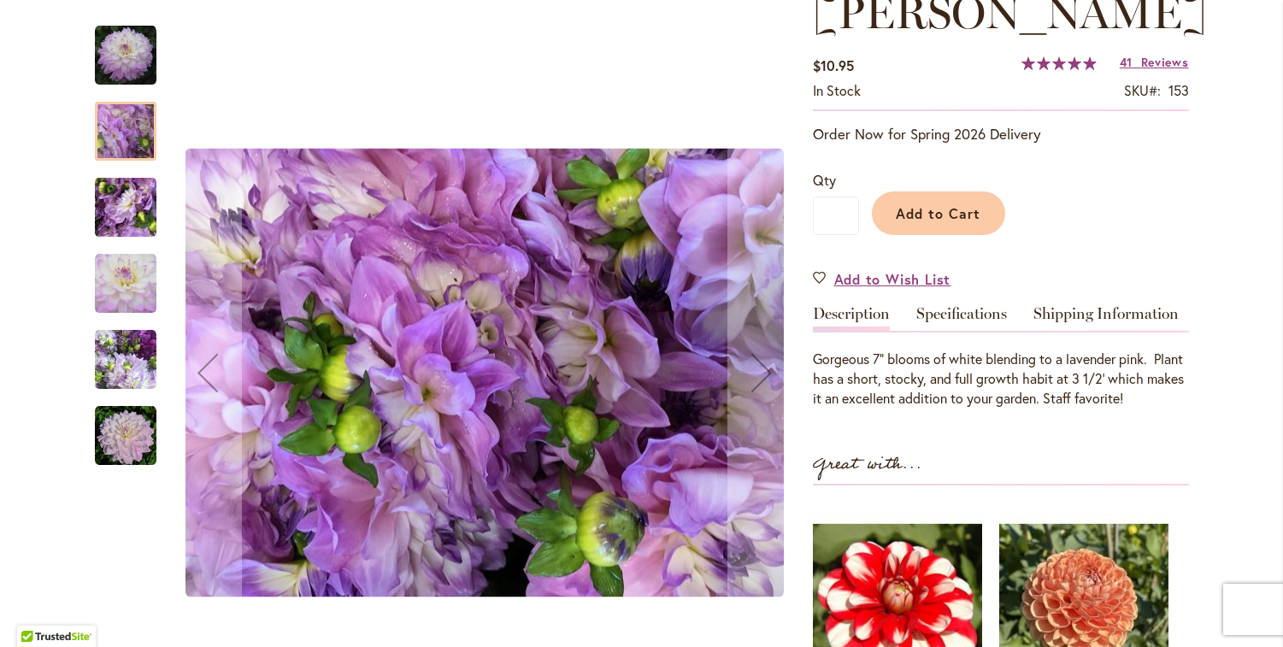
click at [104, 208] on img "MIKAYLA MIRANDA" at bounding box center [125, 207] width 123 height 92
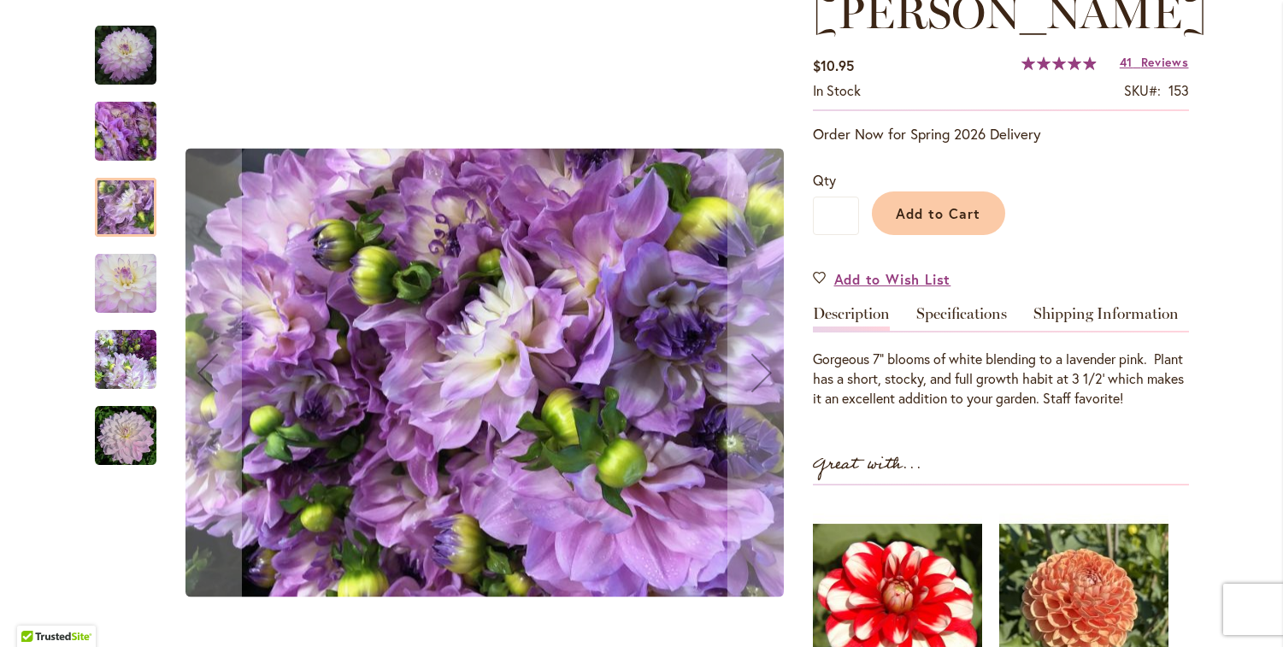
click at [110, 267] on img "MIKAYLA MIRANDA" at bounding box center [126, 284] width 62 height 62
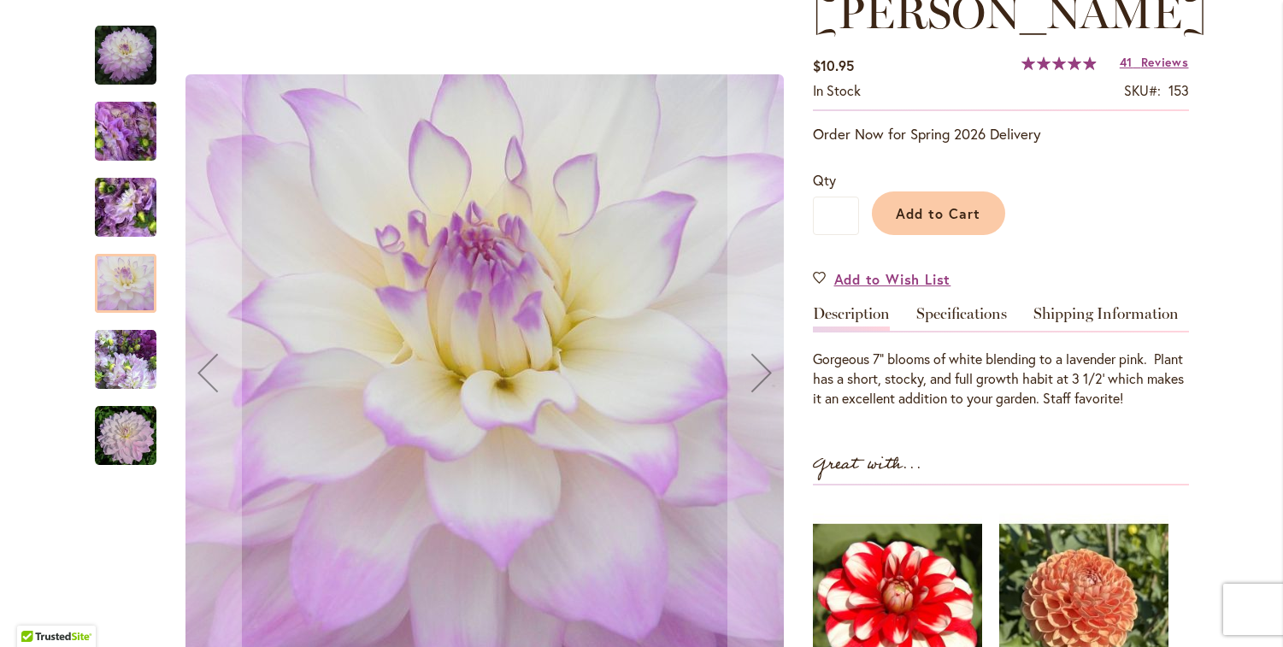
click at [114, 361] on img "MIKAYLA MIRANDA" at bounding box center [126, 360] width 62 height 62
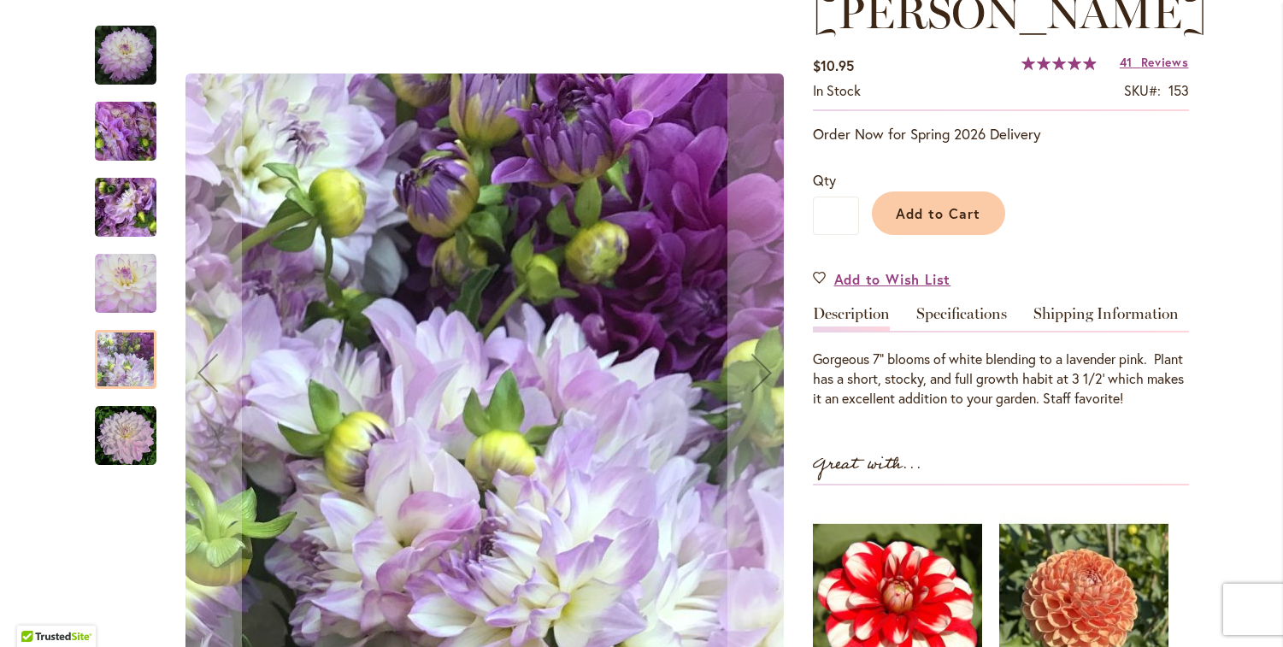
click at [108, 438] on img "MIKAYLA MIRANDA" at bounding box center [126, 436] width 62 height 62
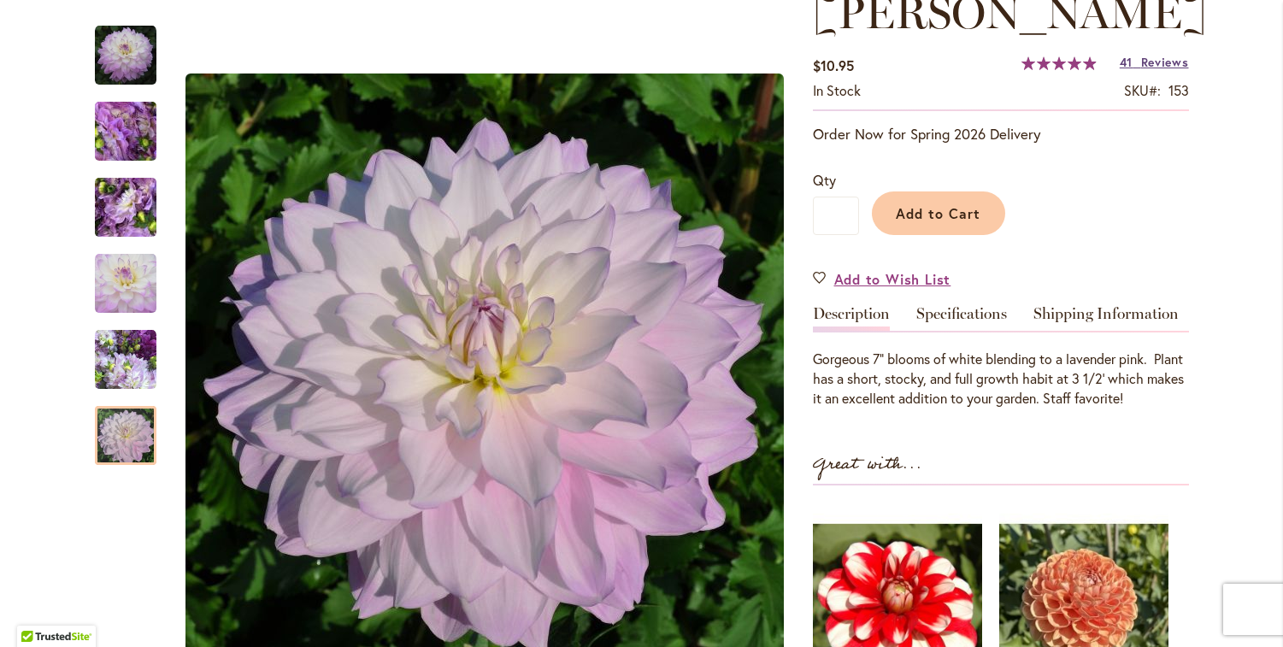
click at [1153, 70] on span "Reviews" at bounding box center [1165, 62] width 48 height 16
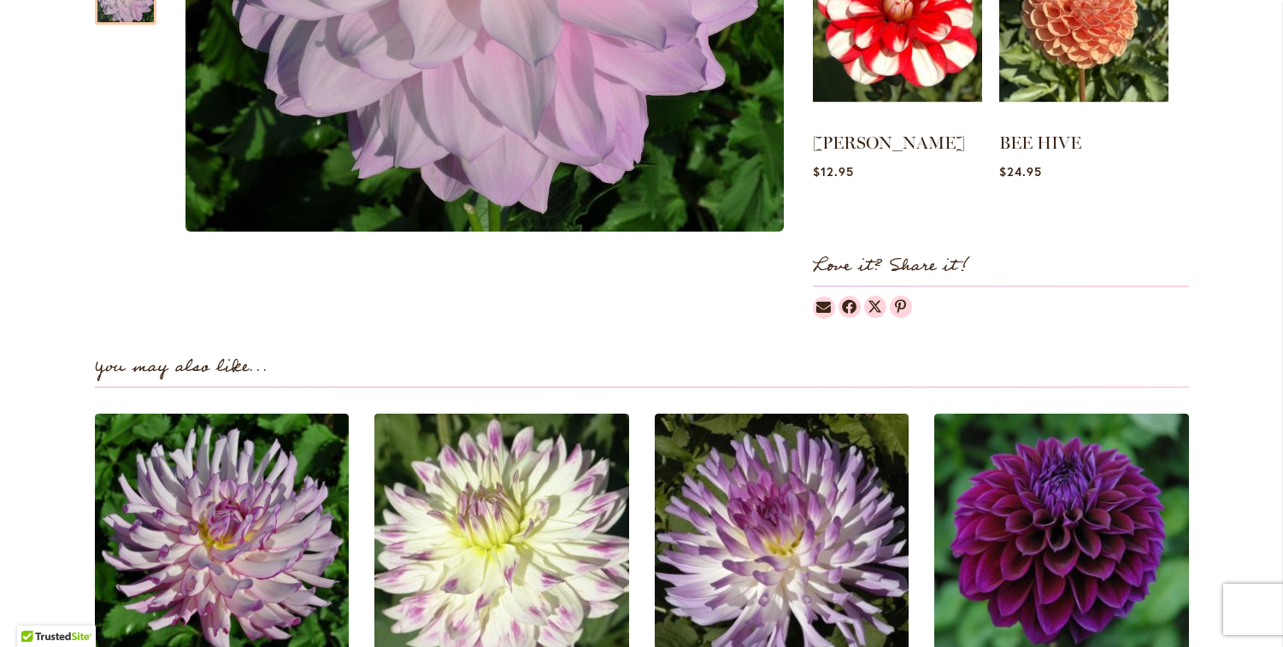
scroll to position [0, 0]
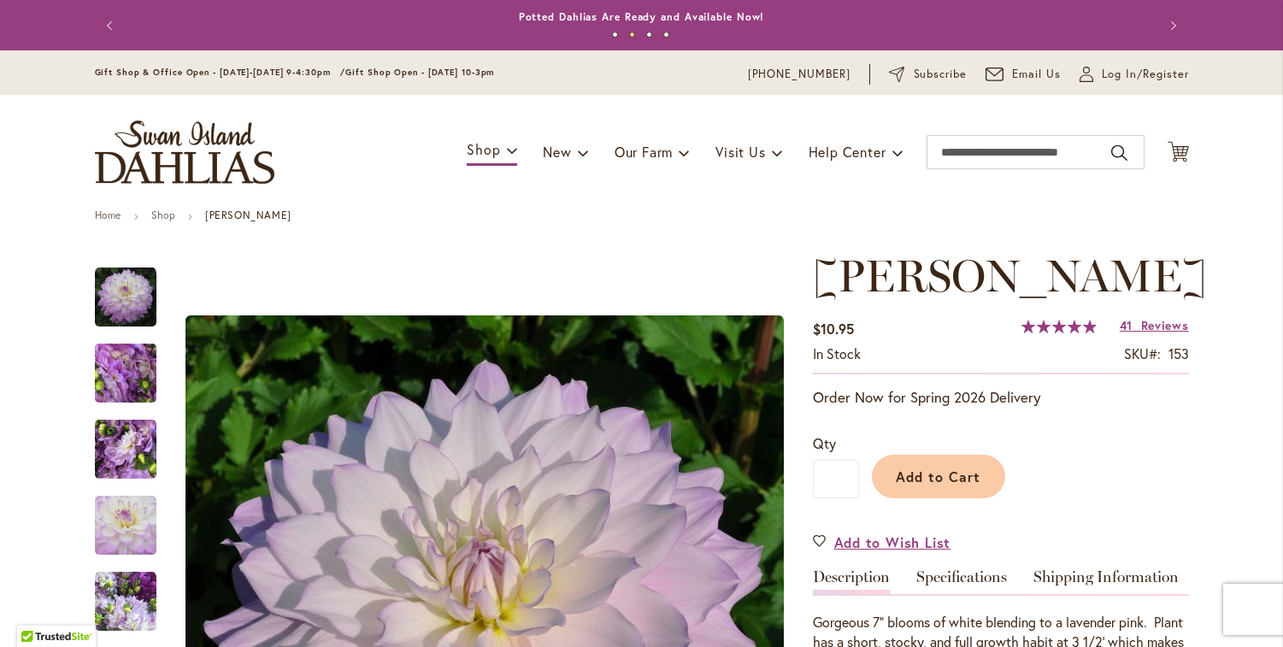
click at [643, 213] on ul "Home Shop MIKAYLA MIRANDA" at bounding box center [642, 216] width 1094 height 15
click at [237, 216] on strong "MIKAYLA MIRANDA" at bounding box center [248, 214] width 86 height 13
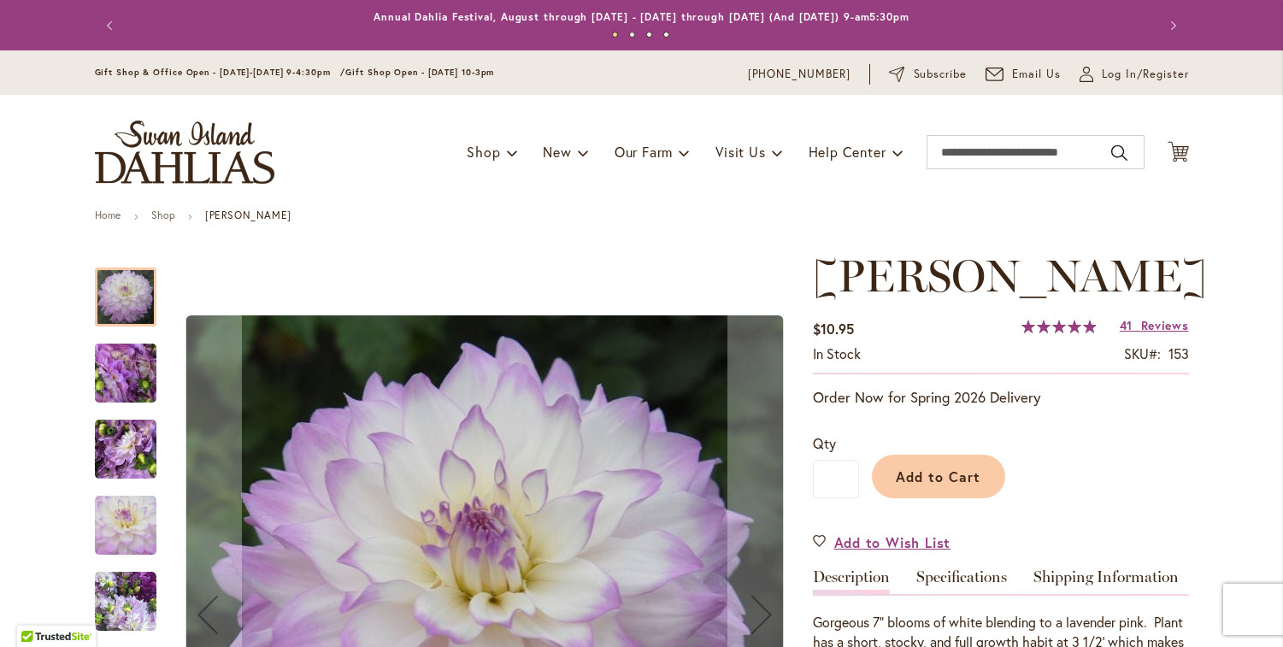
click at [38, 87] on div "Gift Shop & Office Open - [DATE]-[DATE] 9-4:30pm / Gift Shop Open - [DATE] 10-3…" at bounding box center [641, 72] width 1283 height 44
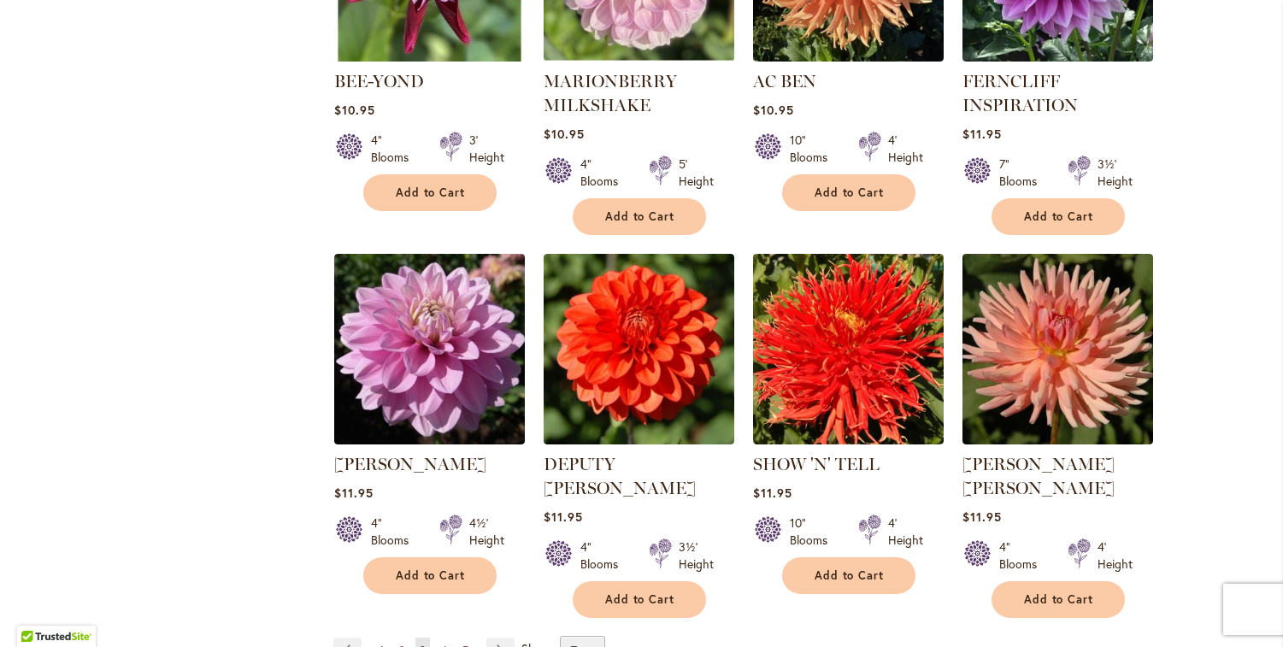
scroll to position [5696, 0]
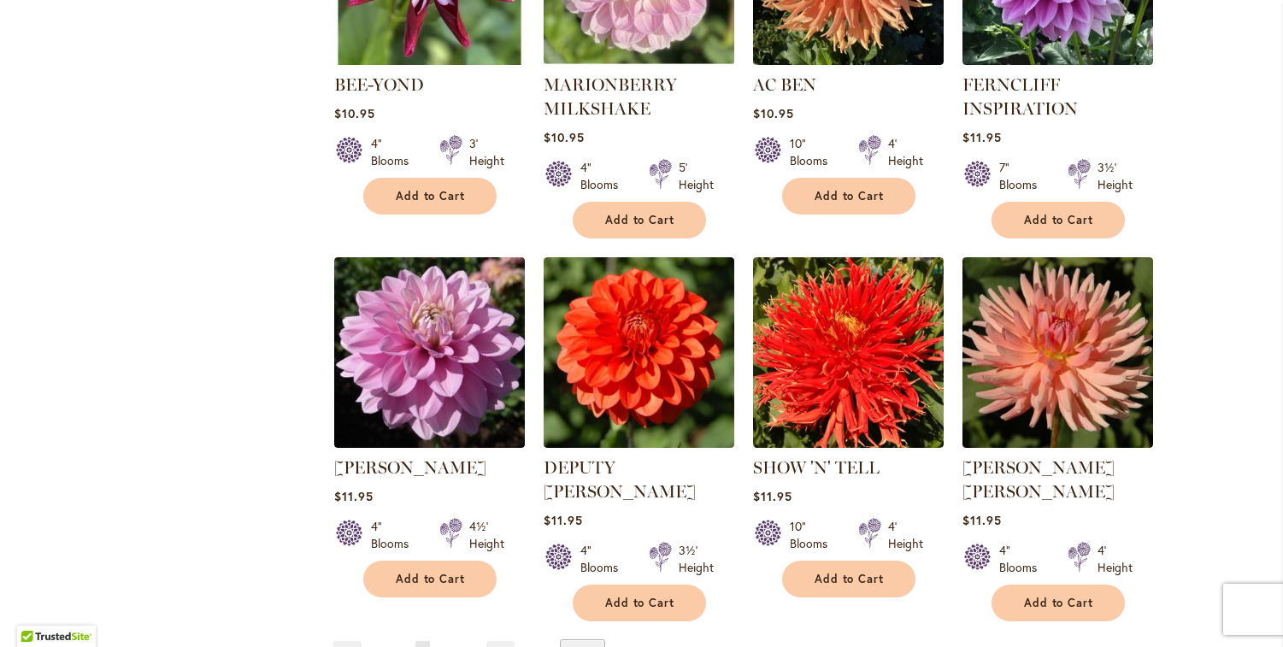
click at [441, 646] on span "4" at bounding box center [444, 653] width 6 height 13
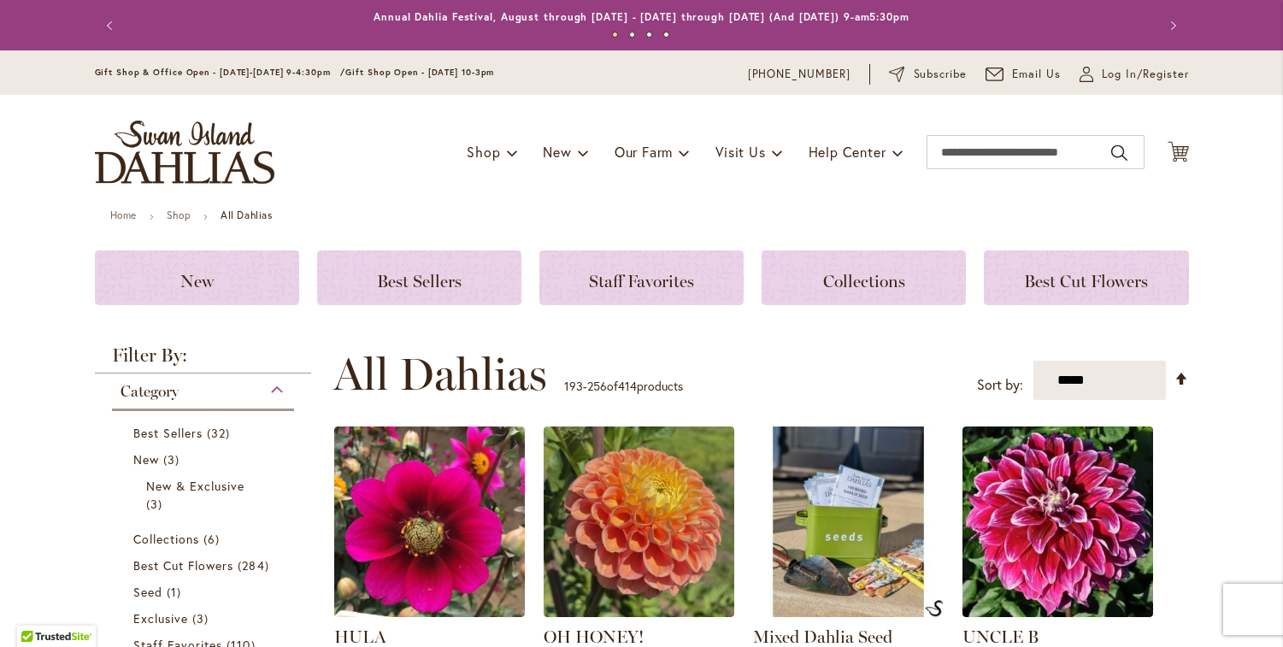
scroll to position [164, 0]
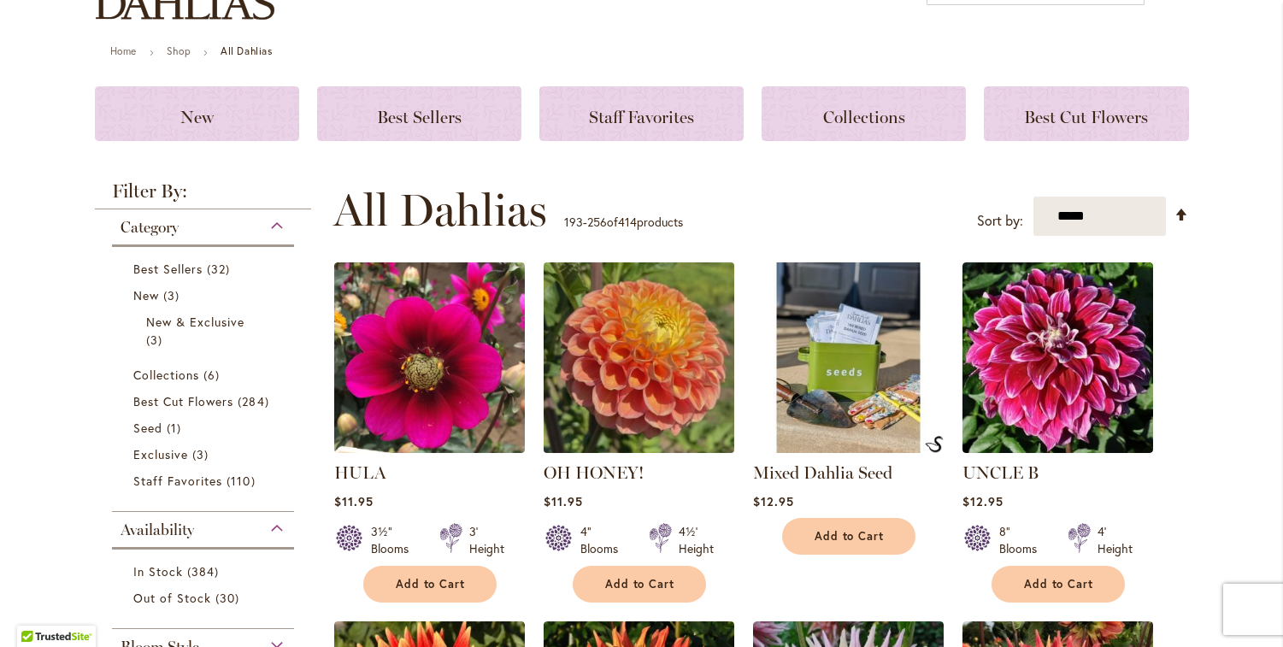
click at [633, 362] on img at bounding box center [638, 358] width 200 height 200
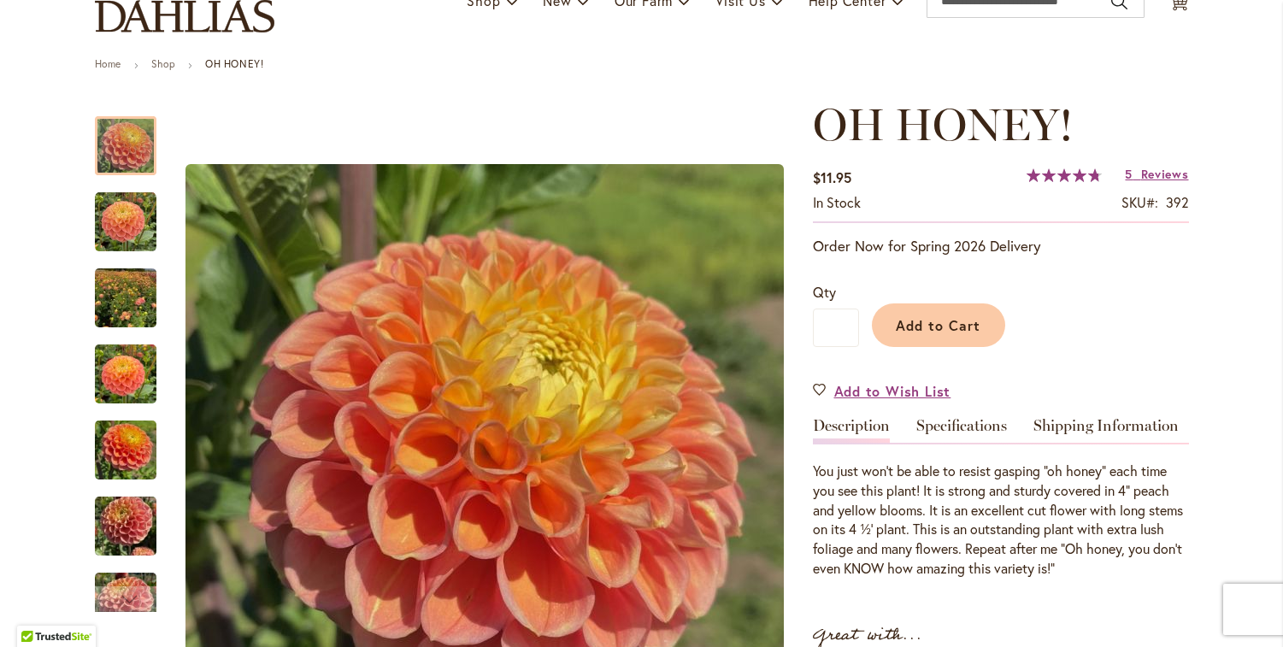
scroll to position [165, 0]
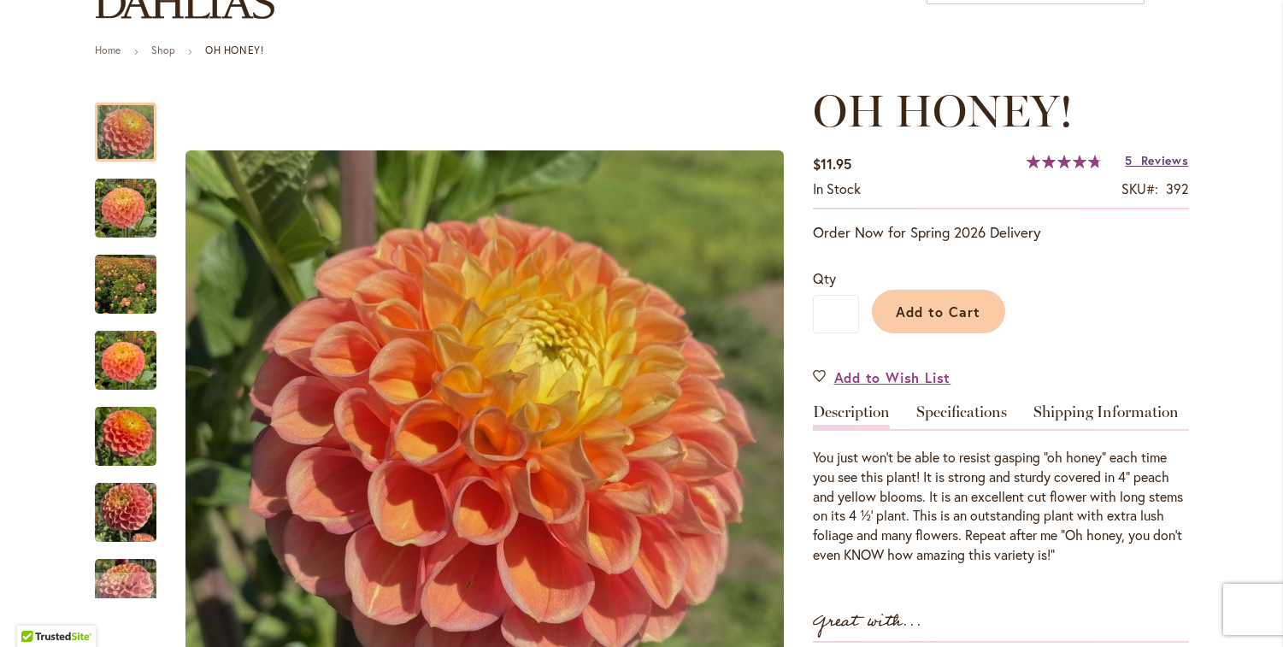
click at [1153, 163] on span "Reviews" at bounding box center [1165, 160] width 48 height 16
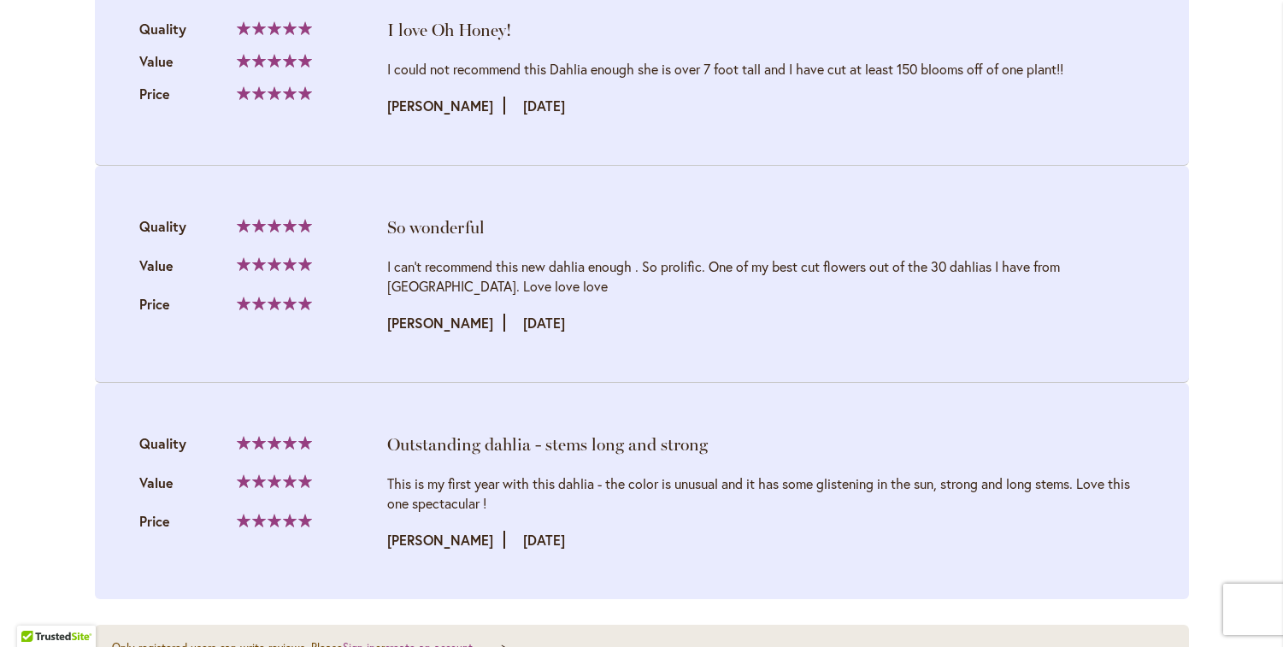
scroll to position [2392, 0]
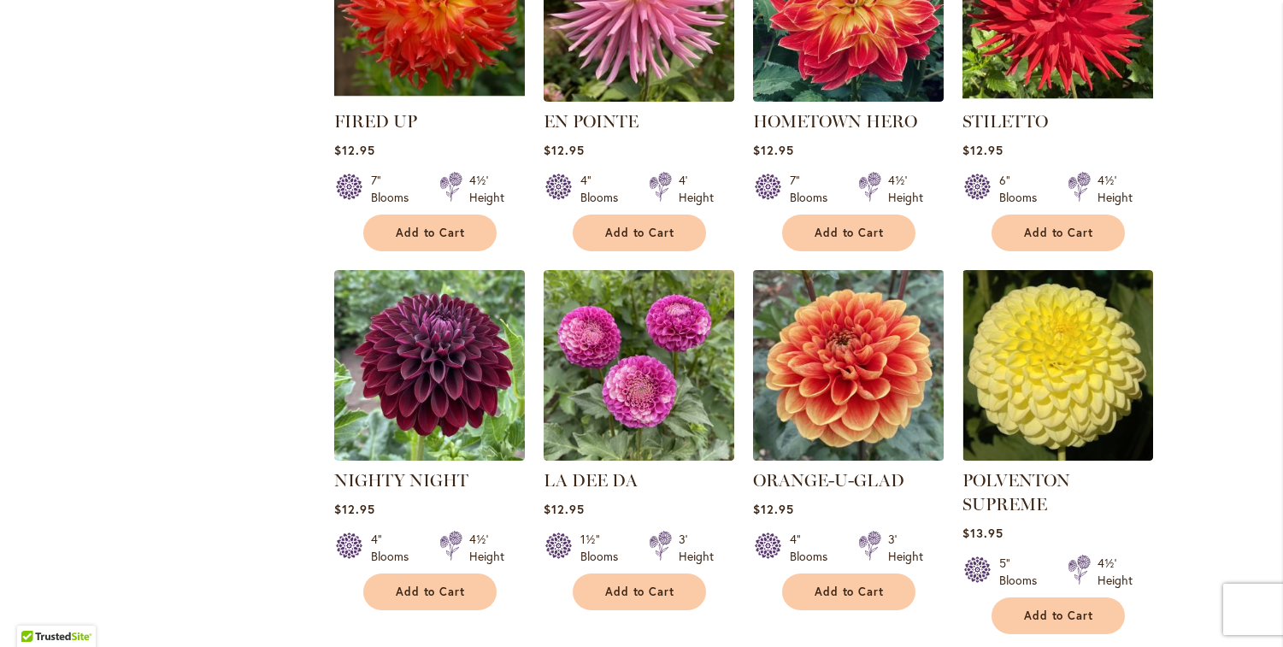
scroll to position [5733, 0]
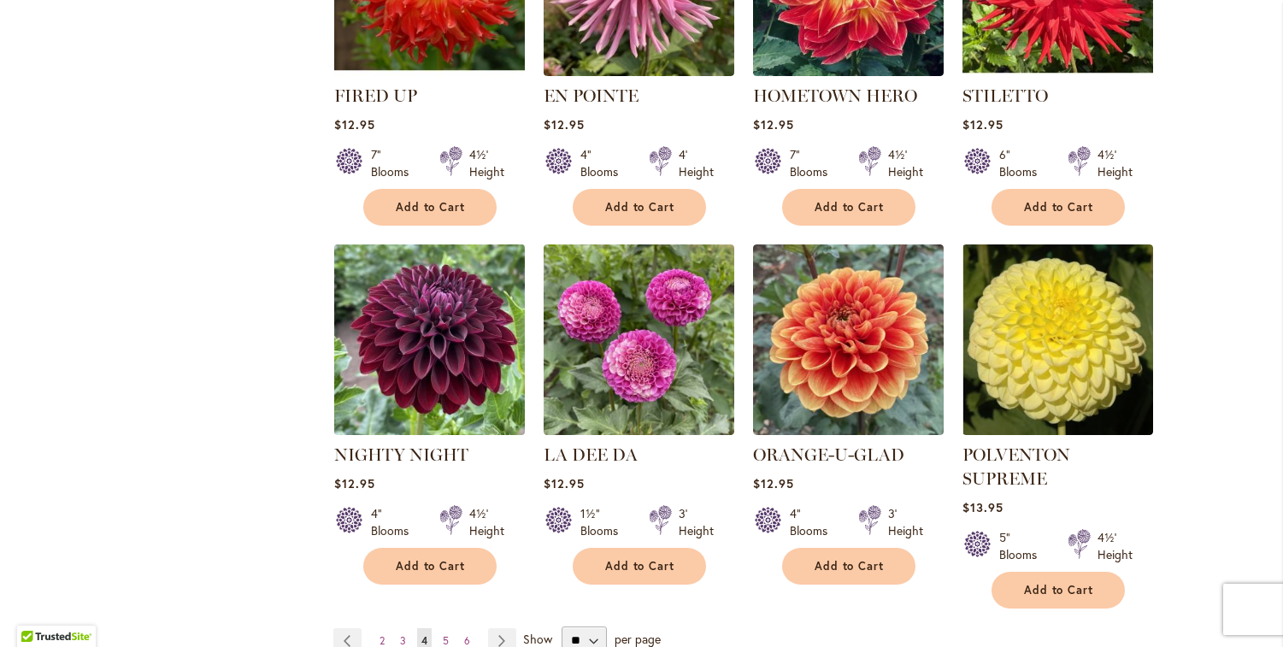
click at [414, 240] on img at bounding box center [429, 340] width 200 height 200
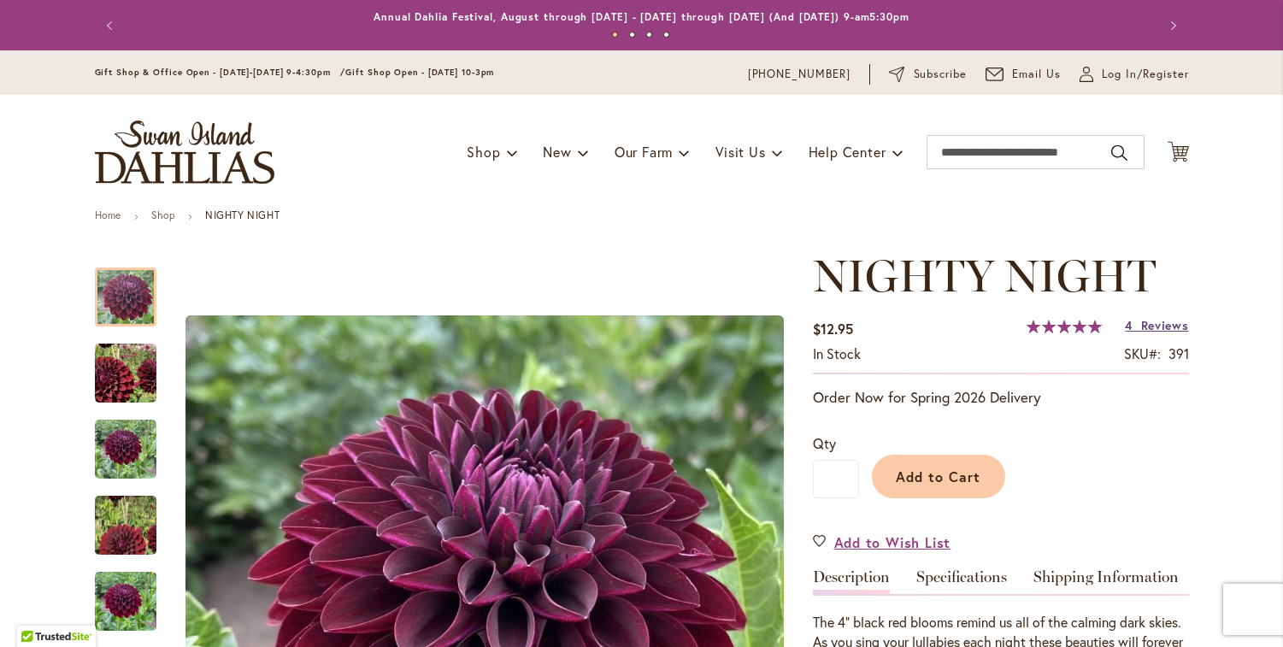
click at [1157, 327] on span "Reviews" at bounding box center [1165, 325] width 48 height 16
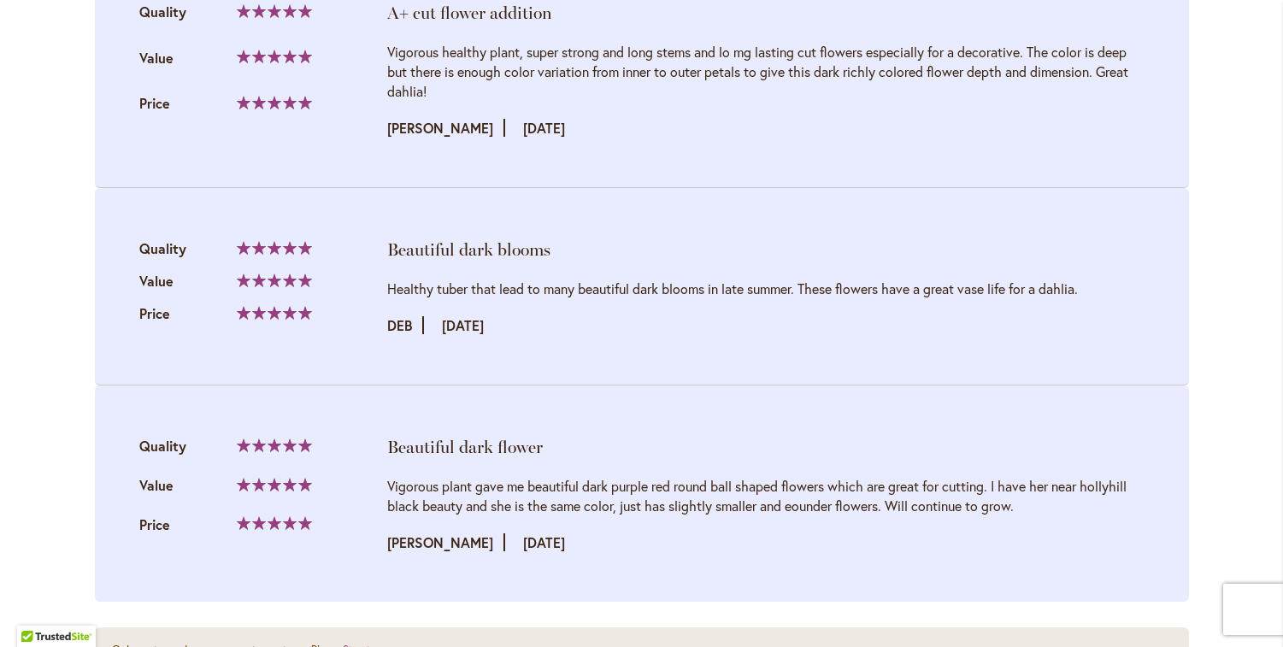
scroll to position [2189, 0]
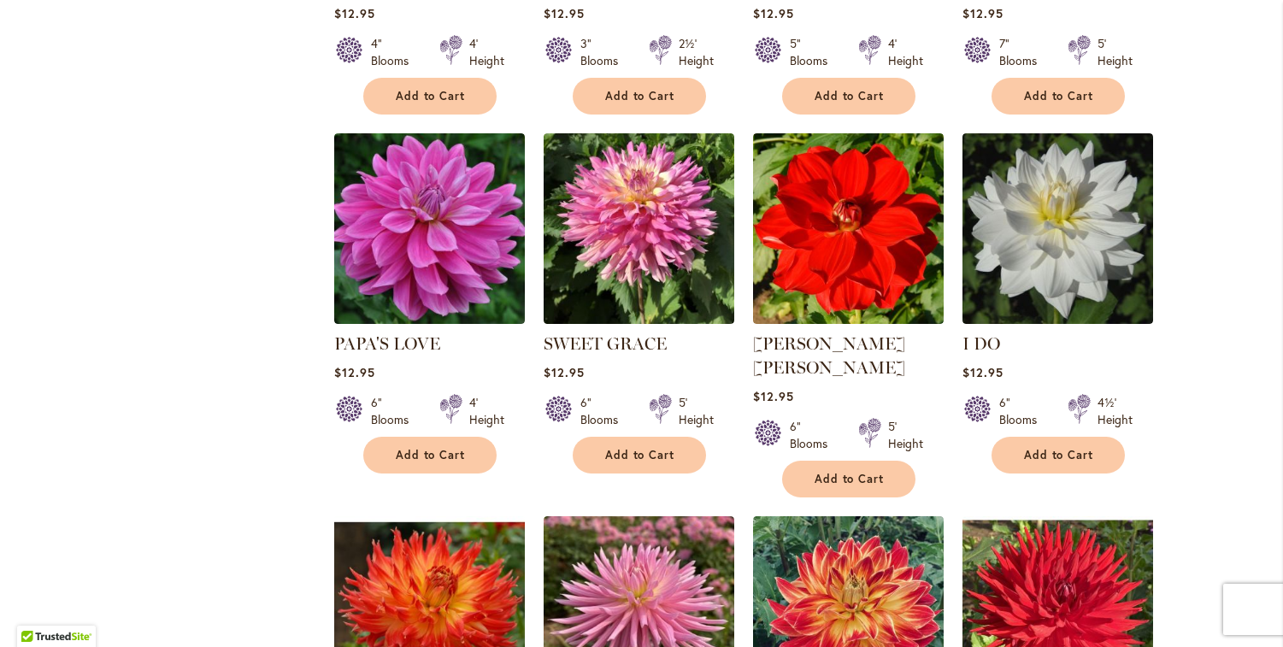
scroll to position [5687, 0]
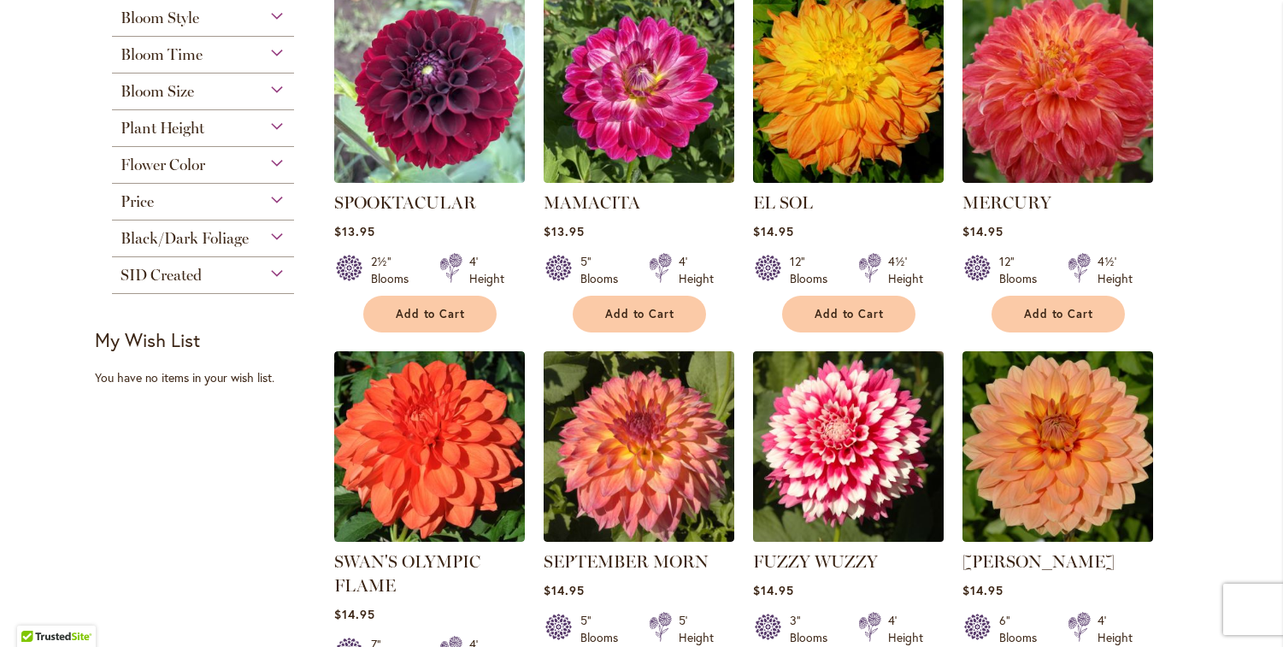
scroll to position [766, 0]
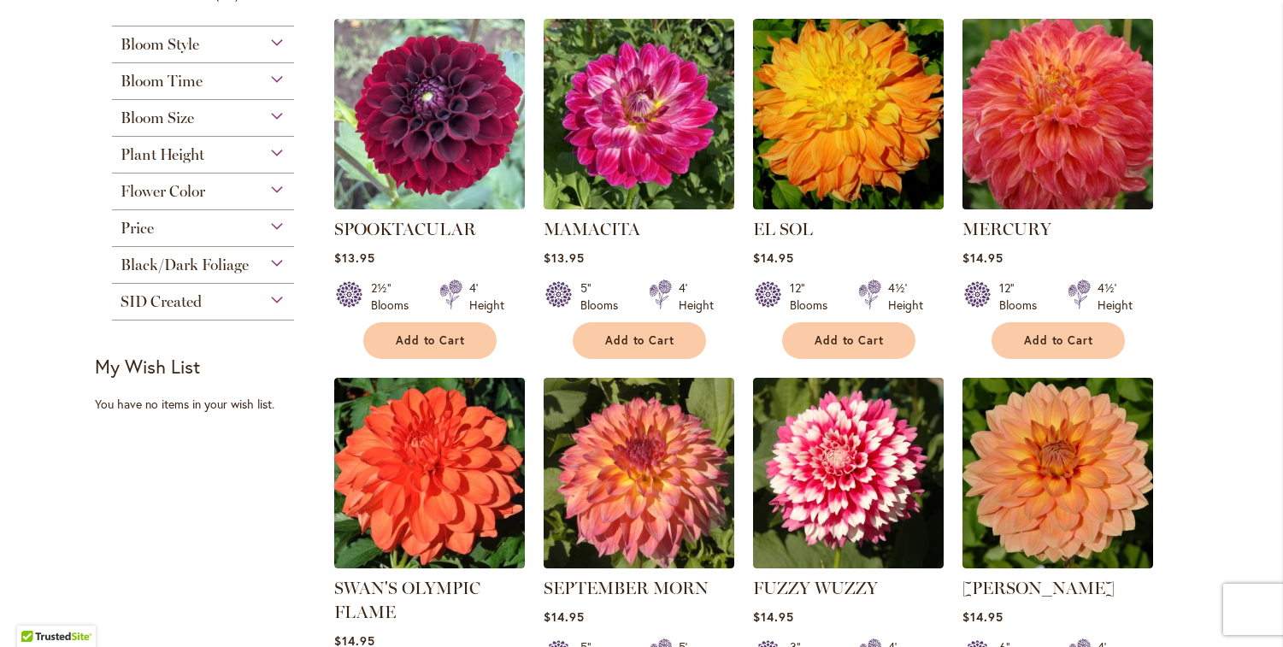
click at [1097, 138] on img at bounding box center [1057, 115] width 200 height 200
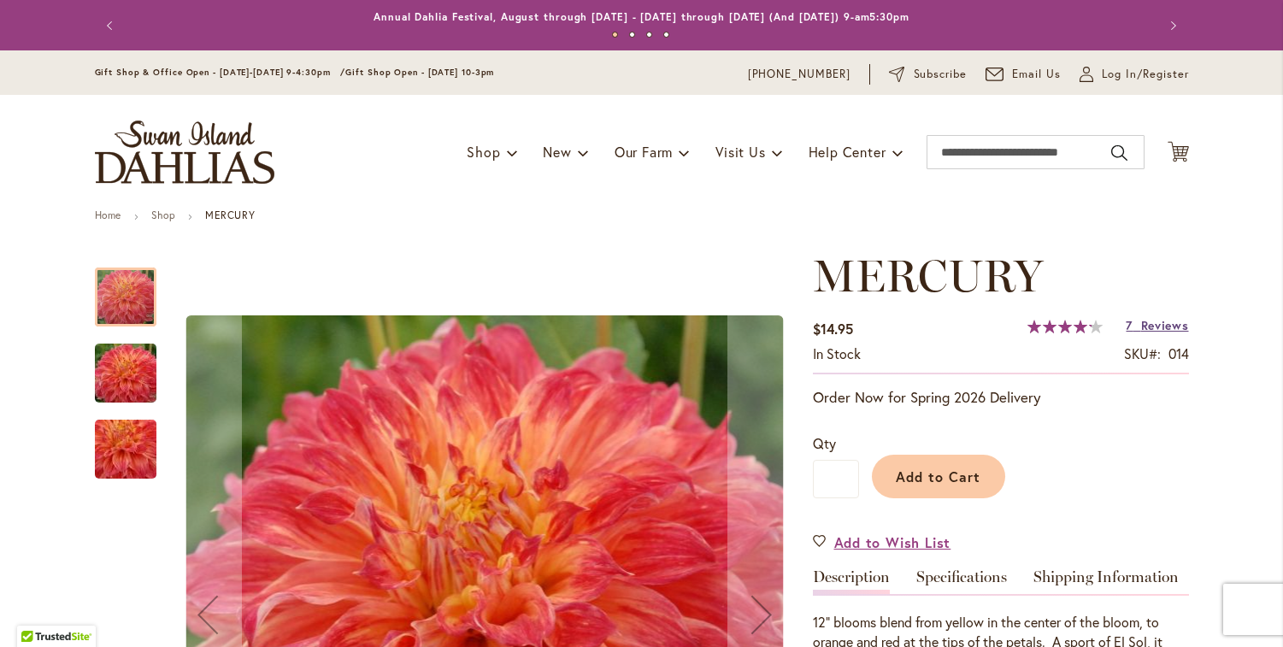
click at [1127, 324] on link "7 Reviews" at bounding box center [1156, 325] width 62 height 16
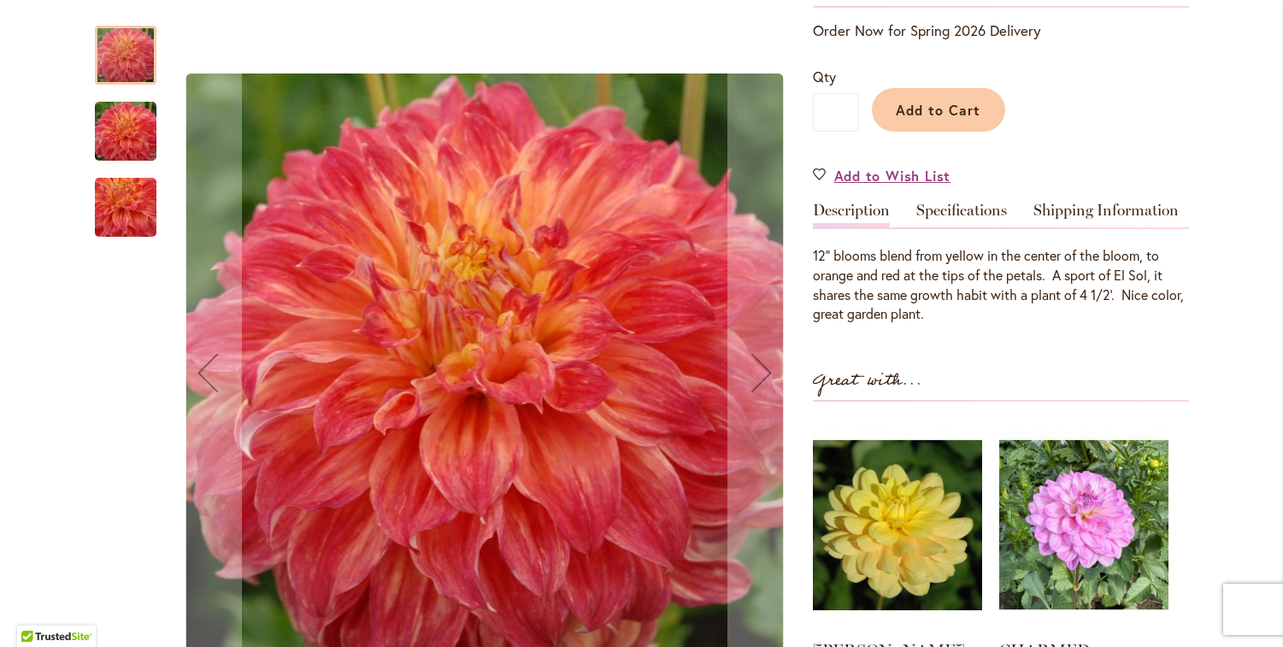
scroll to position [292, 0]
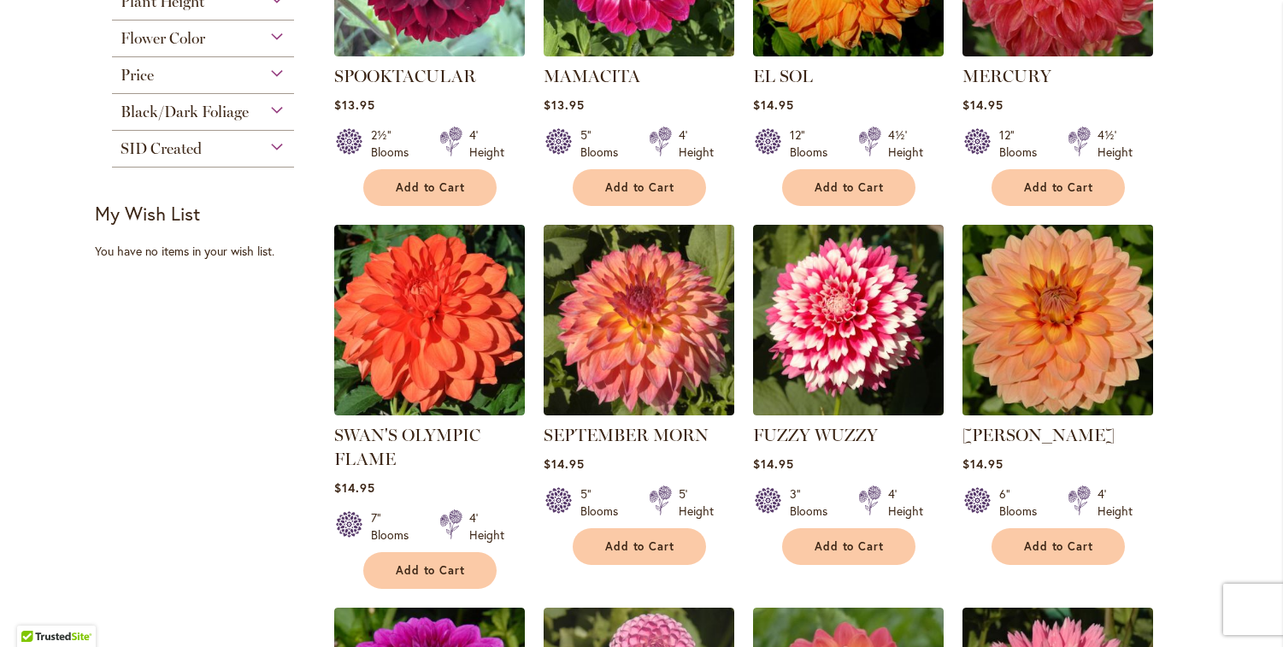
scroll to position [969, 0]
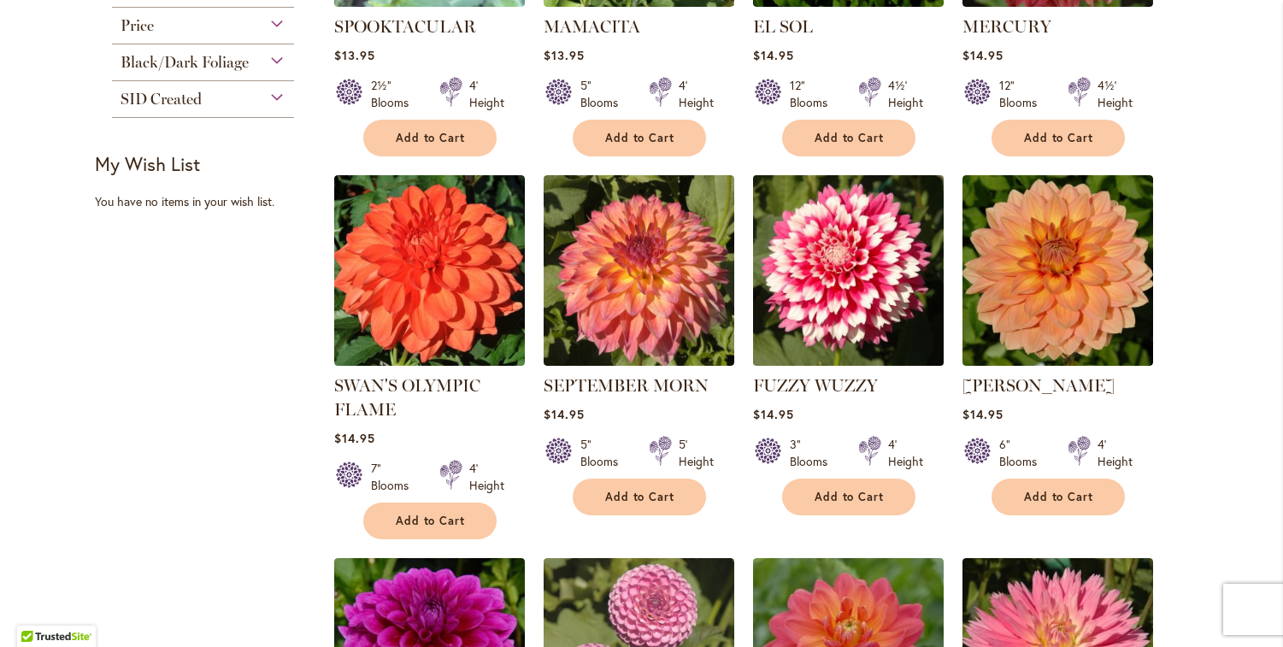
click at [862, 274] on img at bounding box center [848, 271] width 200 height 200
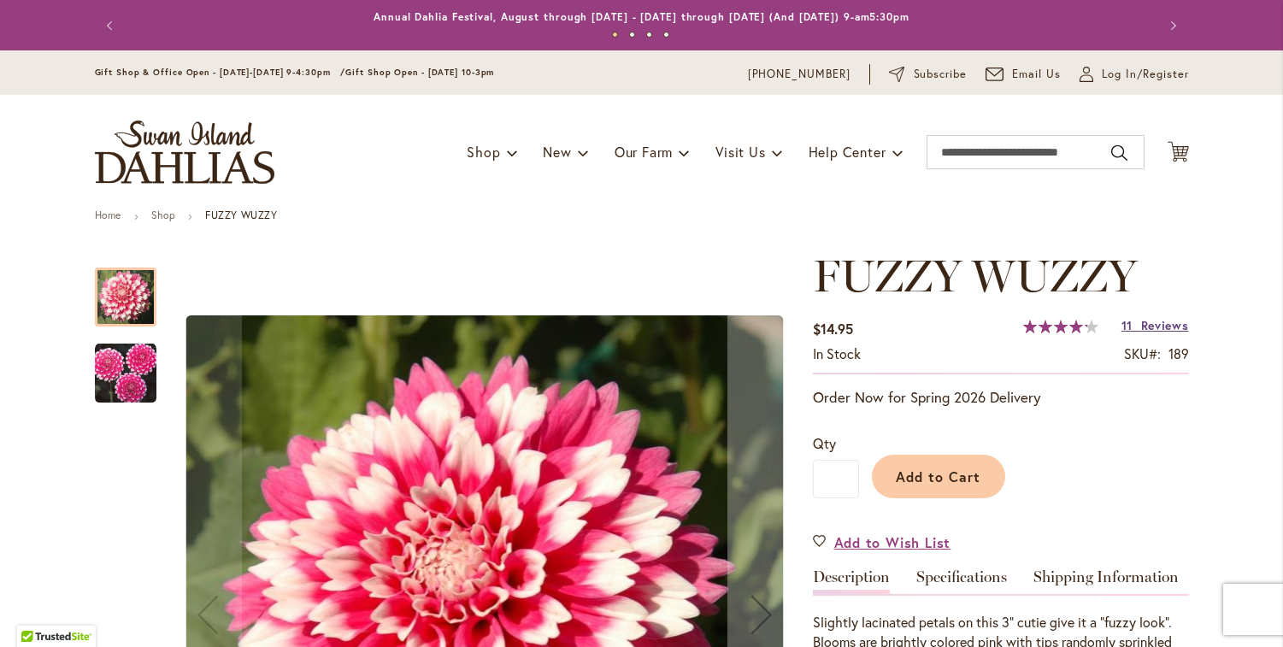
click at [1144, 324] on span "Reviews" at bounding box center [1165, 325] width 48 height 16
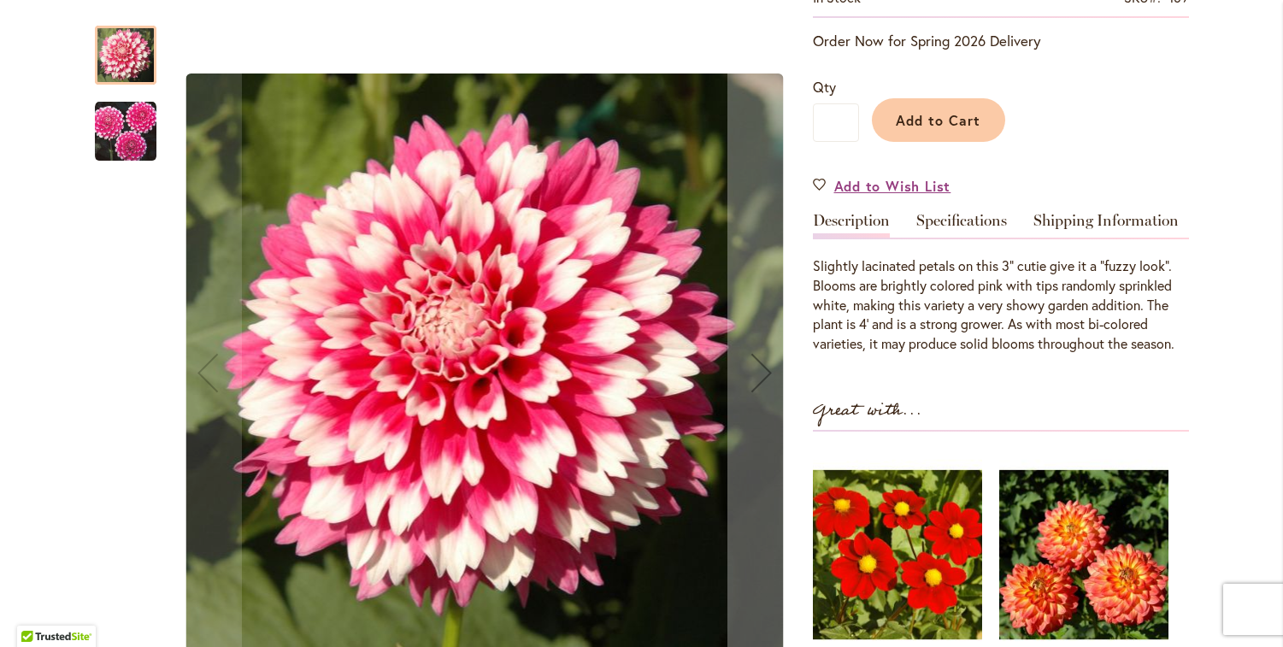
scroll to position [359, 0]
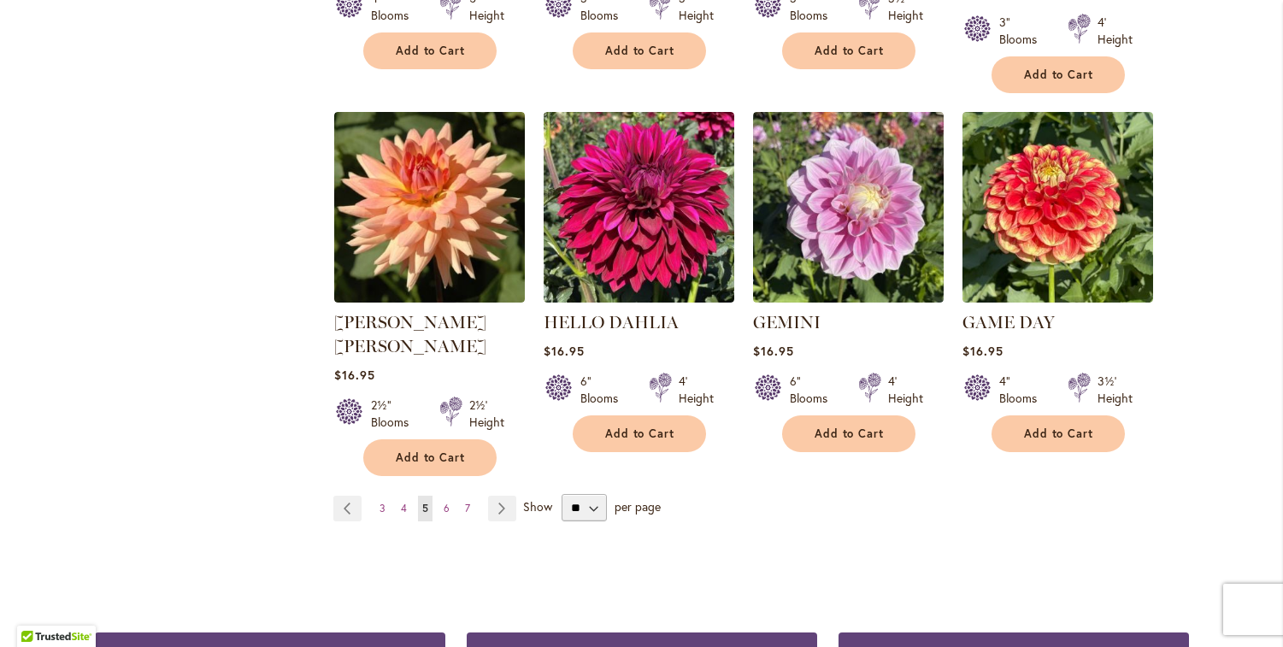
scroll to position [5645, 0]
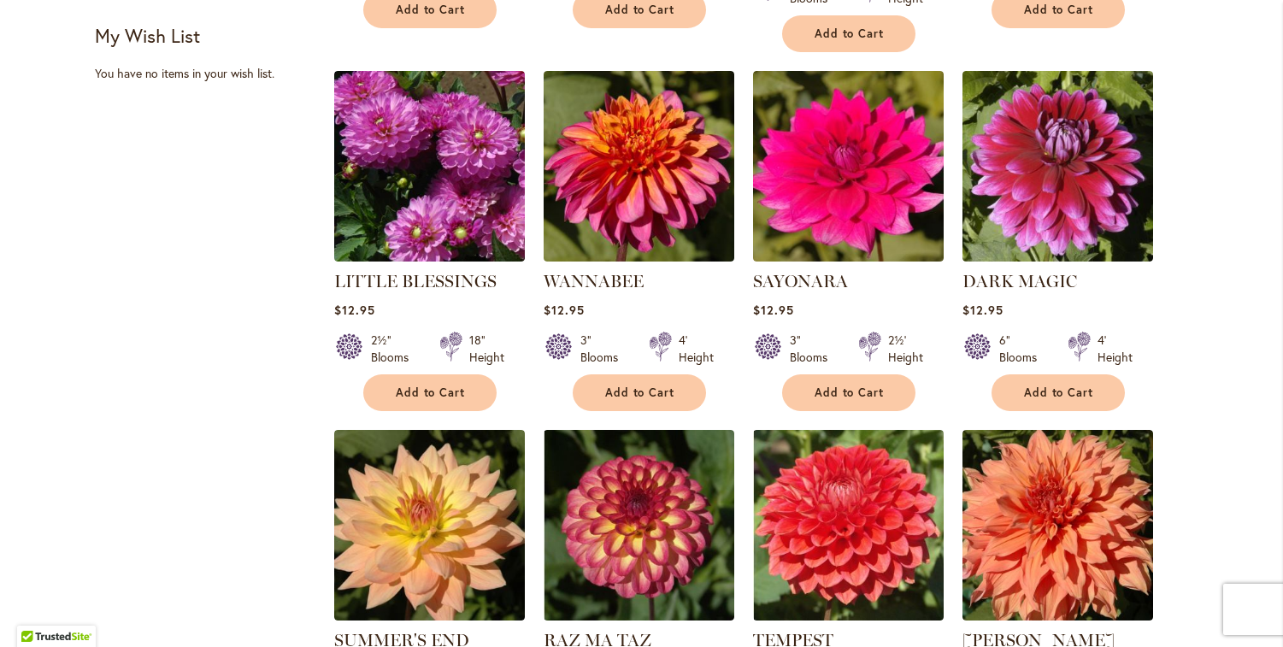
scroll to position [1105, 0]
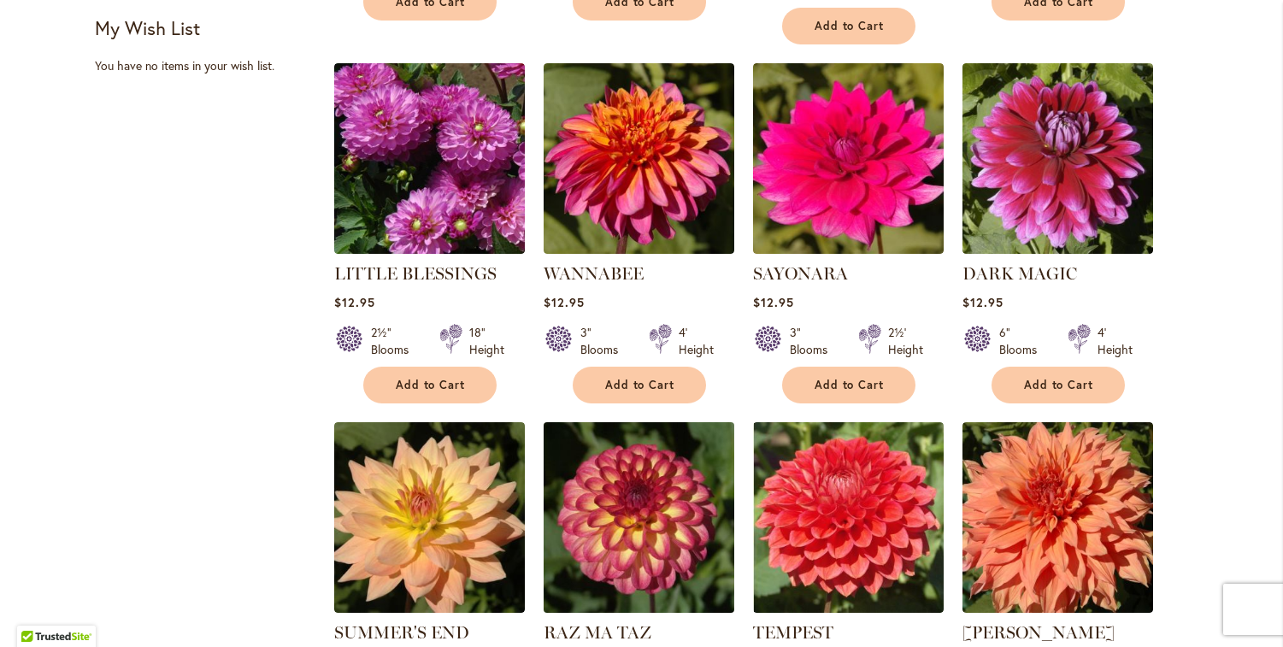
click at [625, 500] on img at bounding box center [638, 518] width 200 height 200
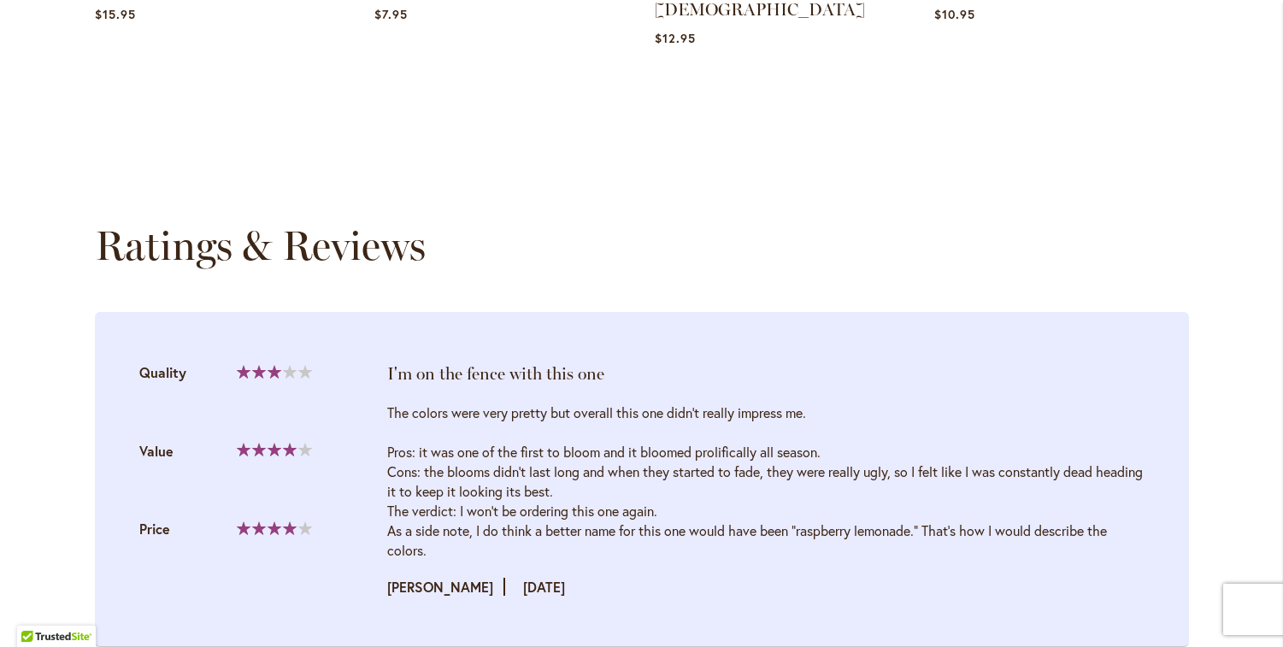
scroll to position [1911, 0]
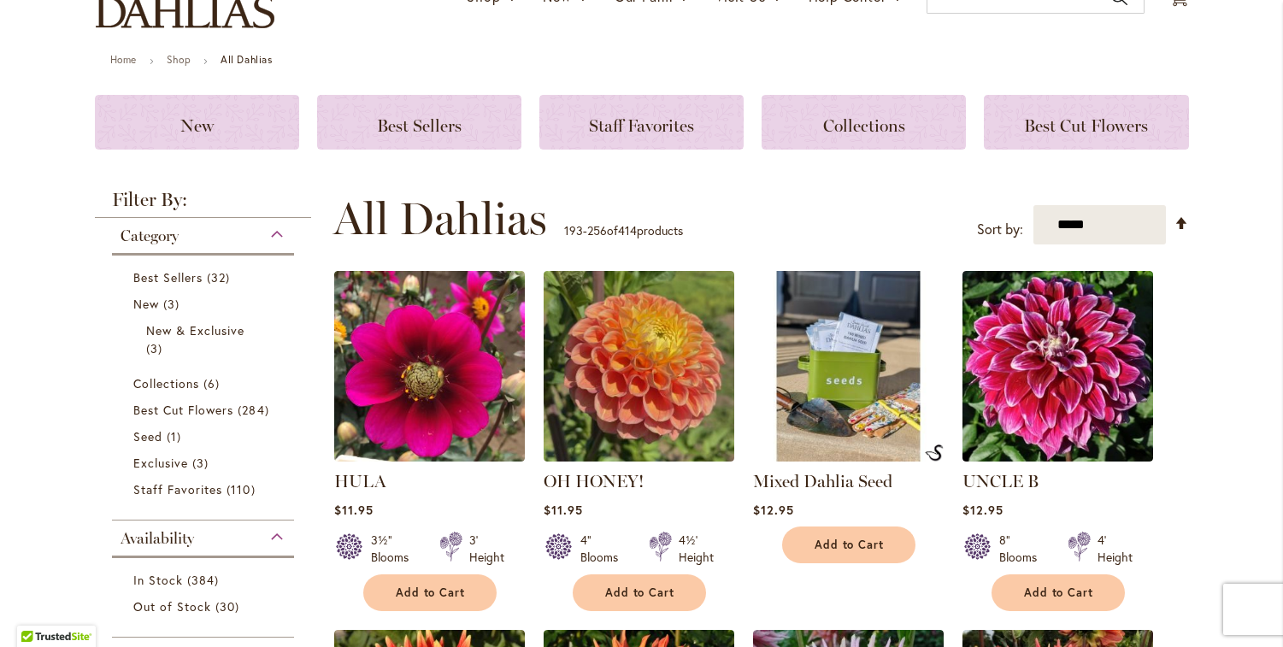
scroll to position [159, 0]
